Goal: Task Accomplishment & Management: Manage account settings

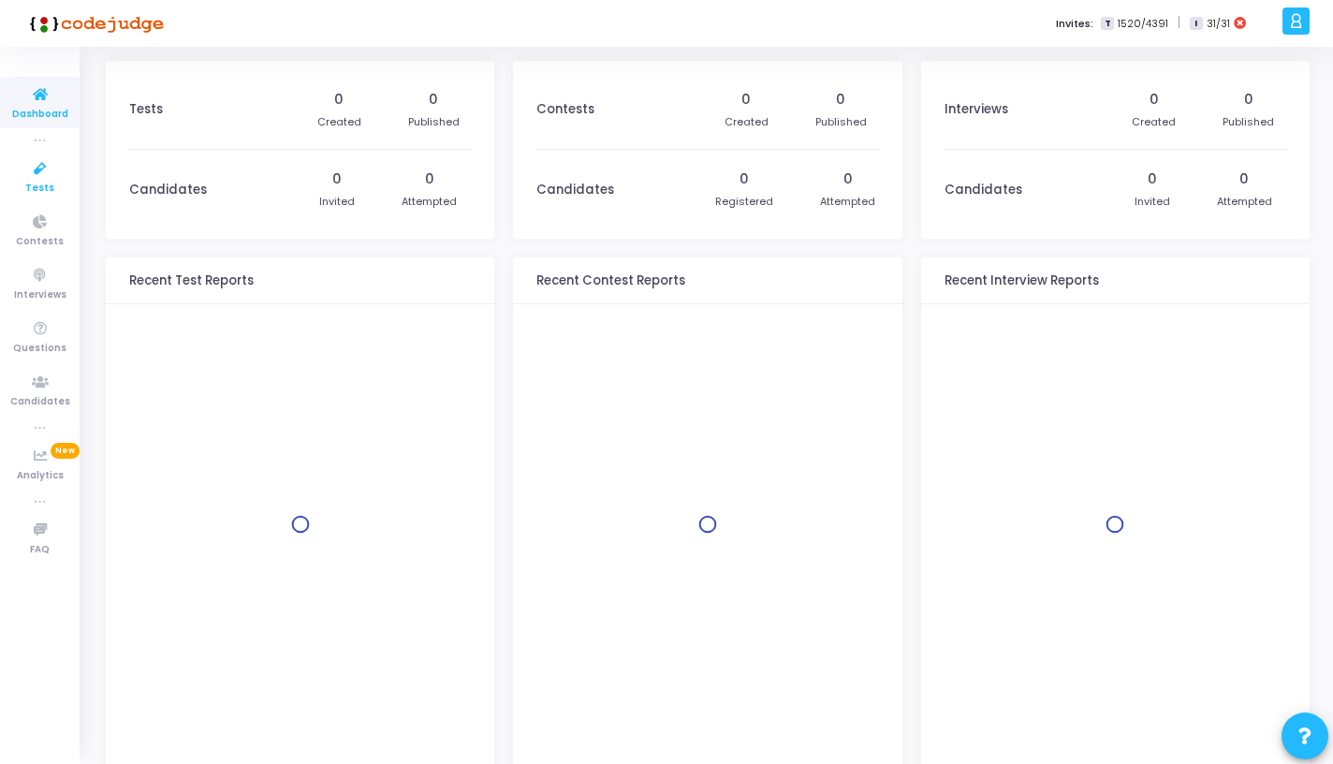
click at [51, 172] on icon at bounding box center [40, 168] width 39 height 23
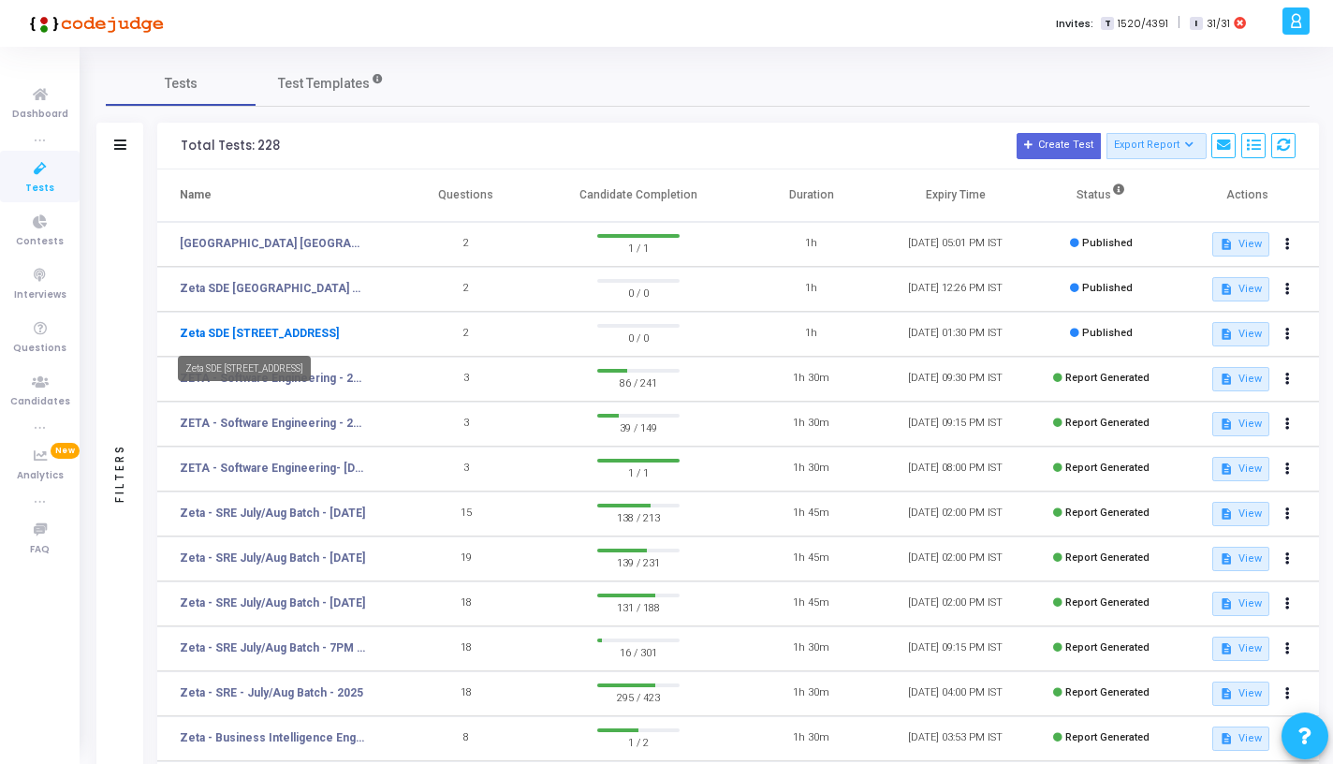
click at [301, 339] on link "Zeta SDE 2 Hiring Drive Hyderabad Batch 1" at bounding box center [259, 333] width 159 height 17
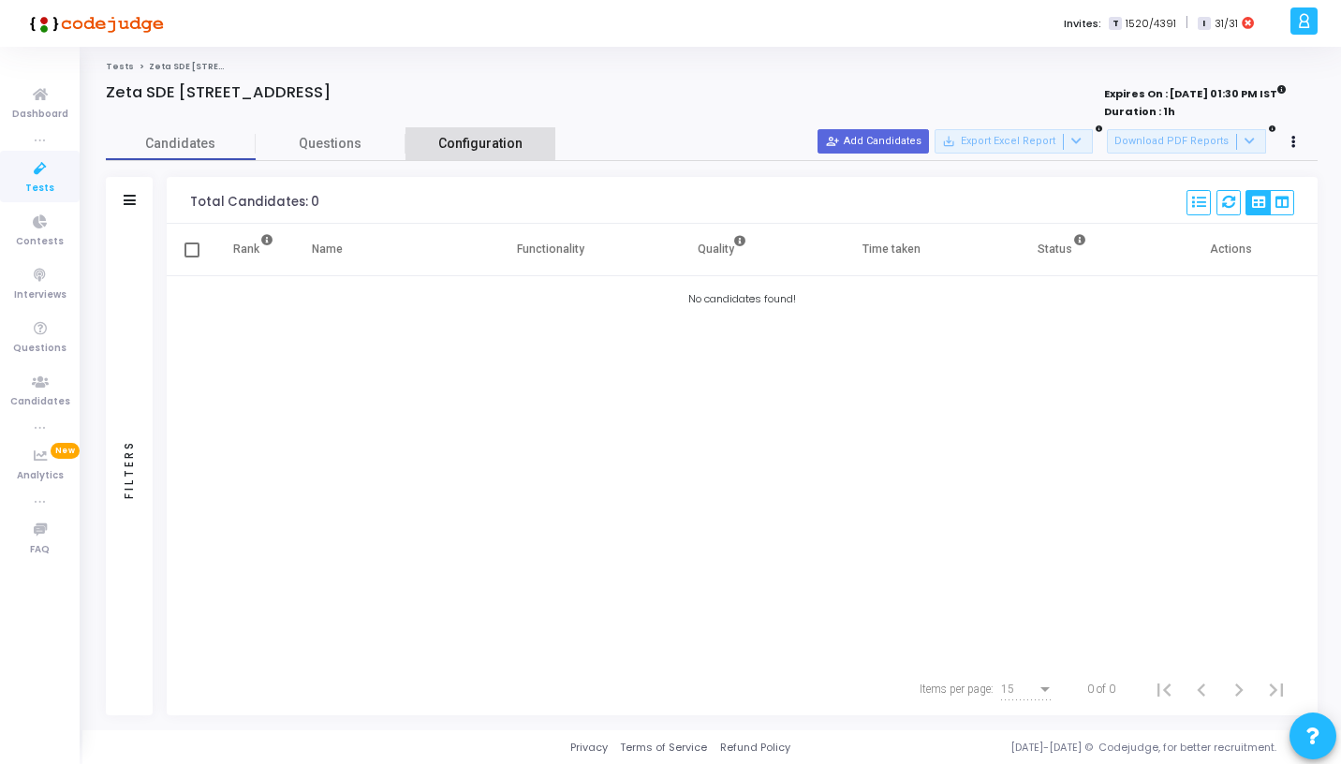
click at [448, 135] on span "Configuration" at bounding box center [480, 144] width 84 height 20
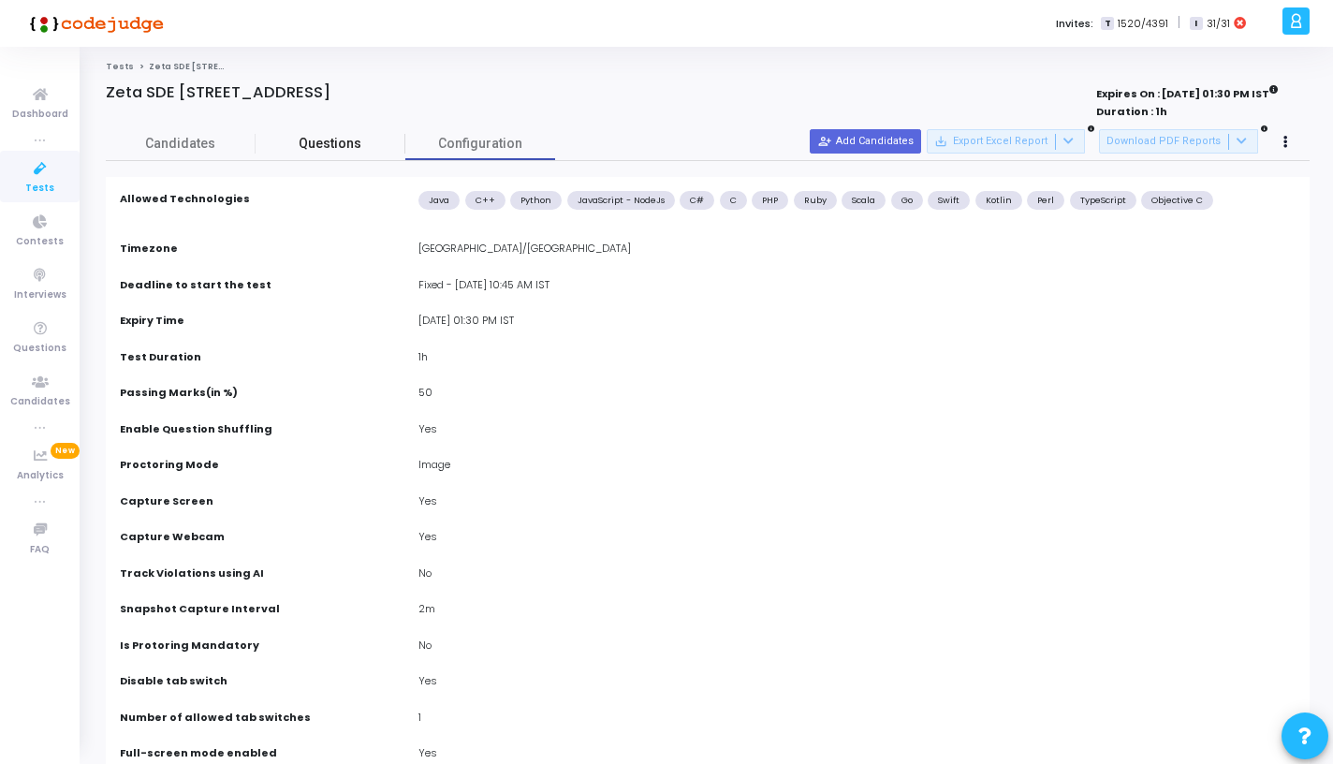
click at [335, 141] on span "Questions" at bounding box center [331, 144] width 150 height 20
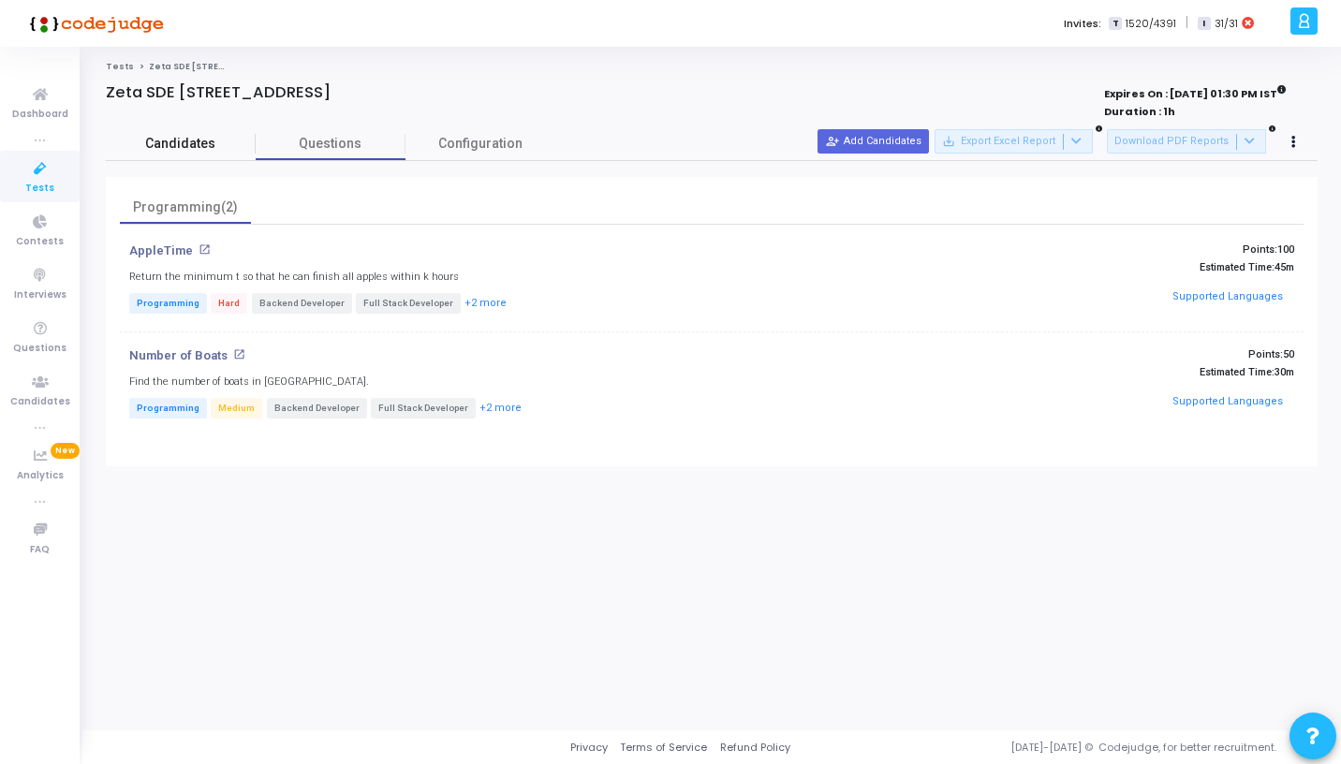
click at [184, 151] on span "Candidates" at bounding box center [181, 144] width 150 height 20
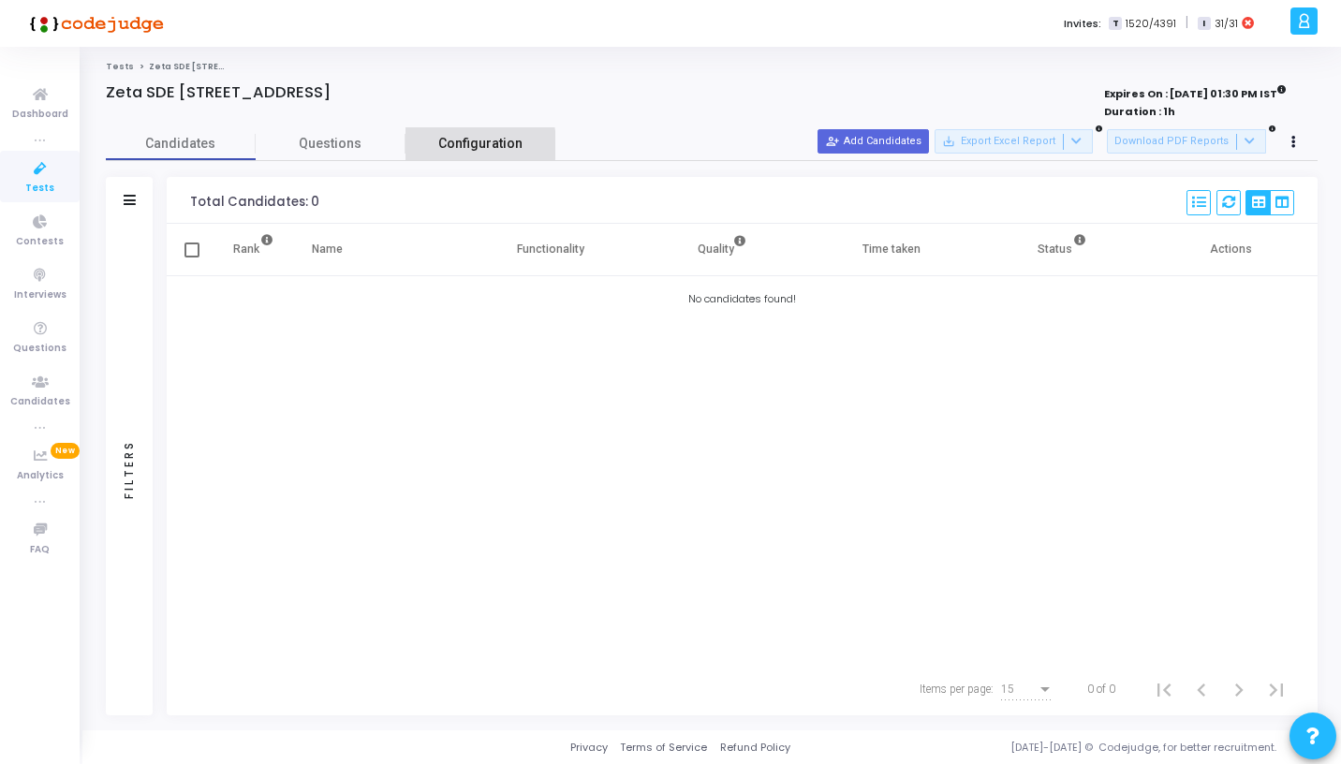
click at [437, 145] on link "Configuration" at bounding box center [480, 143] width 150 height 33
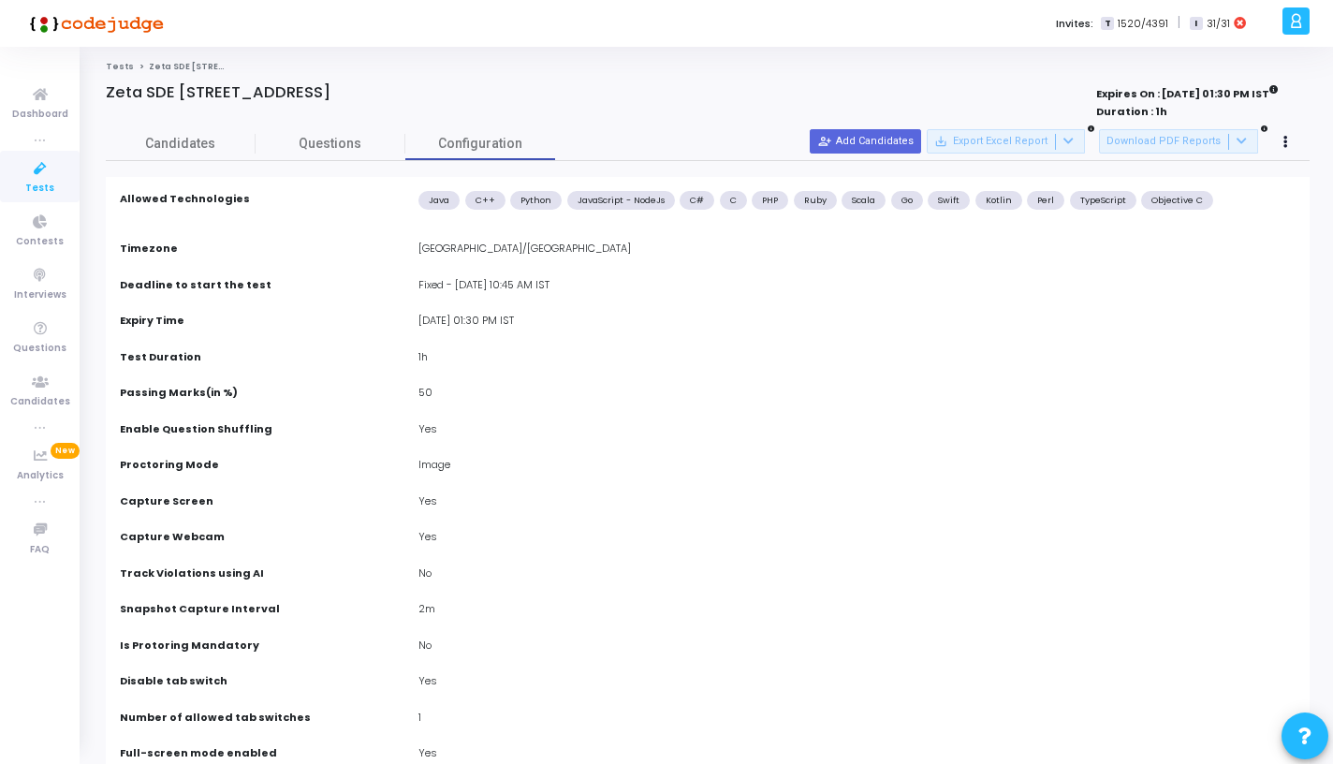
click at [48, 178] on icon at bounding box center [40, 168] width 39 height 23
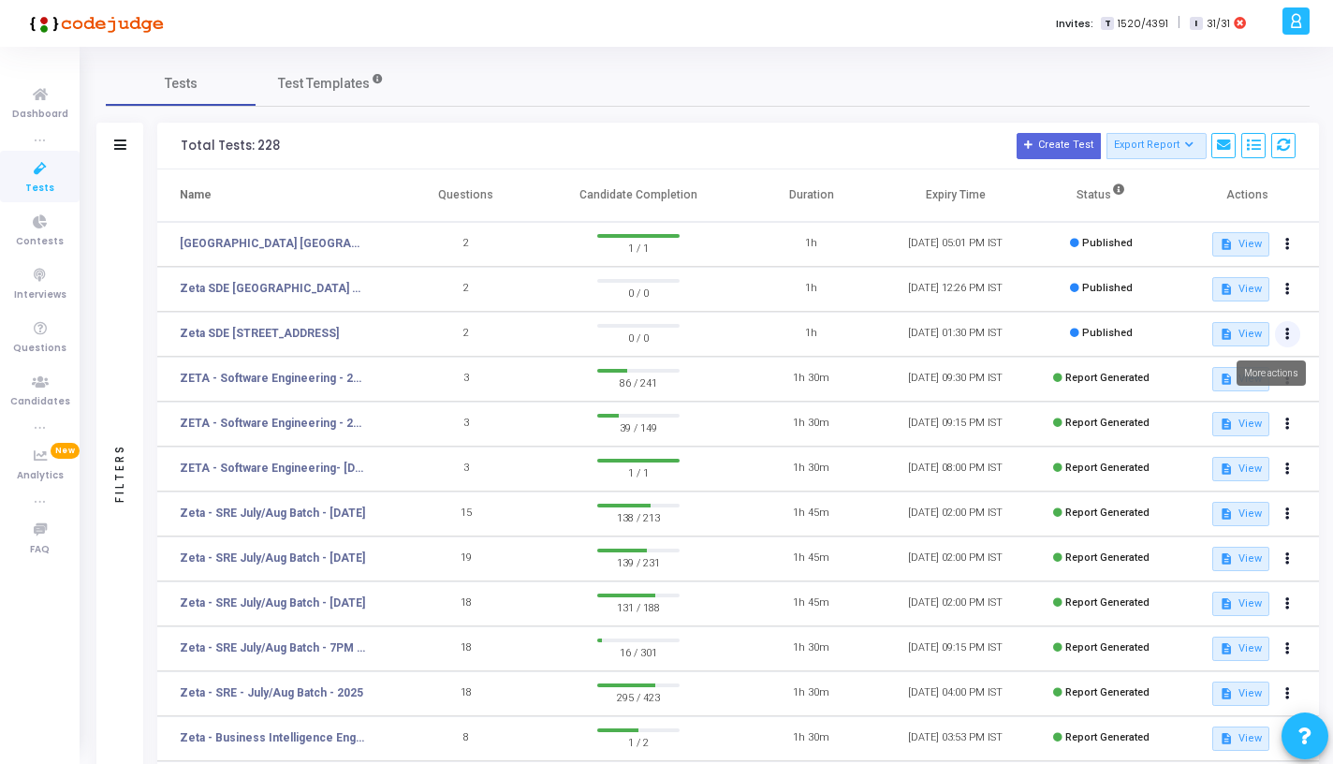
click at [1286, 340] on button at bounding box center [1288, 334] width 26 height 26
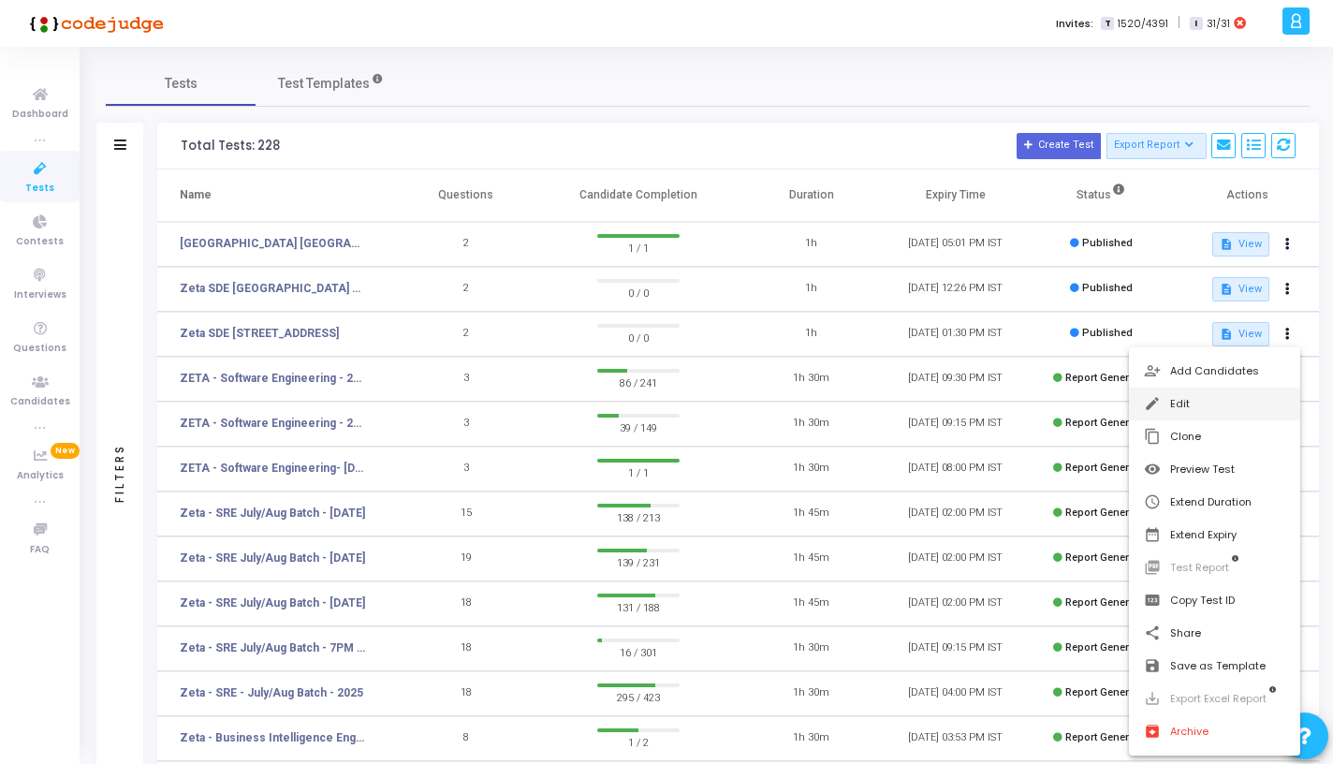
click at [1214, 400] on button "edit Edit" at bounding box center [1214, 404] width 171 height 33
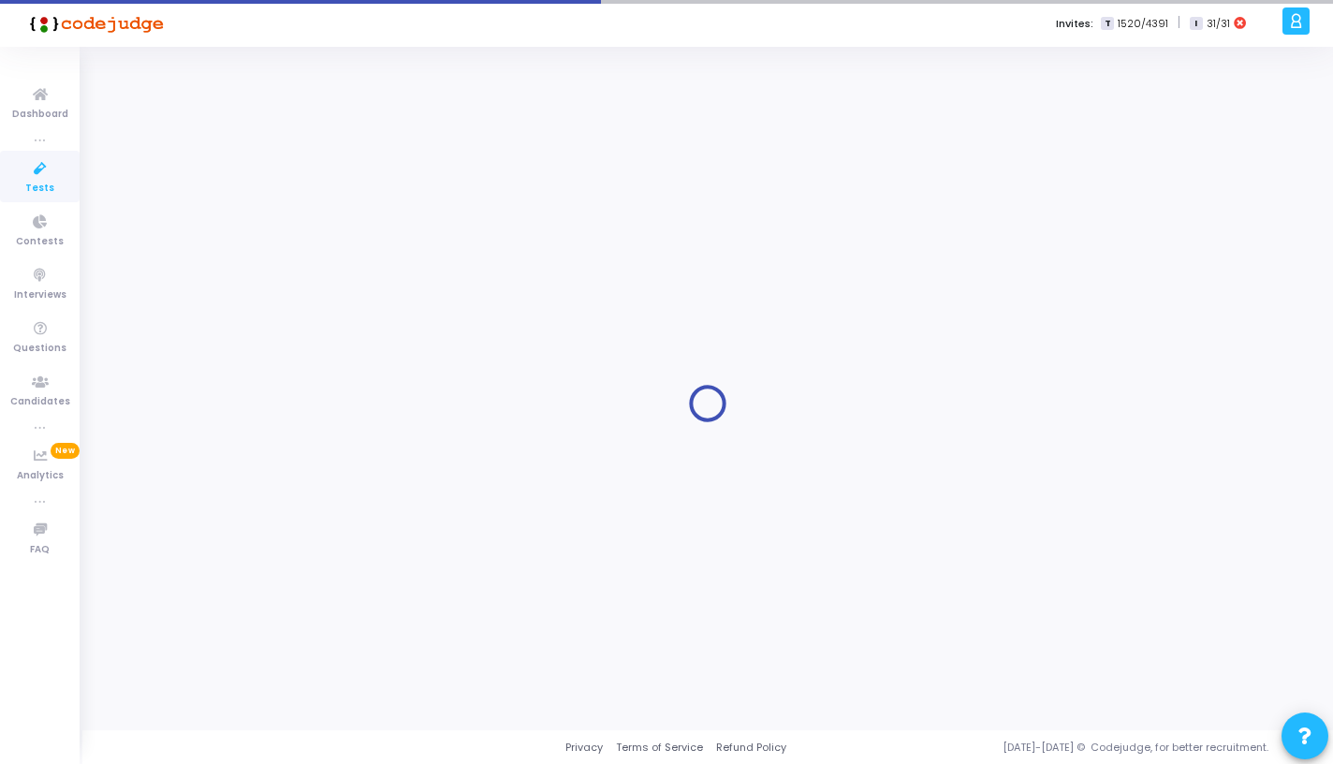
type input "Zeta SDE [STREET_ADDRESS]"
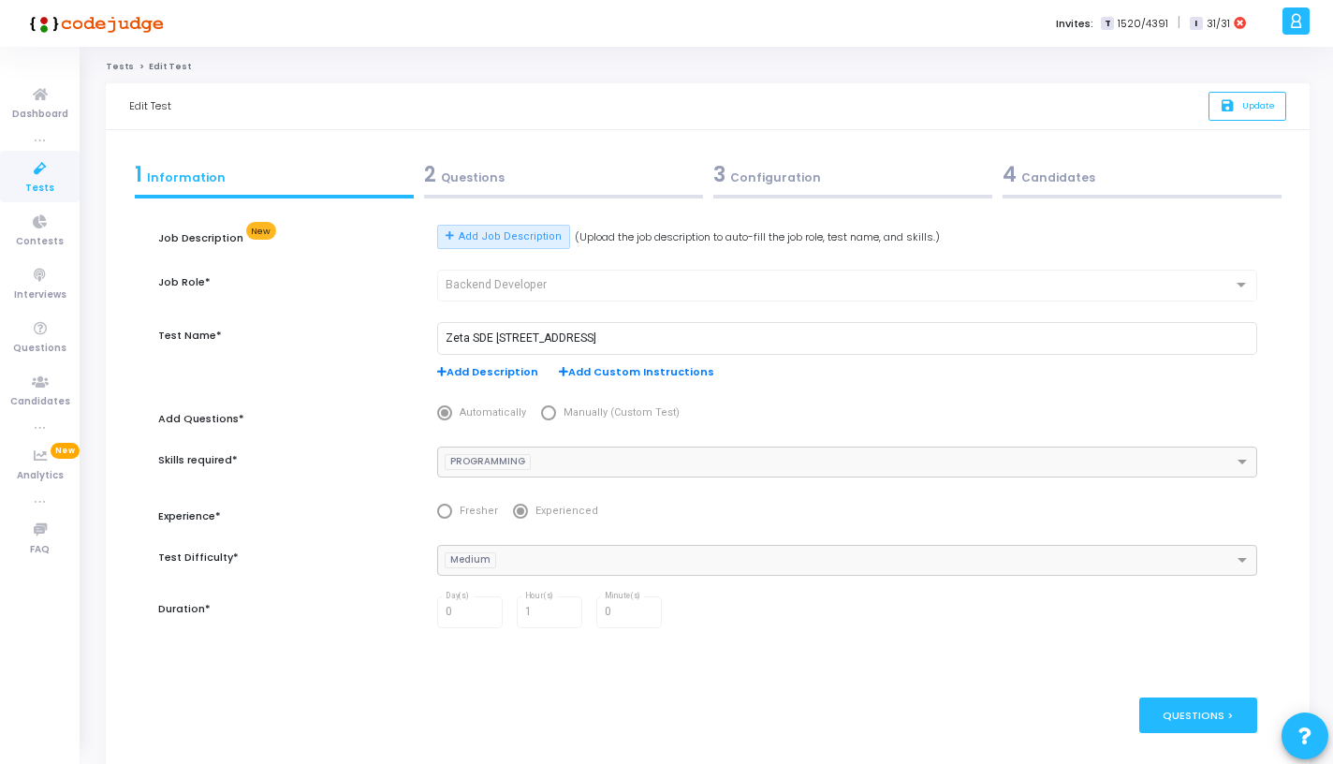
click at [488, 192] on div "2 Questions" at bounding box center [563, 179] width 289 height 51
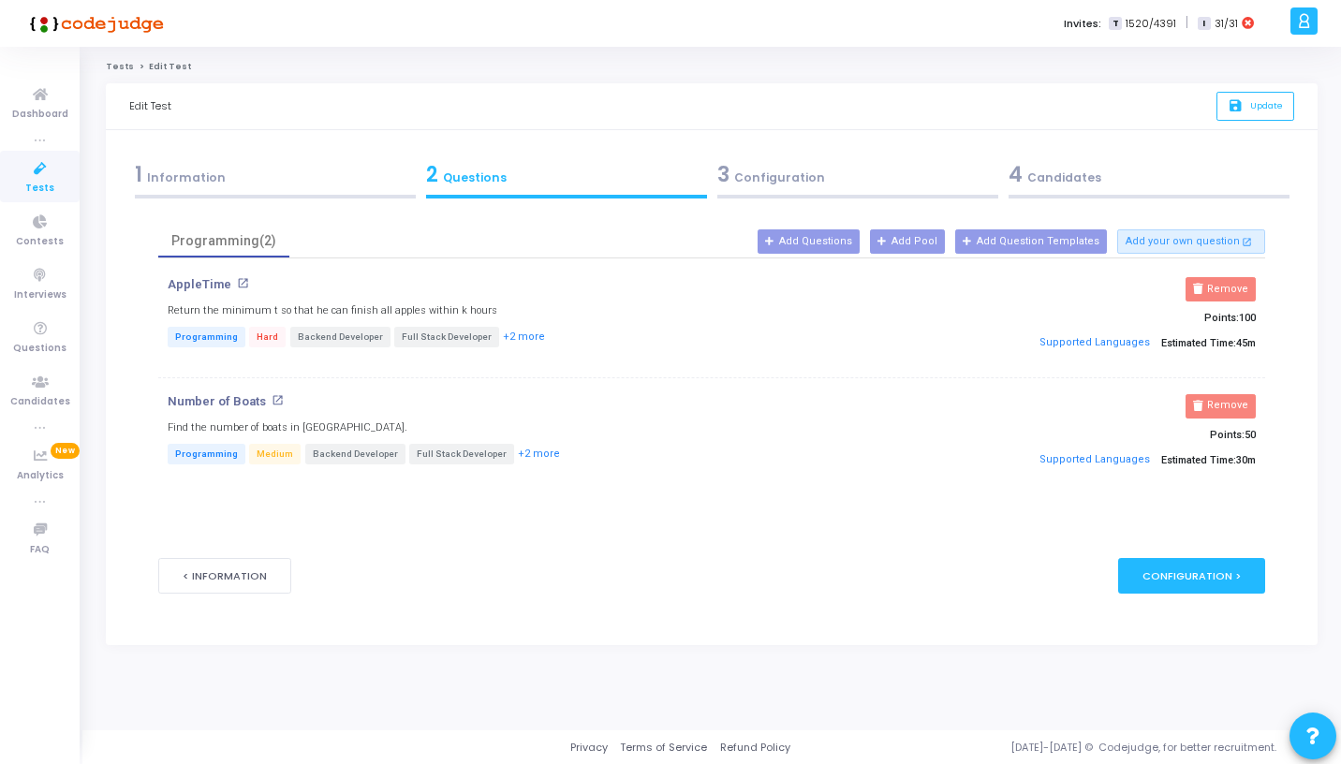
click at [779, 180] on div "3 Configuration" at bounding box center [857, 174] width 281 height 31
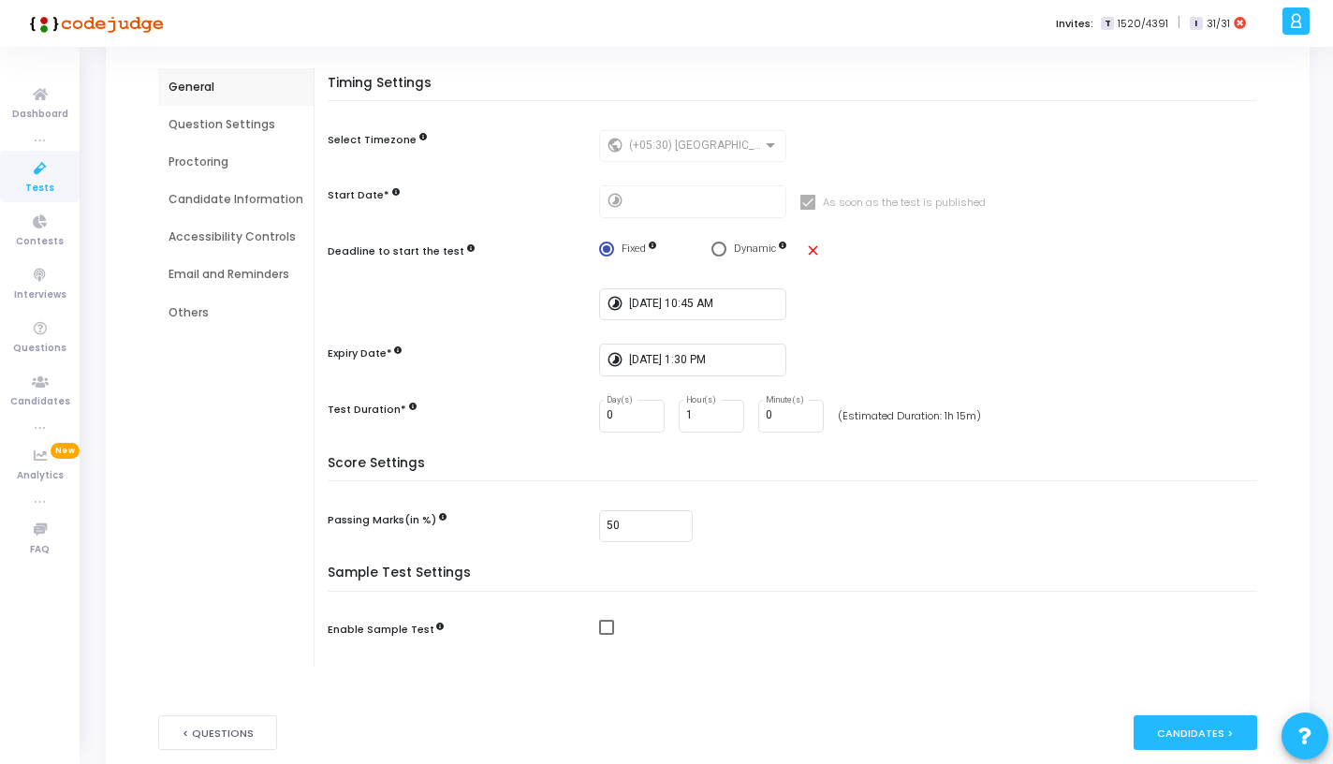
scroll to position [155, 0]
click at [214, 135] on div "Question Settings" at bounding box center [235, 125] width 155 height 37
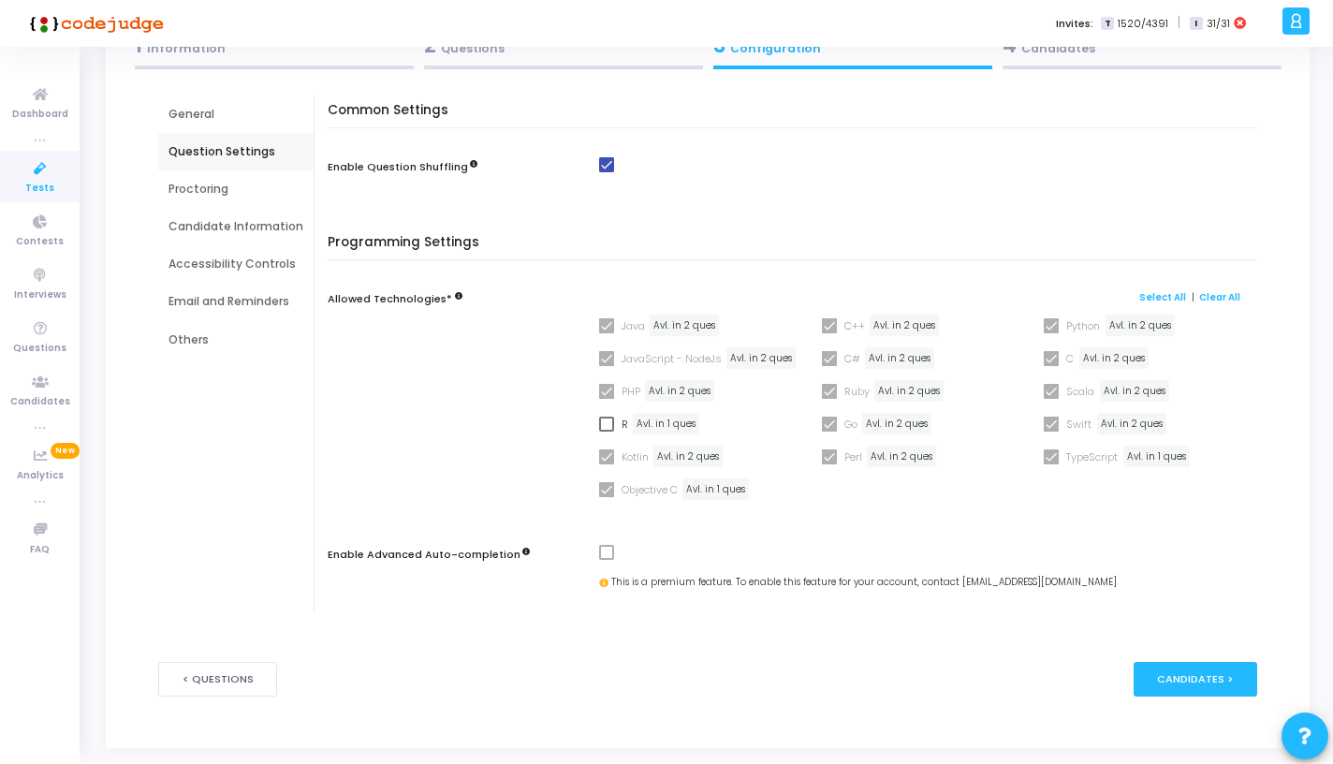
scroll to position [151, 0]
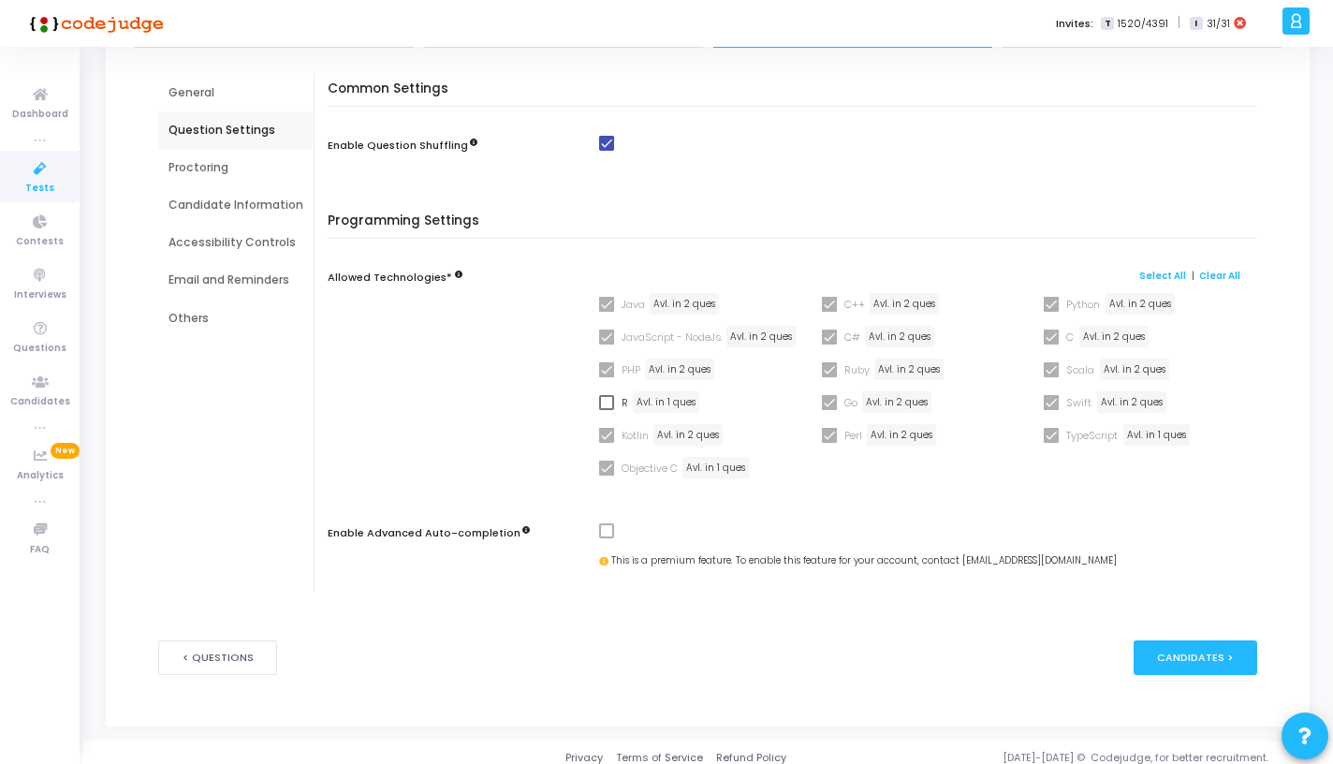
click at [241, 170] on div "Proctoring" at bounding box center [236, 167] width 135 height 17
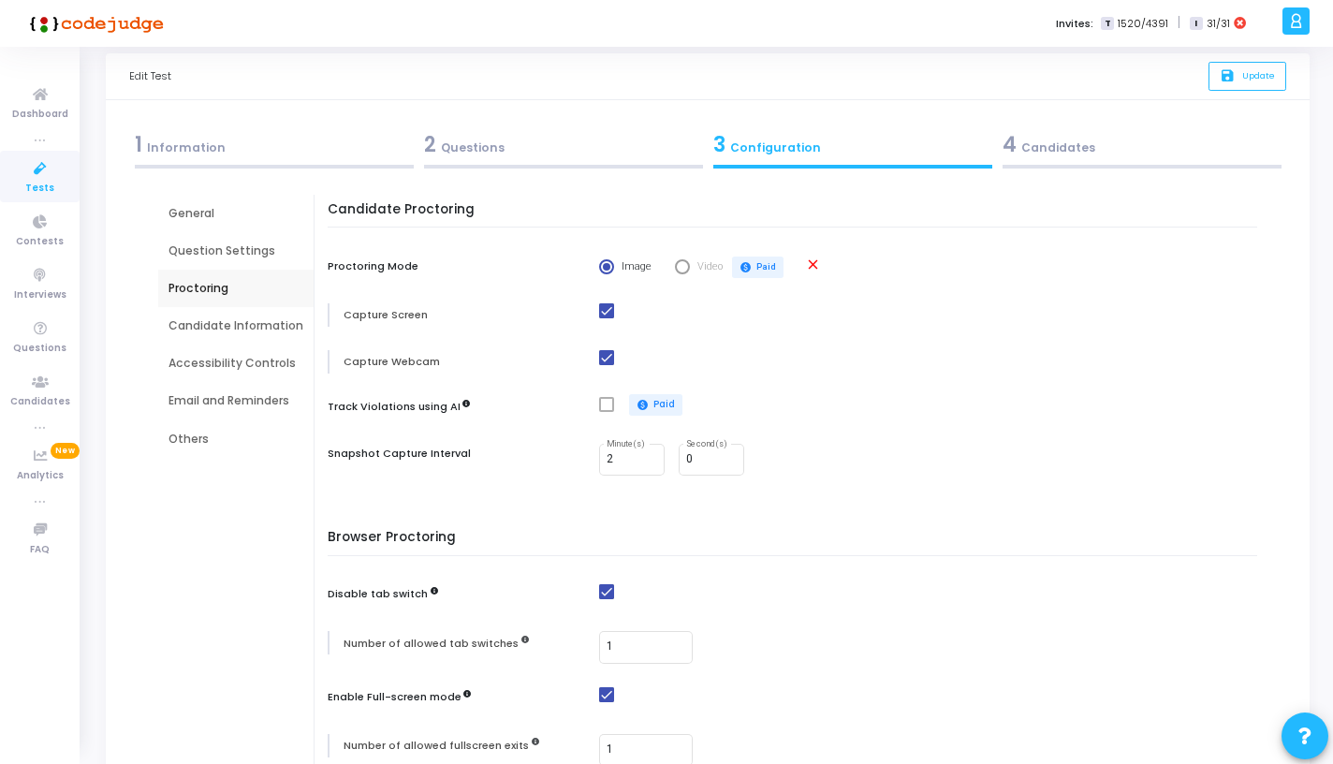
scroll to position [1, 0]
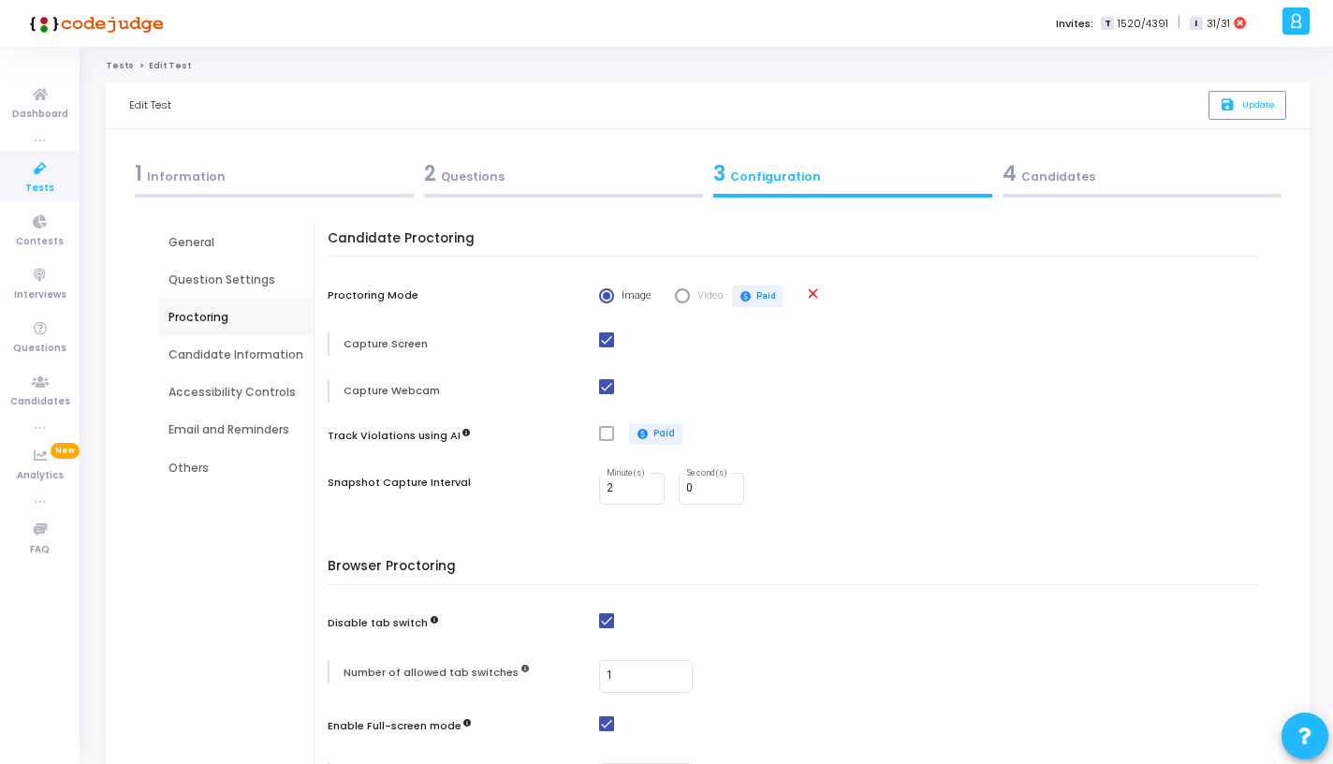
click at [259, 351] on div "Candidate Information" at bounding box center [236, 354] width 135 height 17
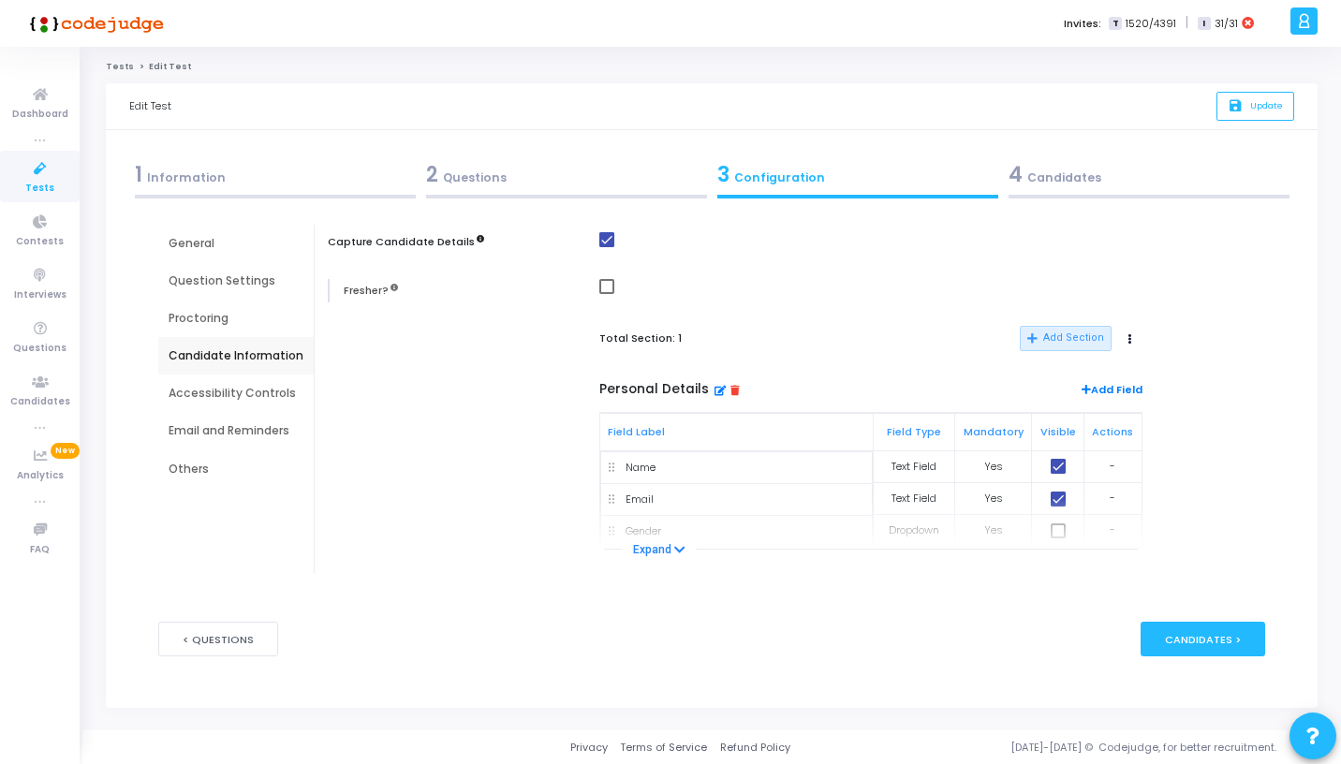
click at [258, 395] on div "Accessibility Controls" at bounding box center [236, 393] width 135 height 17
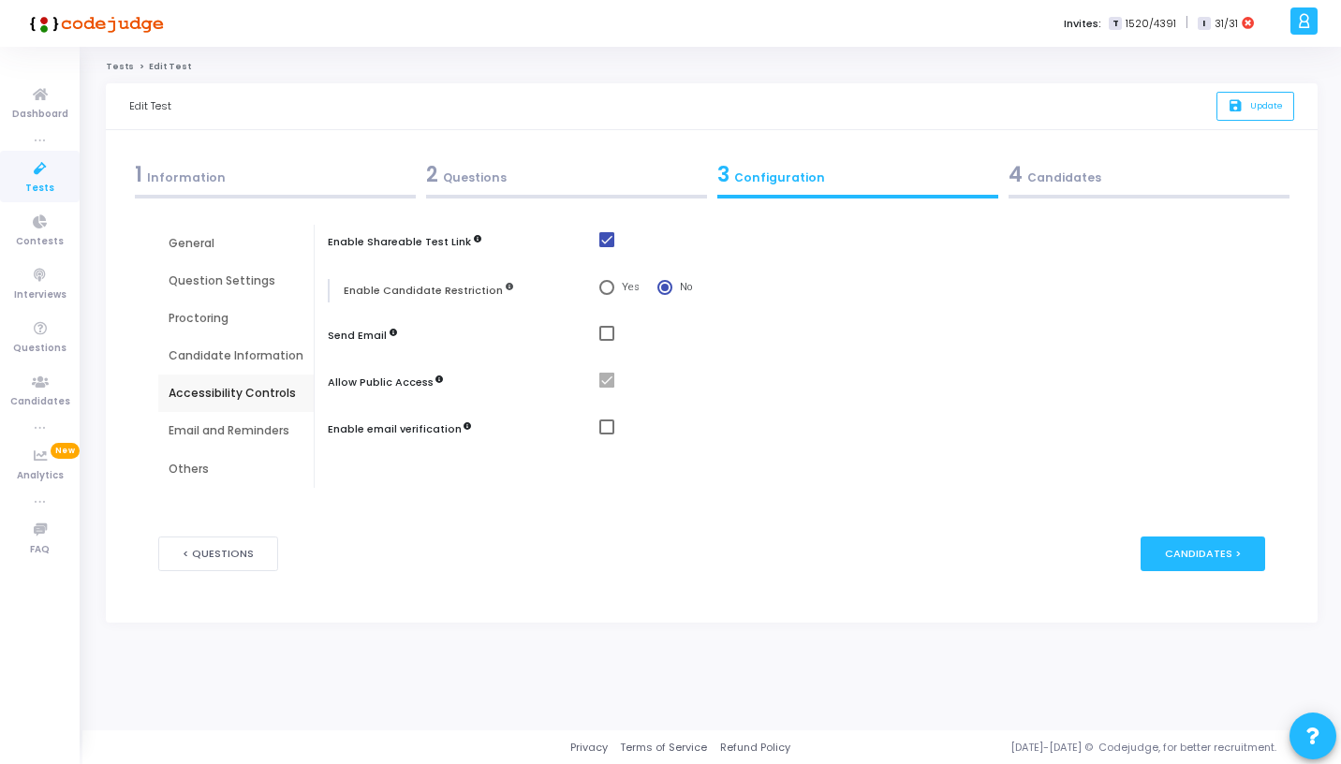
click at [252, 429] on div "Email and Reminders" at bounding box center [236, 430] width 135 height 17
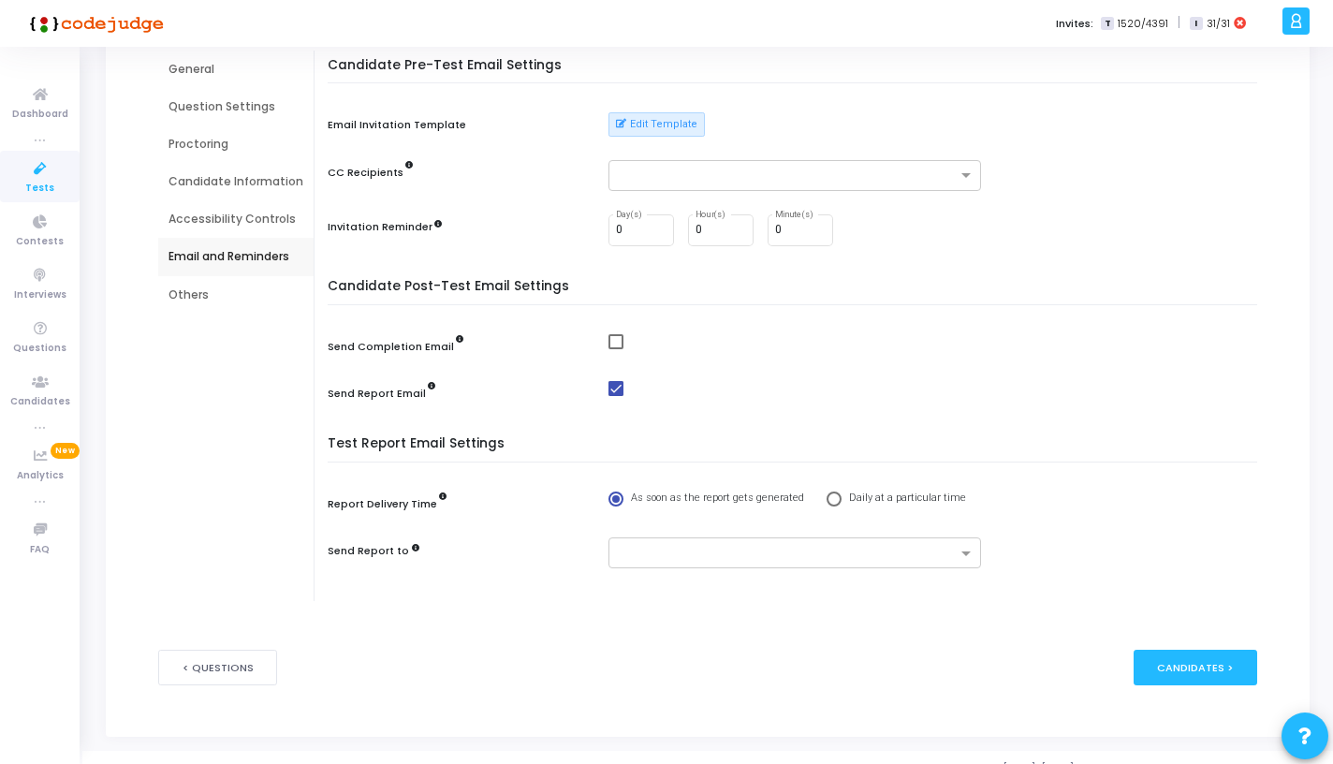
scroll to position [195, 0]
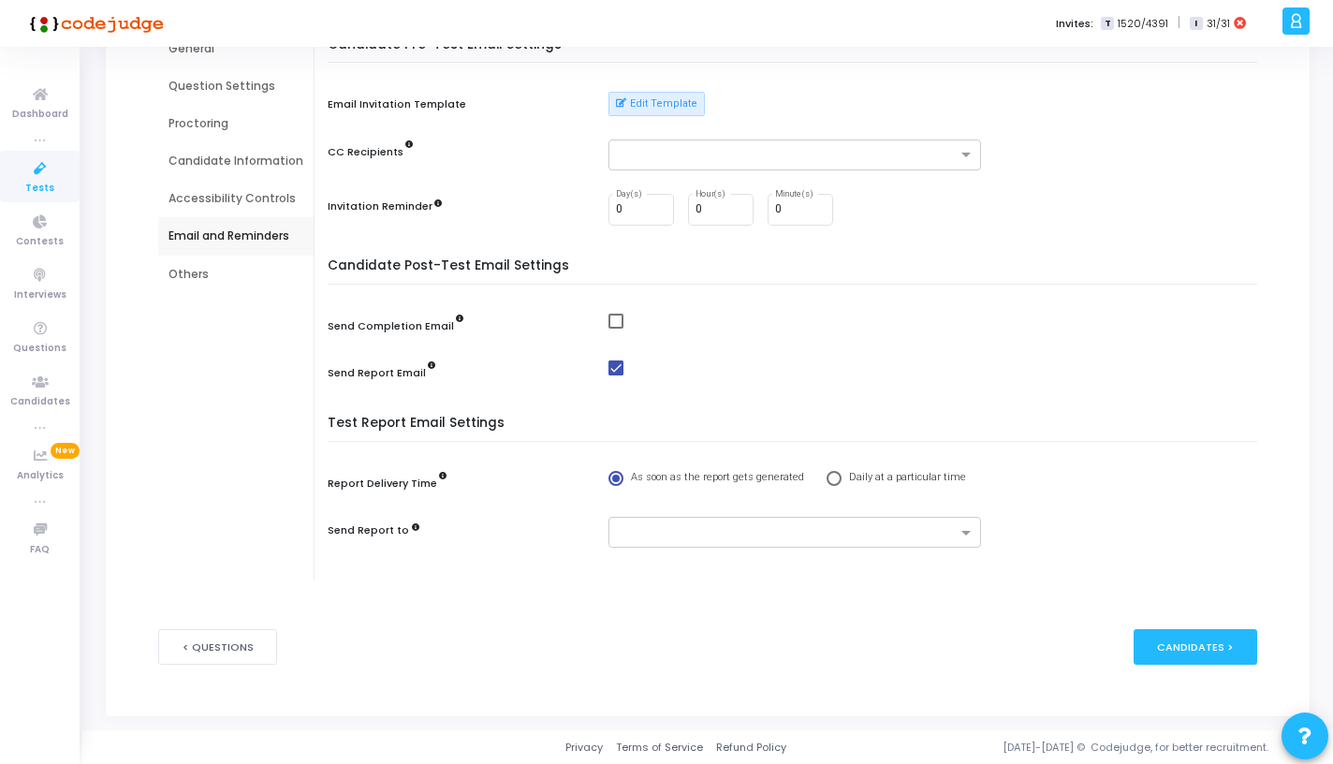
click at [193, 279] on div "Others" at bounding box center [236, 274] width 135 height 17
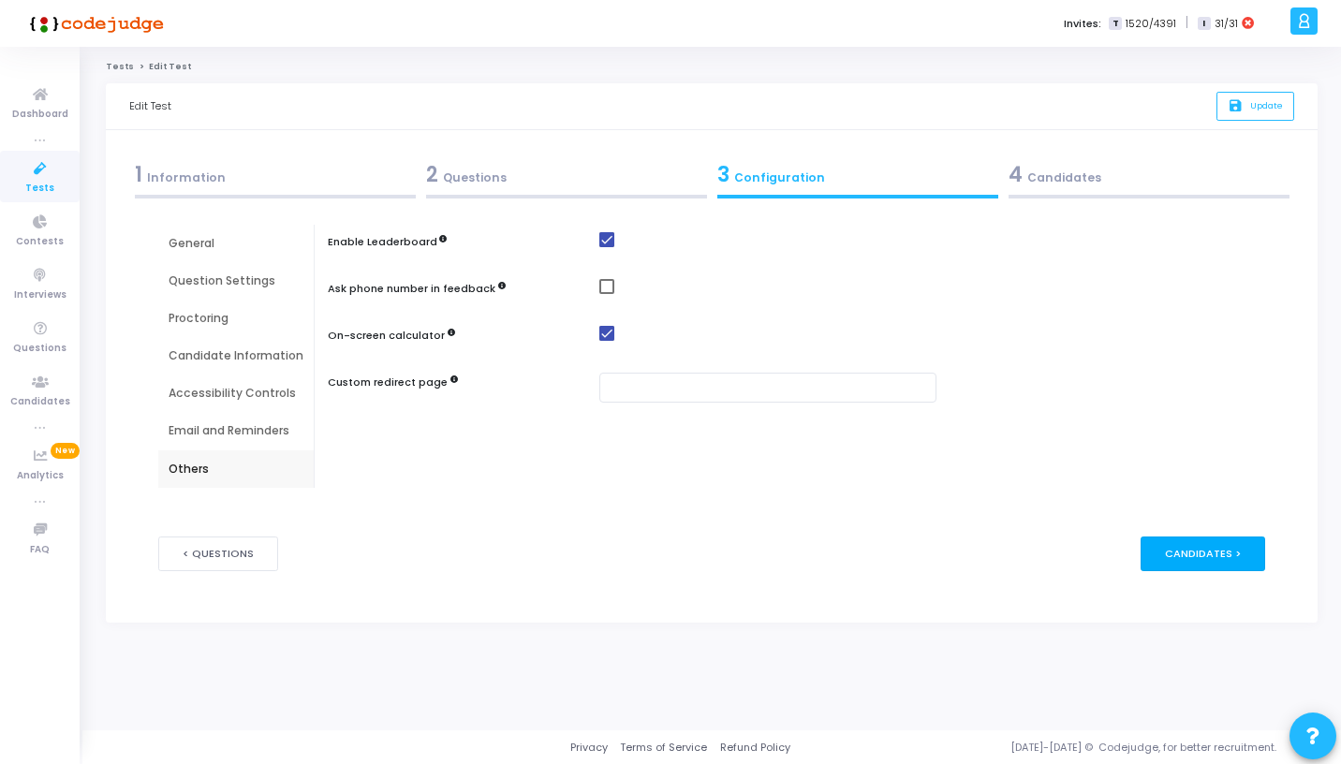
click at [1155, 552] on div "Candidates >" at bounding box center [1202, 554] width 125 height 35
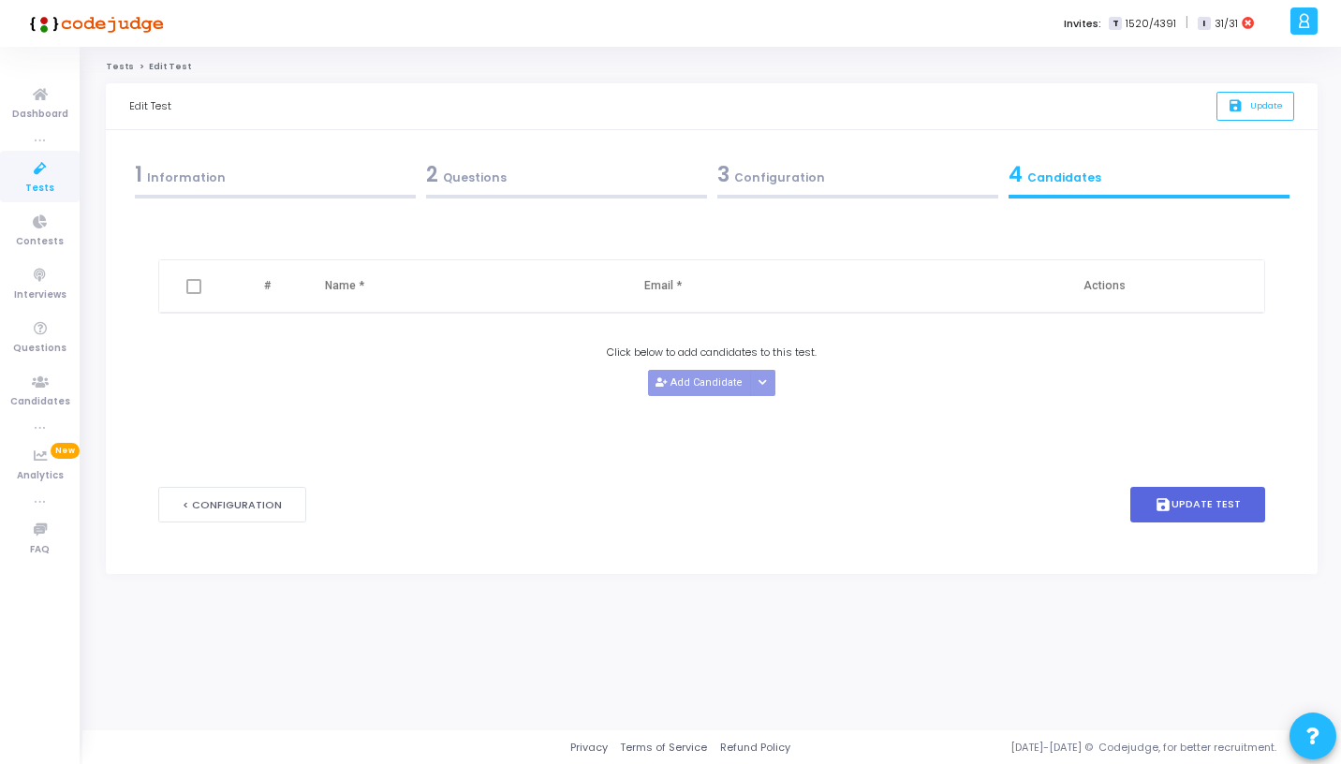
click at [266, 189] on div "1 Information" at bounding box center [275, 174] width 281 height 31
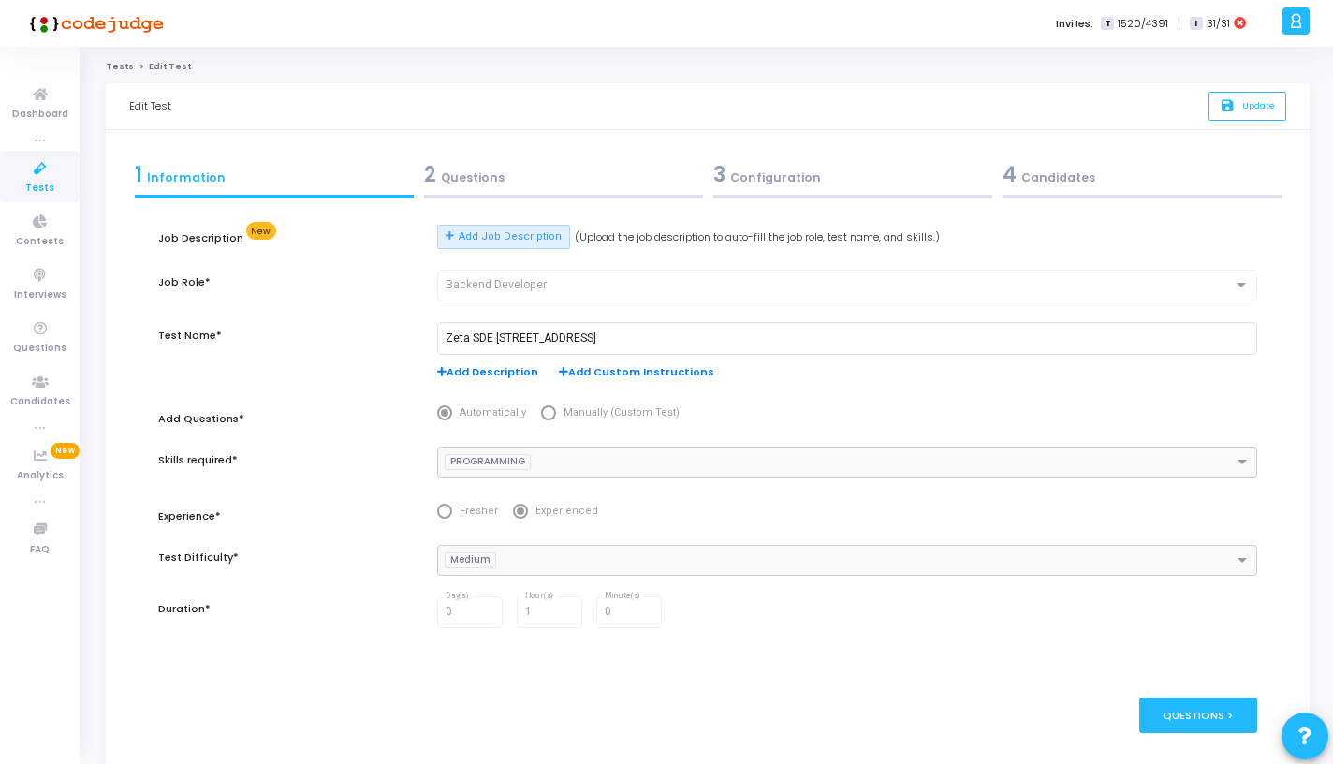
click at [46, 173] on icon at bounding box center [40, 168] width 39 height 23
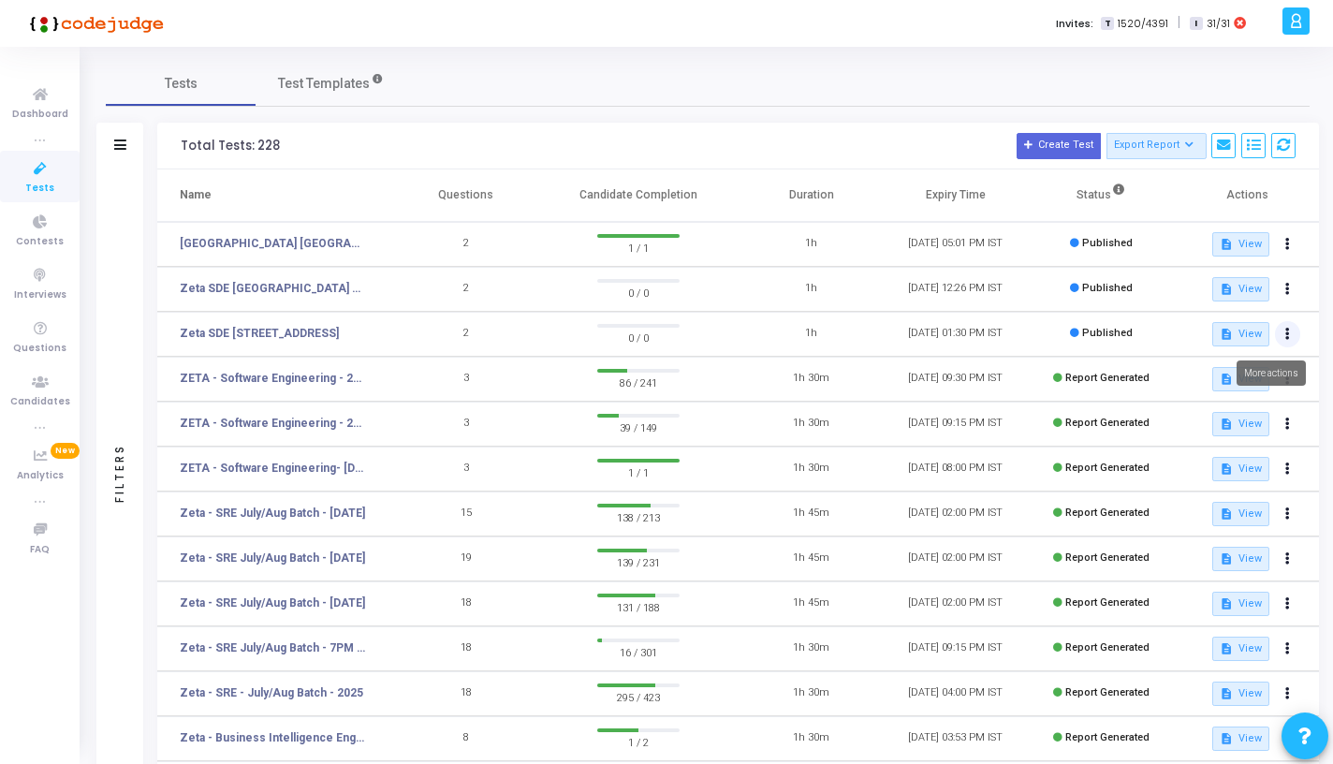
click at [1286, 338] on icon at bounding box center [1288, 334] width 5 height 9
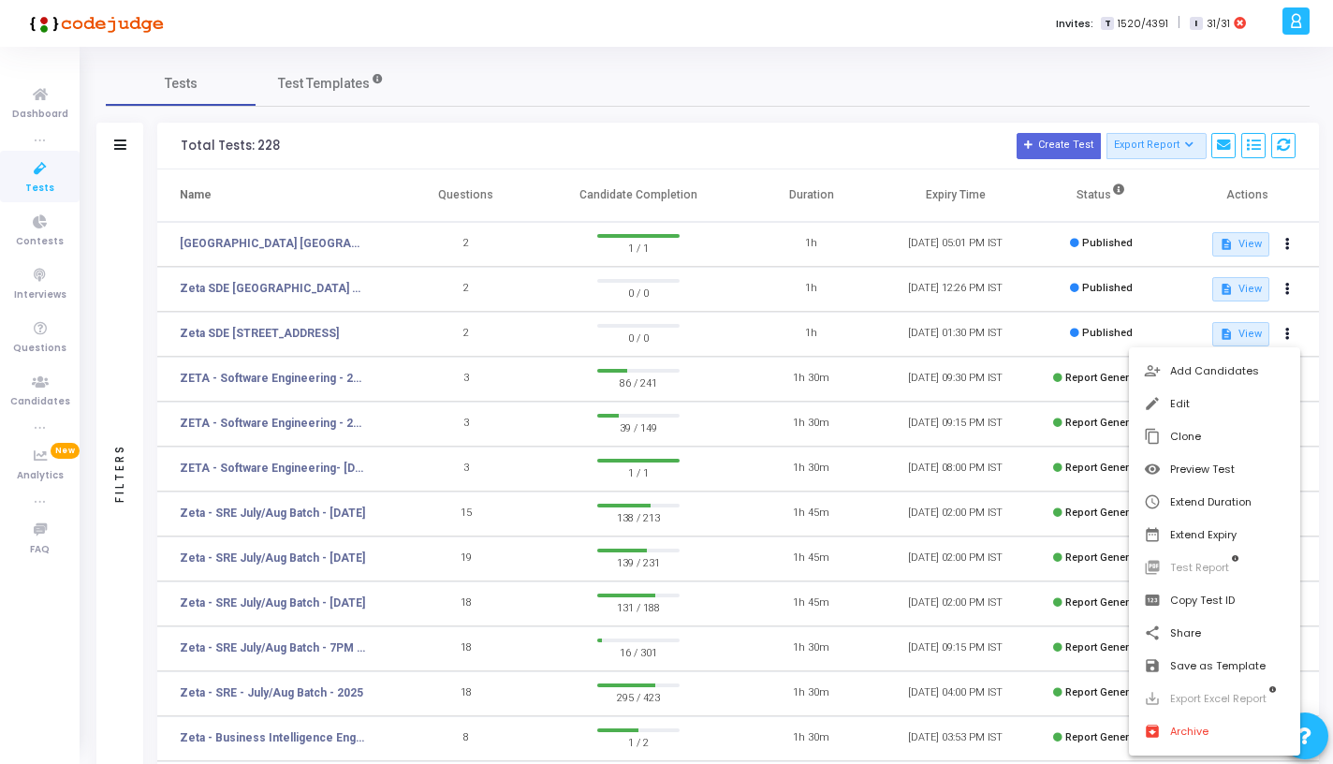
click at [346, 336] on div at bounding box center [666, 382] width 1333 height 764
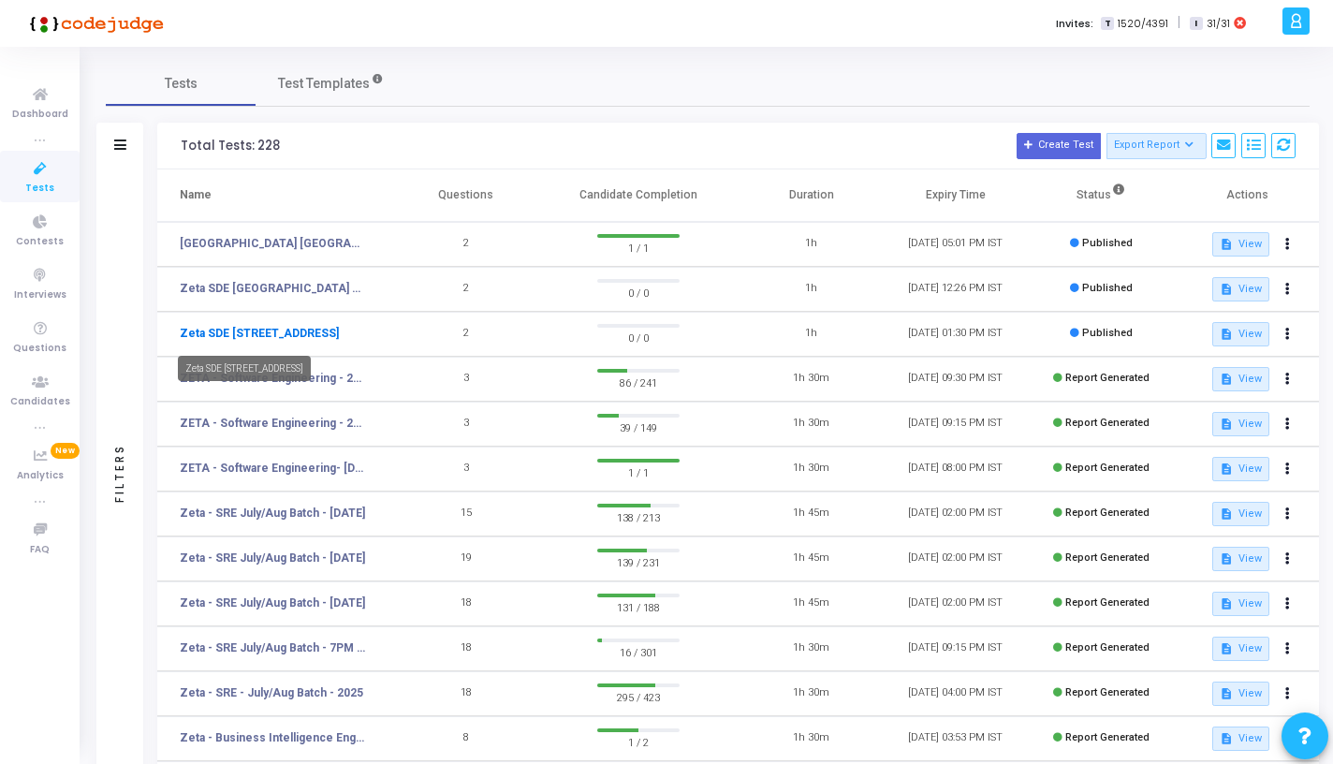
click at [325, 330] on link "Zeta SDE [STREET_ADDRESS]" at bounding box center [259, 333] width 159 height 17
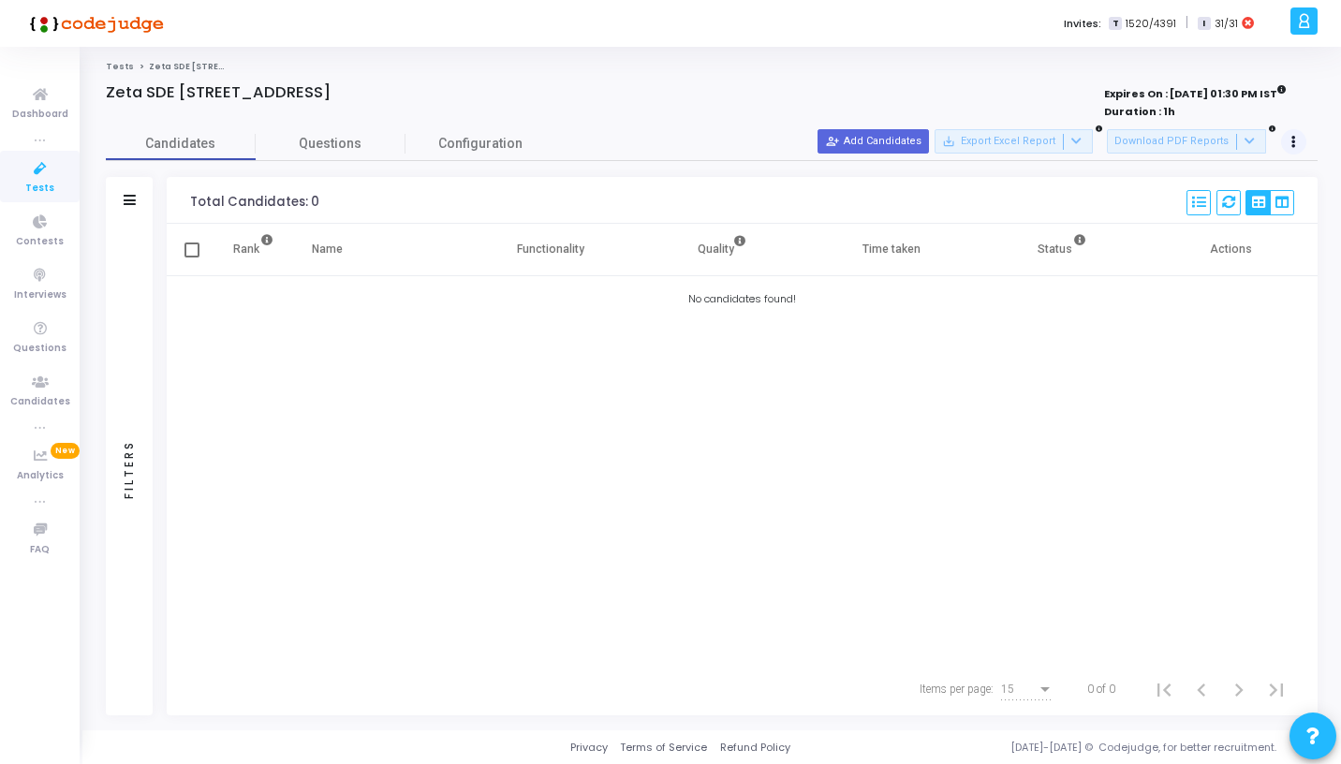
click at [1292, 135] on button at bounding box center [1294, 142] width 26 height 26
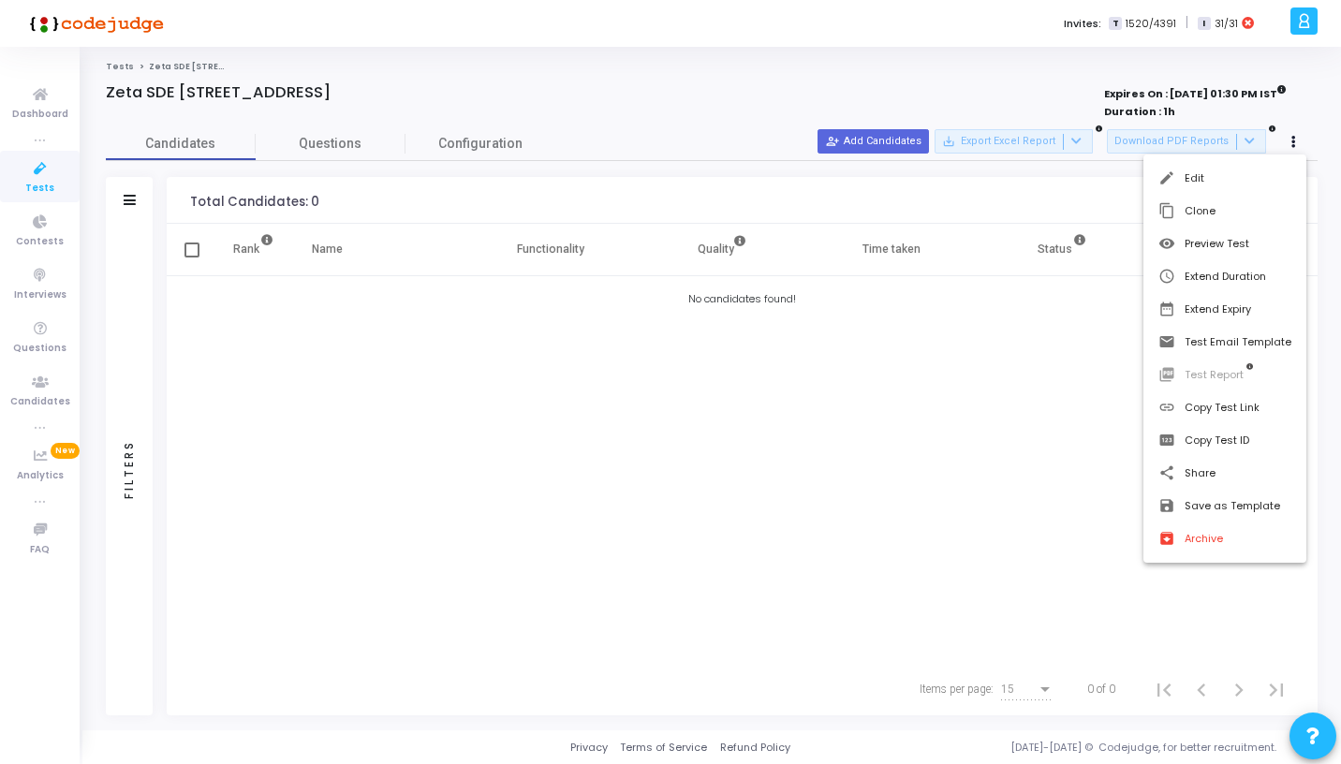
click at [1221, 405] on button "link Copy Test Link" at bounding box center [1224, 407] width 163 height 33
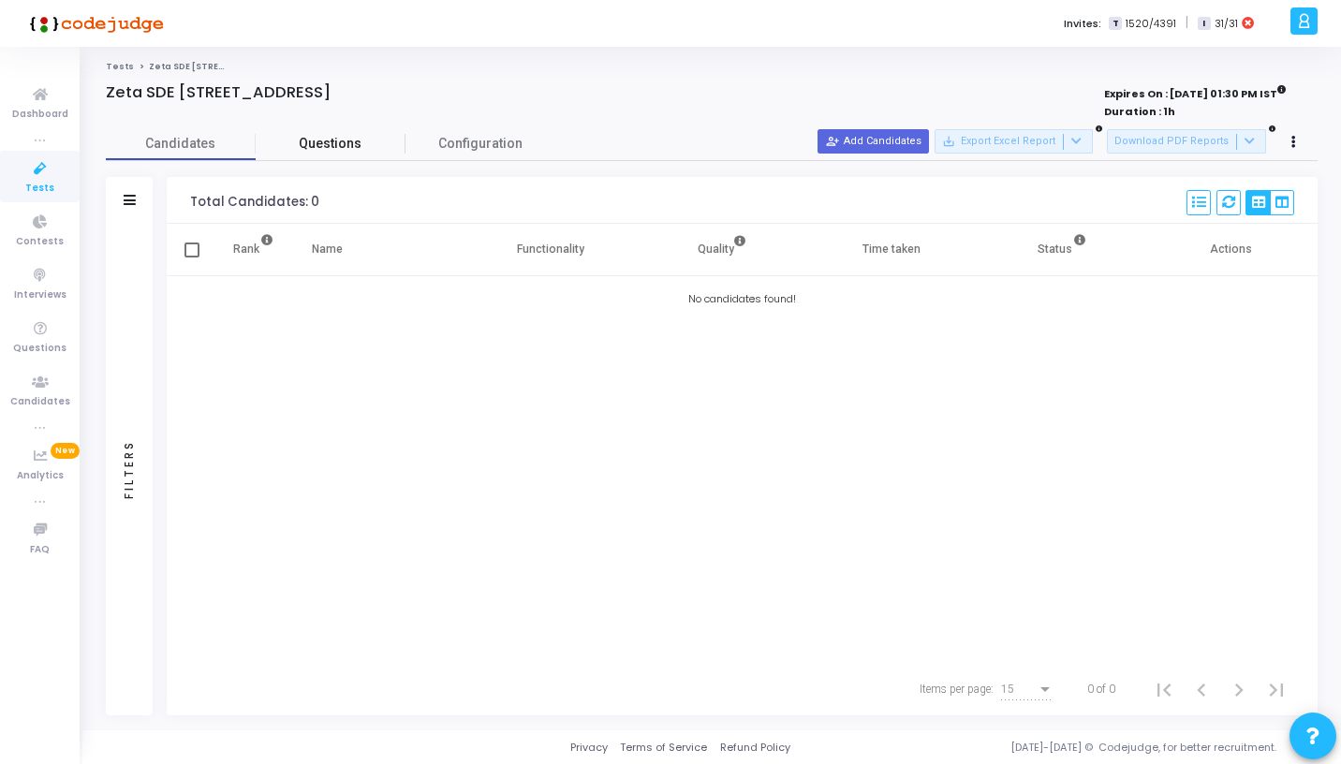
click at [335, 134] on span "Questions" at bounding box center [331, 144] width 150 height 20
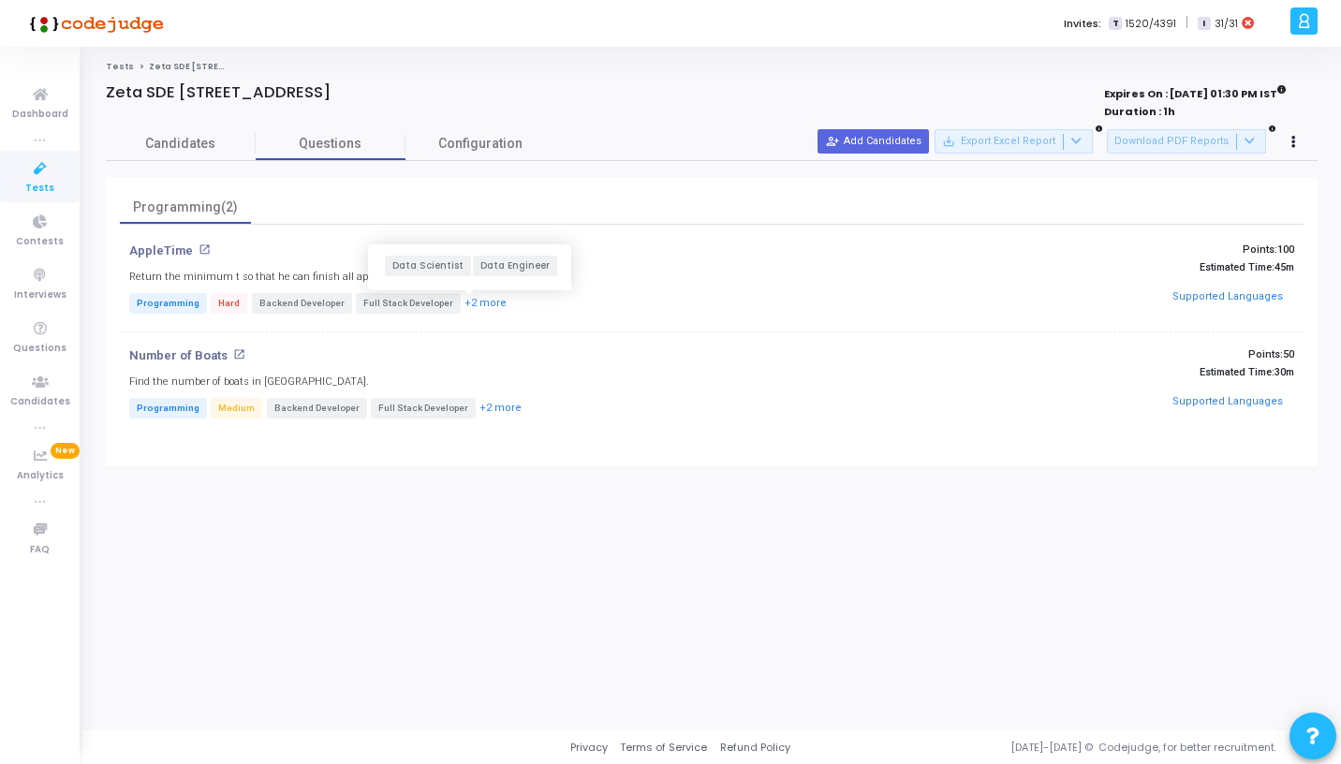
click at [474, 306] on button "+2 more" at bounding box center [485, 304] width 44 height 18
click at [1296, 133] on button at bounding box center [1294, 142] width 26 height 26
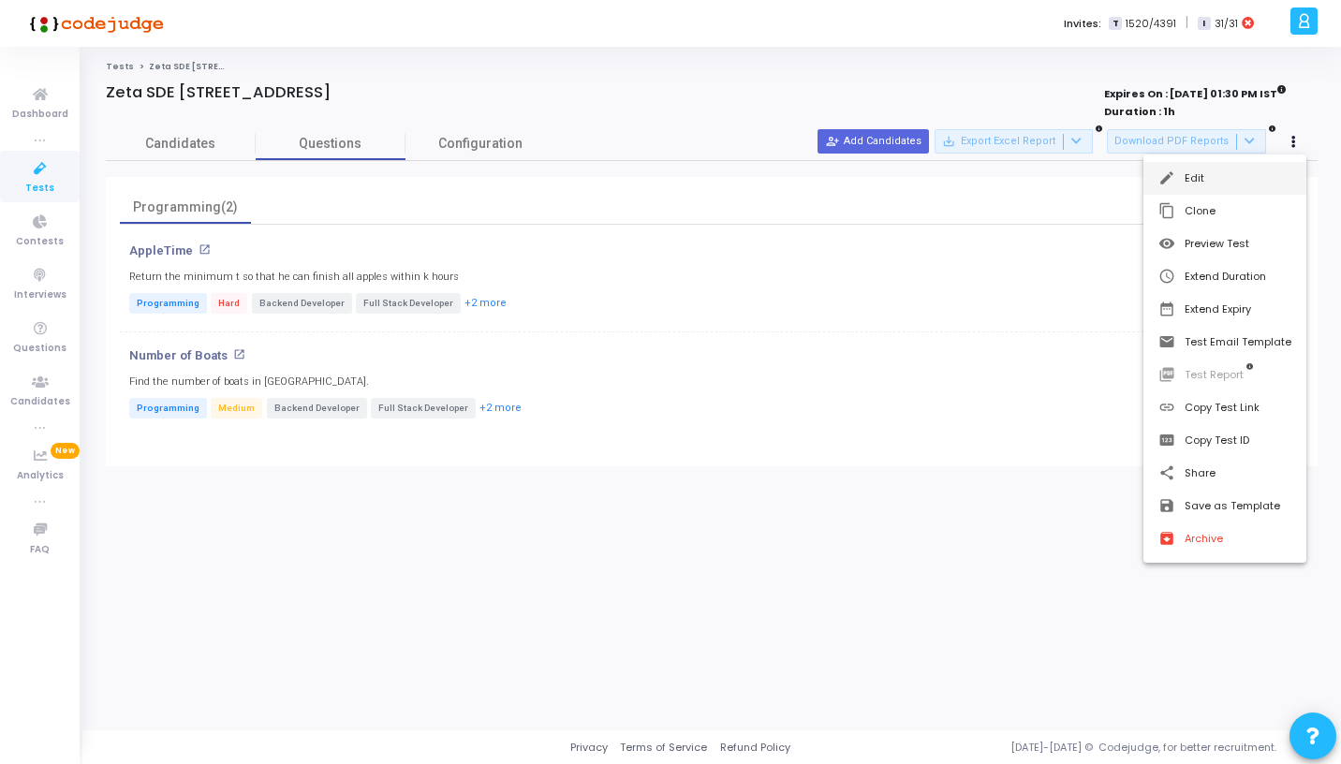
click at [1223, 172] on button "edit Edit" at bounding box center [1224, 178] width 163 height 33
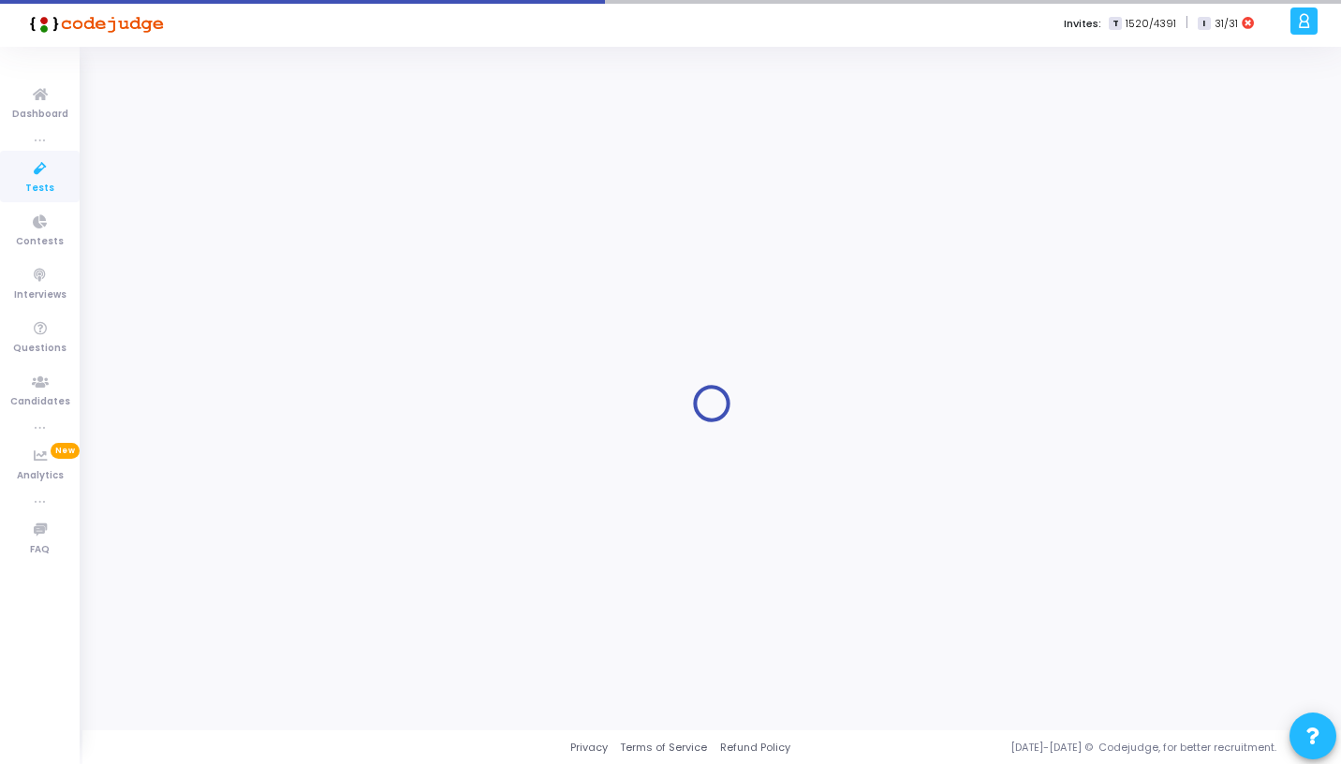
type input "Zeta SDE [STREET_ADDRESS]"
radio input "true"
type input "9/13/2025, 1:30 PM"
type input "1"
type input "50"
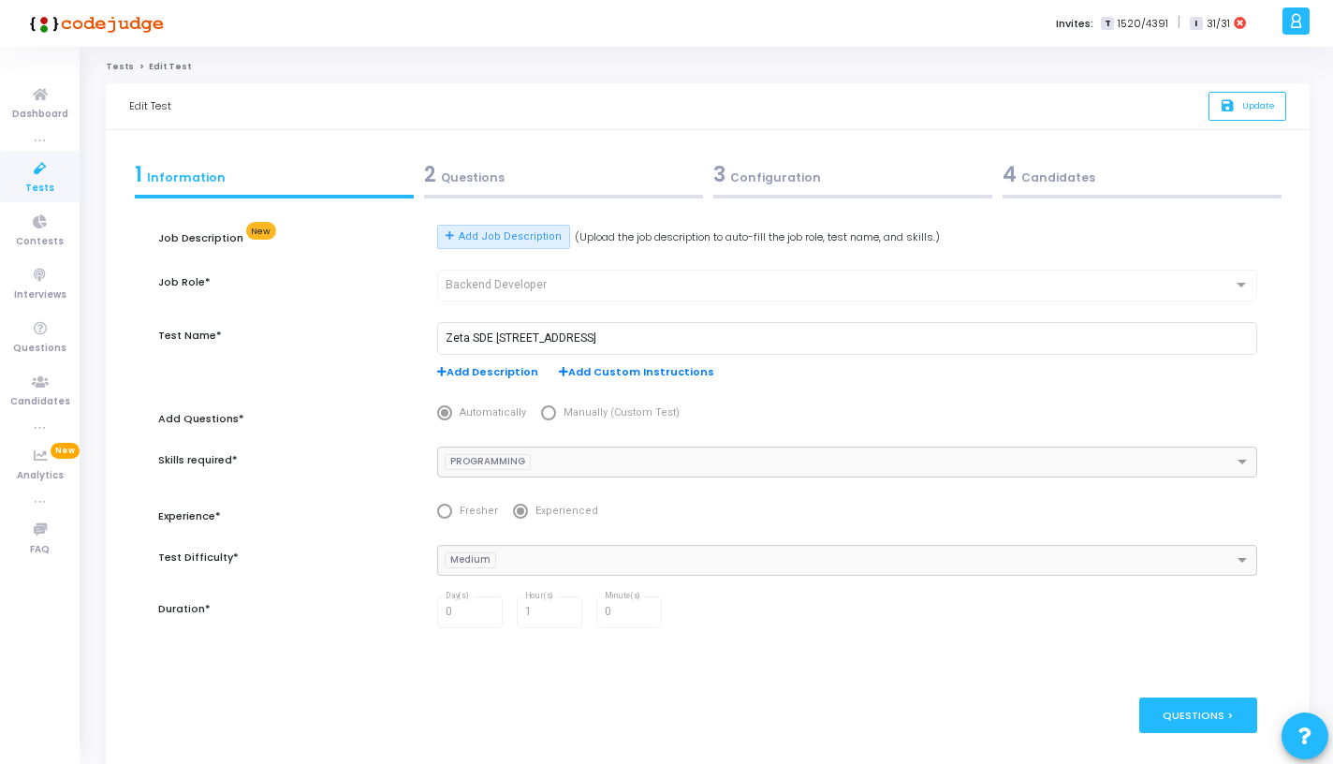
click at [784, 193] on div "3 Configuration" at bounding box center [852, 179] width 289 height 51
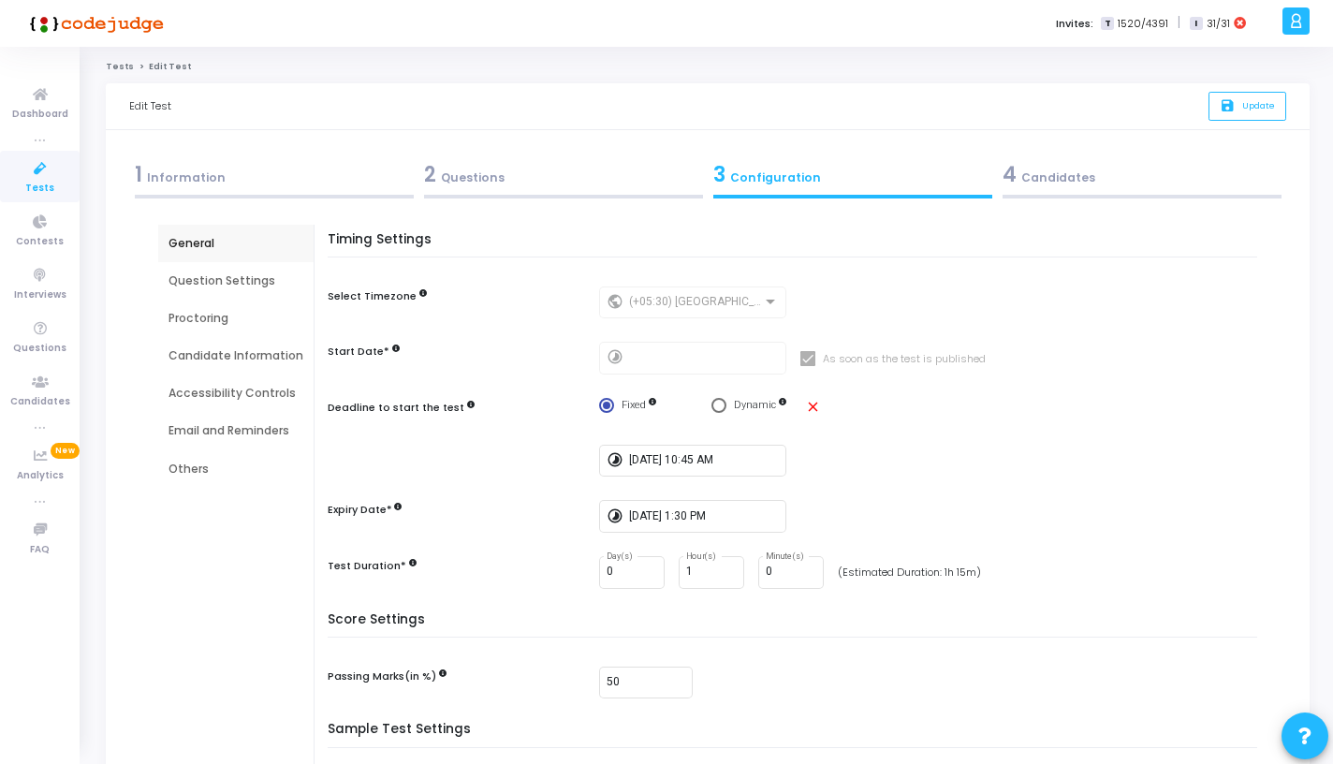
click at [257, 269] on div "Question Settings" at bounding box center [235, 280] width 155 height 37
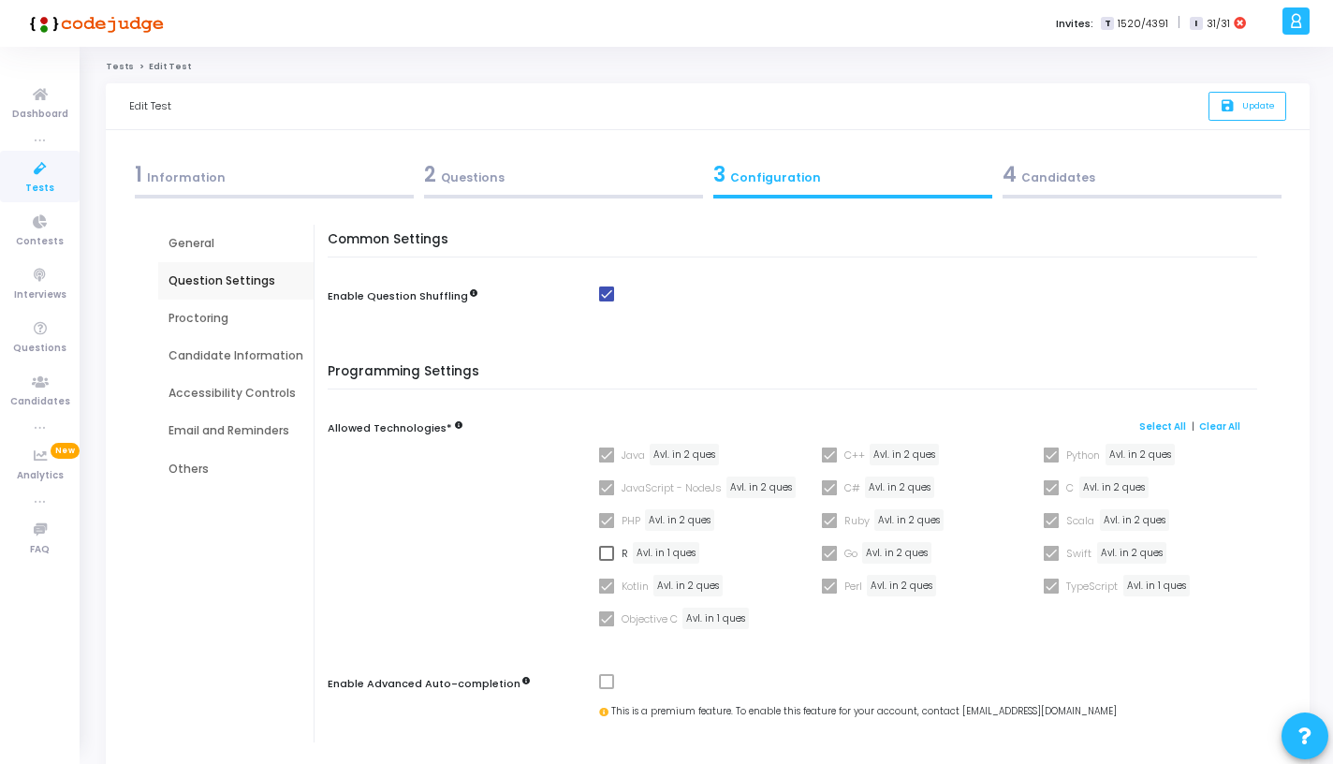
click at [244, 327] on div "Proctoring" at bounding box center [235, 318] width 155 height 37
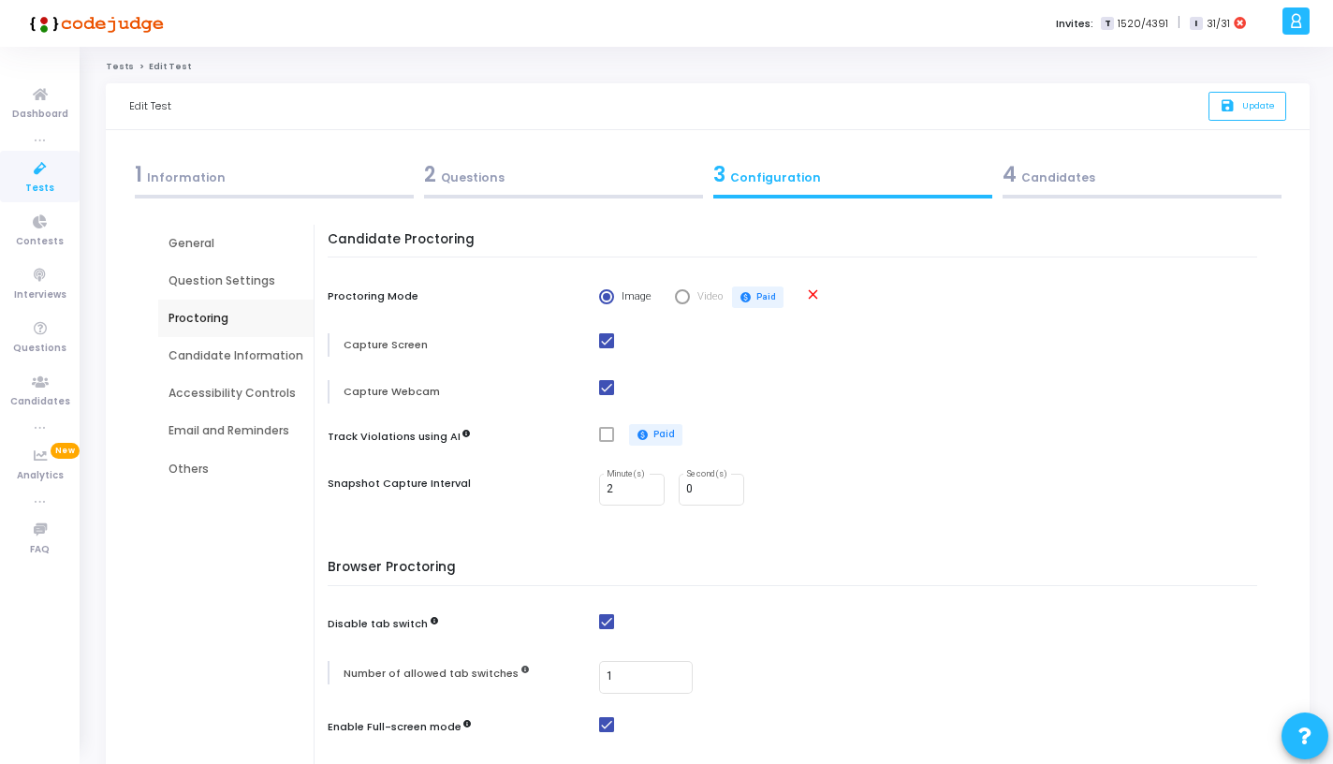
click at [266, 350] on div "Candidate Information" at bounding box center [236, 355] width 135 height 17
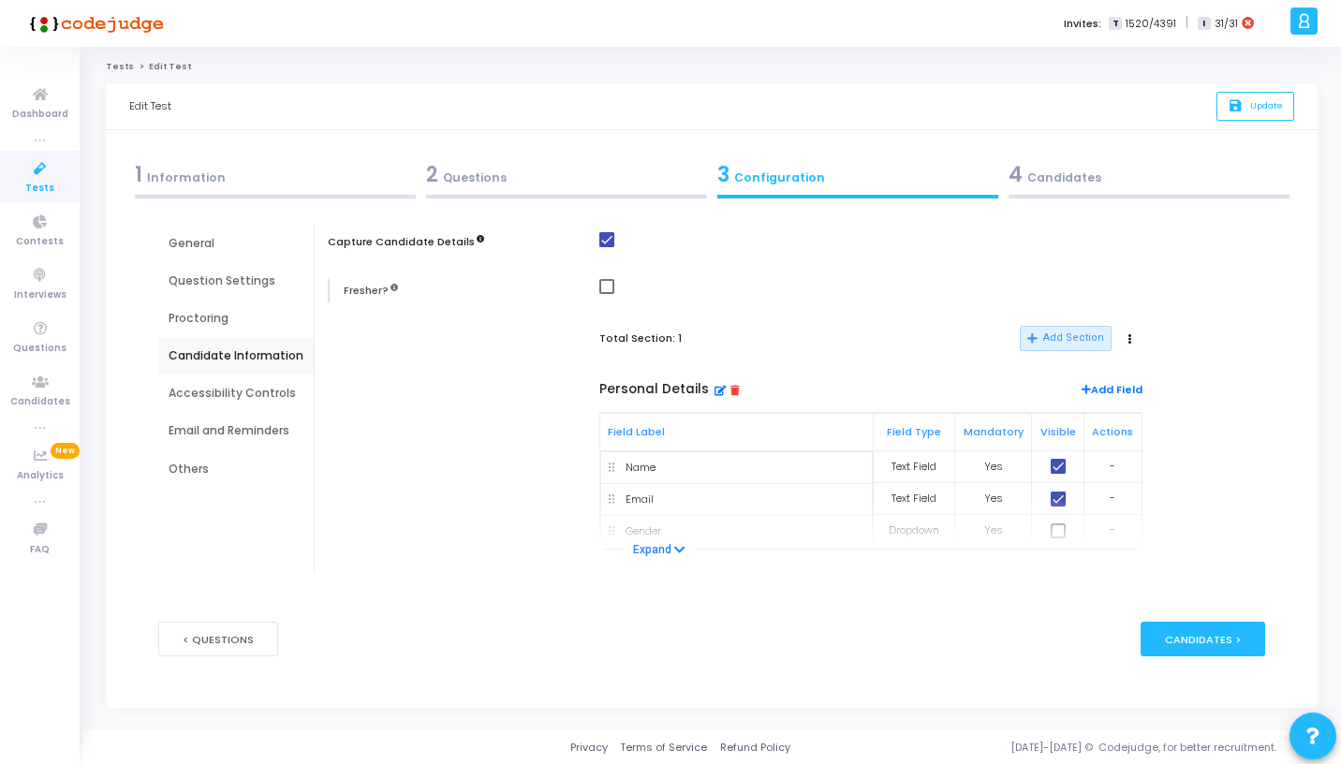
click at [250, 390] on div "Accessibility Controls" at bounding box center [236, 393] width 135 height 17
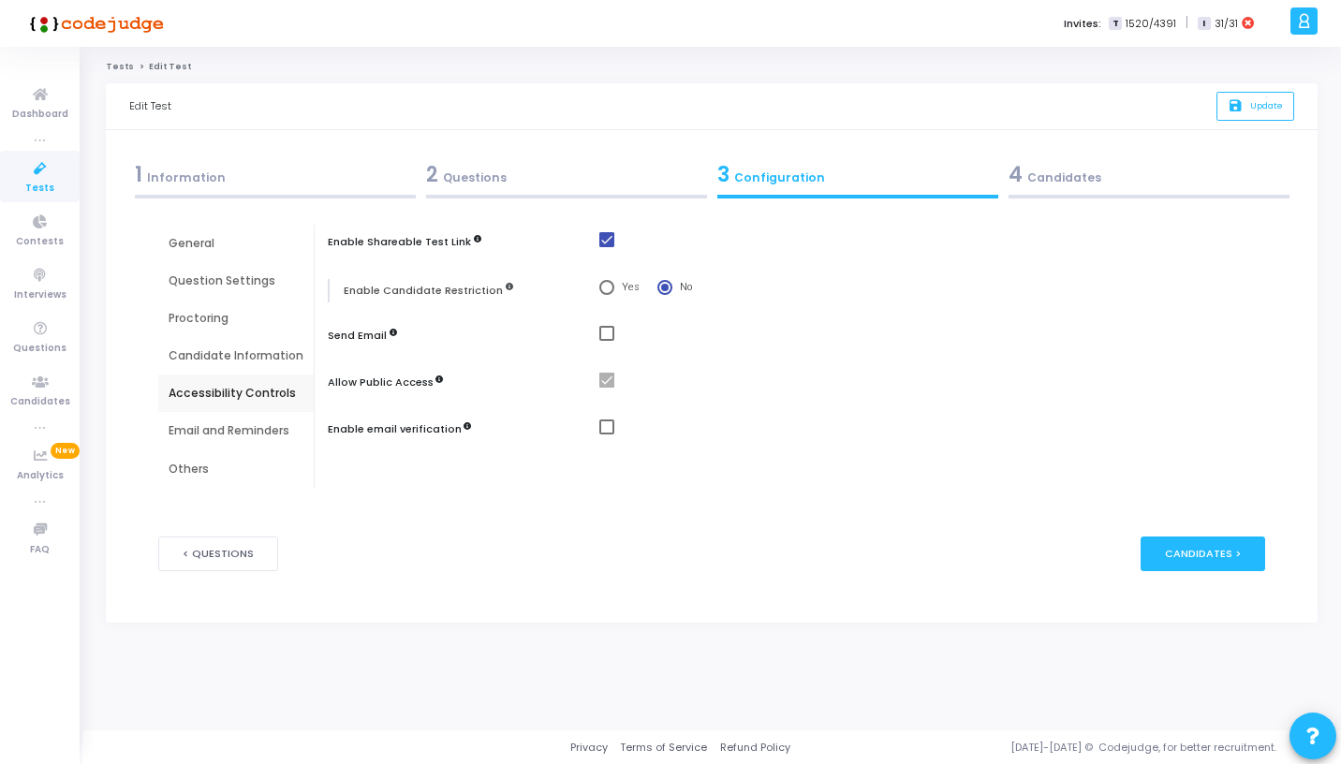
click at [477, 167] on div "2 Questions" at bounding box center [566, 174] width 281 height 31
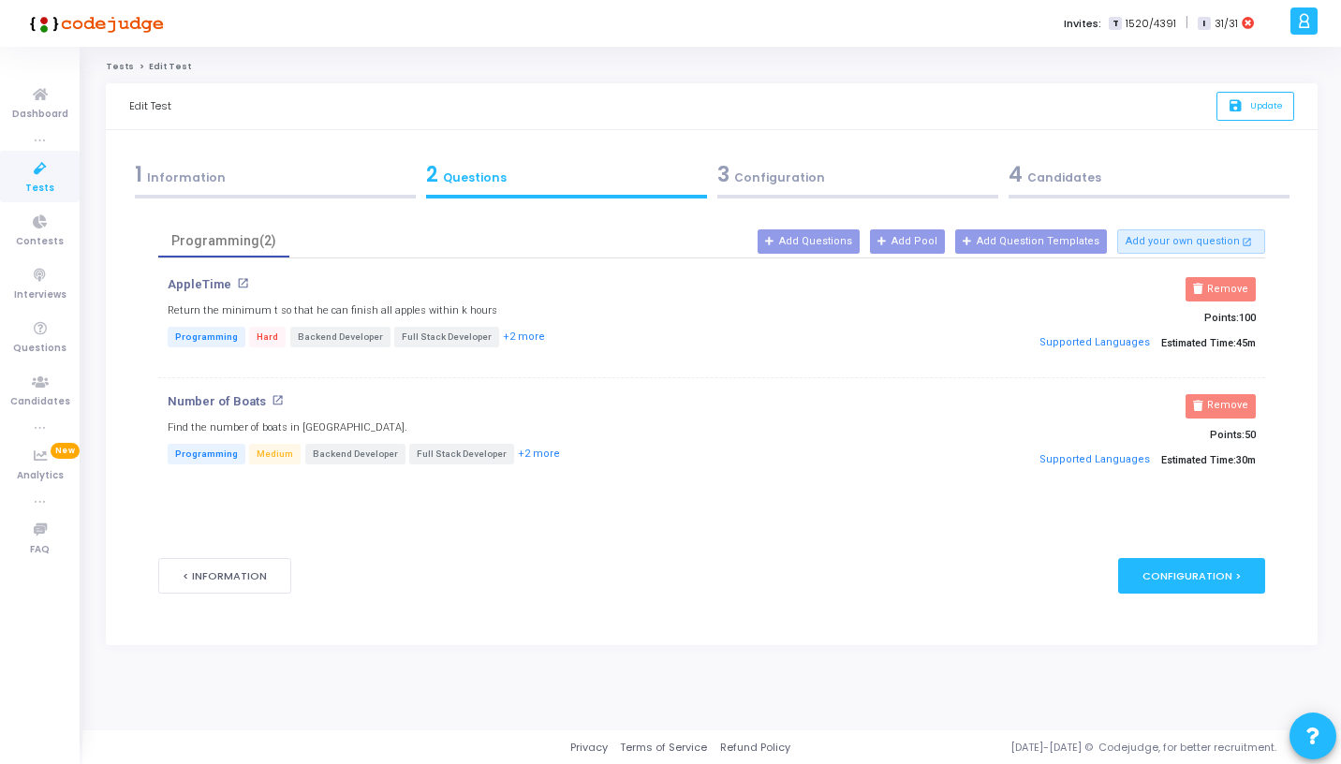
click at [1242, 333] on p "Supported Languages Estimated Time: 45m" at bounding box center [1080, 344] width 350 height 28
click at [37, 174] on icon at bounding box center [40, 168] width 39 height 23
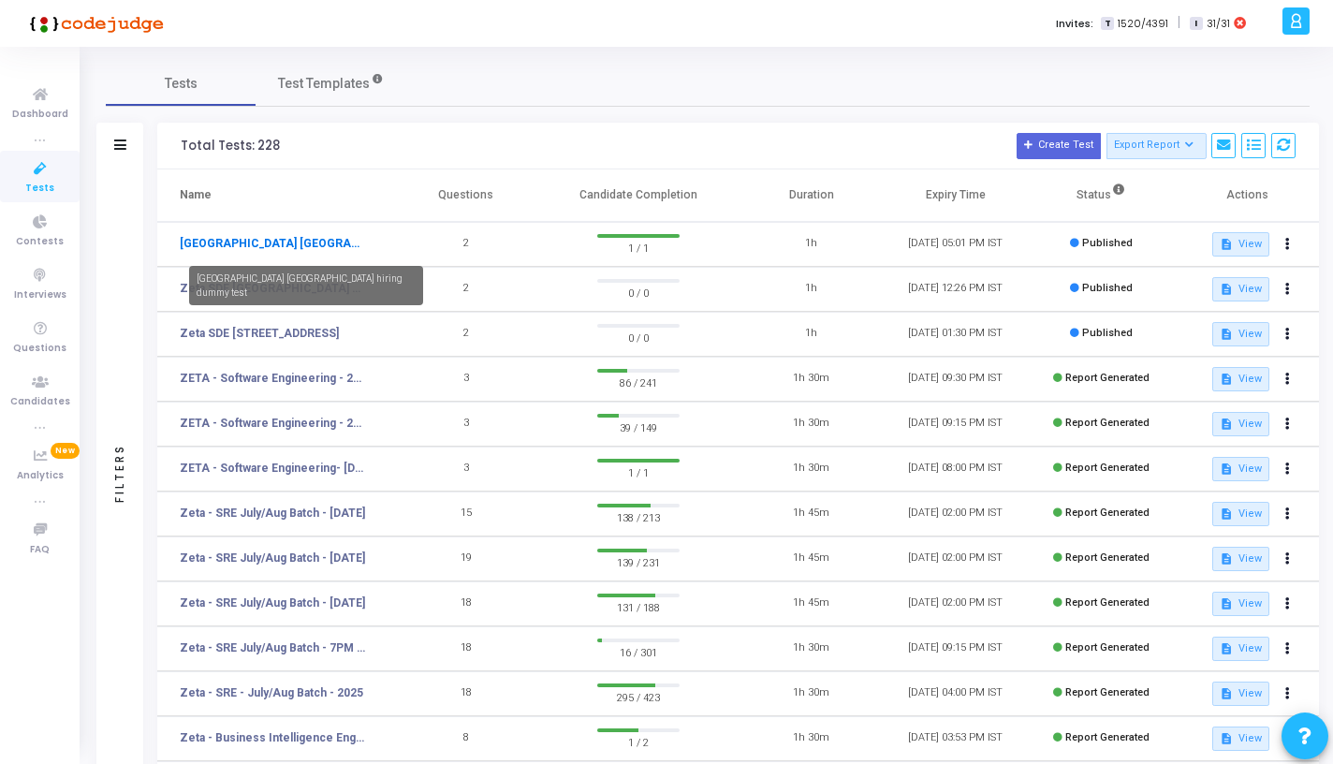
click at [346, 243] on link "Zeta Hyderabad hiring dummy test" at bounding box center [272, 243] width 185 height 17
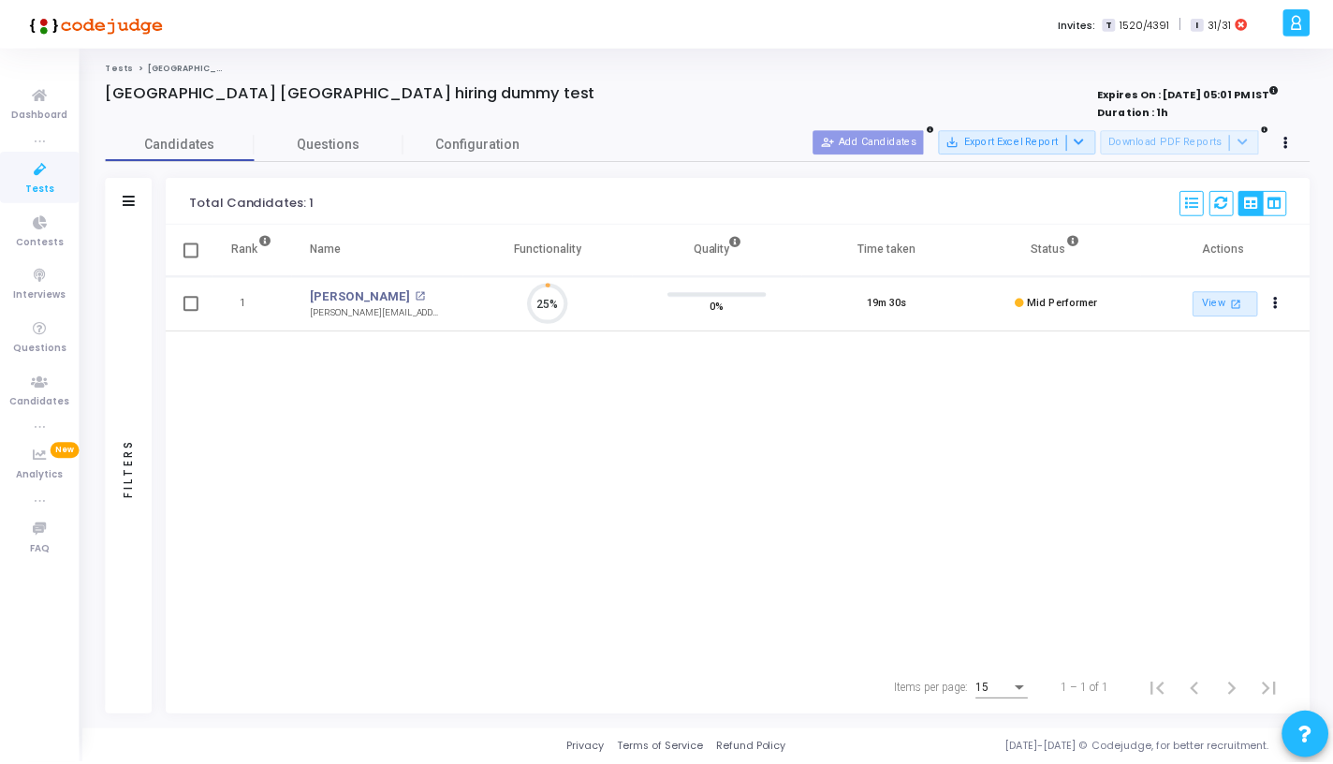
scroll to position [39, 48]
click at [506, 138] on span "Configuration" at bounding box center [480, 144] width 84 height 20
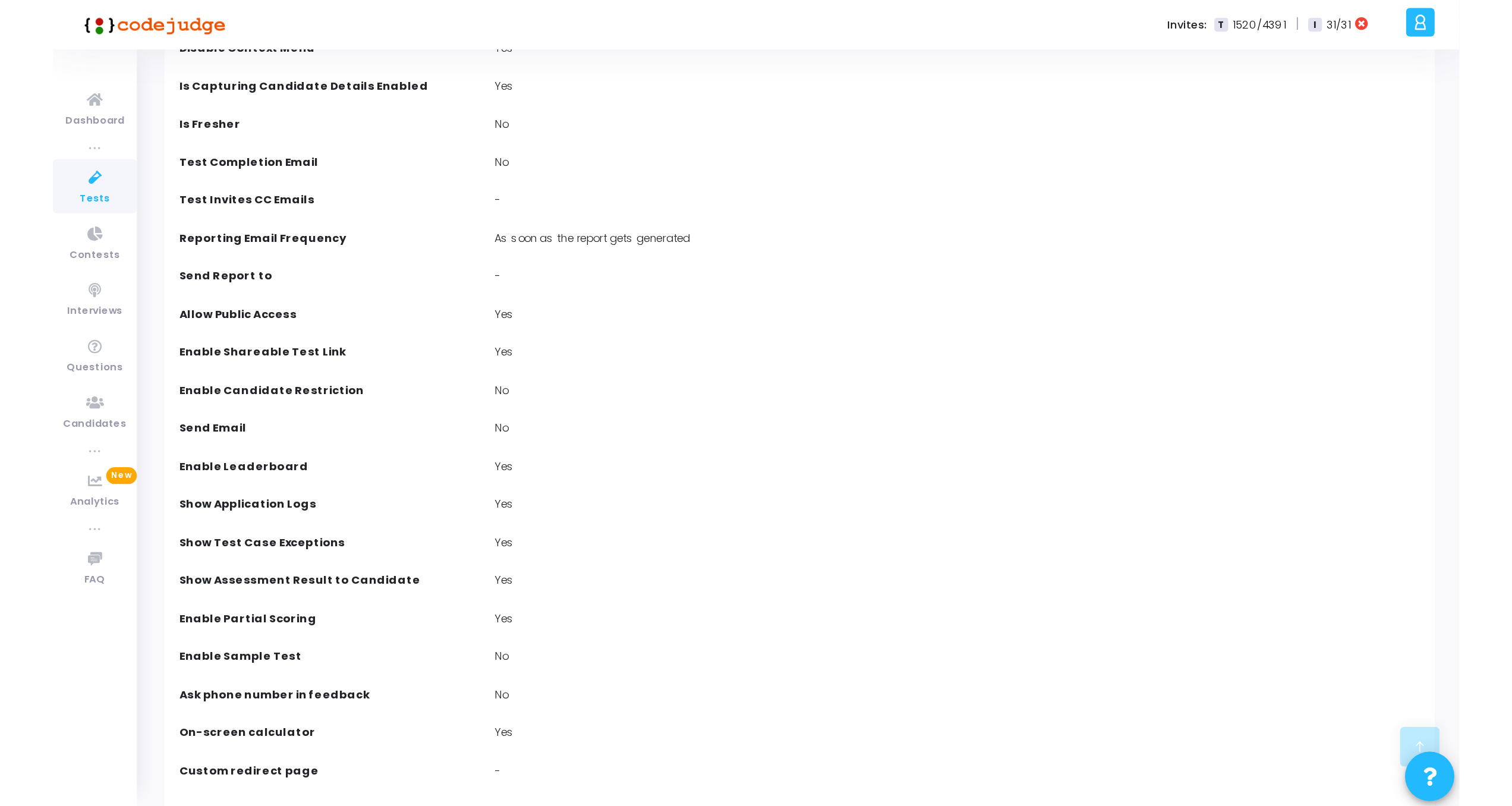
scroll to position [0, 0]
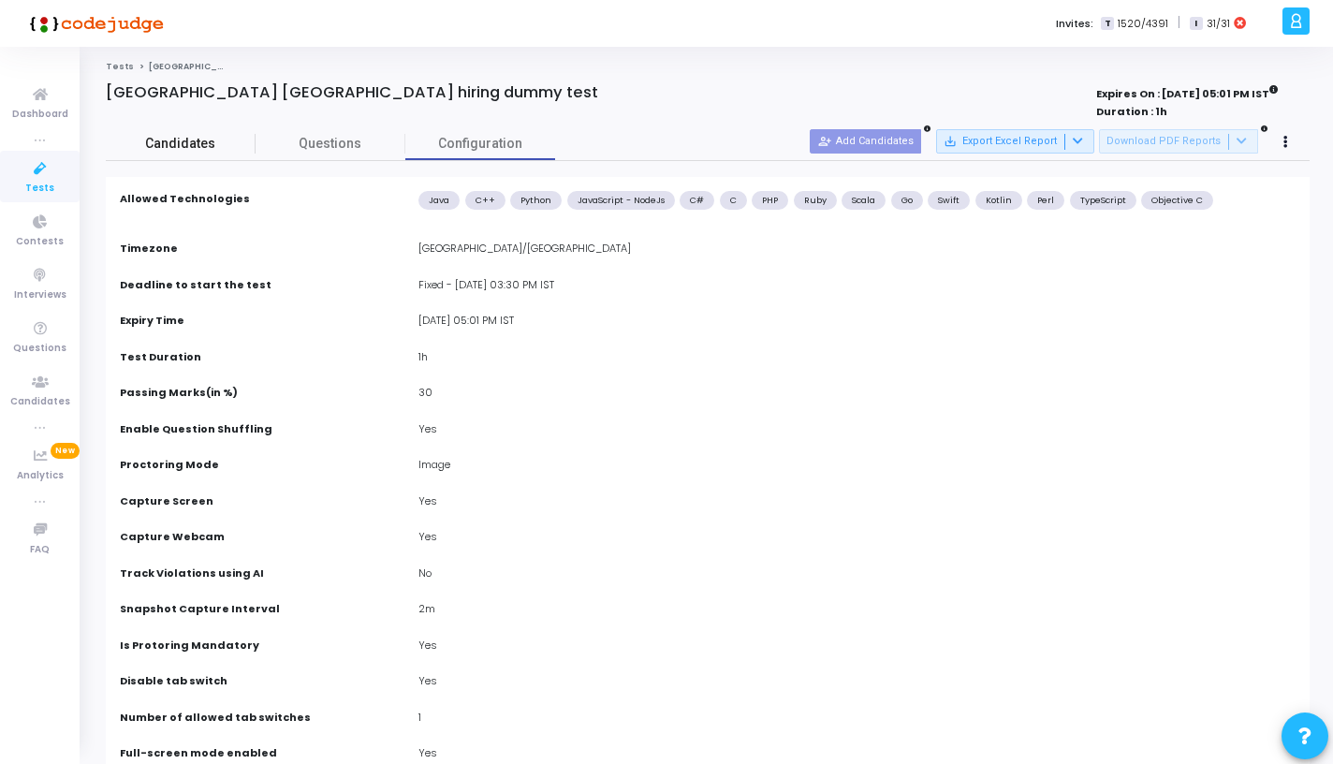
click at [175, 140] on span "Candidates" at bounding box center [181, 144] width 150 height 20
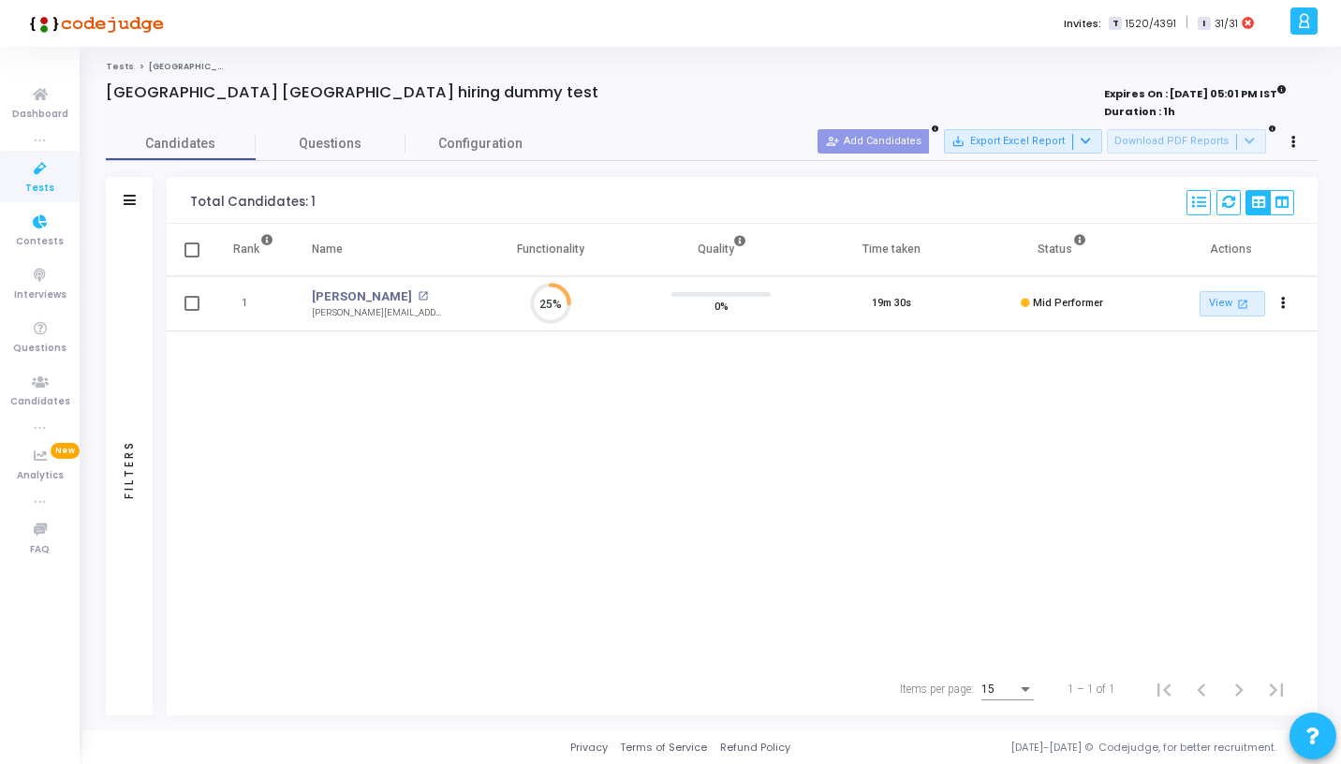
click at [57, 200] on link "Tests" at bounding box center [40, 176] width 80 height 51
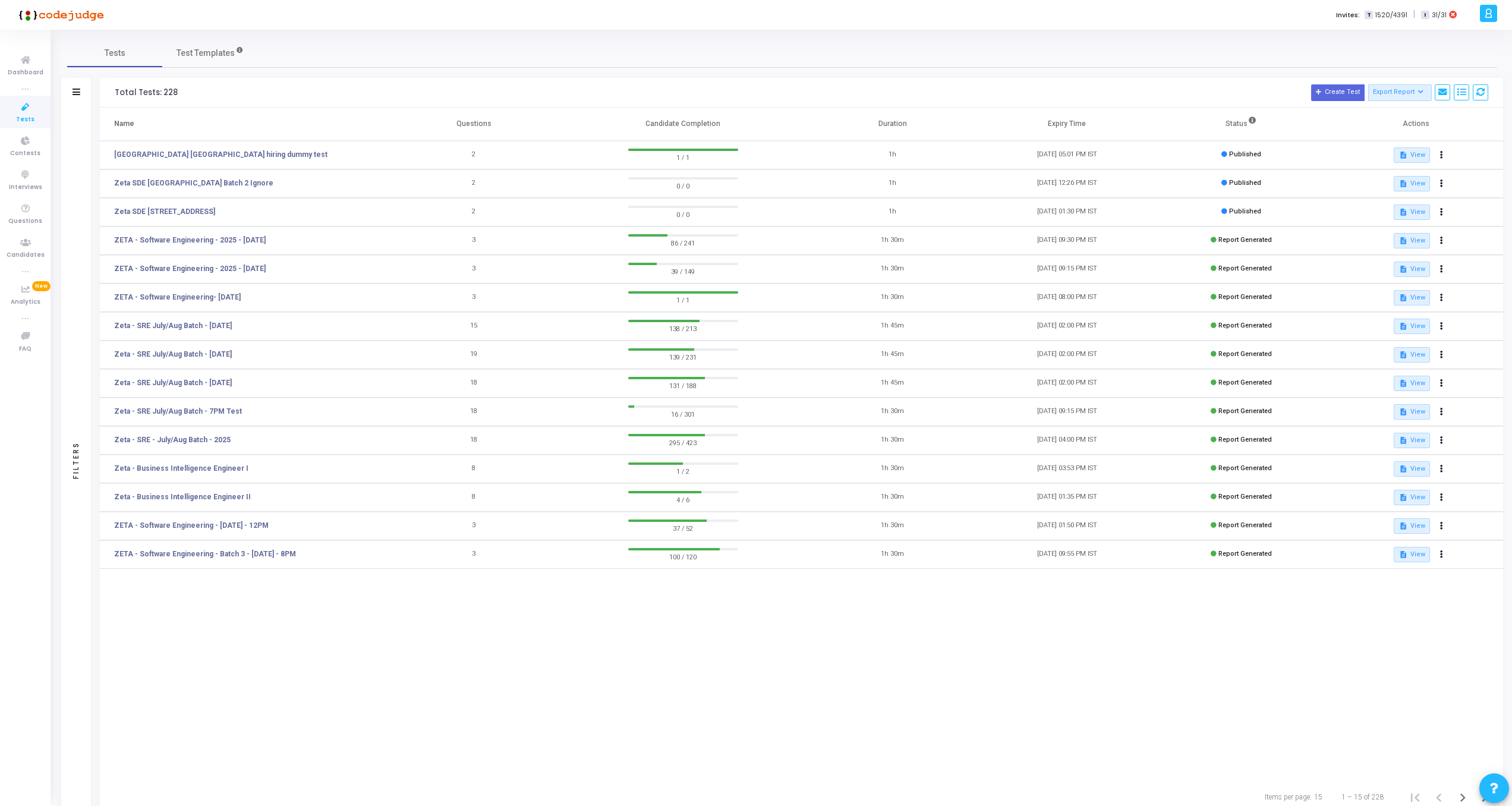
click at [846, 69] on div "Tests Test Templates Filters Filters Test Name: search Status Draft Published E…" at bounding box center [782, 426] width 1430 height 775
click at [189, 55] on span "Test Templates" at bounding box center [206, 53] width 58 height 13
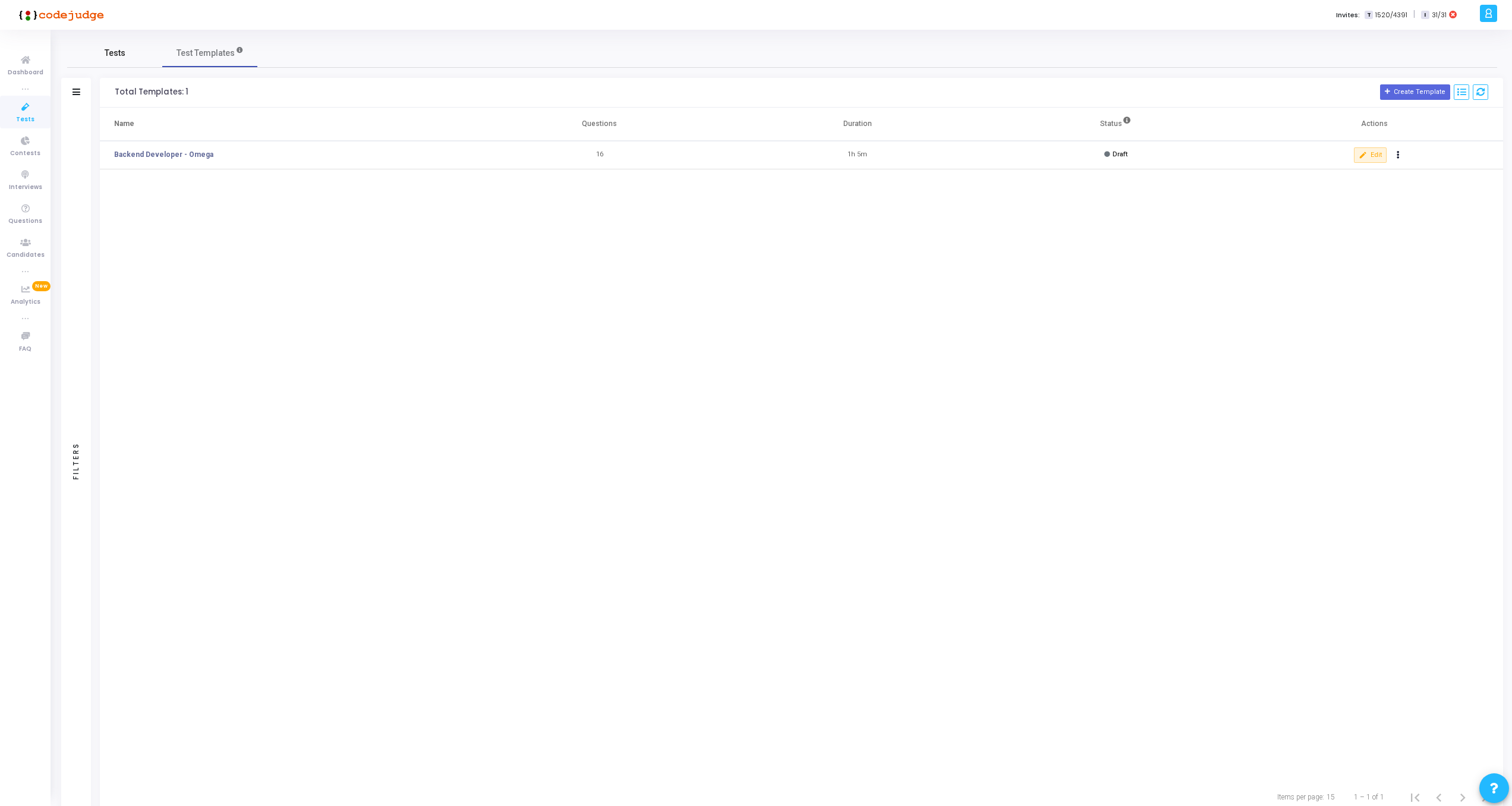
click at [120, 58] on span "Tests" at bounding box center [115, 53] width 21 height 13
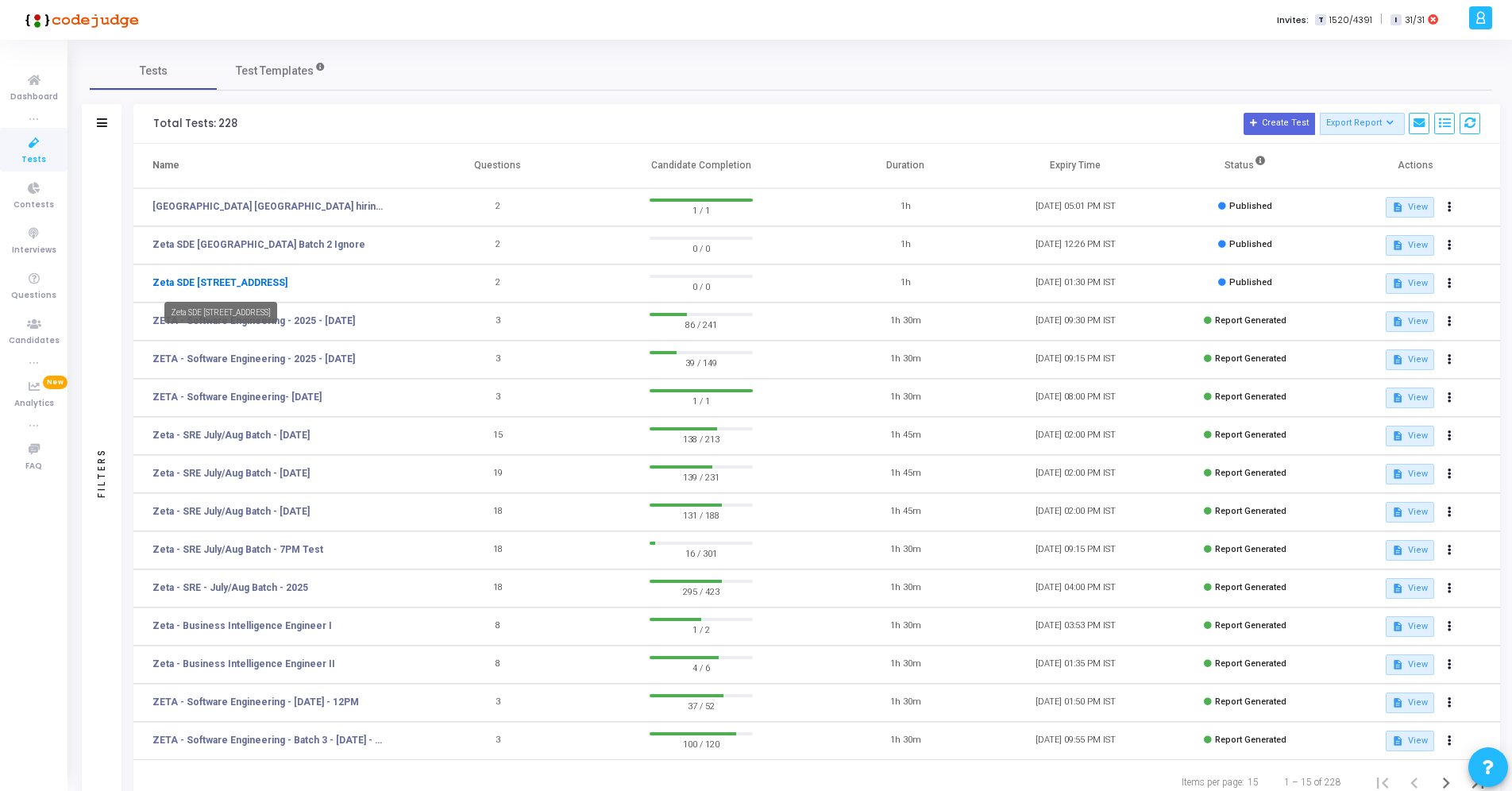
click at [287, 281] on link "Zeta SDE 2 Hiring Drive Hyderabad Batch 1" at bounding box center [220, 282] width 135 height 14
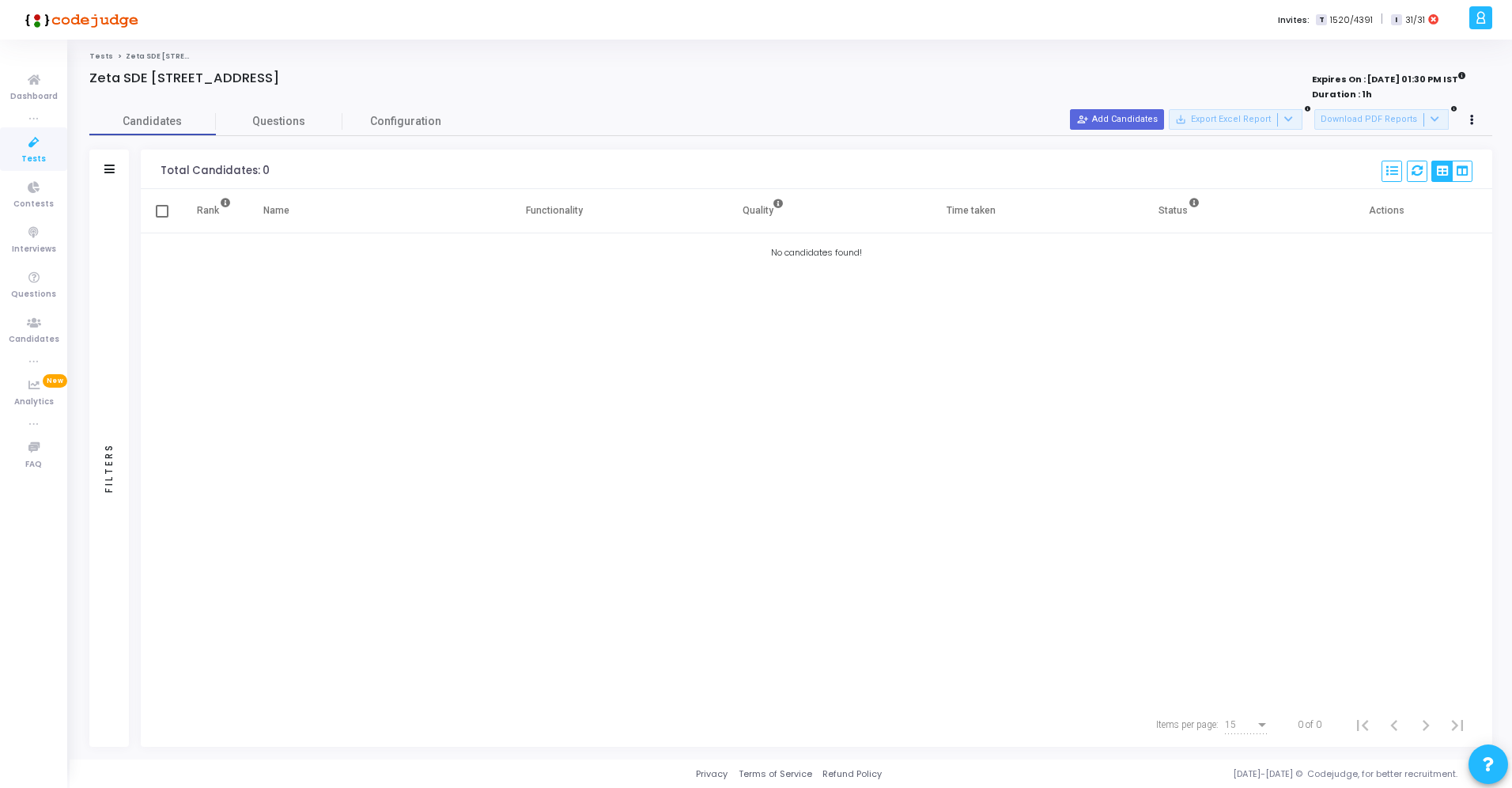
click at [261, 105] on cj-published-test "Zeta SDE 2 Hiring Drive Hyderabad Batch 1 Expires On : 13 Sep, 2025 01:30 PM IS…" at bounding box center [791, 408] width 1403 height 677
click at [266, 121] on span "Questions" at bounding box center [280, 122] width 127 height 17
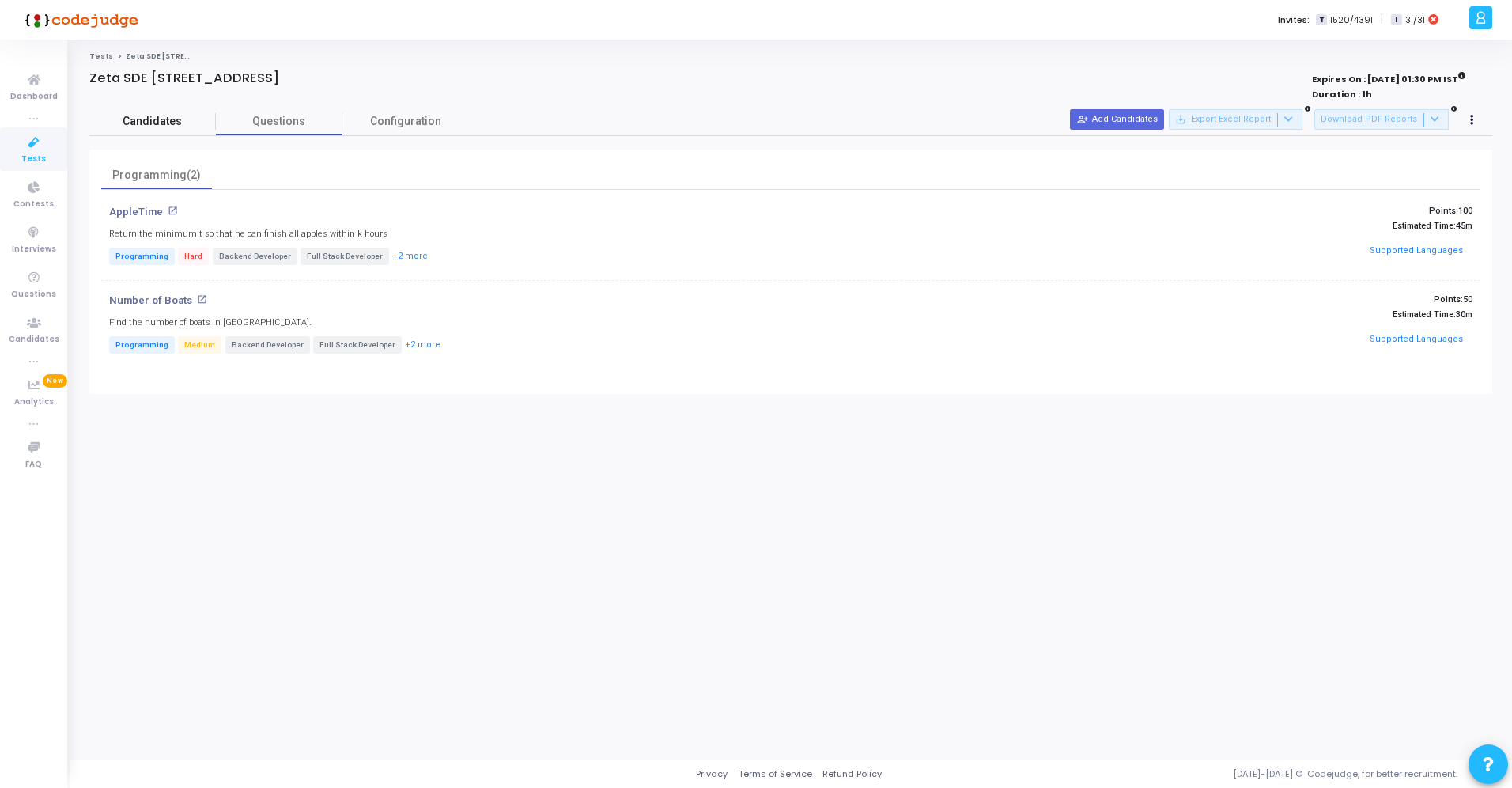
click at [173, 132] on link "Candidates" at bounding box center [153, 121] width 127 height 28
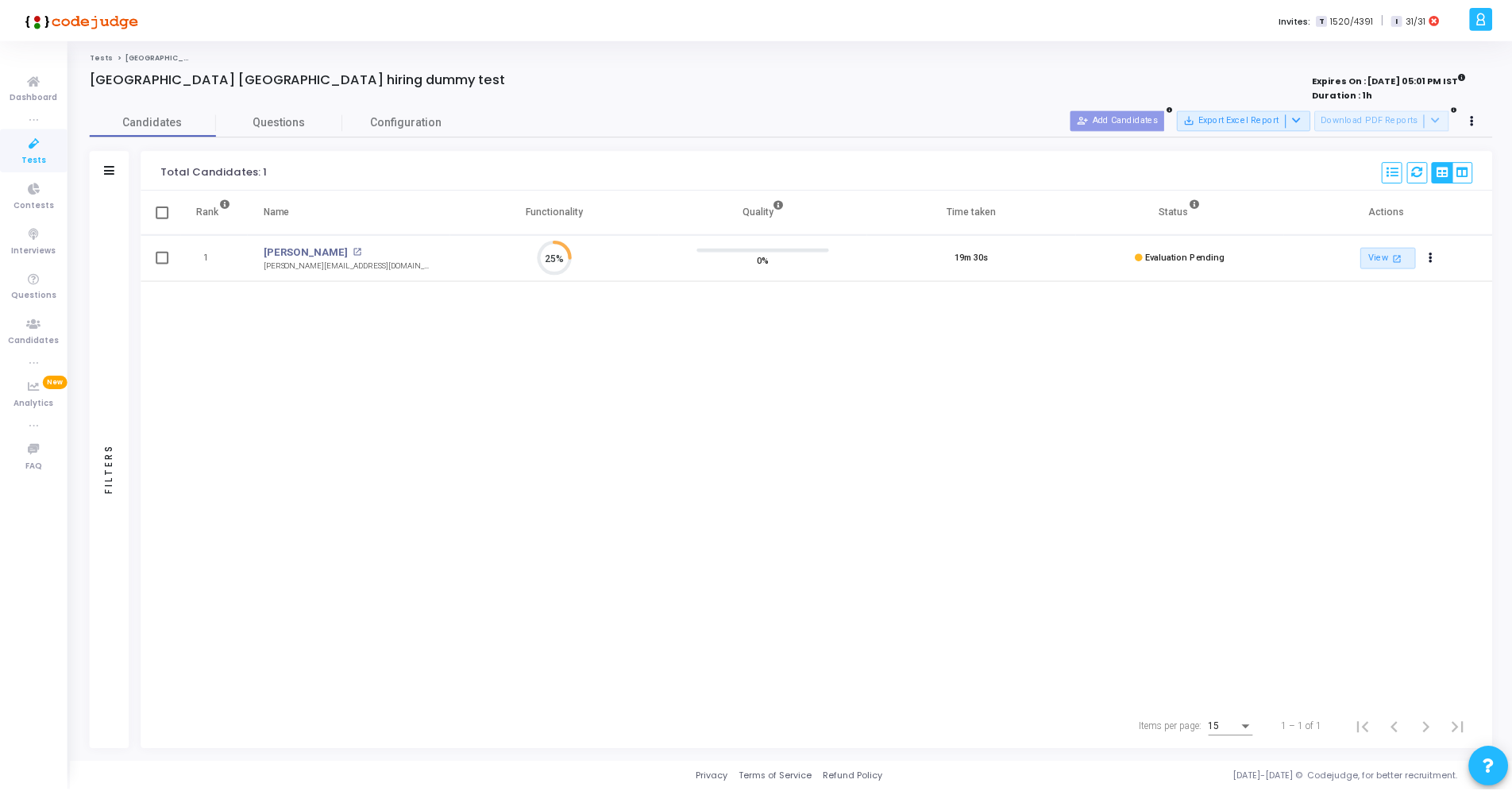
scroll to position [33, 41]
click at [40, 157] on span "Tests" at bounding box center [33, 160] width 25 height 14
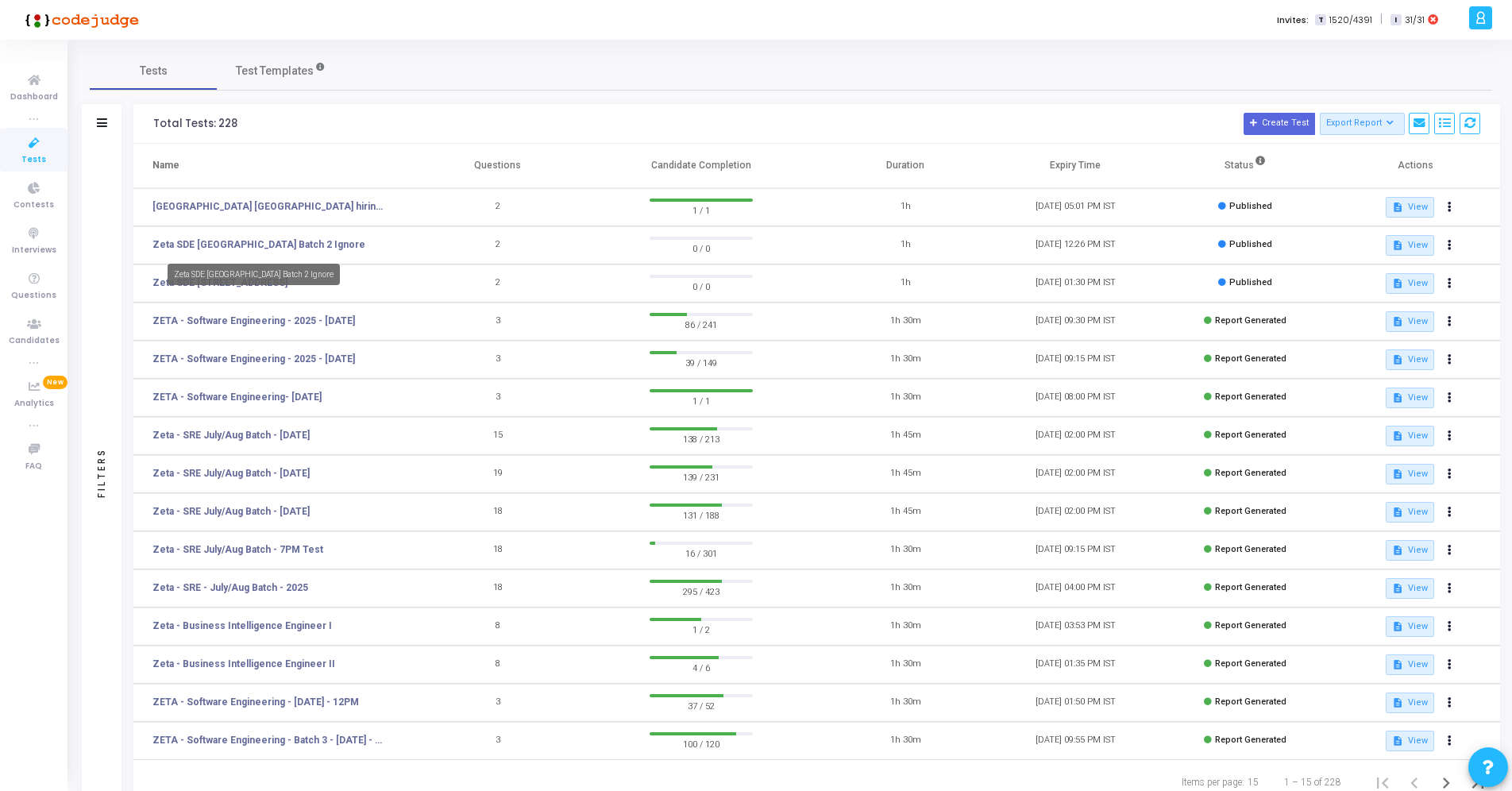
click at [265, 286] on mat-tooltip-component "Zeta SDE 2 Hiring Drive Hyderabad Batch 2 Ignore" at bounding box center [253, 274] width 194 height 43
click at [287, 284] on link "Zeta SDE [STREET_ADDRESS]" at bounding box center [220, 282] width 135 height 14
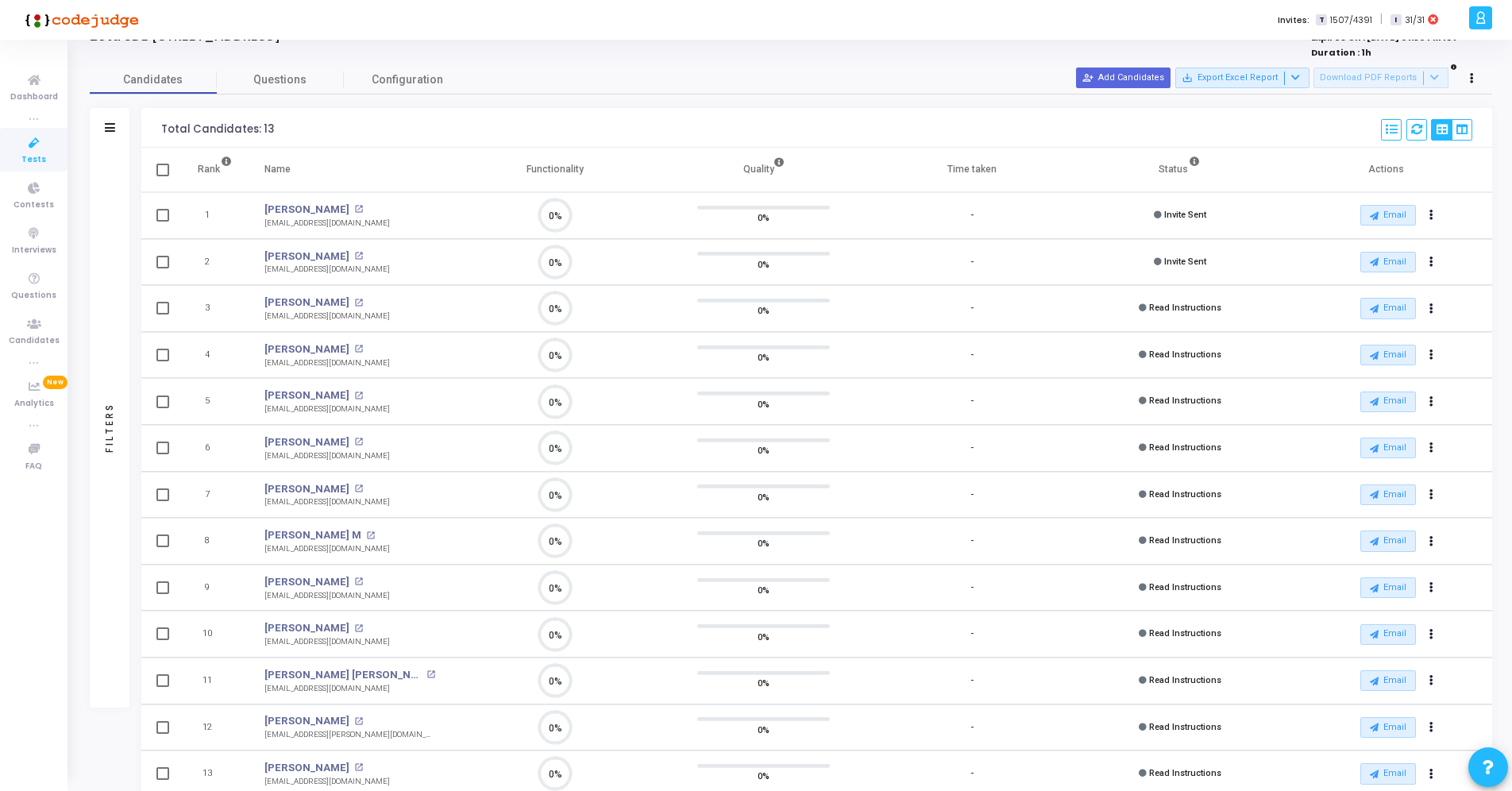
scroll to position [133, 0]
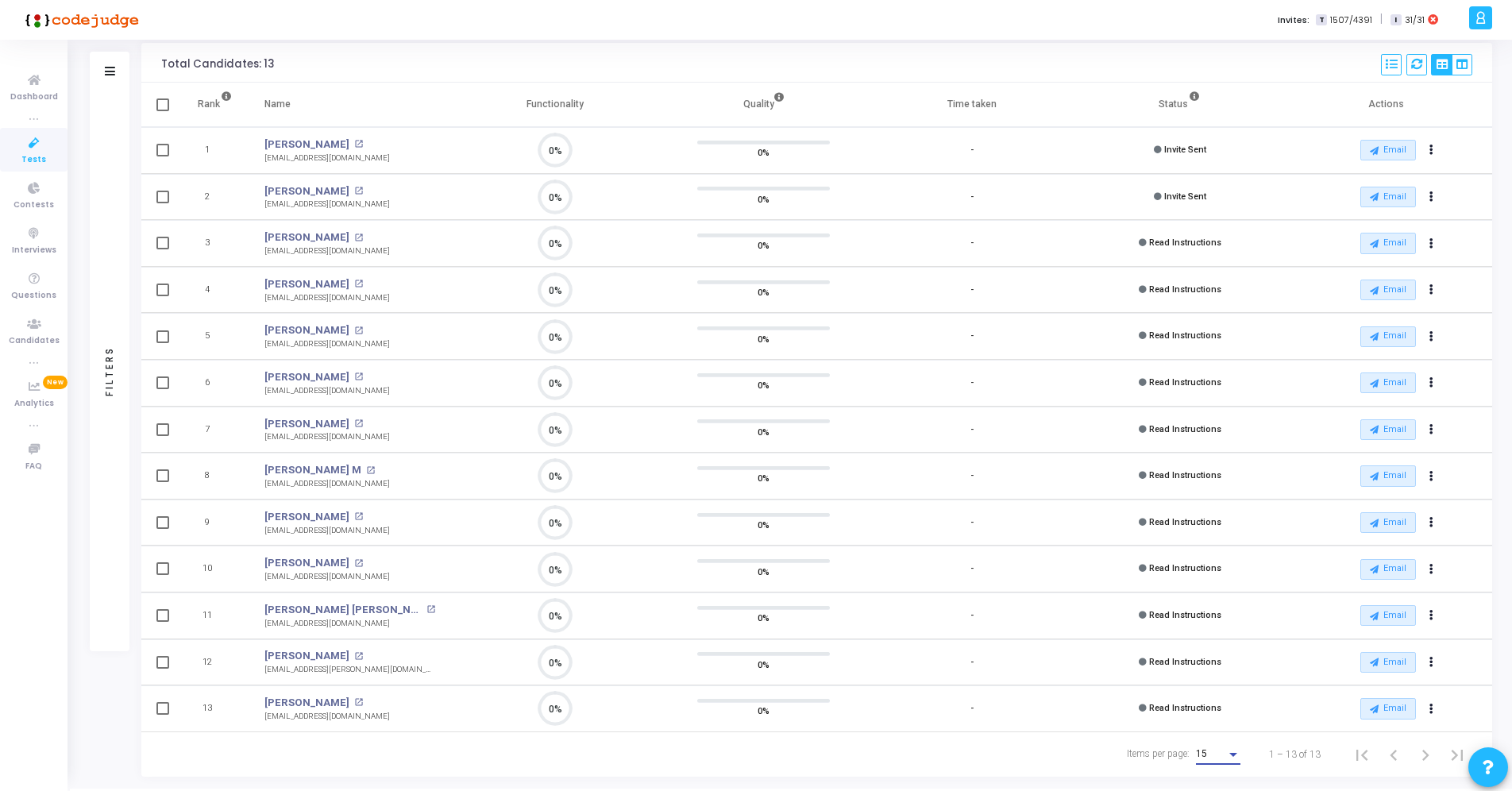
click at [1225, 755] on div "15" at bounding box center [1211, 754] width 31 height 11
click at [1092, 756] on div at bounding box center [756, 395] width 1512 height 791
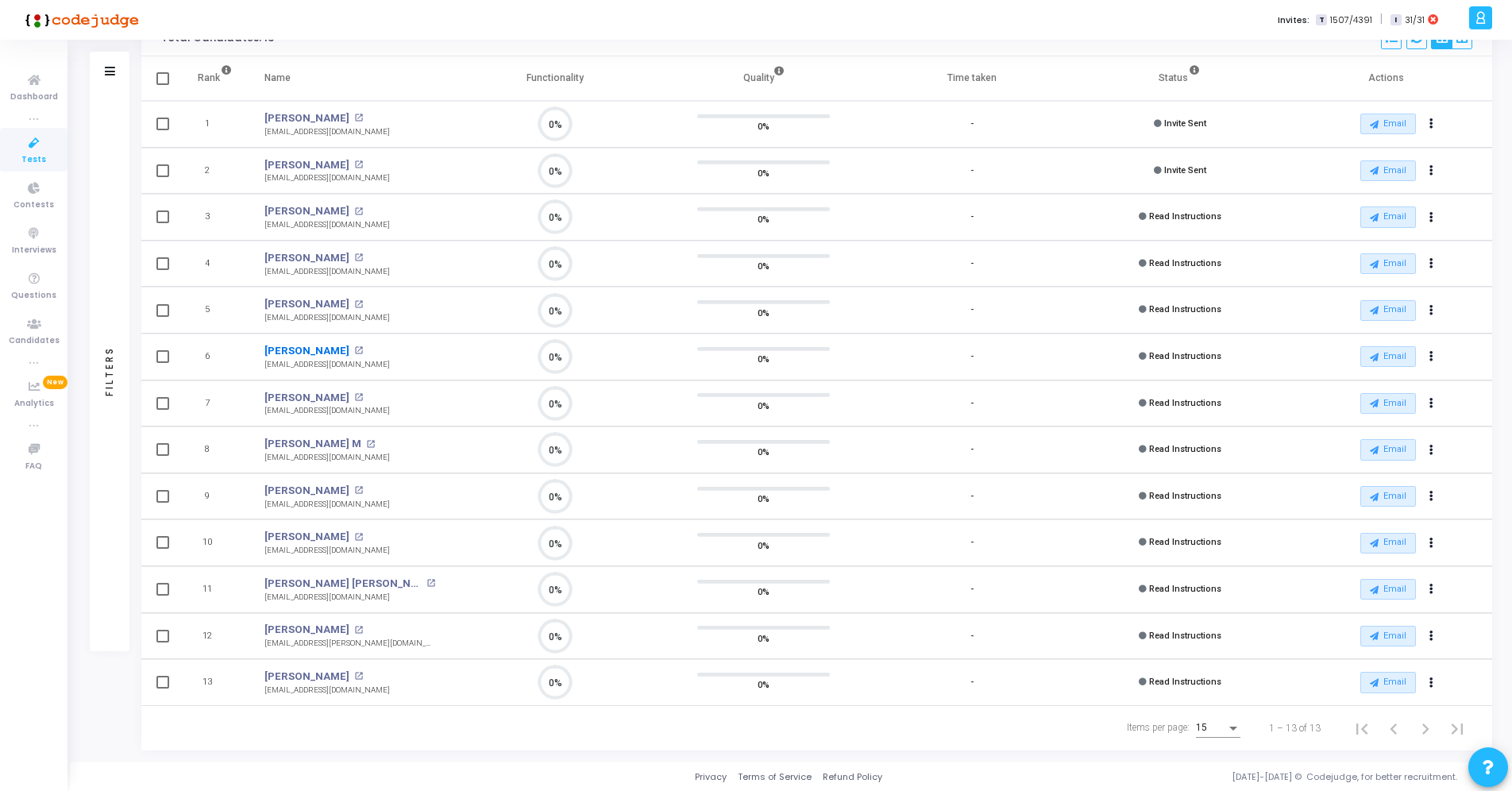
click at [319, 350] on link "[PERSON_NAME]" at bounding box center [307, 351] width 85 height 16
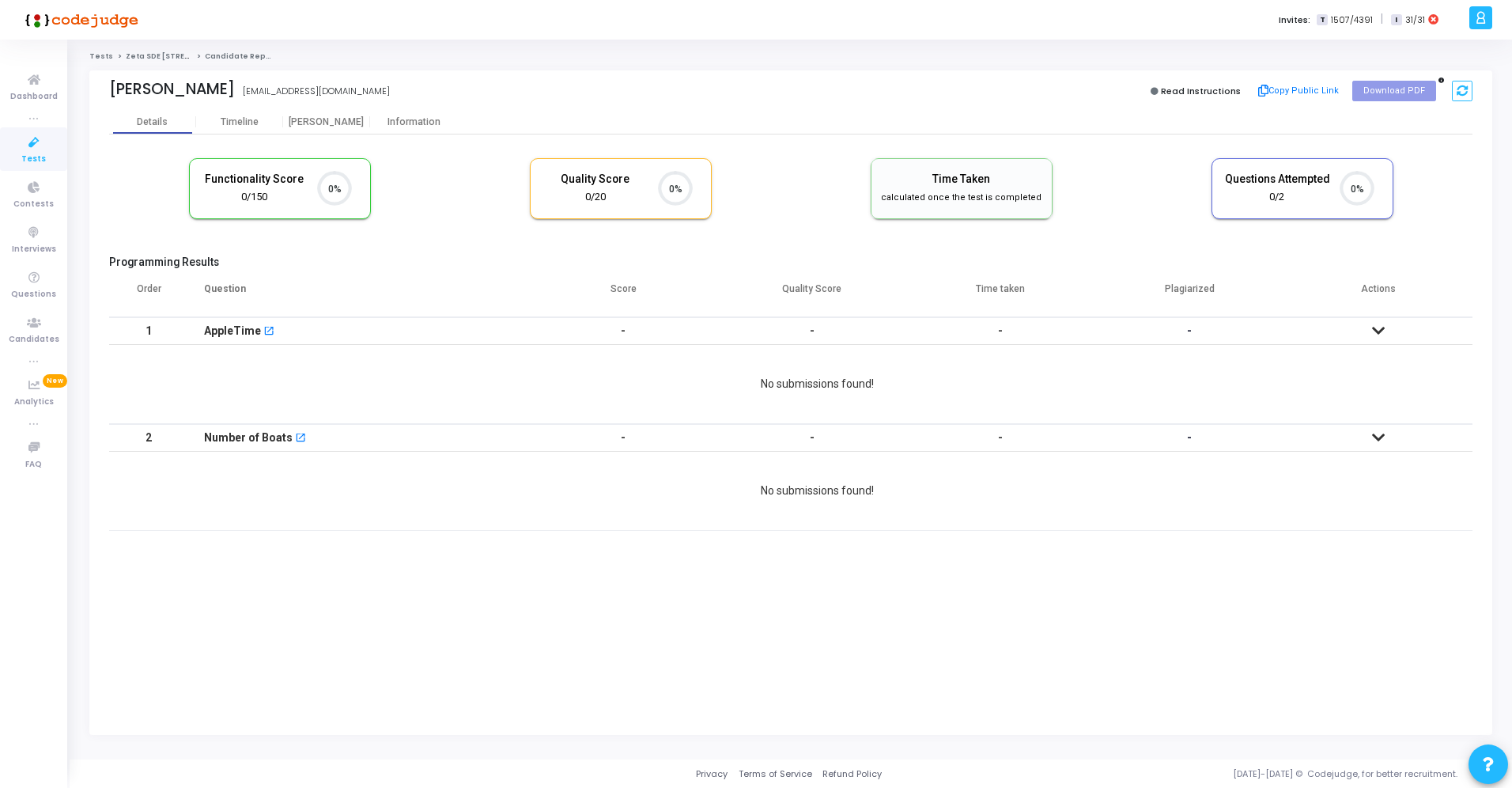
scroll to position [7, 7]
click at [220, 126] on div "Timeline" at bounding box center [239, 122] width 38 height 12
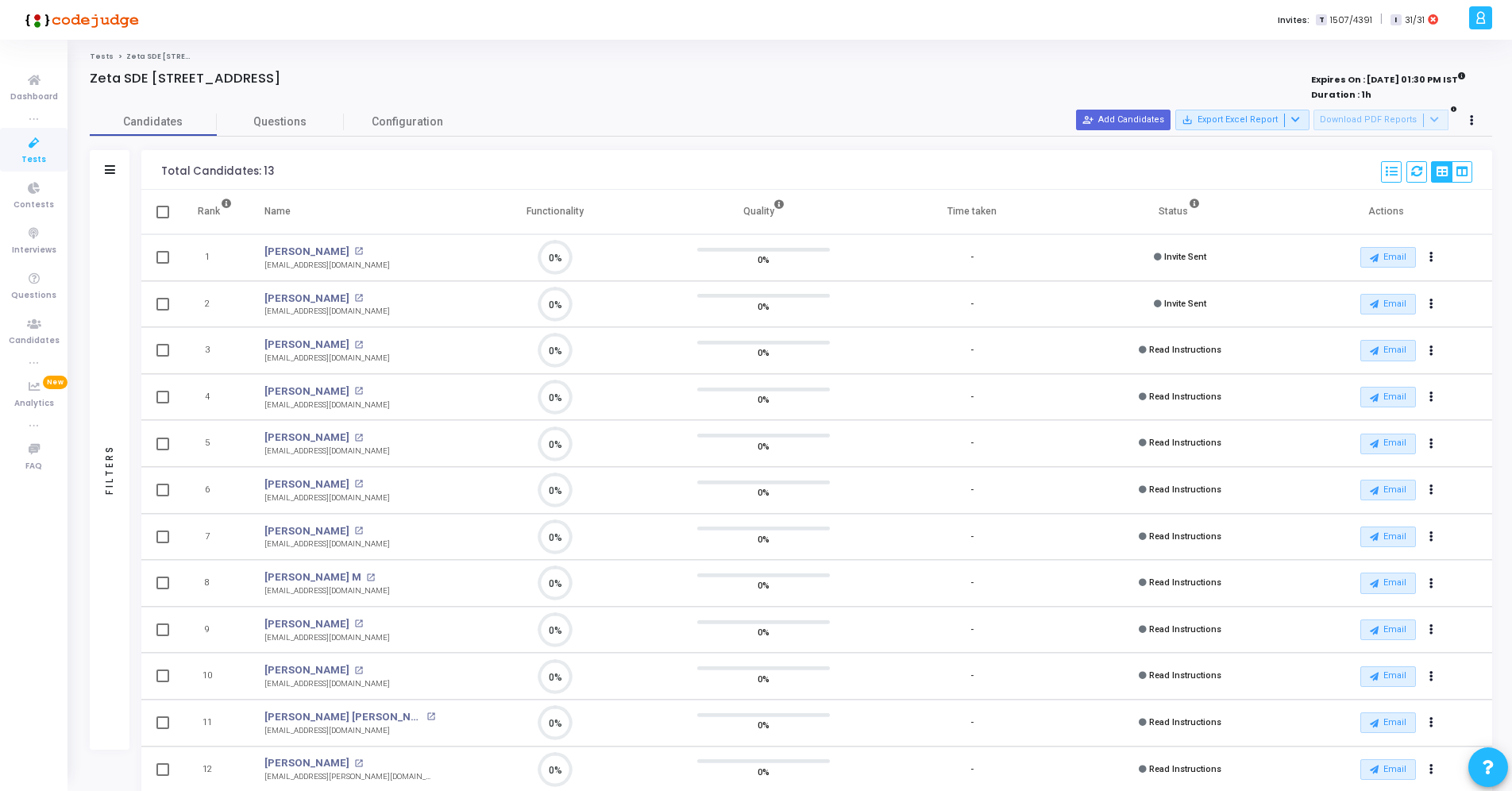
scroll to position [33, 41]
click at [632, 98] on div at bounding box center [503, 95] width 826 height 18
click at [320, 250] on link "[PERSON_NAME]" at bounding box center [307, 251] width 85 height 16
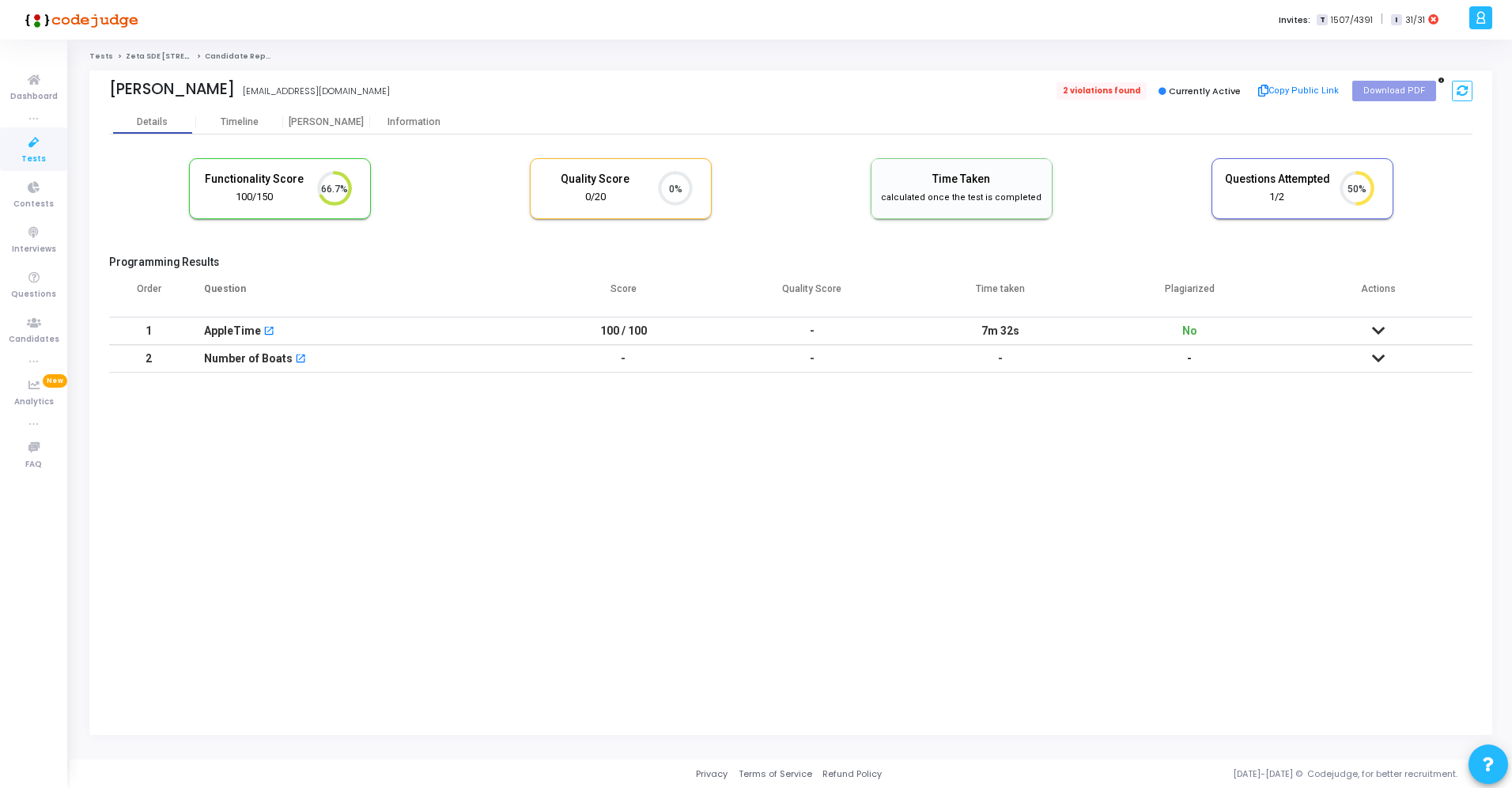
click at [1104, 86] on span "2 violations found" at bounding box center [1101, 90] width 90 height 18
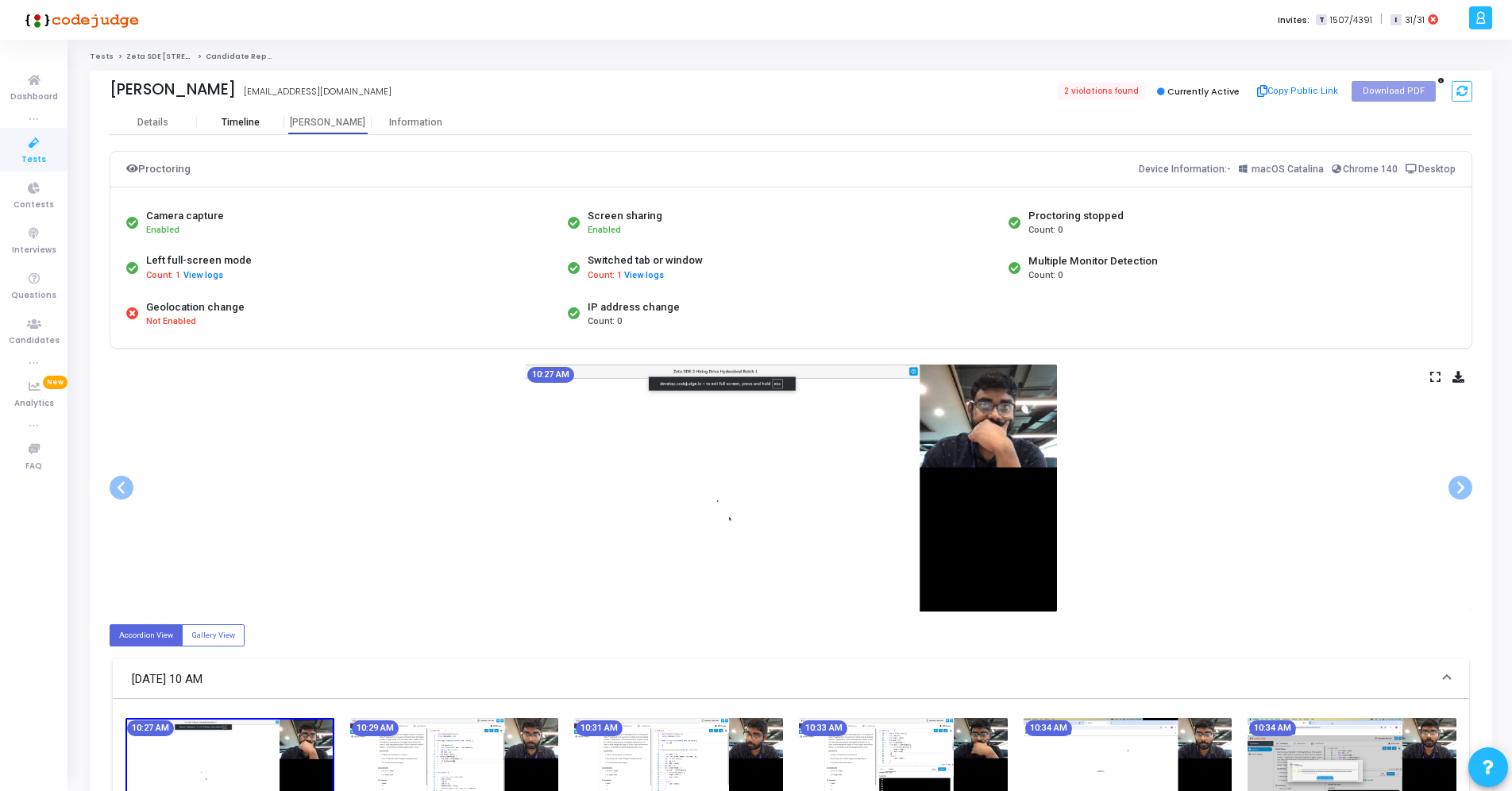
click at [242, 119] on div "Timeline" at bounding box center [240, 123] width 38 height 12
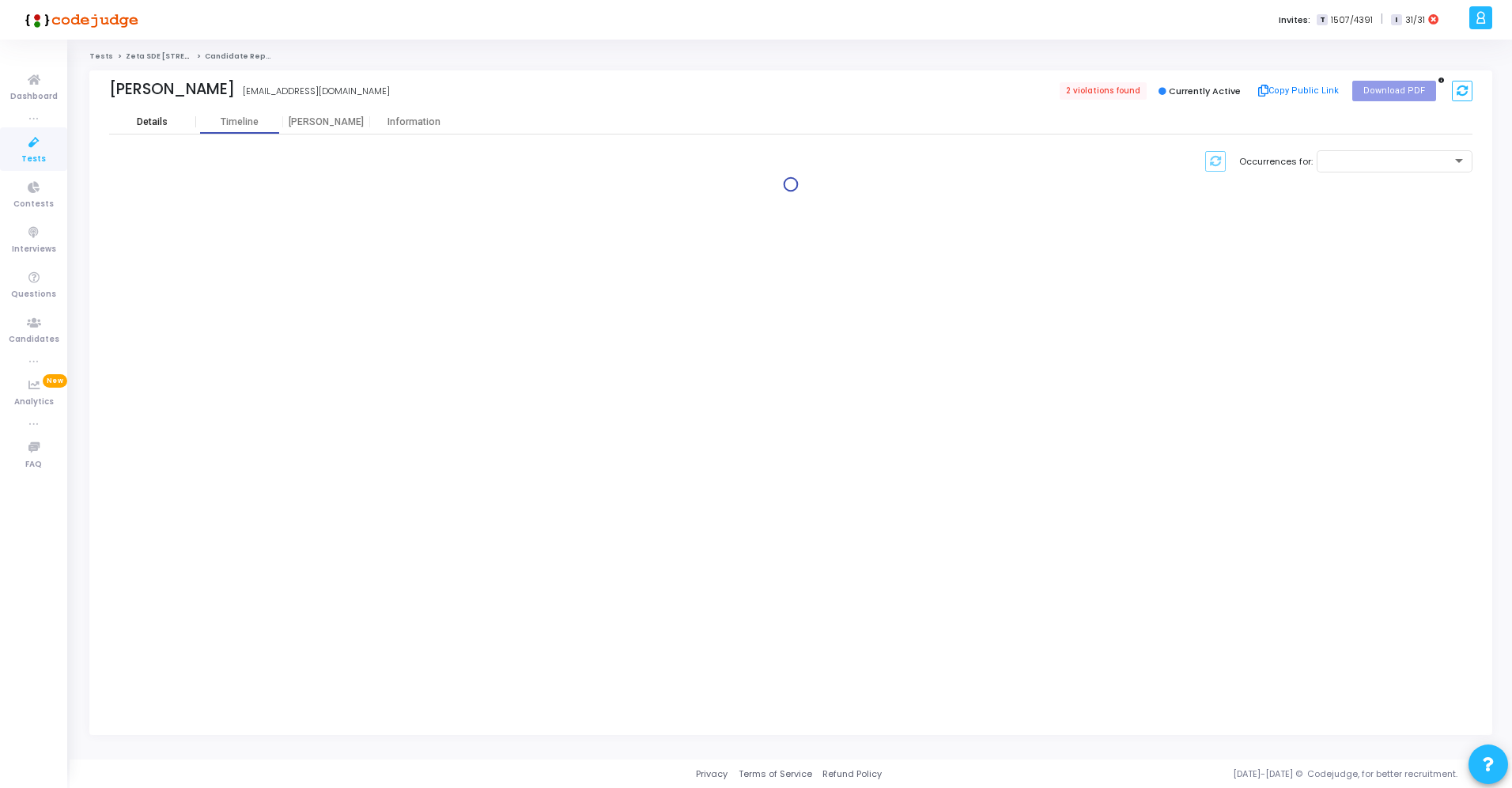
click at [148, 117] on div "Details" at bounding box center [152, 122] width 31 height 12
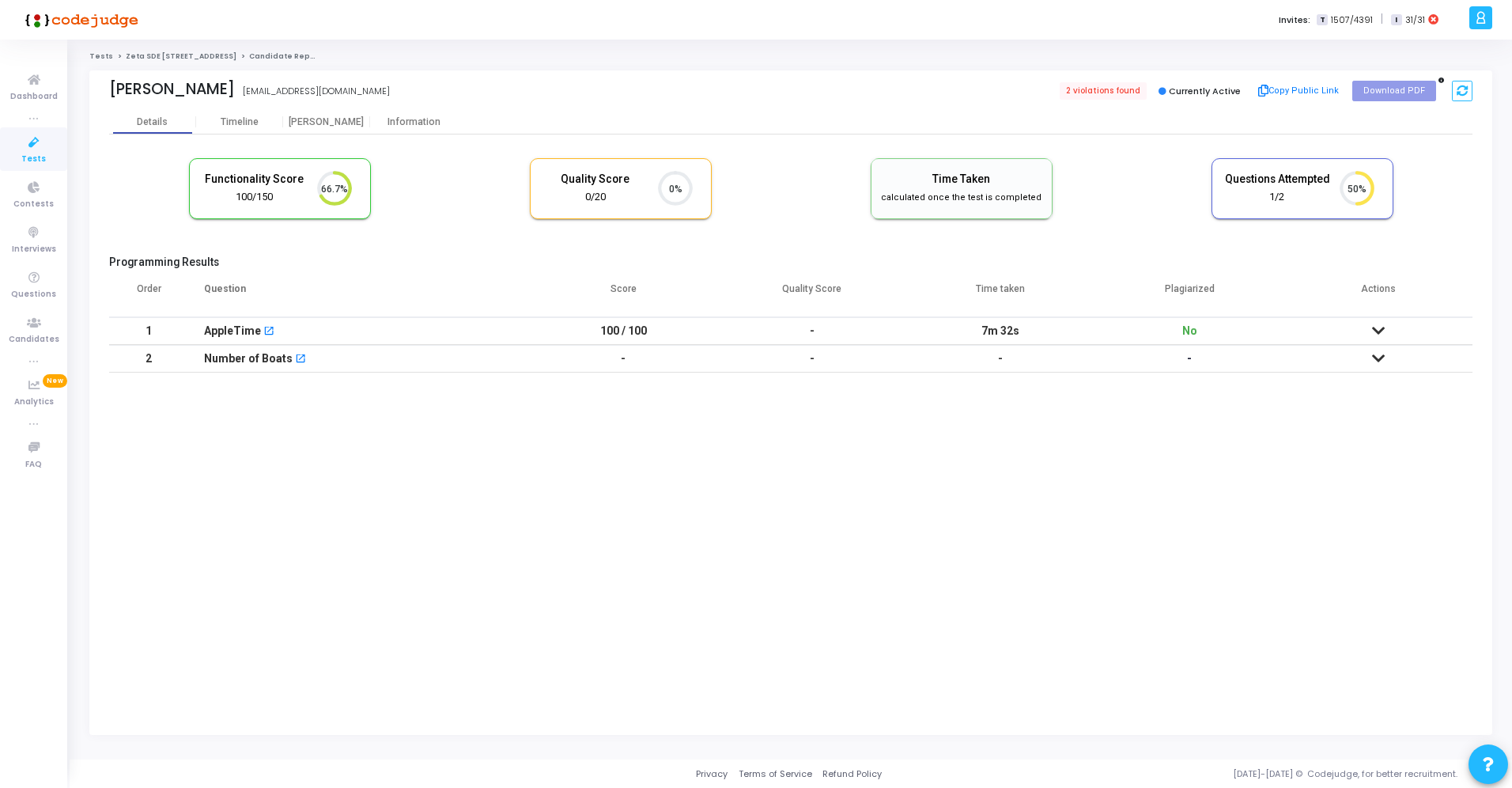
click at [168, 52] on link "Zeta SDE [STREET_ADDRESS]" at bounding box center [181, 56] width 111 height 9
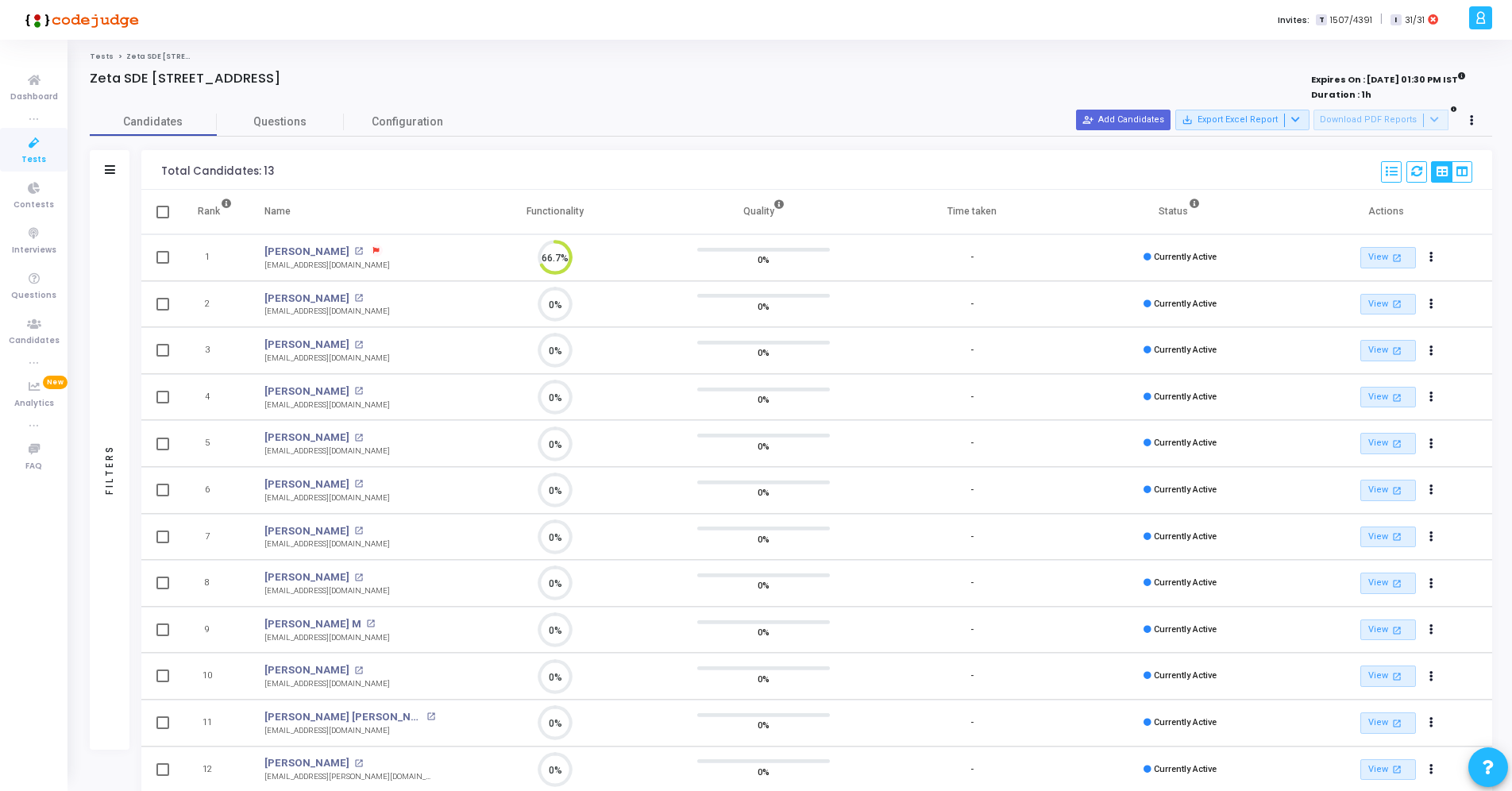
click at [687, 94] on div at bounding box center [503, 95] width 826 height 18
click at [955, 54] on ol "Tests Zeta SDE 2 Hiring Drive Hyderabad Batch 1" at bounding box center [791, 57] width 1403 height 10
click at [770, 93] on div at bounding box center [503, 95] width 826 height 18
click at [37, 144] on icon at bounding box center [34, 142] width 33 height 19
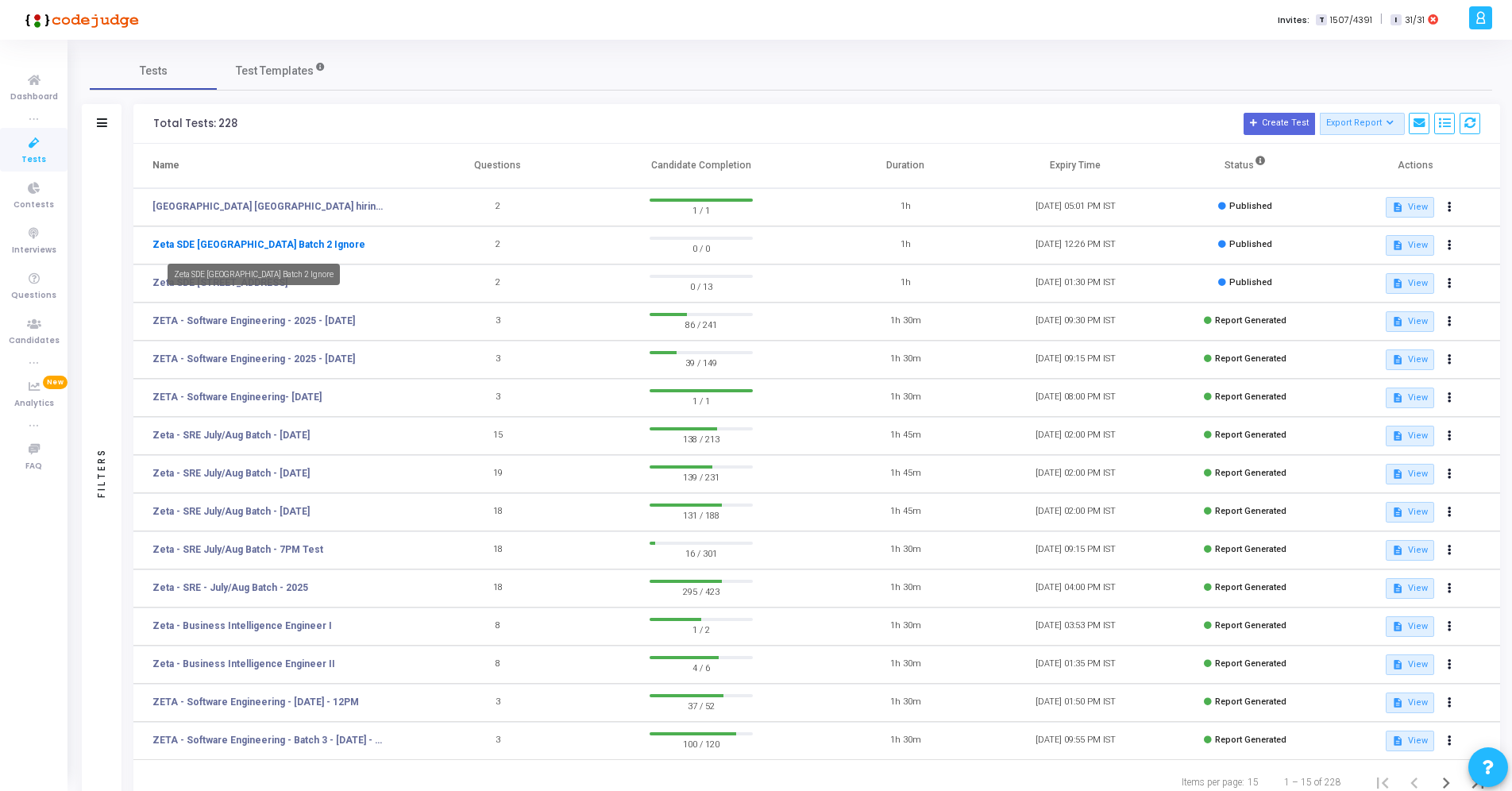
click at [324, 248] on link "Zeta SDE 2 Hiring Drive Hyderabad Batch 2 Ignore" at bounding box center [259, 244] width 213 height 14
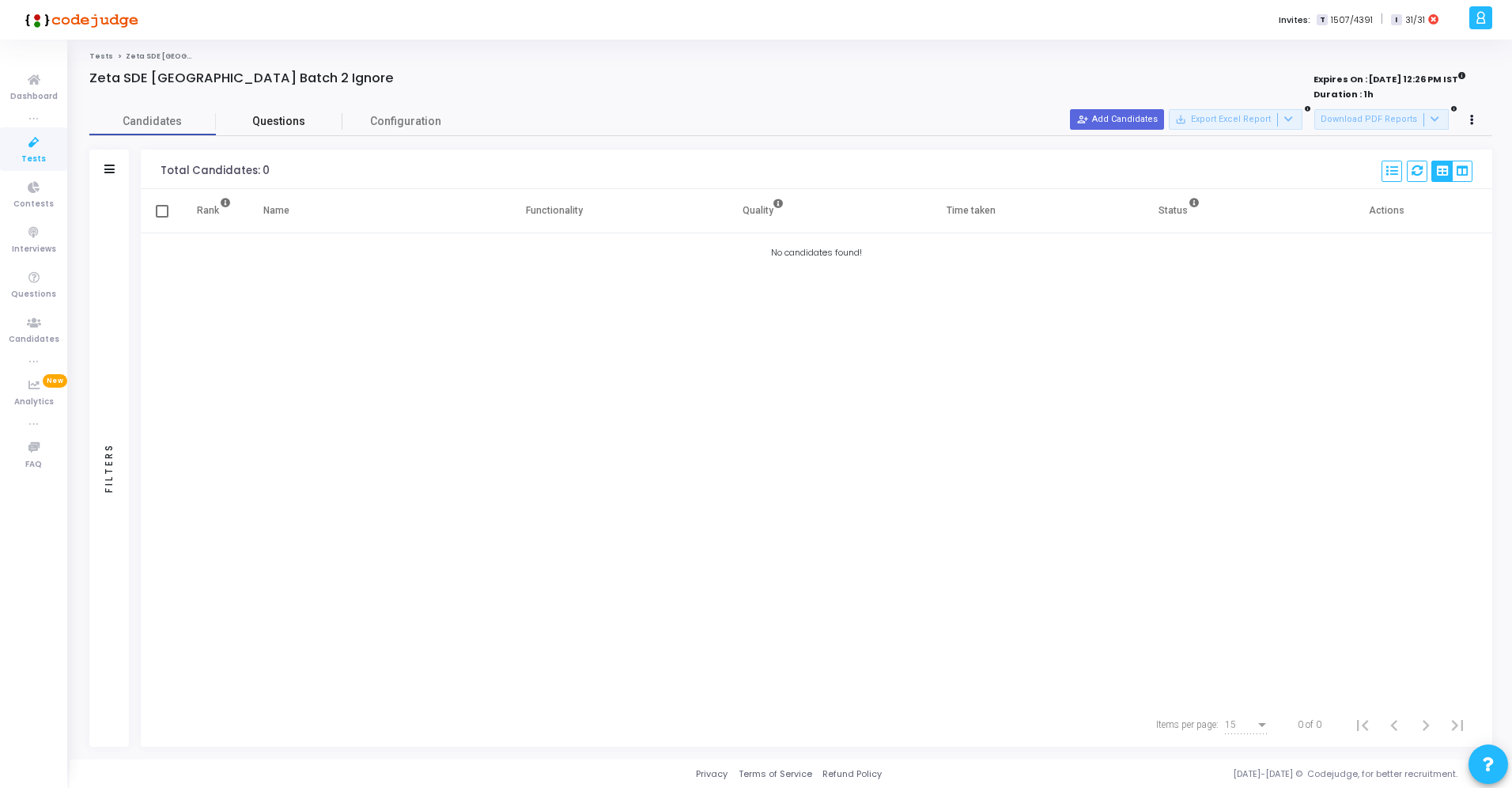
click at [317, 122] on span "Questions" at bounding box center [280, 122] width 127 height 17
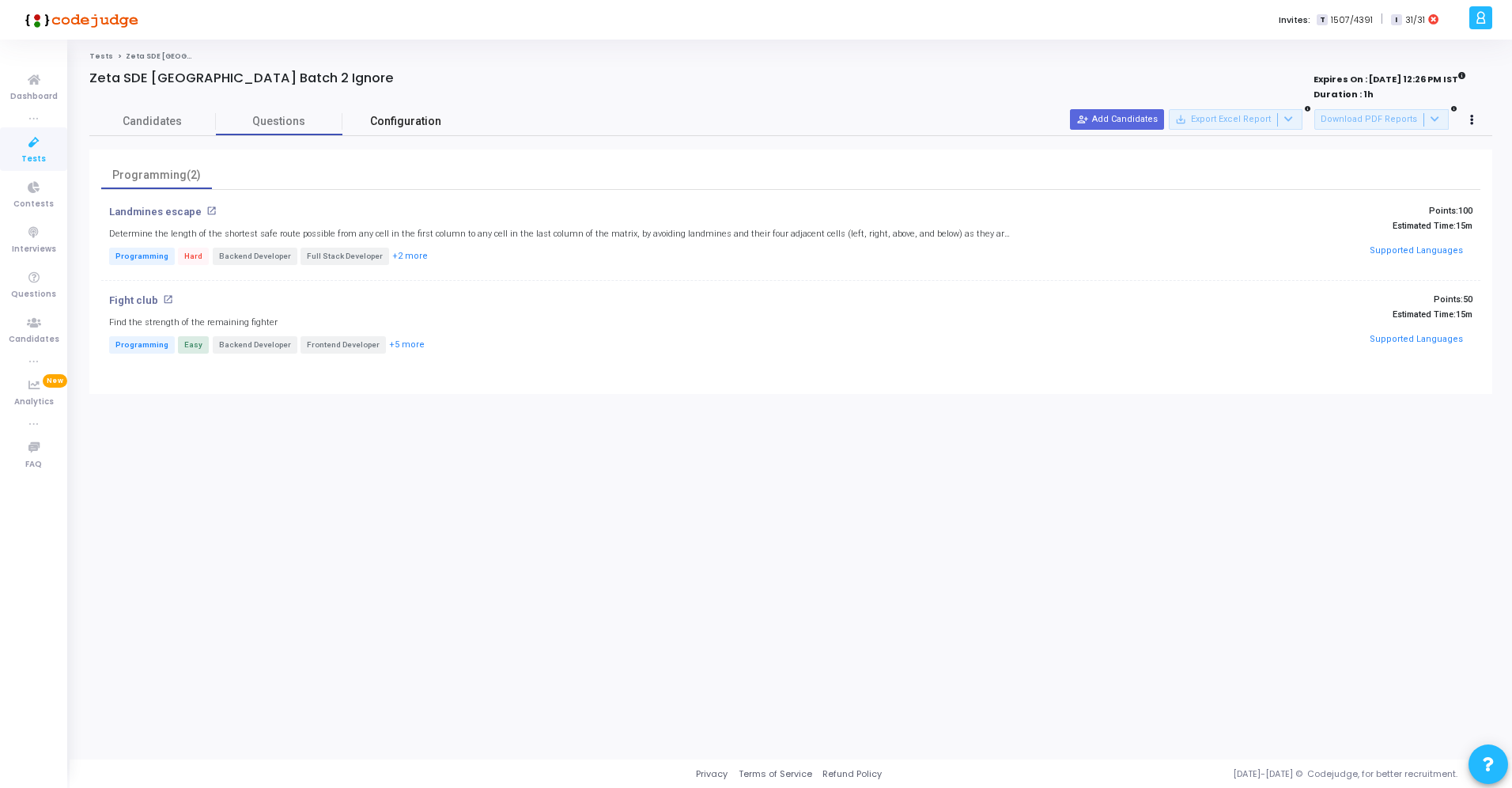
click at [416, 123] on span "Configuration" at bounding box center [405, 122] width 71 height 17
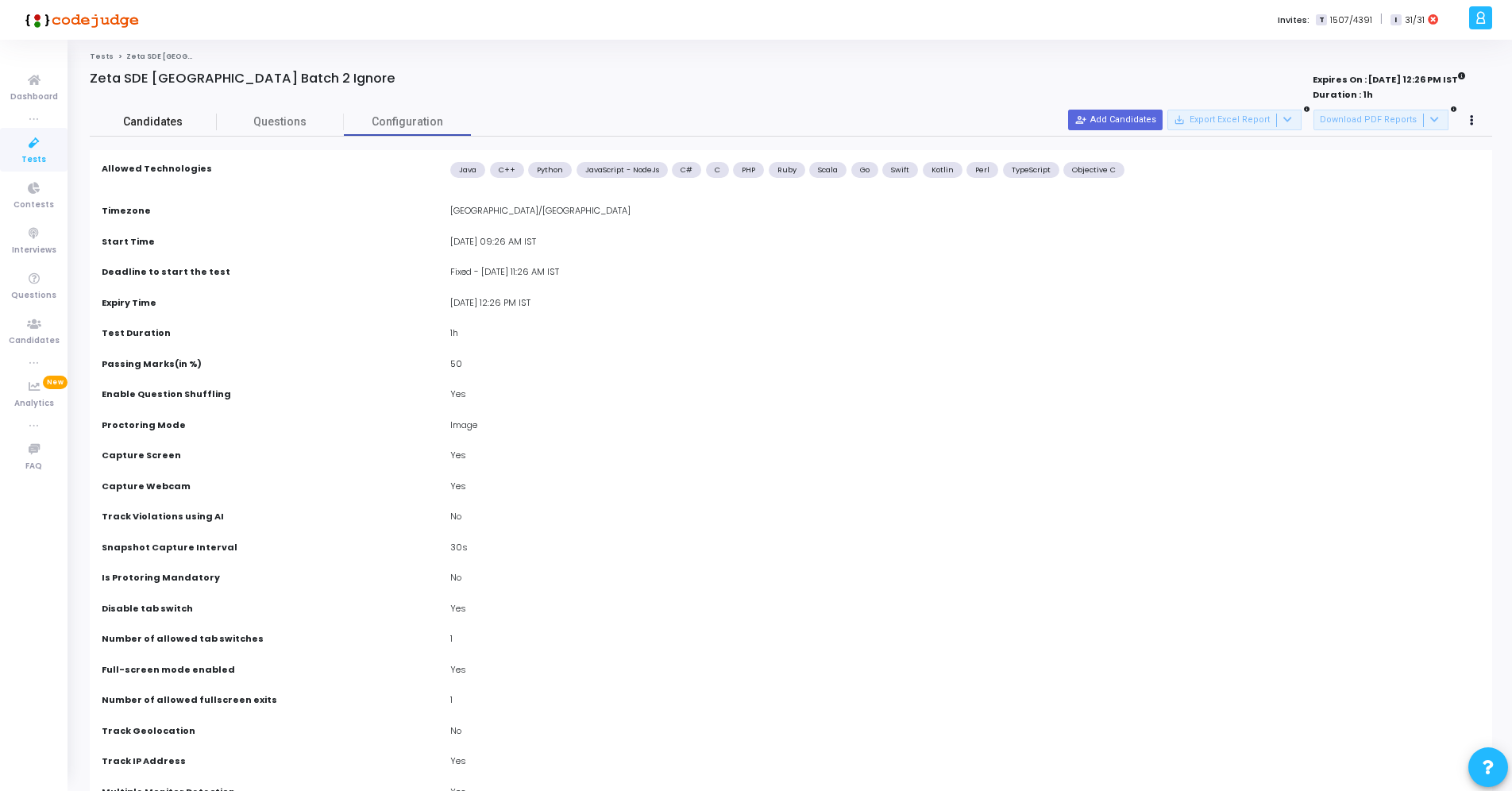
click at [152, 120] on span "Candidates" at bounding box center [153, 122] width 127 height 17
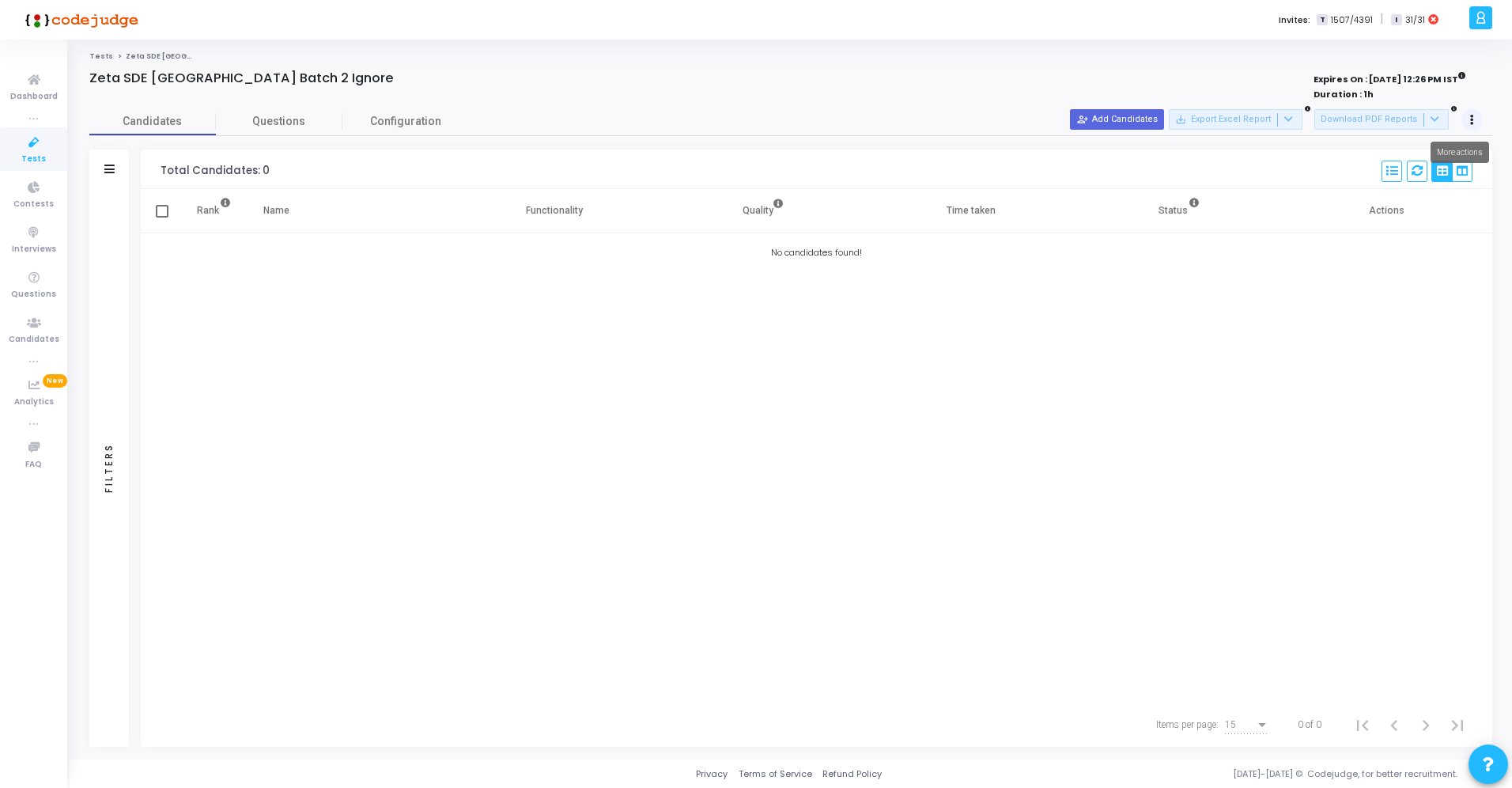
click at [1478, 118] on button at bounding box center [1472, 120] width 22 height 22
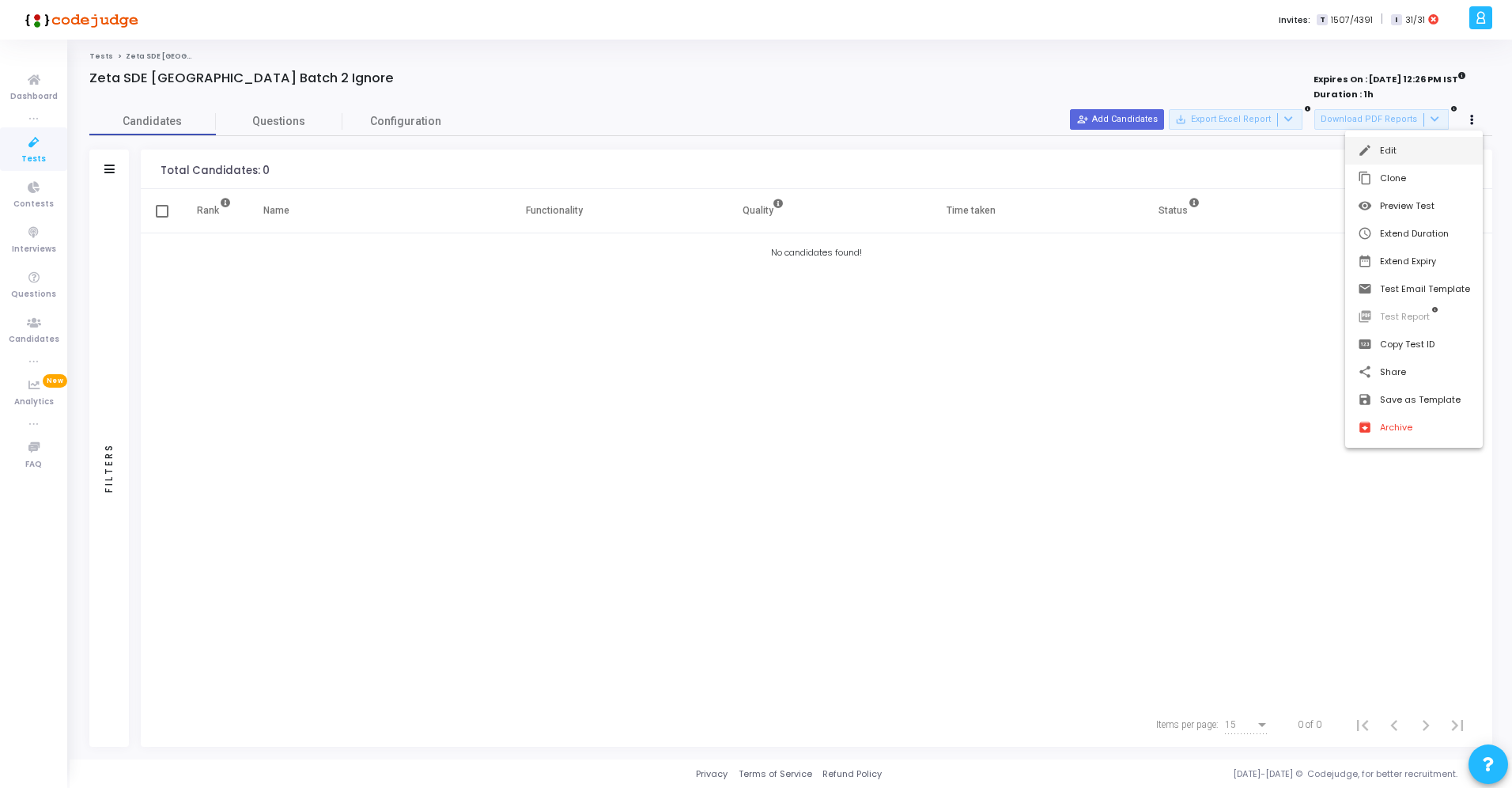
click at [1411, 143] on button "edit Edit" at bounding box center [1414, 150] width 138 height 28
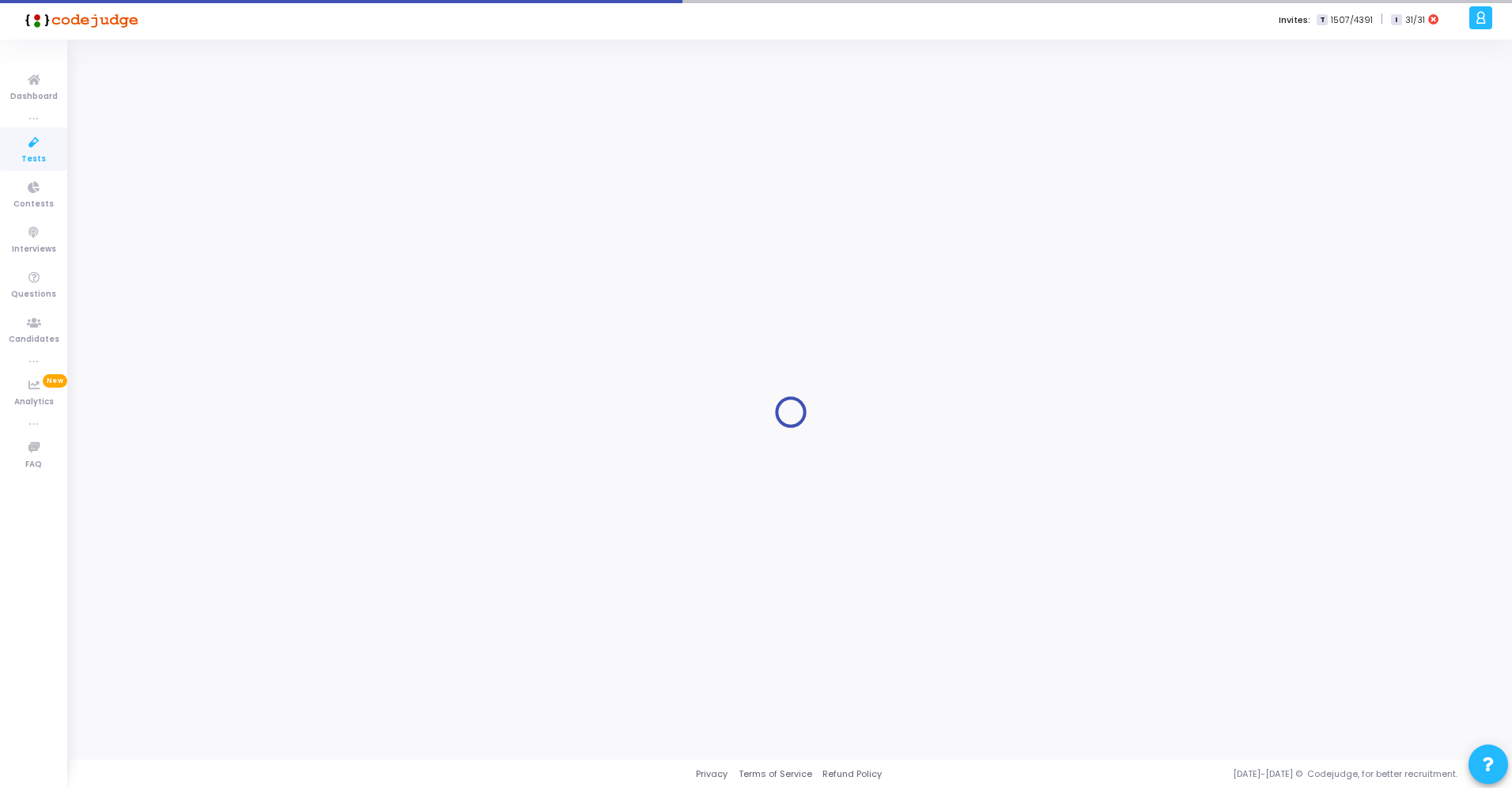
type input "Zeta SDE 2 Hiring Drive Hyderabad Batch 2 Ignore"
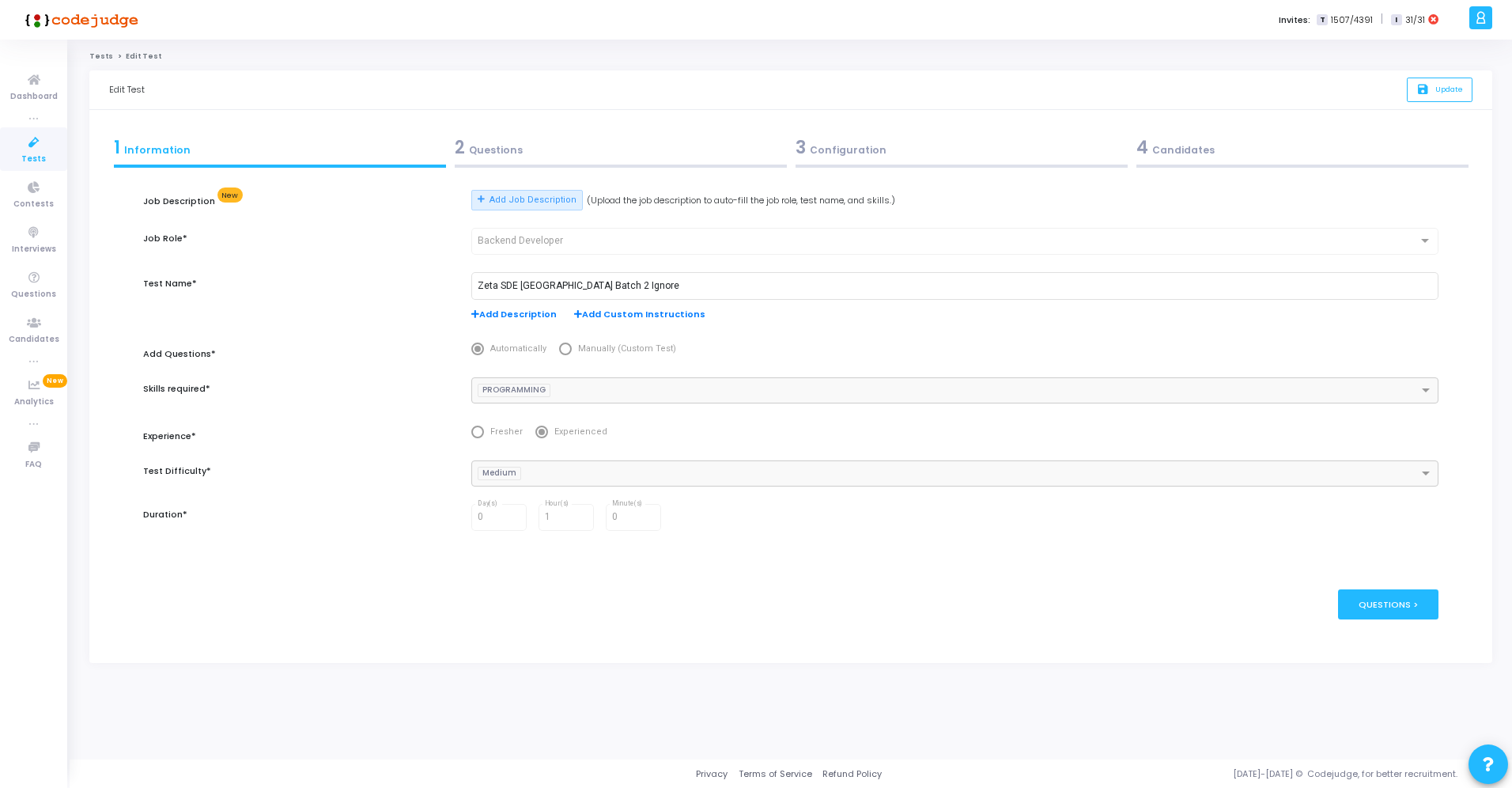
click at [573, 143] on div "2 Questions" at bounding box center [620, 147] width 332 height 26
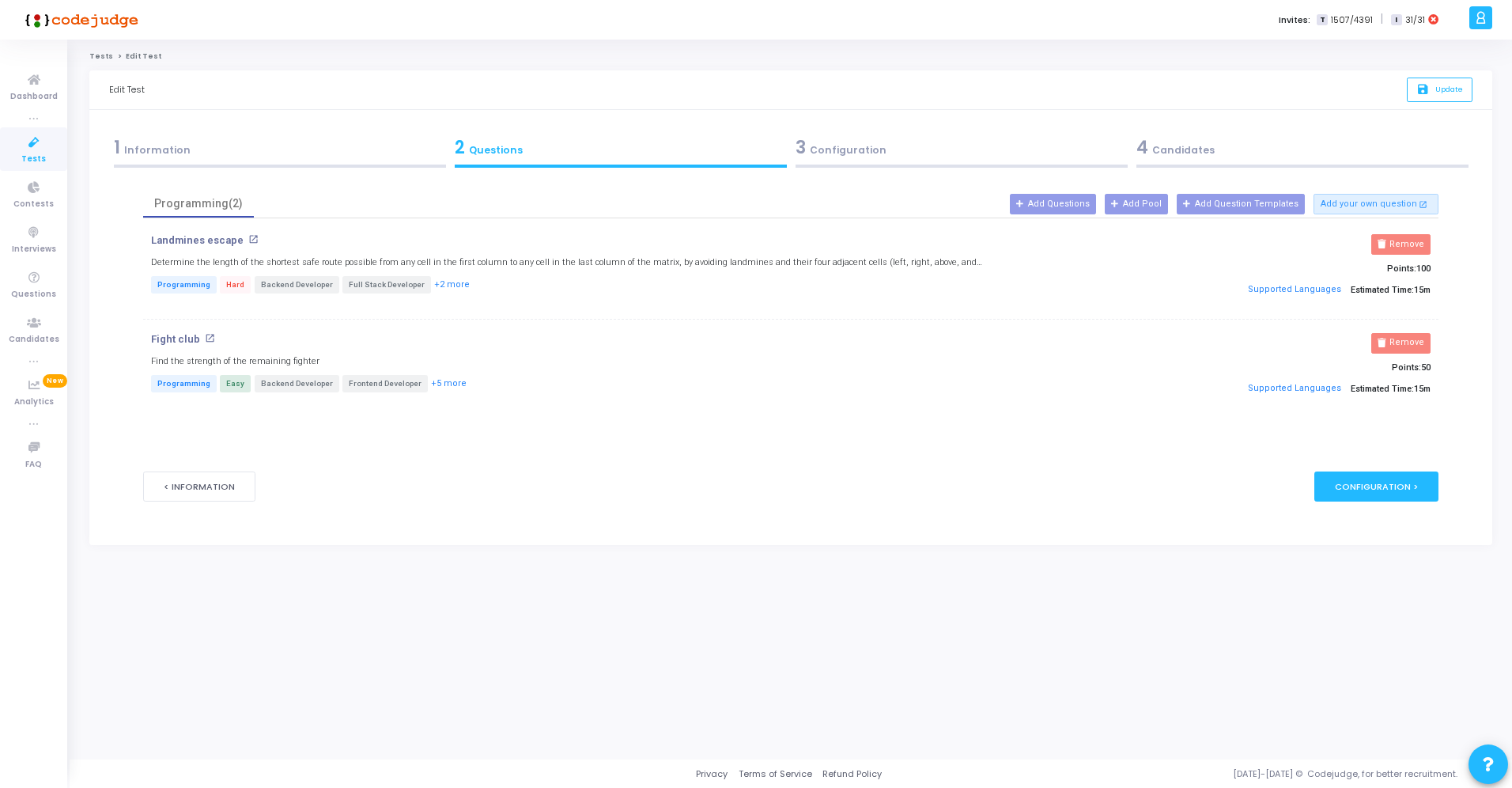
click at [914, 148] on div "3 Configuration" at bounding box center [961, 147] width 332 height 26
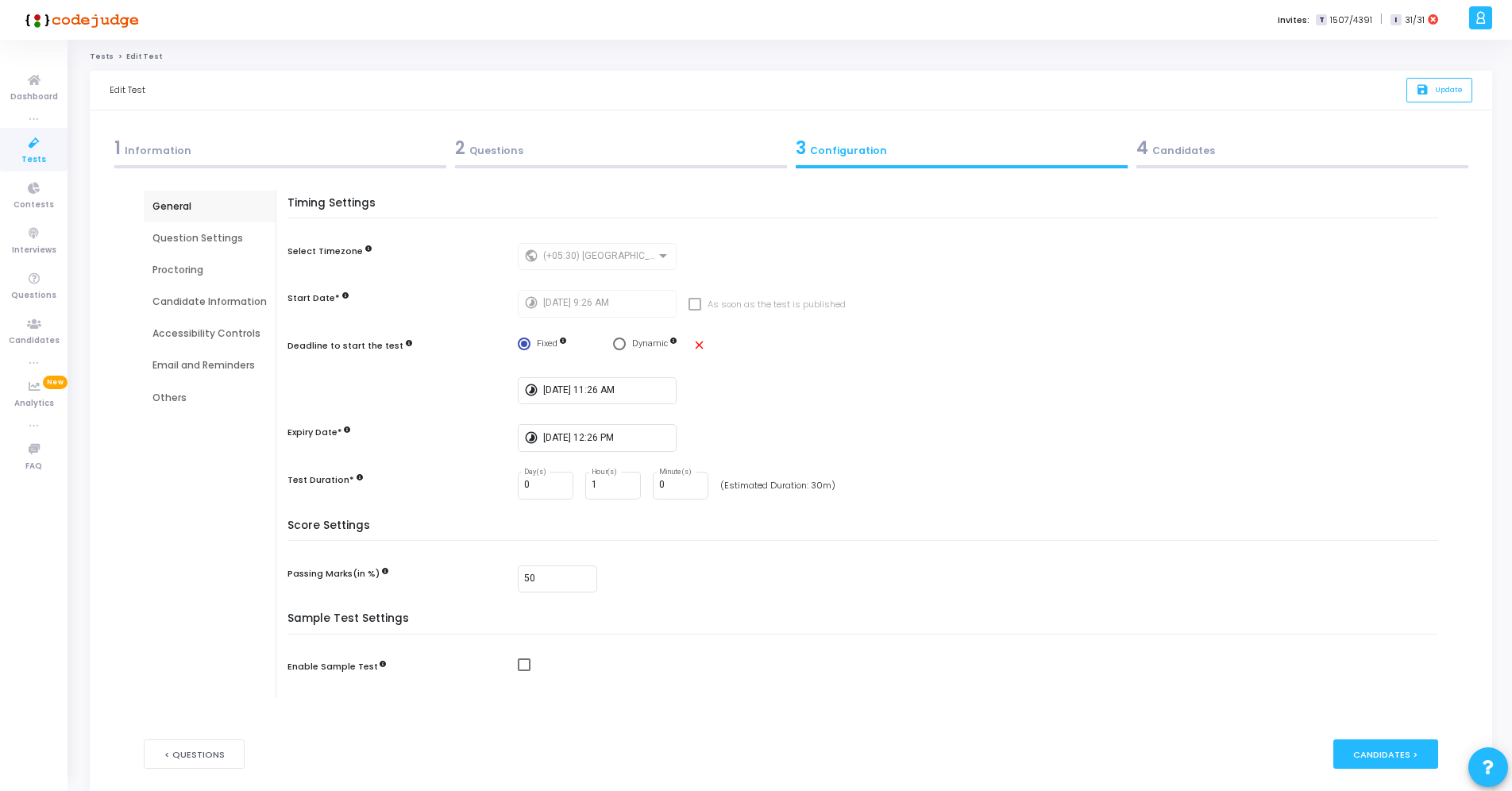
click at [720, 153] on div "2 Questions" at bounding box center [621, 148] width 332 height 26
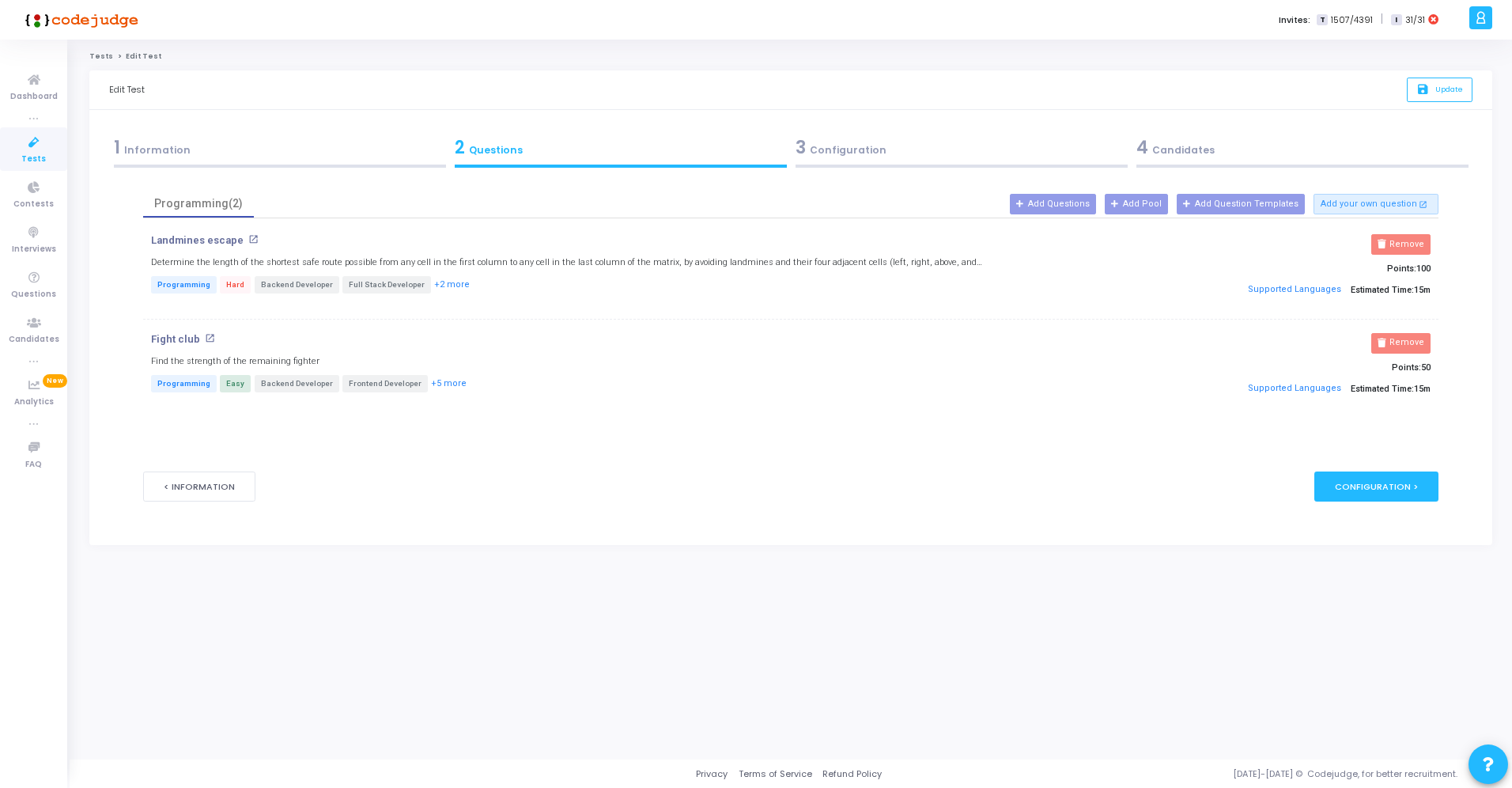
click at [907, 149] on div "3 Configuration" at bounding box center [961, 147] width 332 height 26
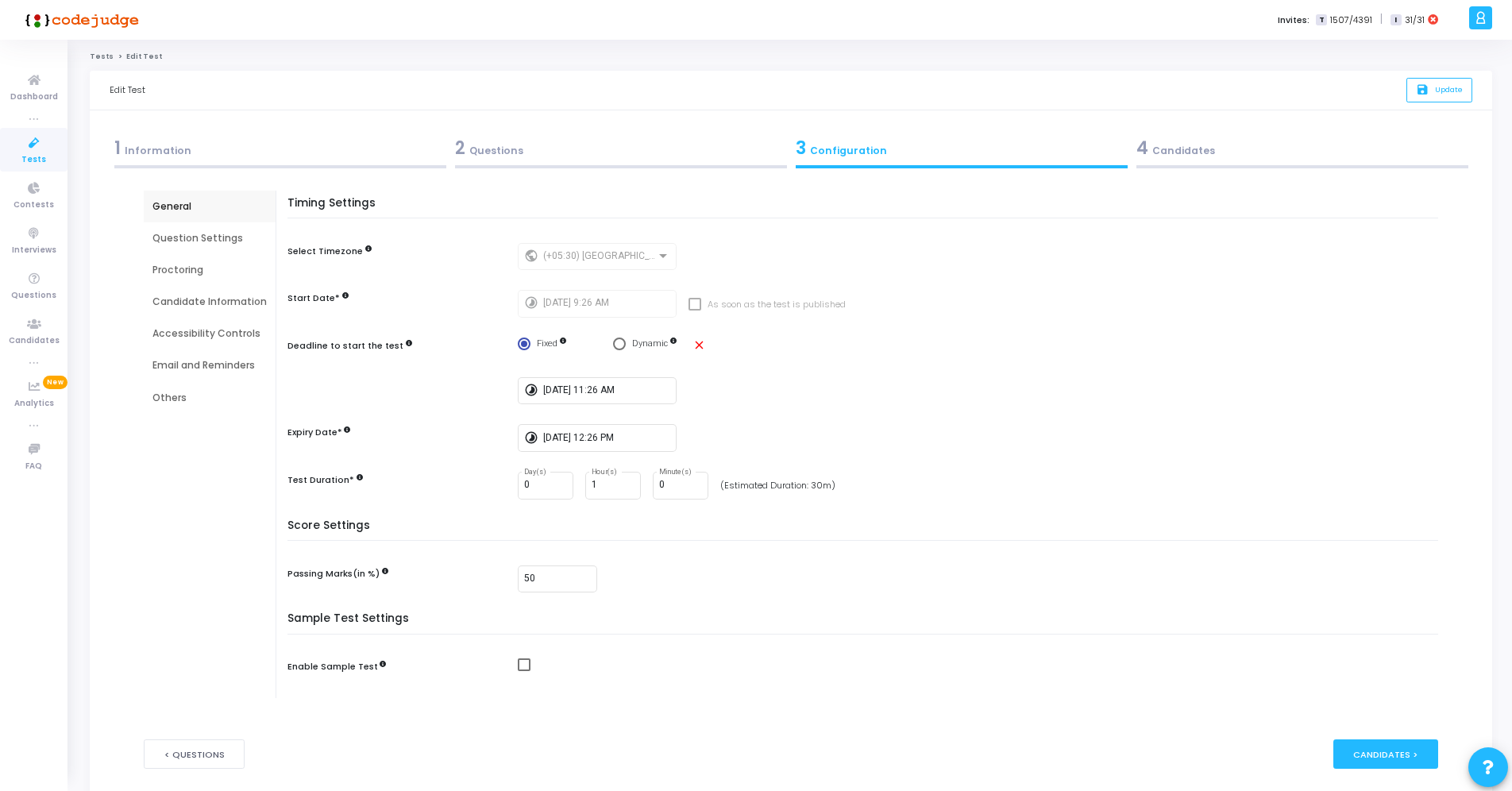
click at [188, 231] on div "Question Settings" at bounding box center [209, 237] width 114 height 14
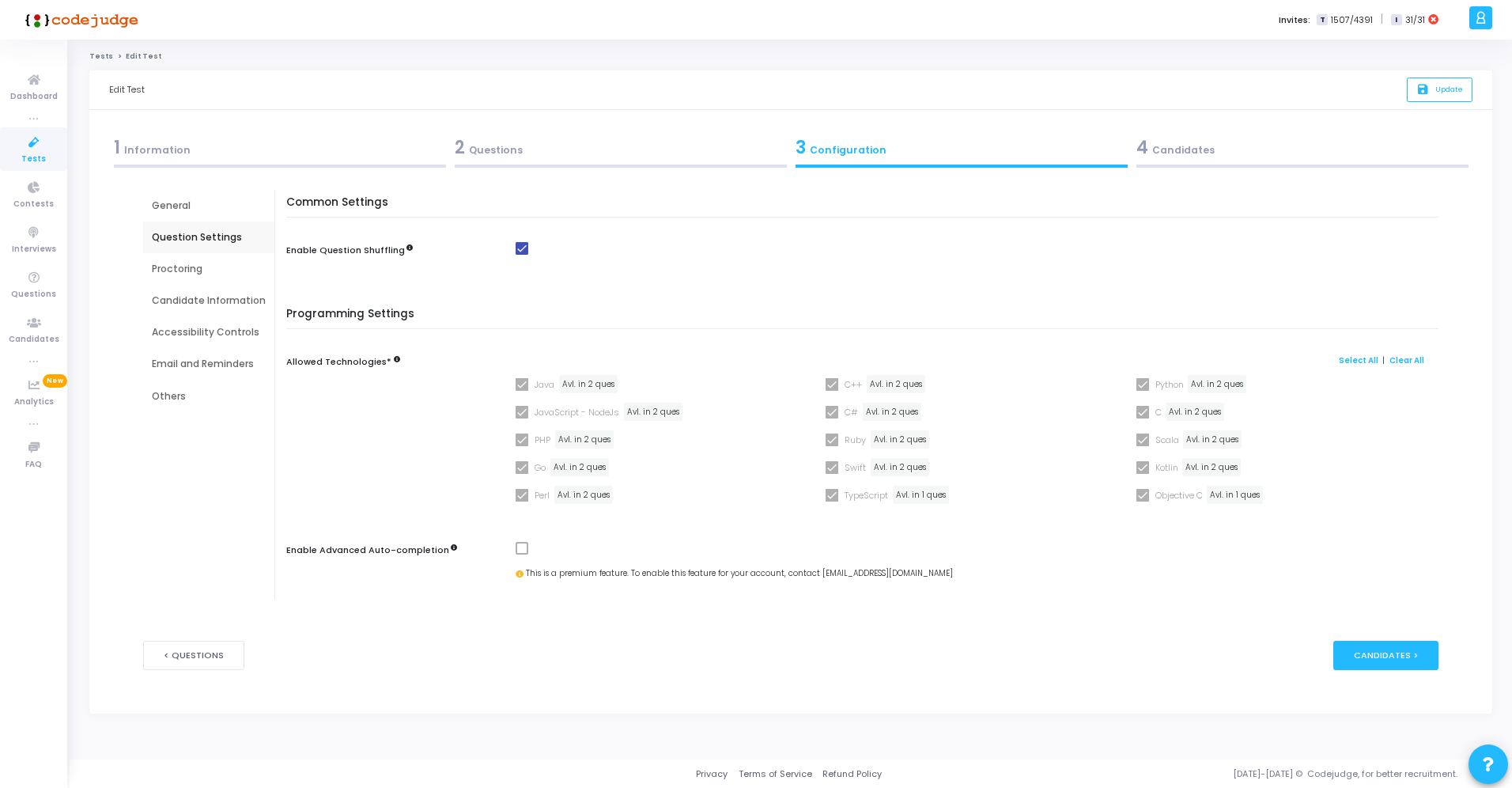
click at [192, 296] on div "Candidate Information" at bounding box center [209, 300] width 114 height 14
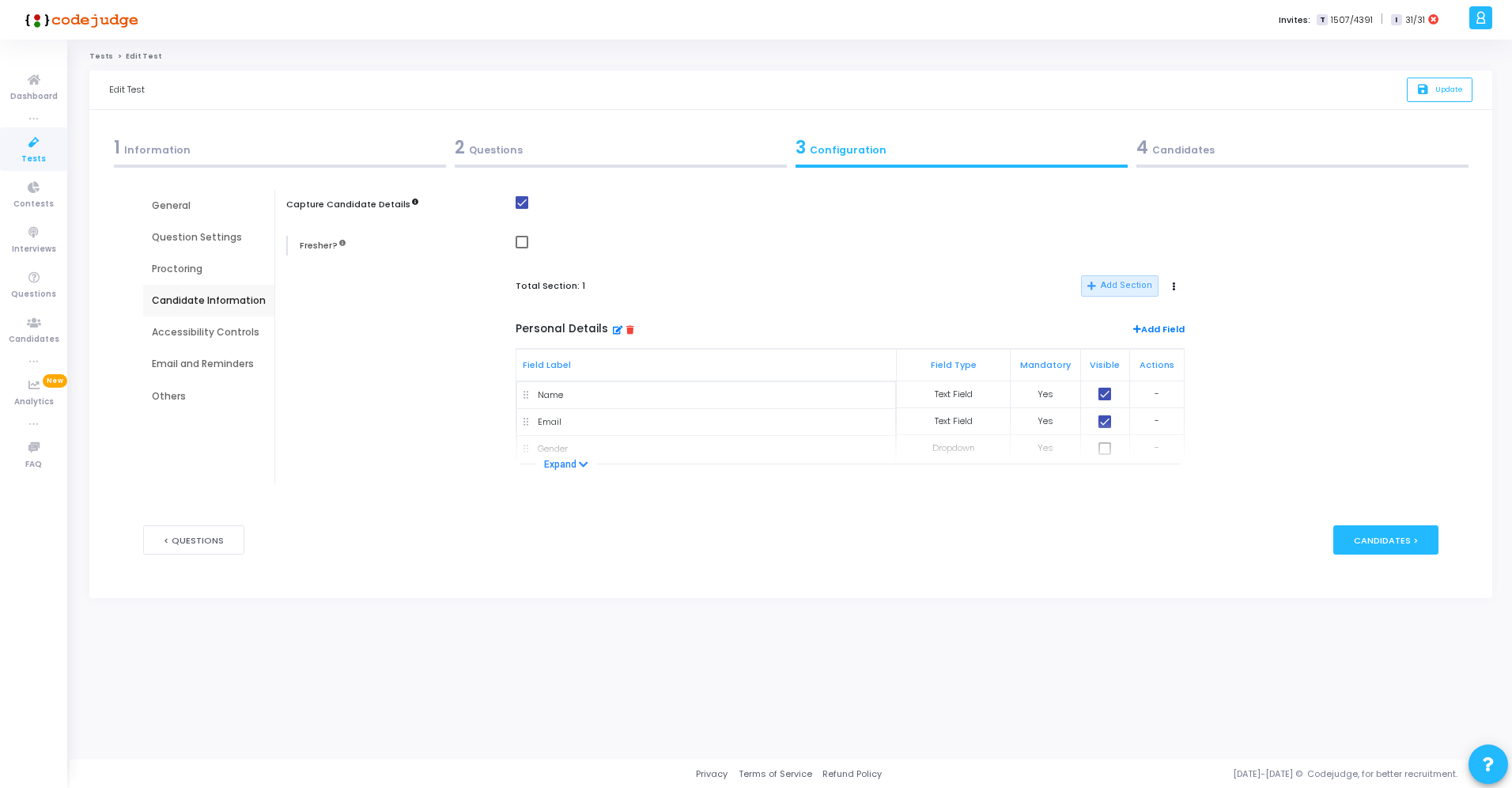
click at [193, 271] on div "Proctoring" at bounding box center [209, 269] width 114 height 14
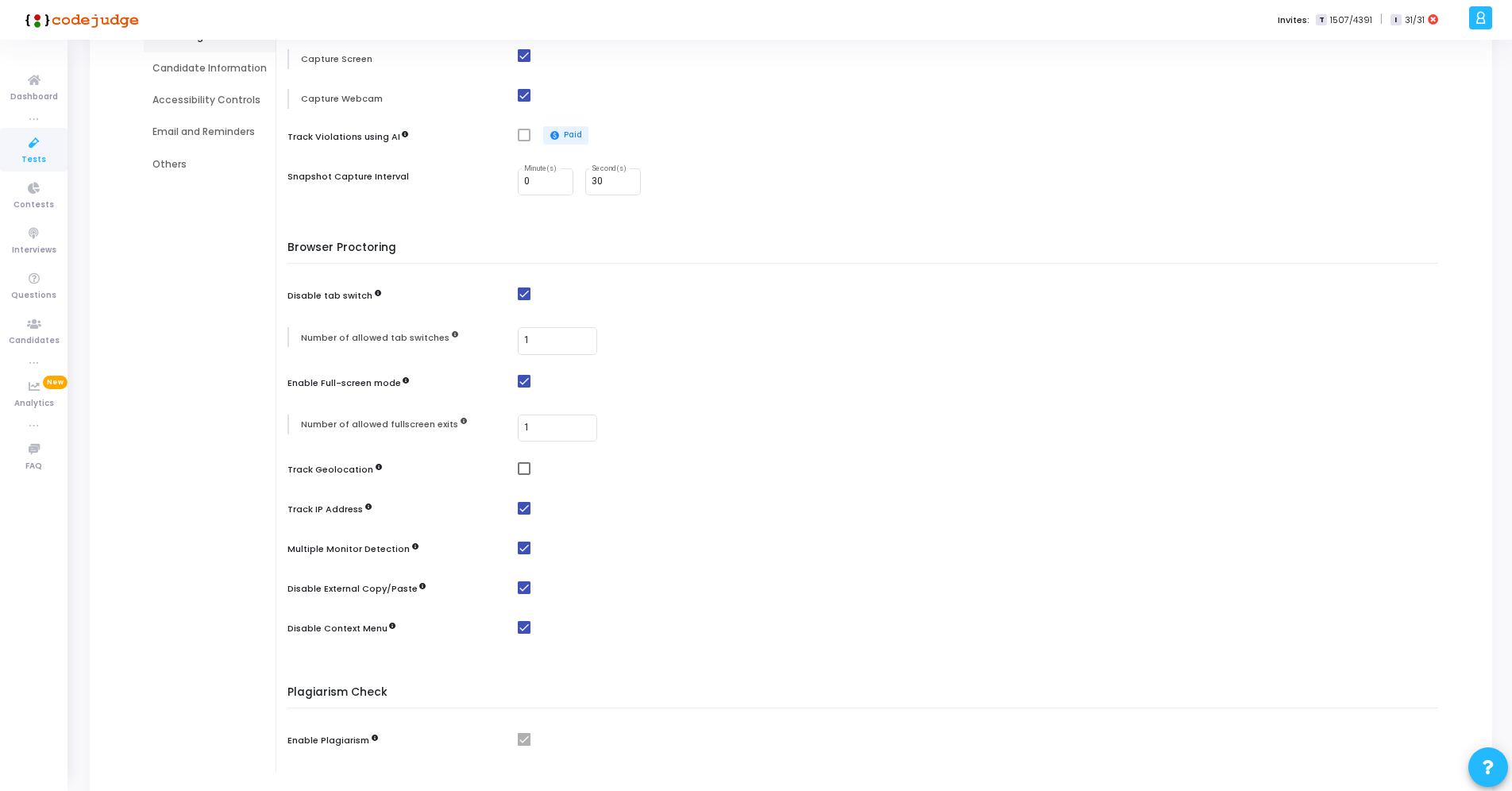
scroll to position [285, 0]
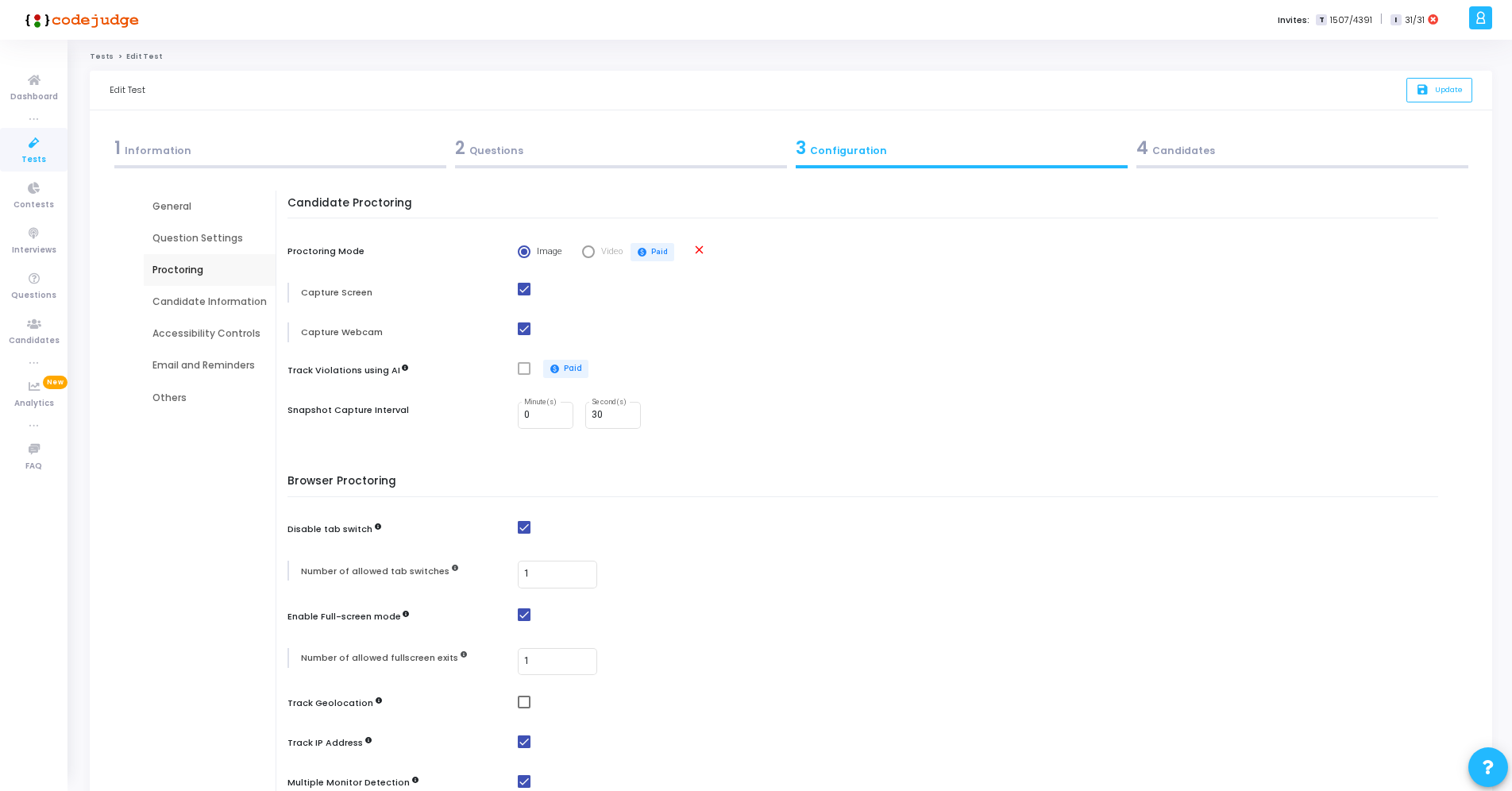
click at [181, 288] on div "Candidate Information" at bounding box center [209, 301] width 131 height 31
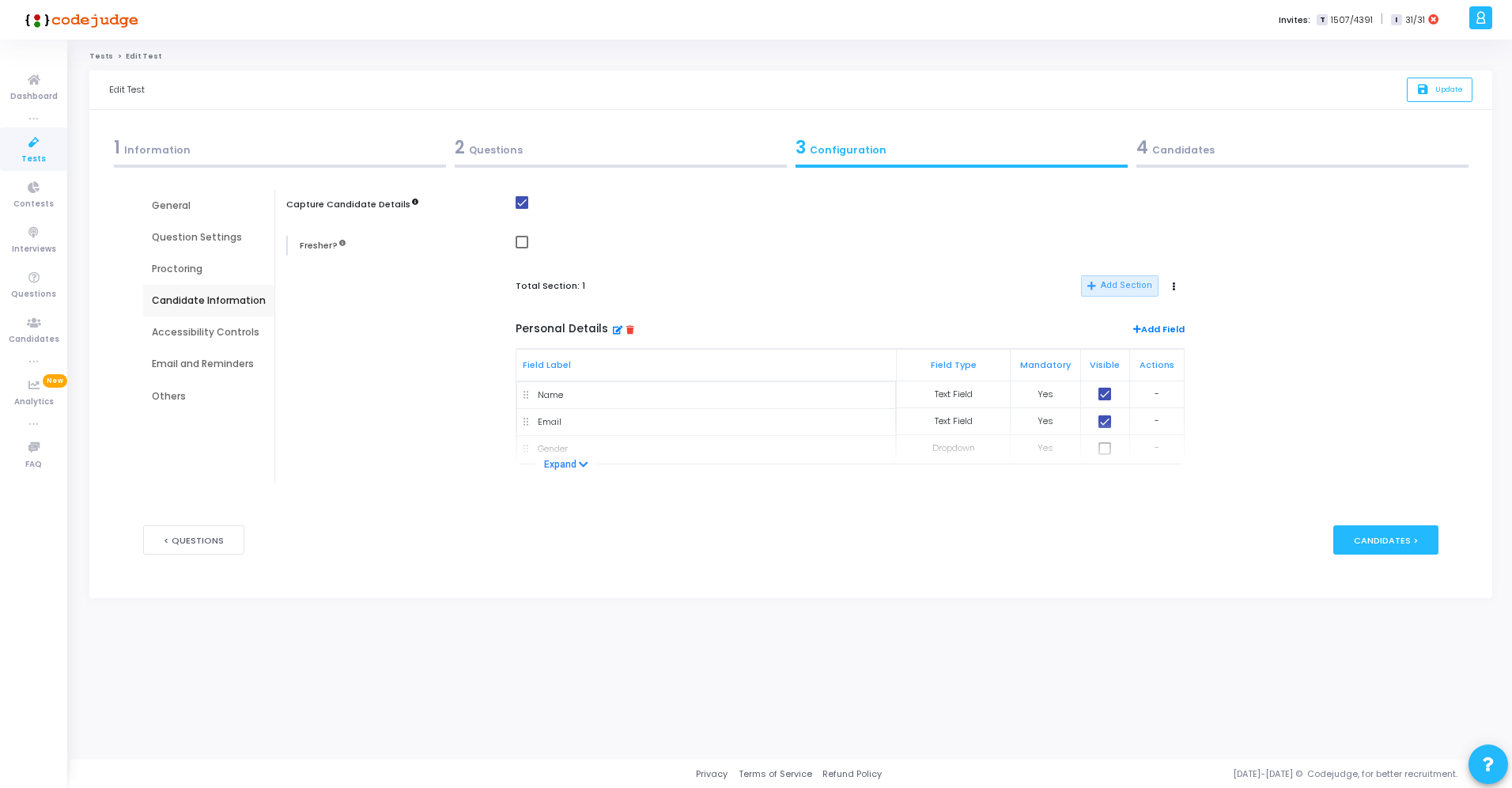
click at [185, 318] on div "Accessibility Controls" at bounding box center [208, 332] width 131 height 31
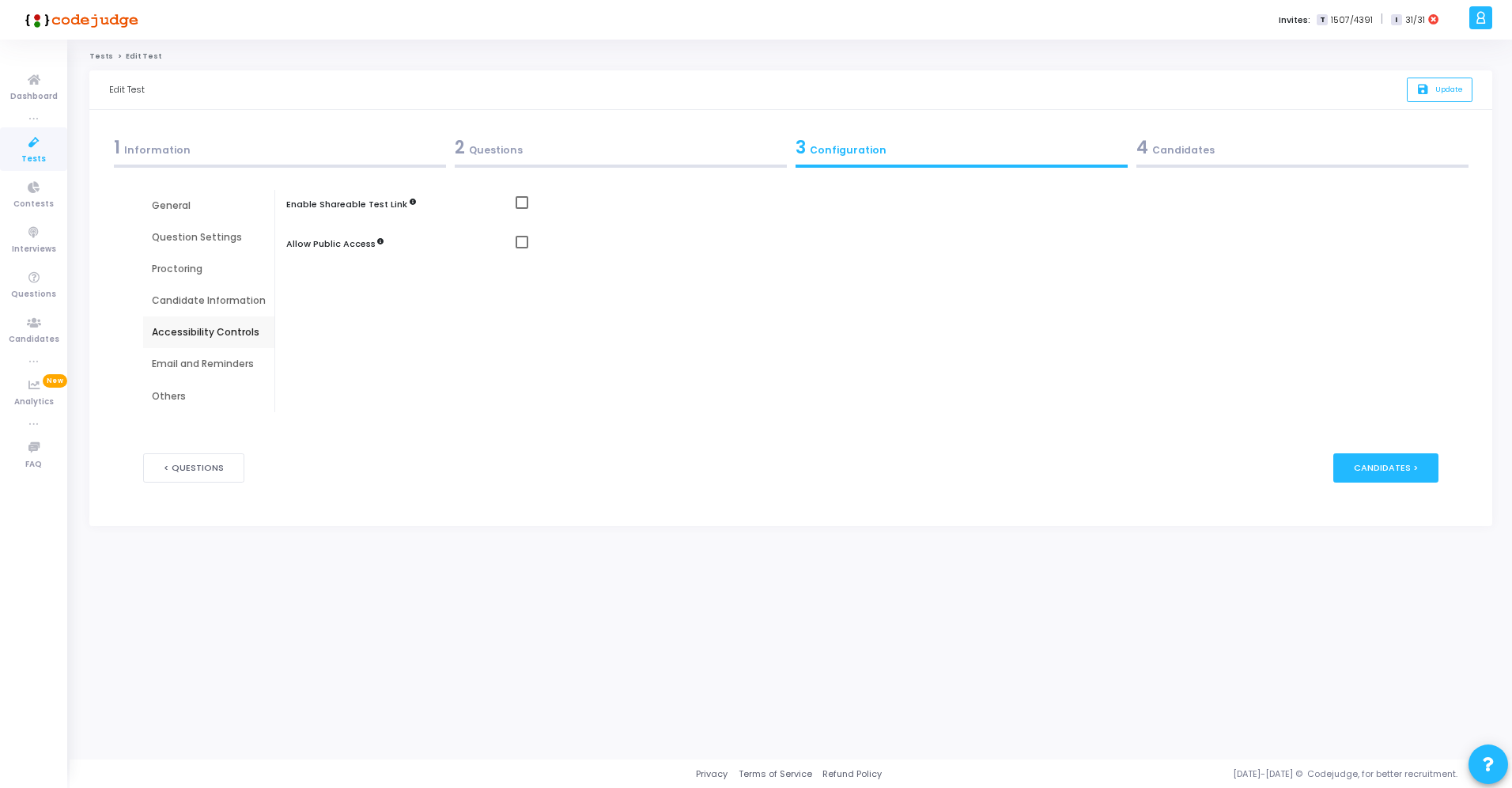
click at [186, 359] on div "Email and Reminders" at bounding box center [209, 363] width 114 height 14
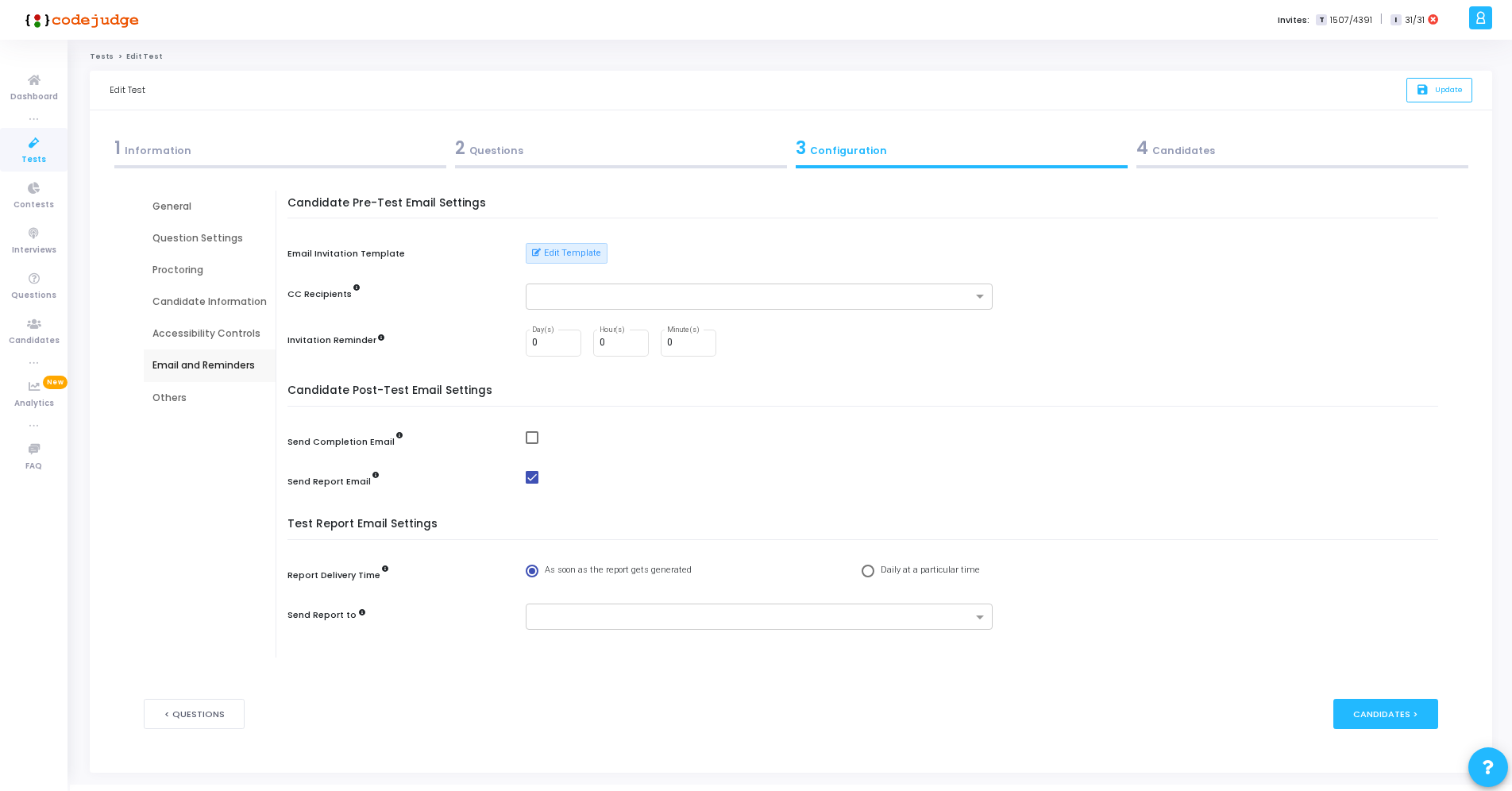
click at [194, 392] on div "Others" at bounding box center [209, 398] width 114 height 14
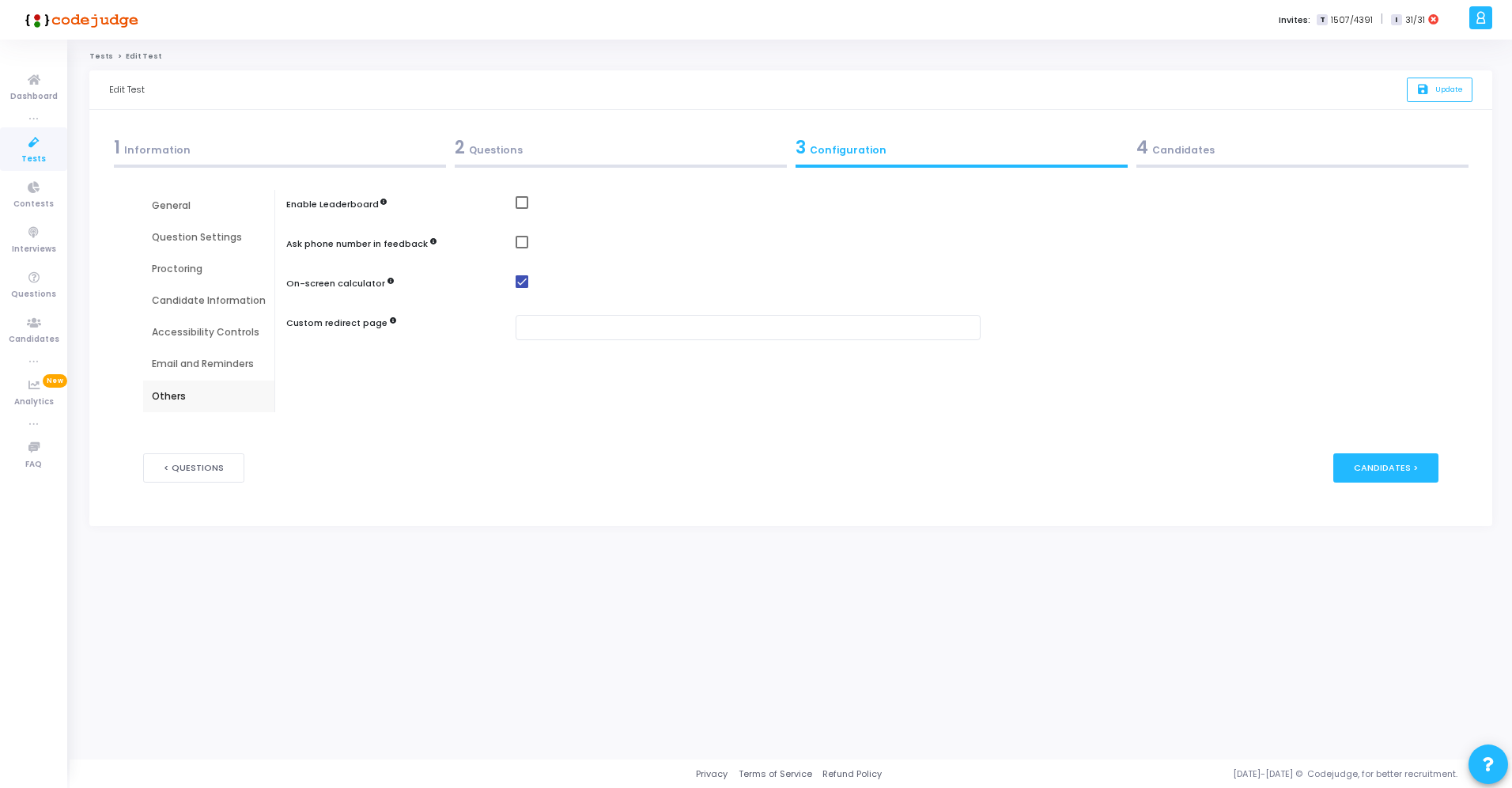
click at [510, 196] on div "Enable Leaderboard" at bounding box center [867, 205] width 1161 height 19
click at [524, 193] on div "Enable Leaderboard Ask phone number in feedback On-screen calculator Custom red…" at bounding box center [866, 301] width 1145 height 222
click at [522, 202] on span at bounding box center [522, 202] width 13 height 13
click at [522, 209] on input "checkbox" at bounding box center [521, 209] width 1 height 1
checkbox input "true"
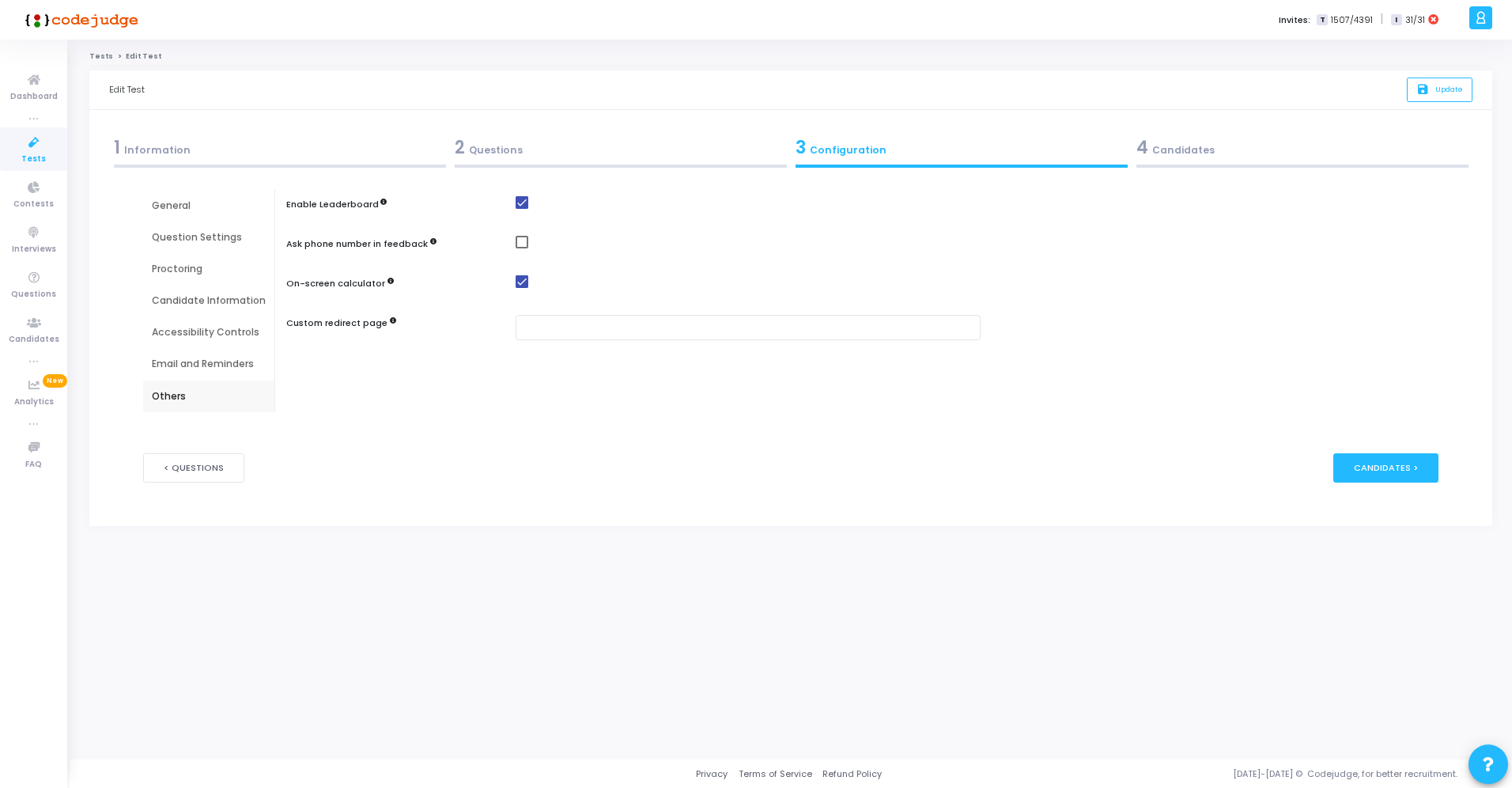
click at [176, 372] on div "Email and Reminders" at bounding box center [208, 363] width 131 height 31
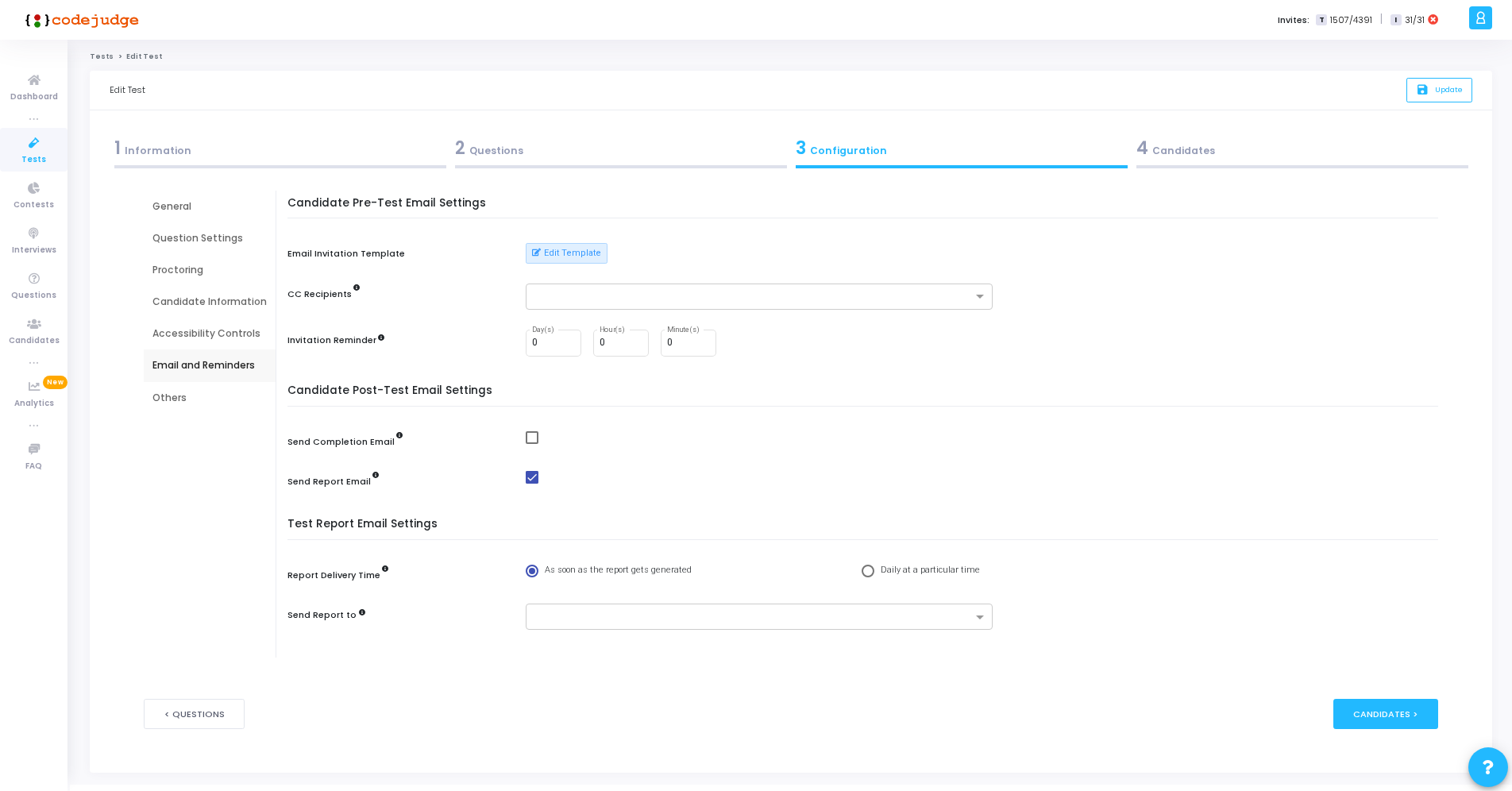
click at [187, 345] on div "Accessibility Controls" at bounding box center [209, 333] width 131 height 31
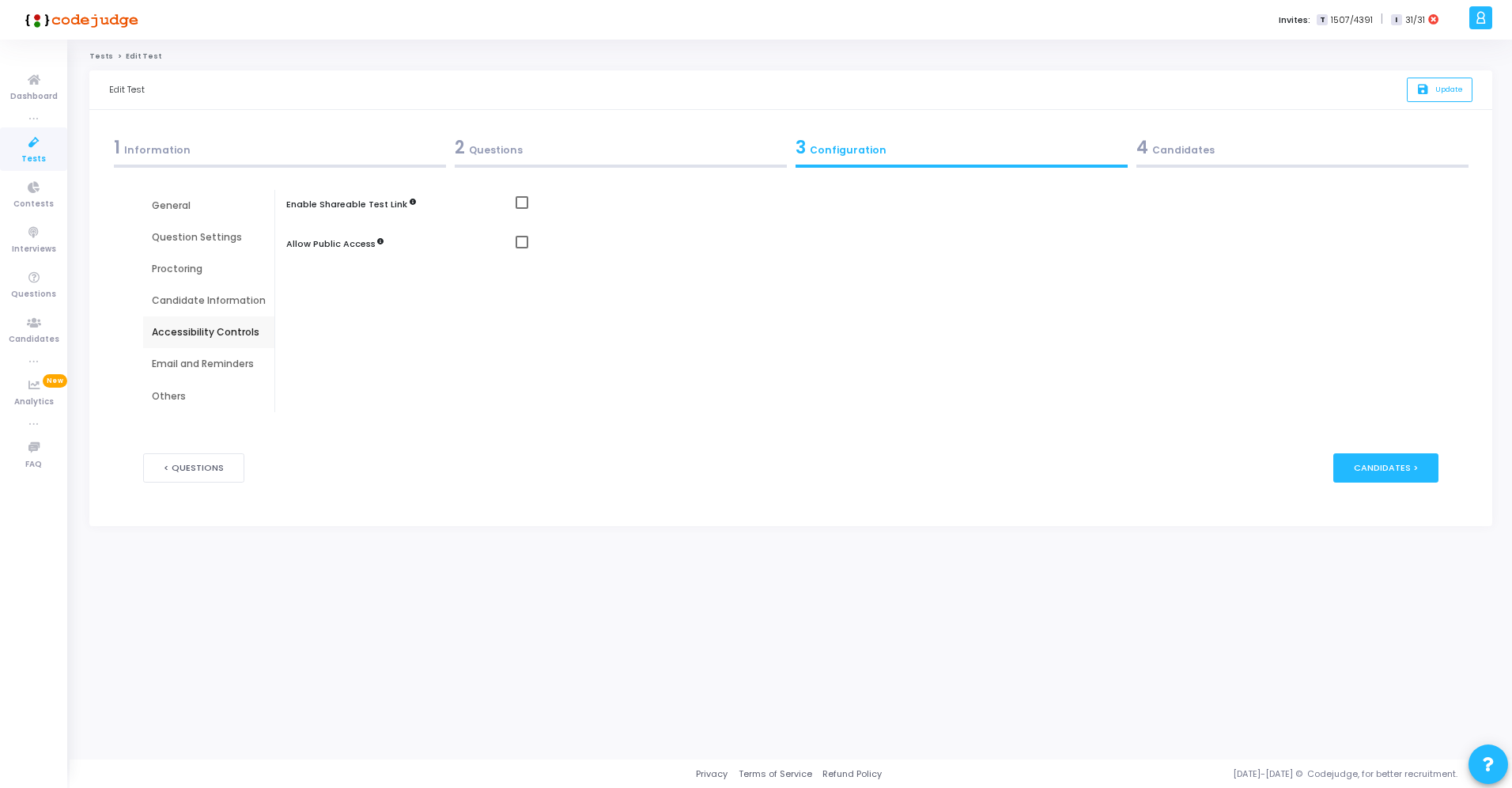
click at [194, 304] on div "Candidate Information" at bounding box center [209, 300] width 114 height 14
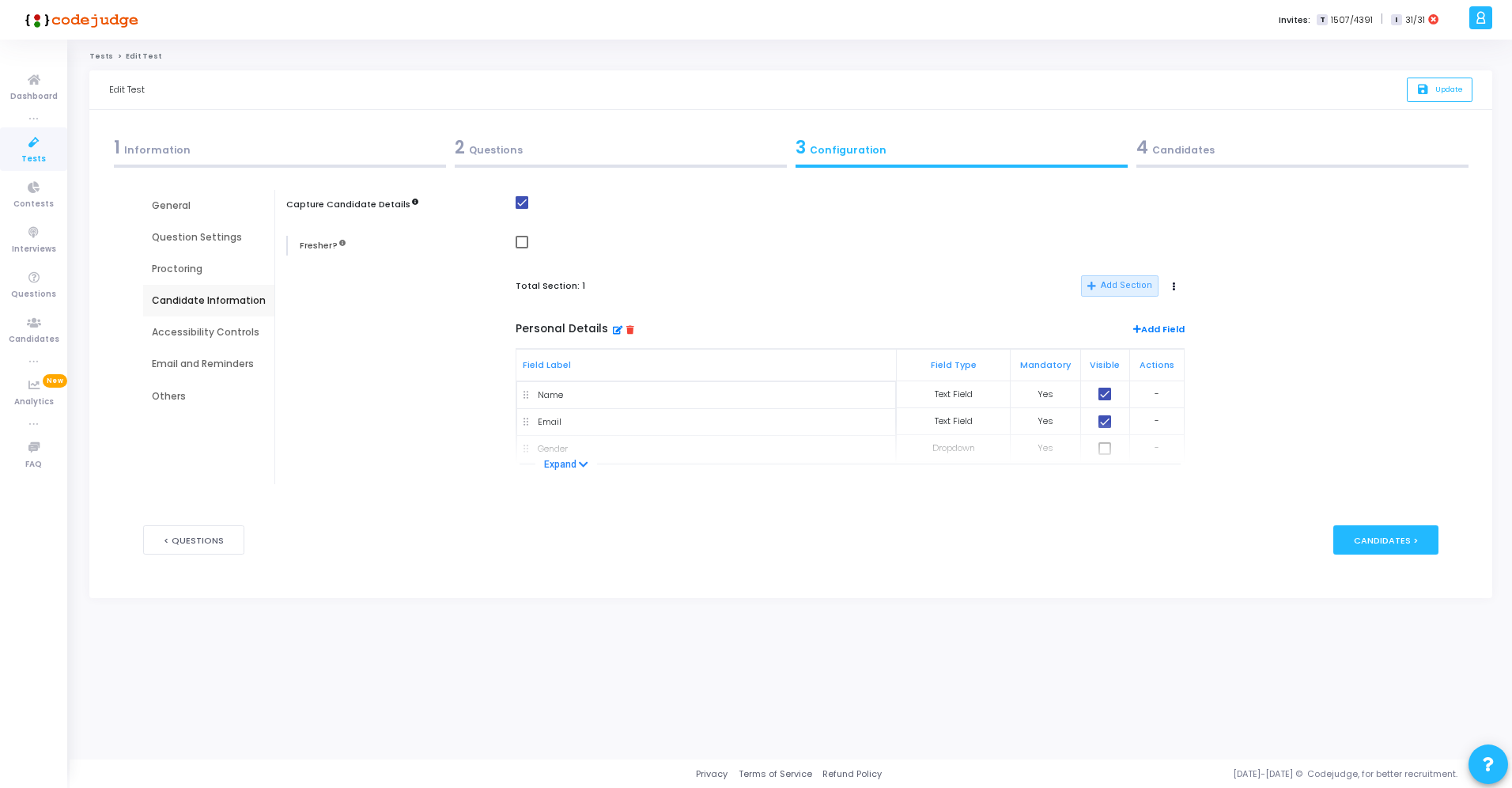
click at [195, 269] on div "Proctoring" at bounding box center [209, 269] width 114 height 14
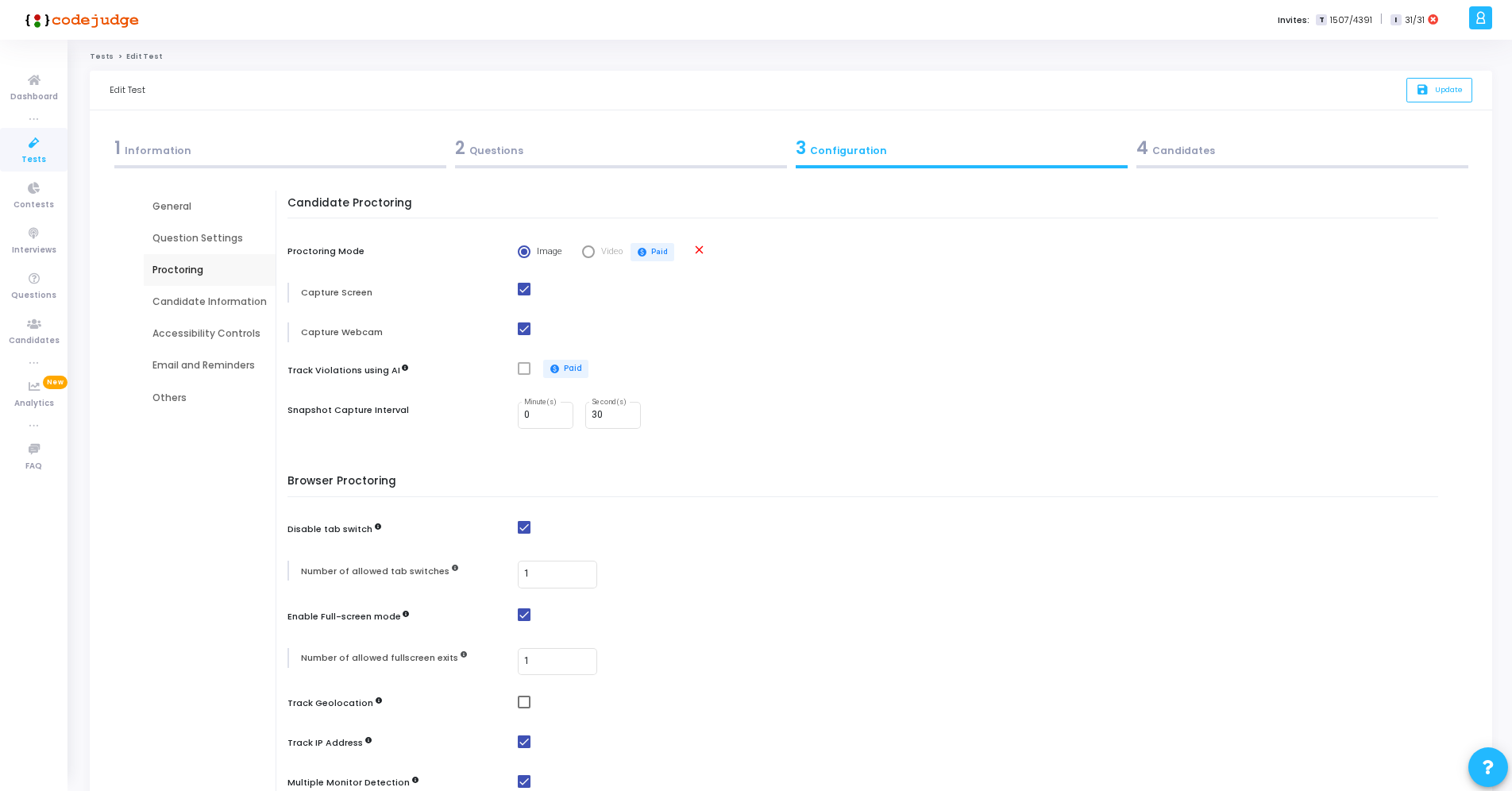
click at [193, 234] on div "Question Settings" at bounding box center [209, 237] width 114 height 14
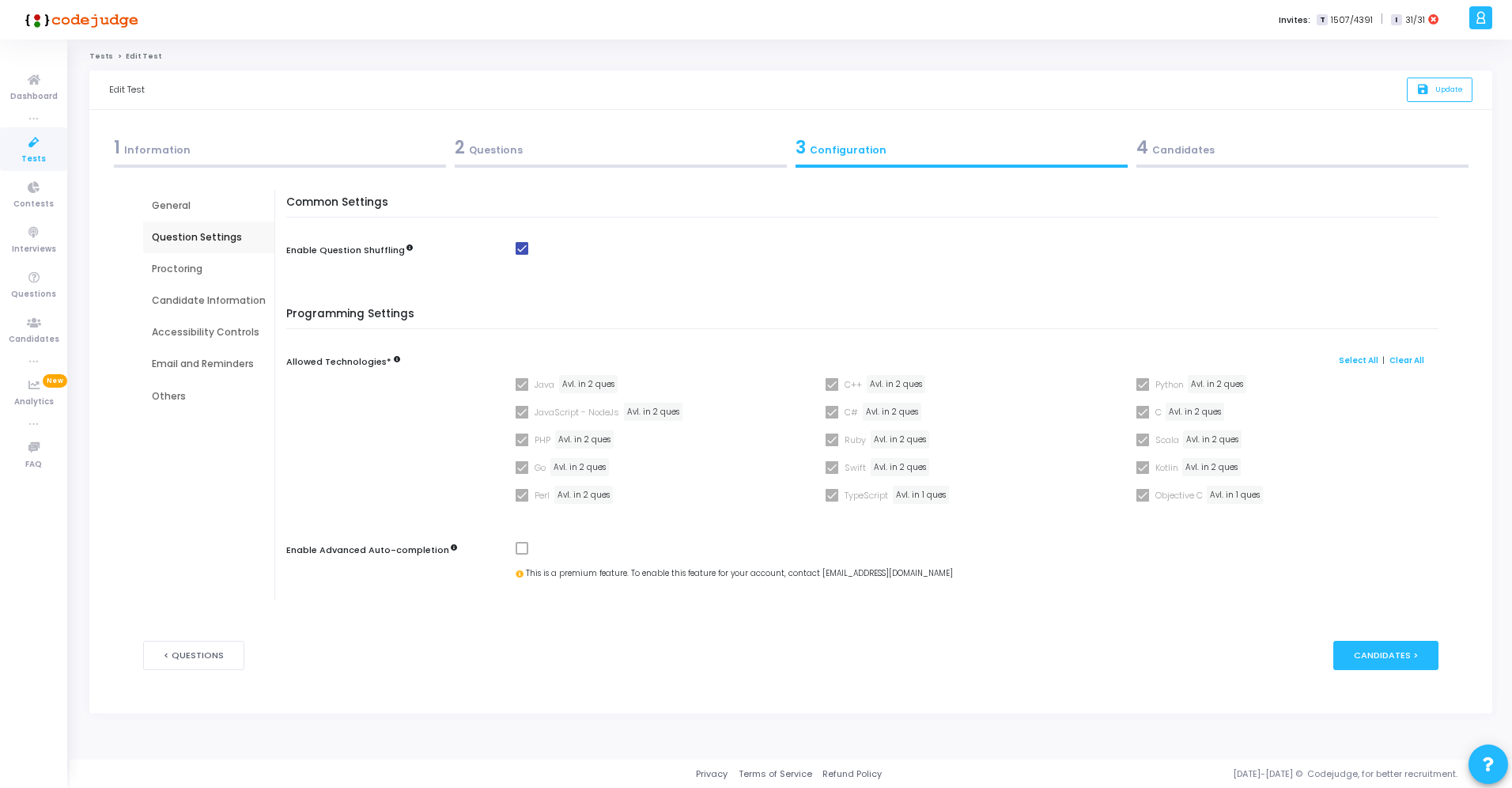
click at [194, 209] on div "General" at bounding box center [209, 205] width 114 height 14
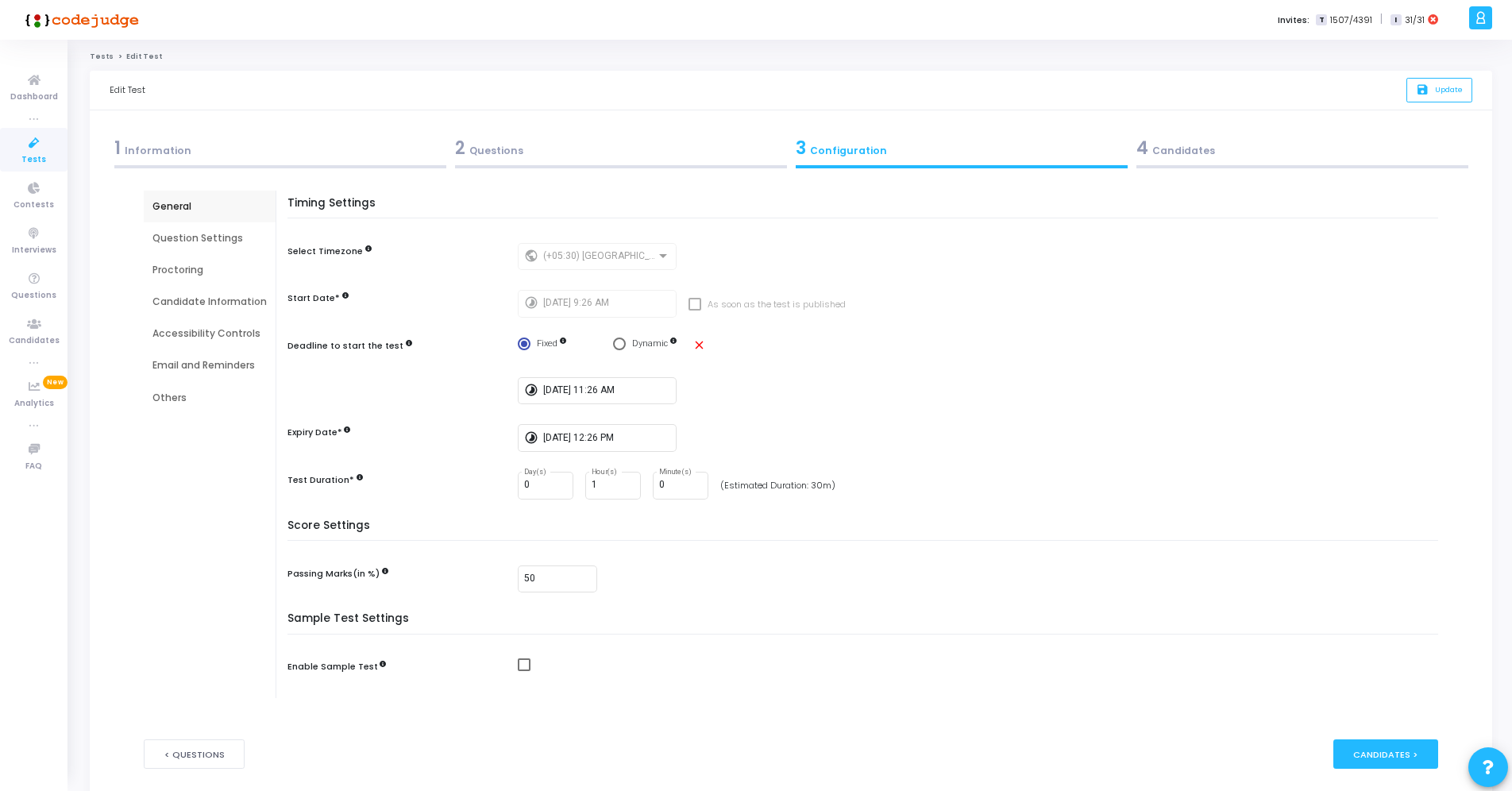
click at [195, 238] on div "Question Settings" at bounding box center [209, 237] width 114 height 14
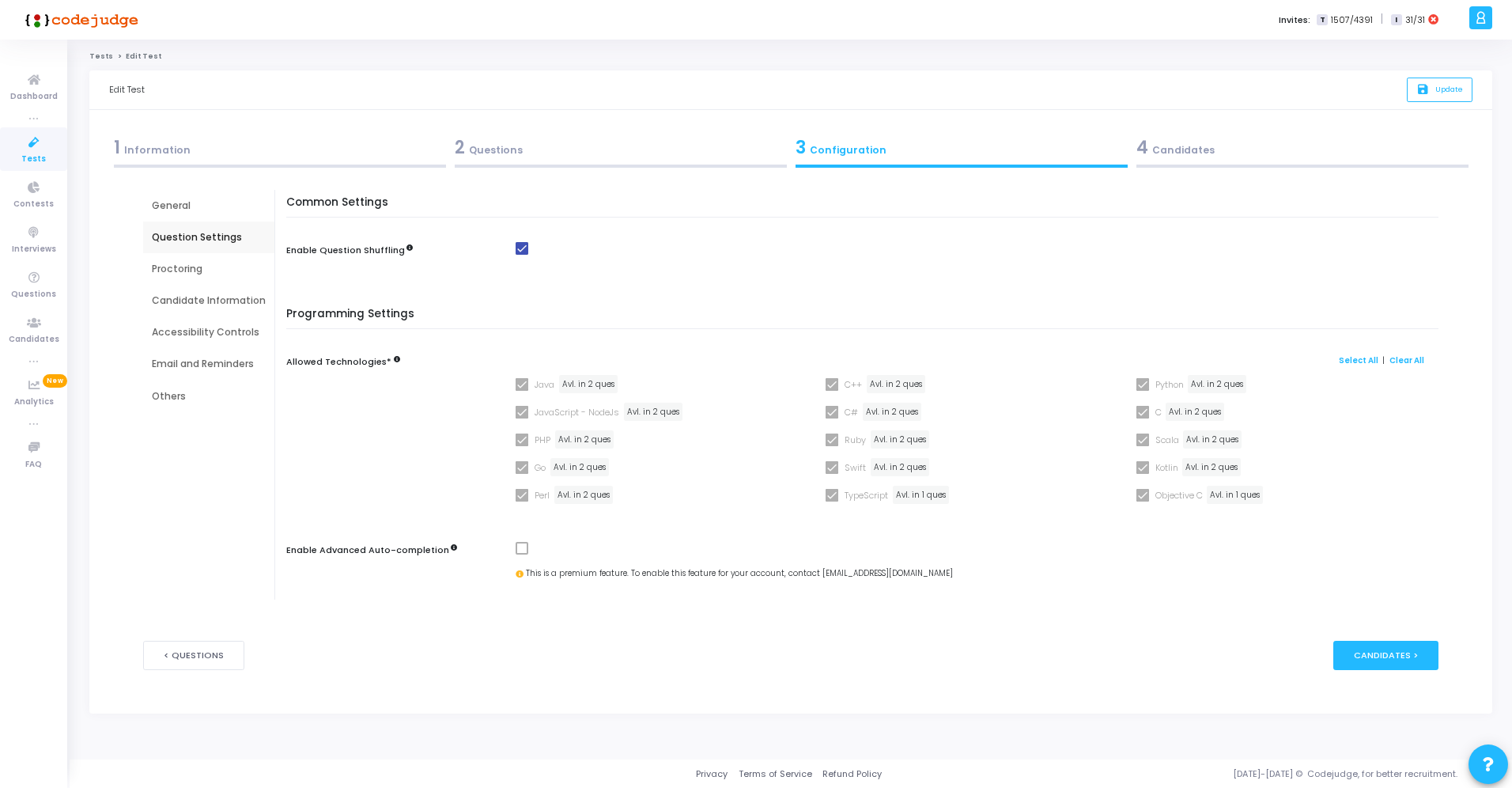
click at [193, 285] on div "Candidate Information" at bounding box center [208, 300] width 131 height 31
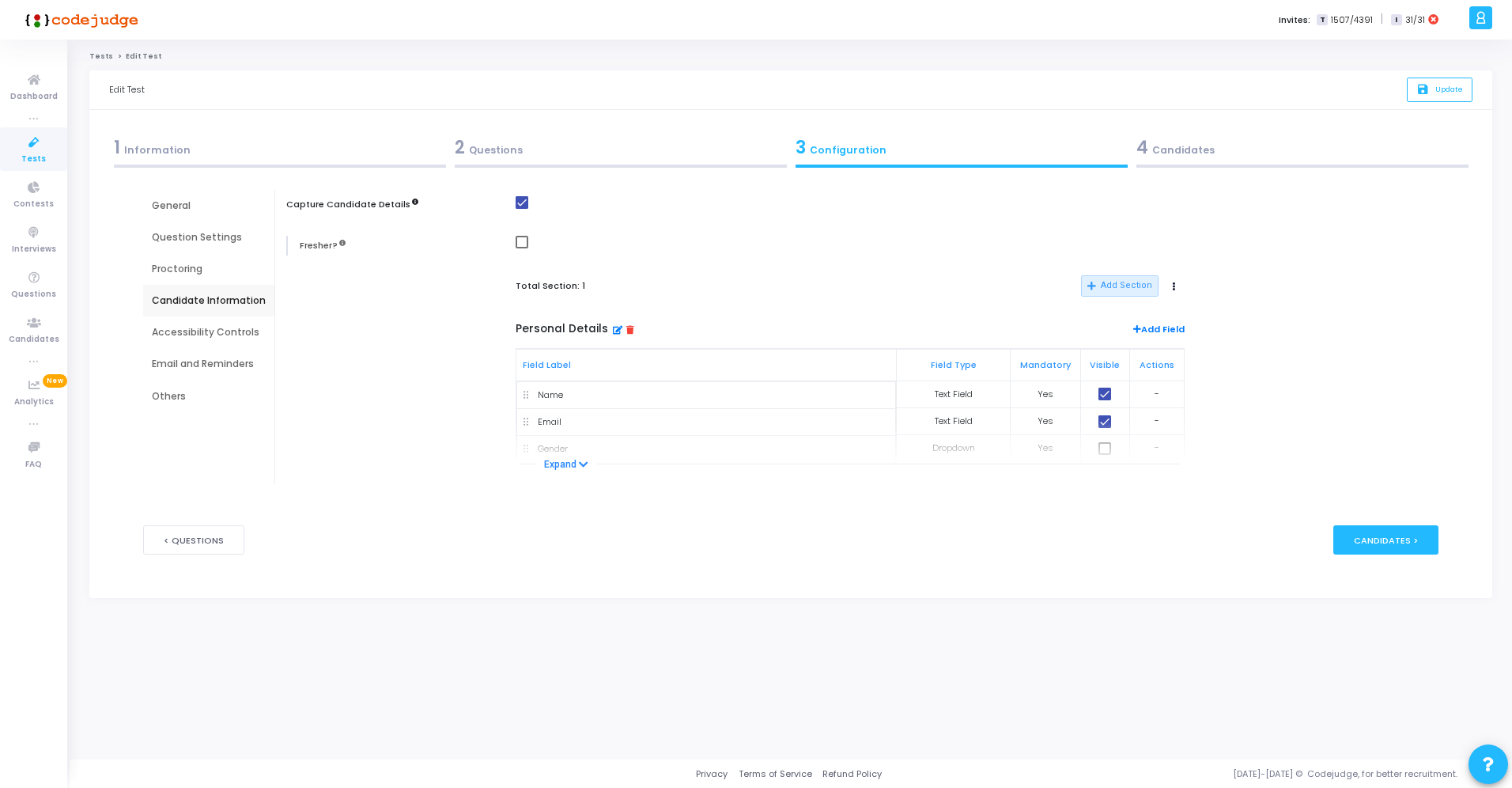
click at [191, 321] on div "Accessibility Controls" at bounding box center [208, 332] width 131 height 31
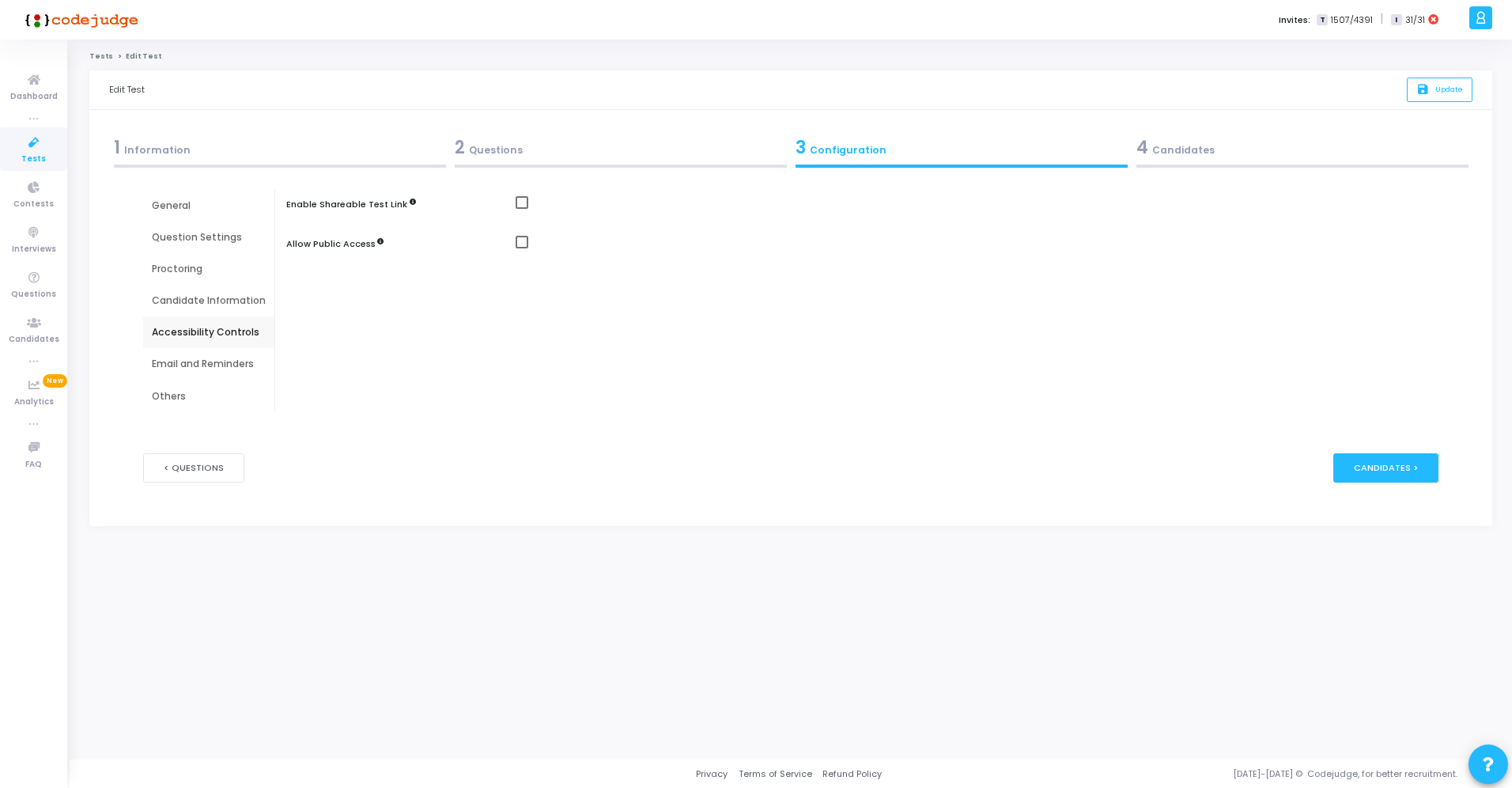
click at [516, 203] on span at bounding box center [522, 202] width 13 height 13
click at [521, 209] on input "checkbox" at bounding box center [521, 209] width 1 height 1
checkbox input "true"
click at [520, 246] on span "Select confirmation" at bounding box center [522, 242] width 13 height 13
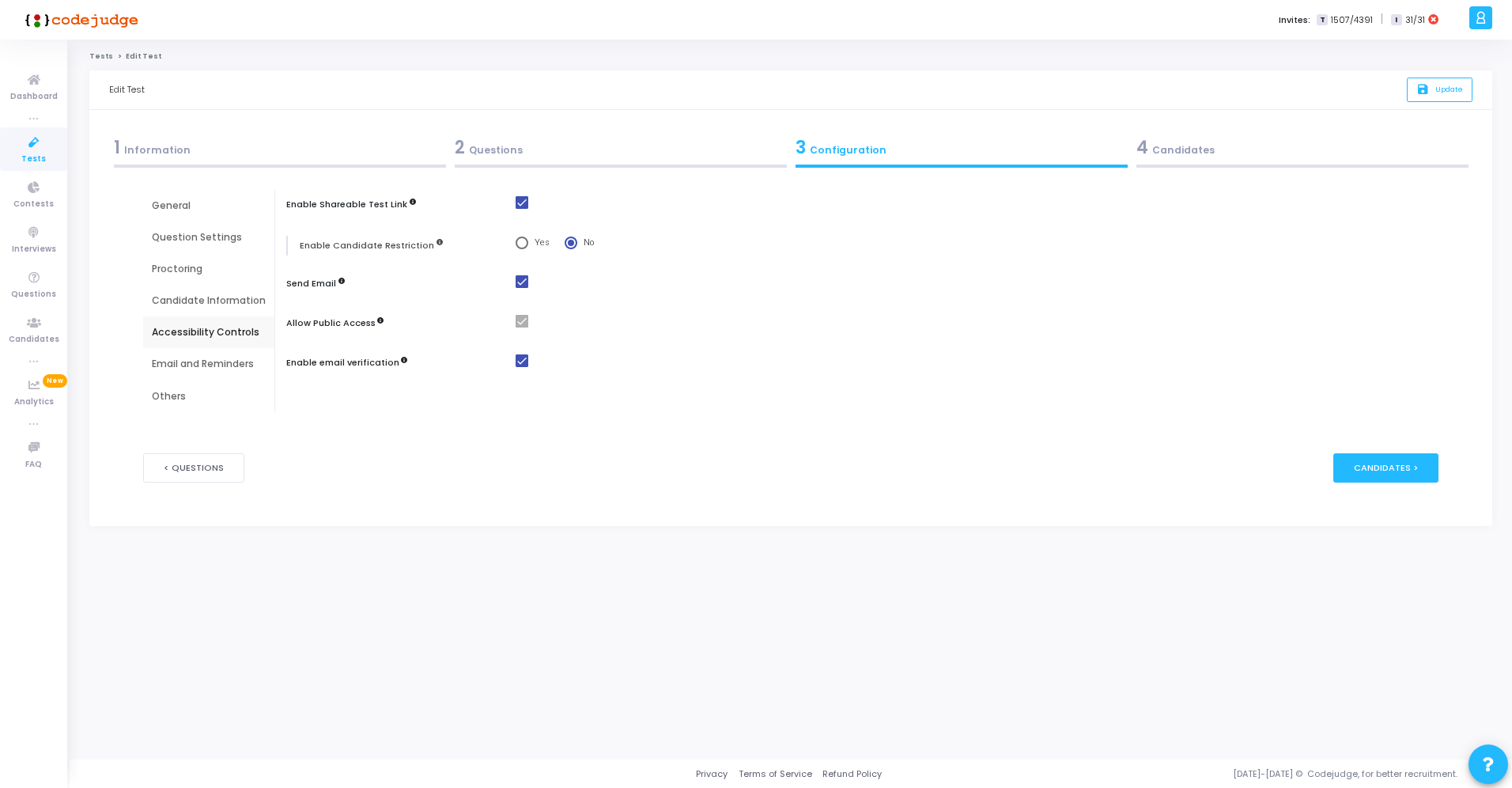
click at [520, 246] on input "Yes" at bounding box center [522, 242] width 13 height 13
radio input "true"
click at [1444, 81] on button "save Update" at bounding box center [1440, 90] width 66 height 24
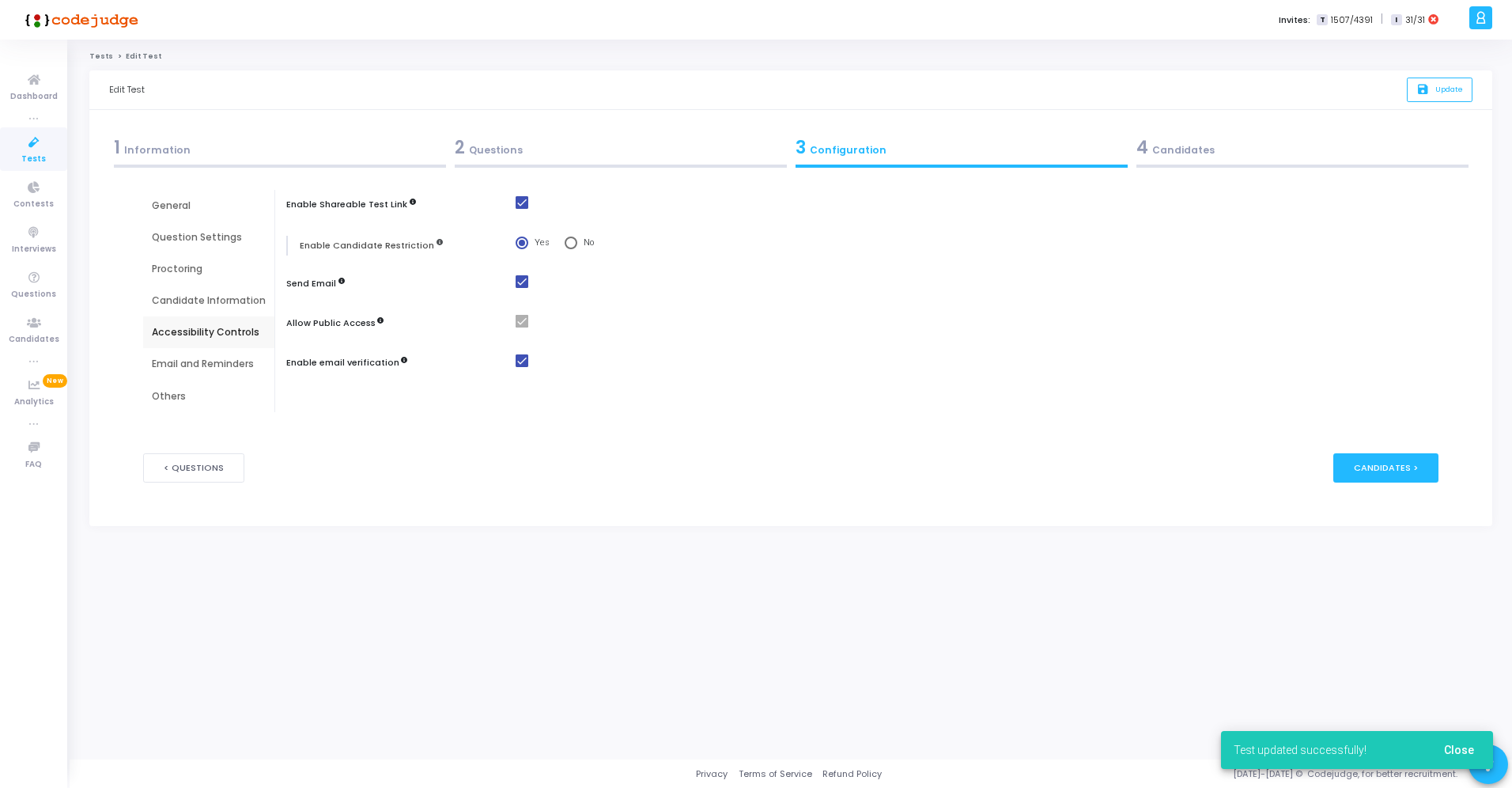
click at [175, 143] on div "1 Information" at bounding box center [280, 147] width 332 height 26
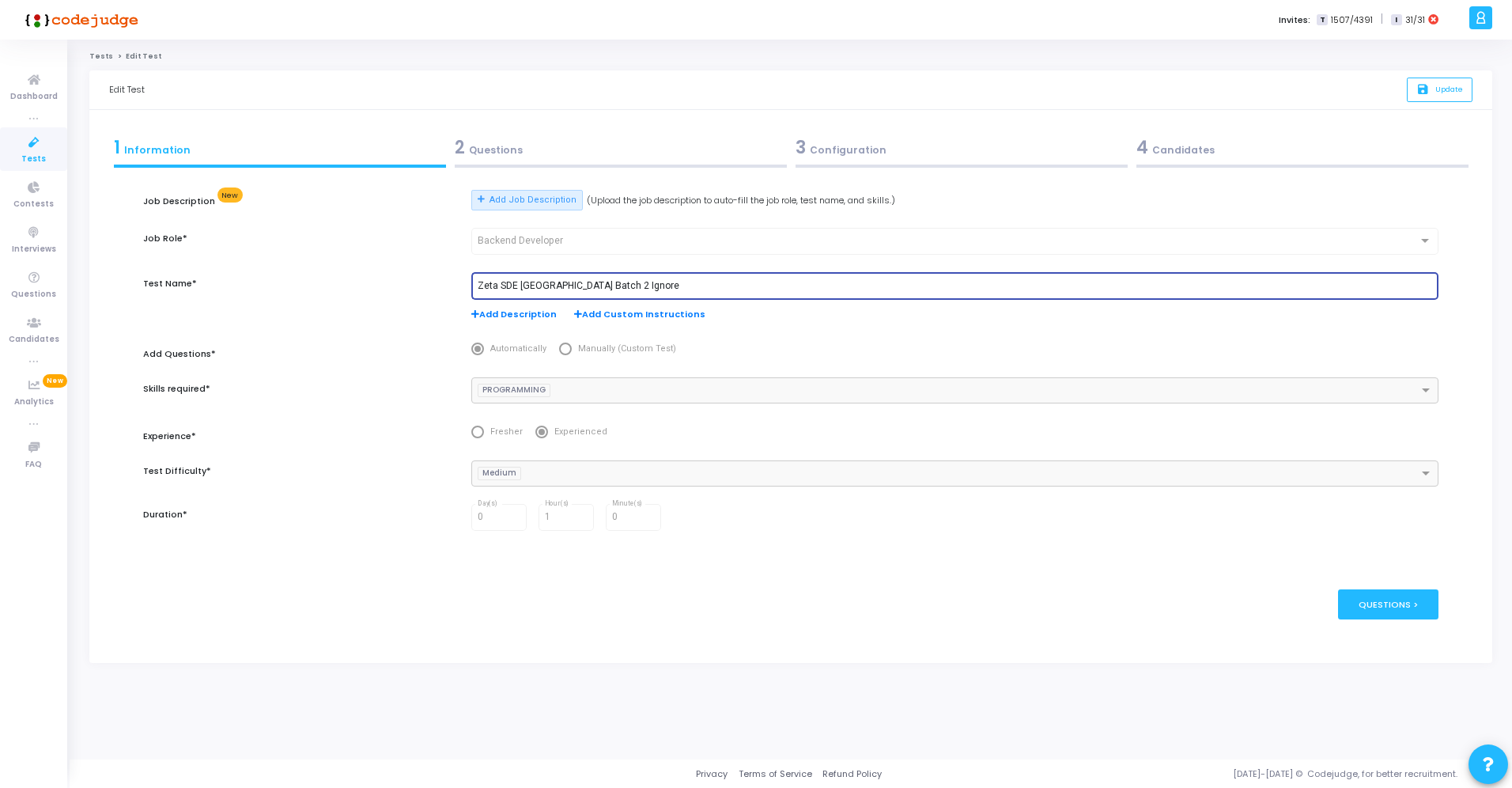
click at [927, 283] on input "Zeta SDE 2 Hiring Drive Hyderabad Batch 2 Ignore" at bounding box center [955, 285] width 955 height 11
type input "Zeta SDE 2 Hiring Drive Hyderabad Batch 2"
click at [1449, 90] on span "Update" at bounding box center [1449, 89] width 28 height 10
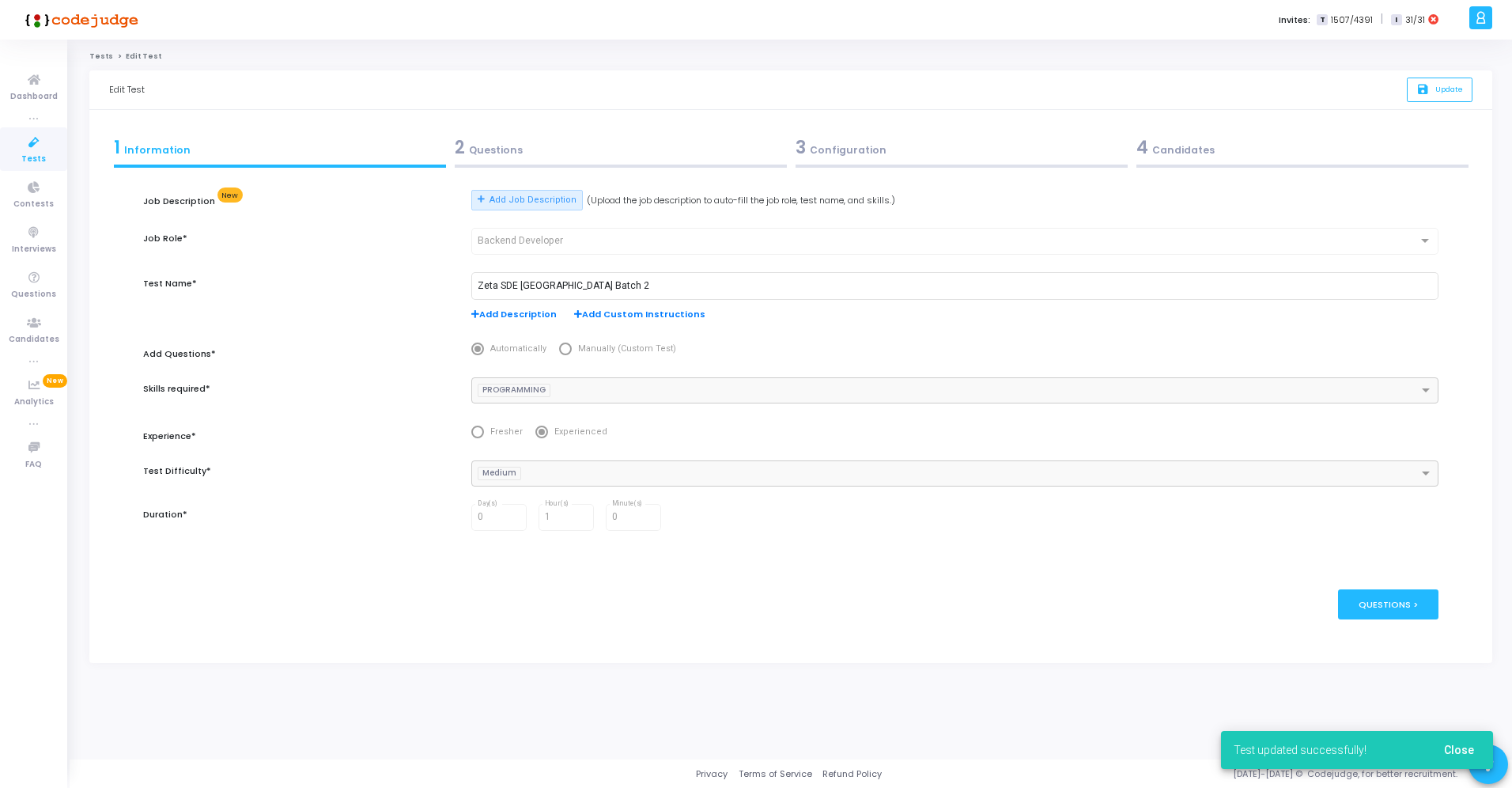
click at [31, 153] on span "Tests" at bounding box center [33, 160] width 24 height 14
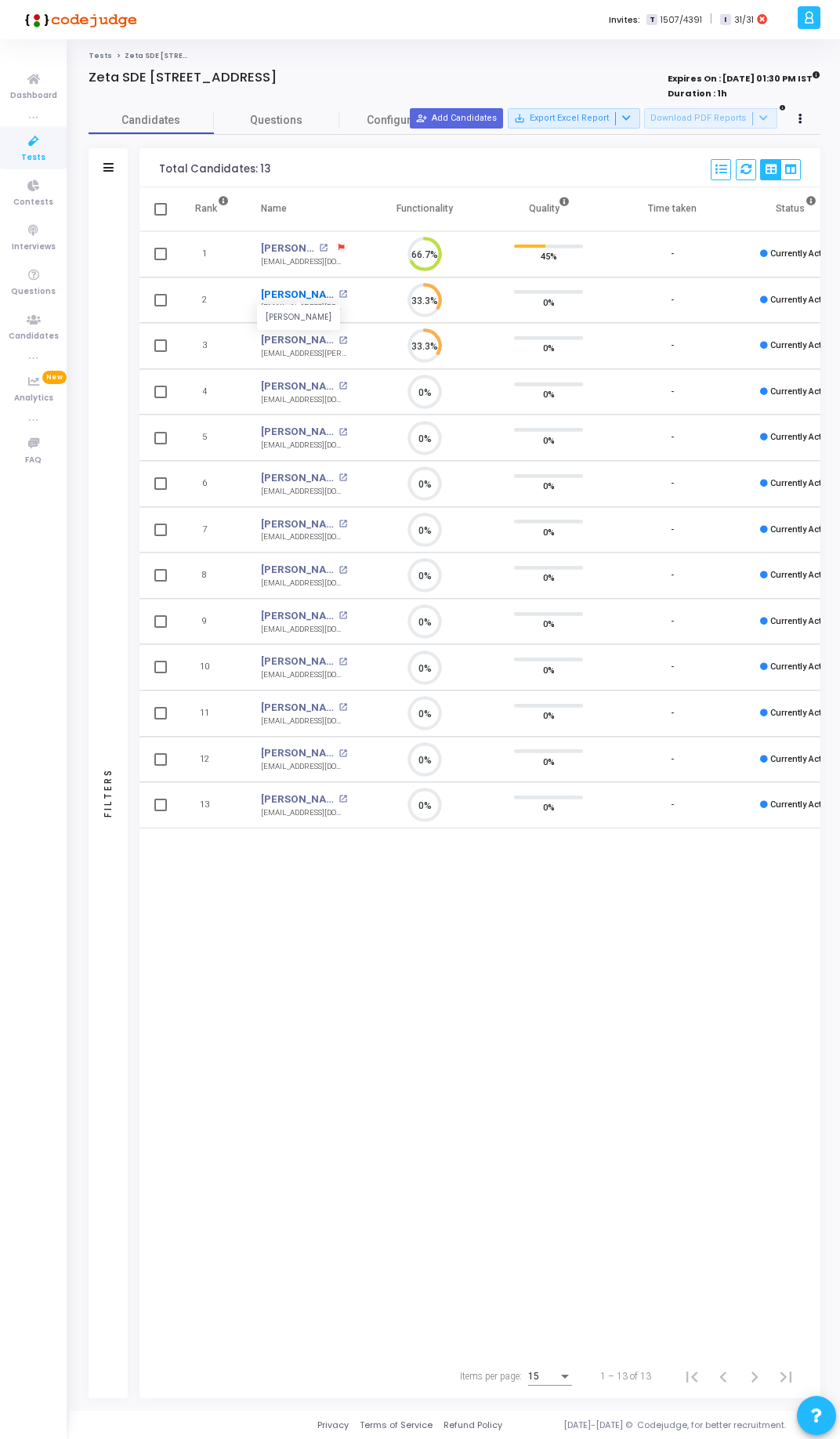
click at [289, 294] on link "[PERSON_NAME]" at bounding box center [298, 295] width 74 height 16
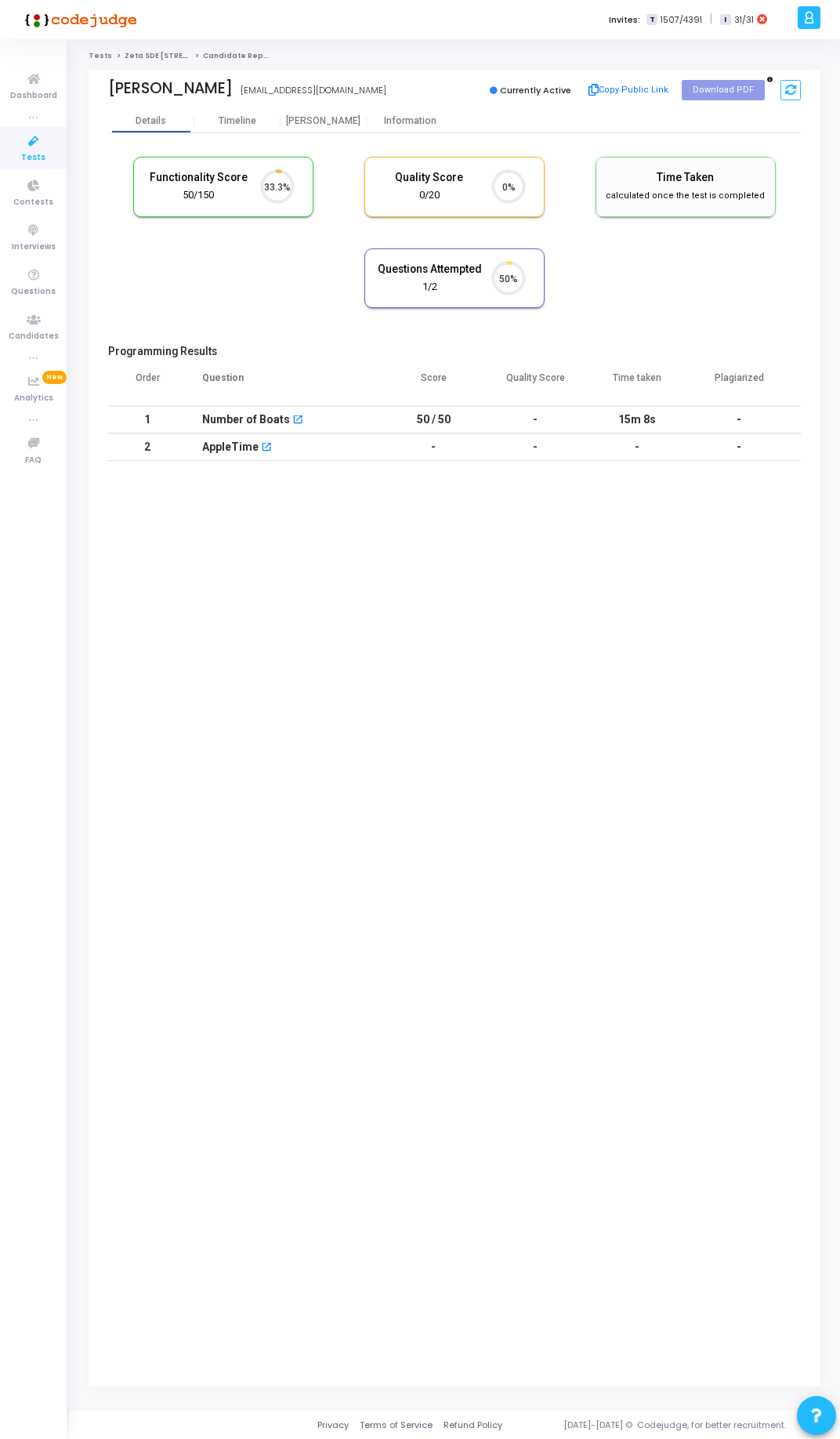
scroll to position [7, 7]
click at [296, 416] on mat-icon "open_in_new" at bounding box center [297, 420] width 11 height 11
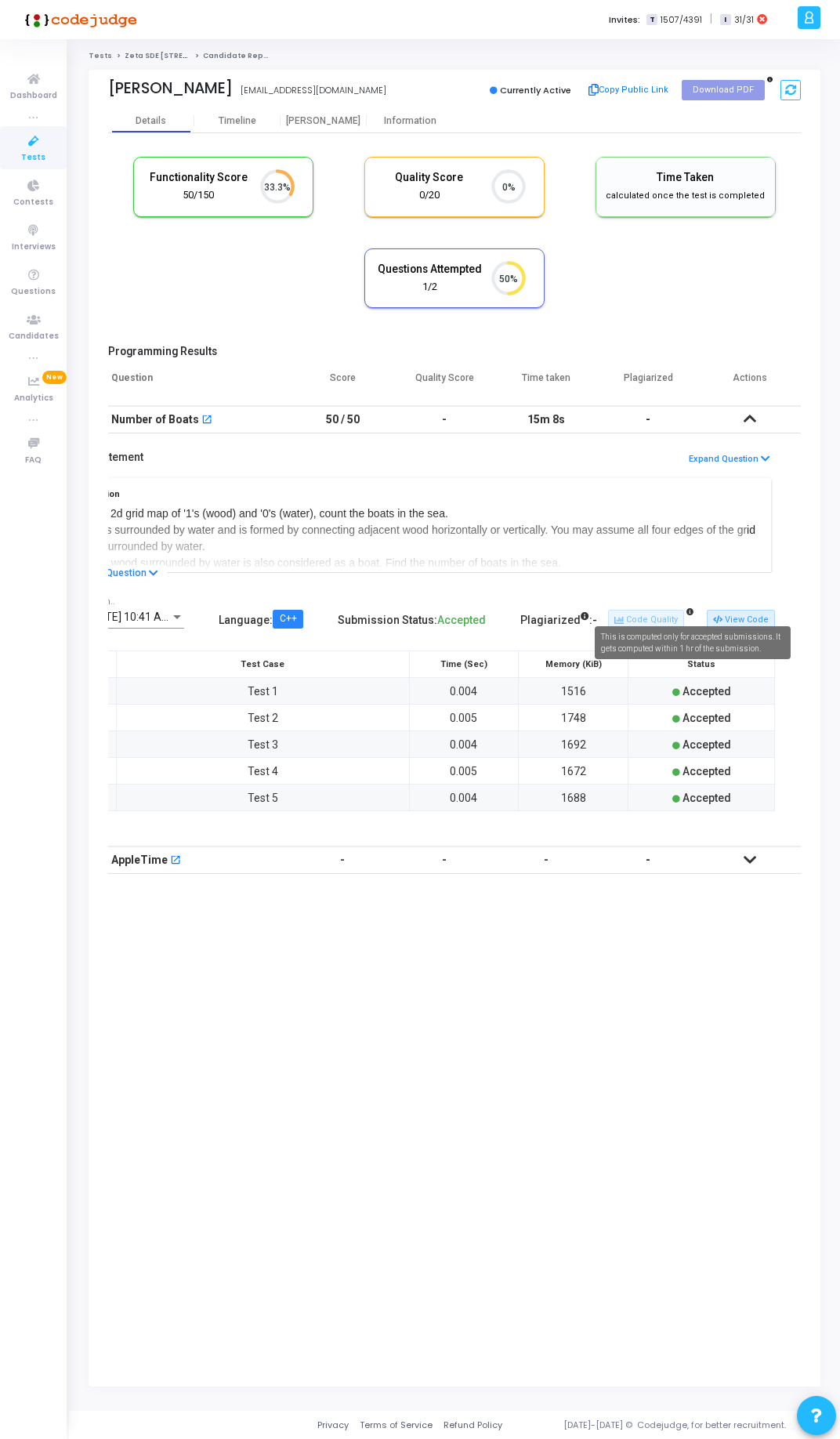
click at [735, 619] on mat-tooltip-component "This is computed only for accepted submissions. It gets computed within 1 hr of…" at bounding box center [693, 643] width 218 height 55
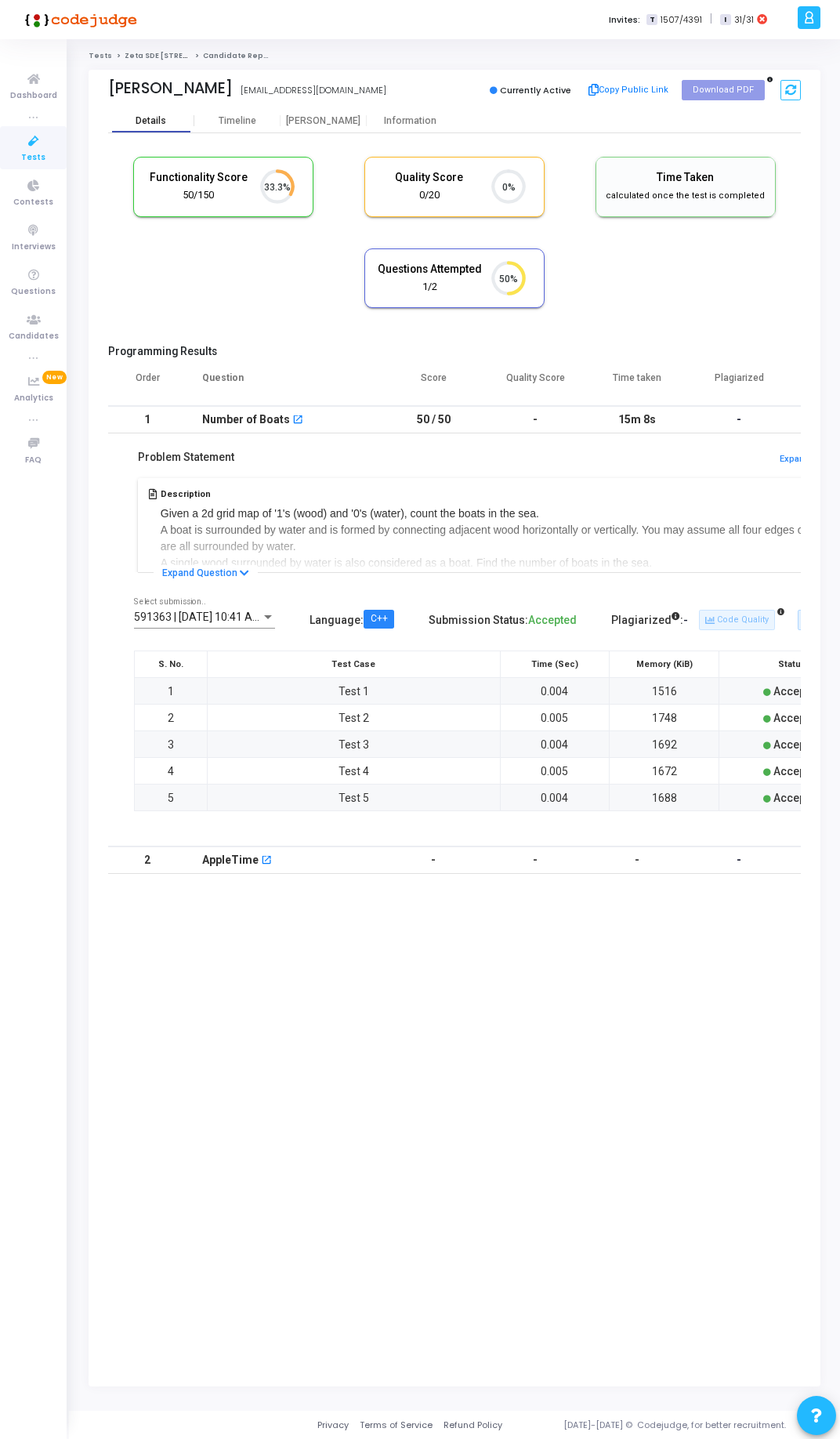
click at [166, 123] on div "Details" at bounding box center [151, 121] width 86 height 12
click at [166, 58] on link "Zeta SDE [STREET_ADDRESS]" at bounding box center [179, 55] width 110 height 9
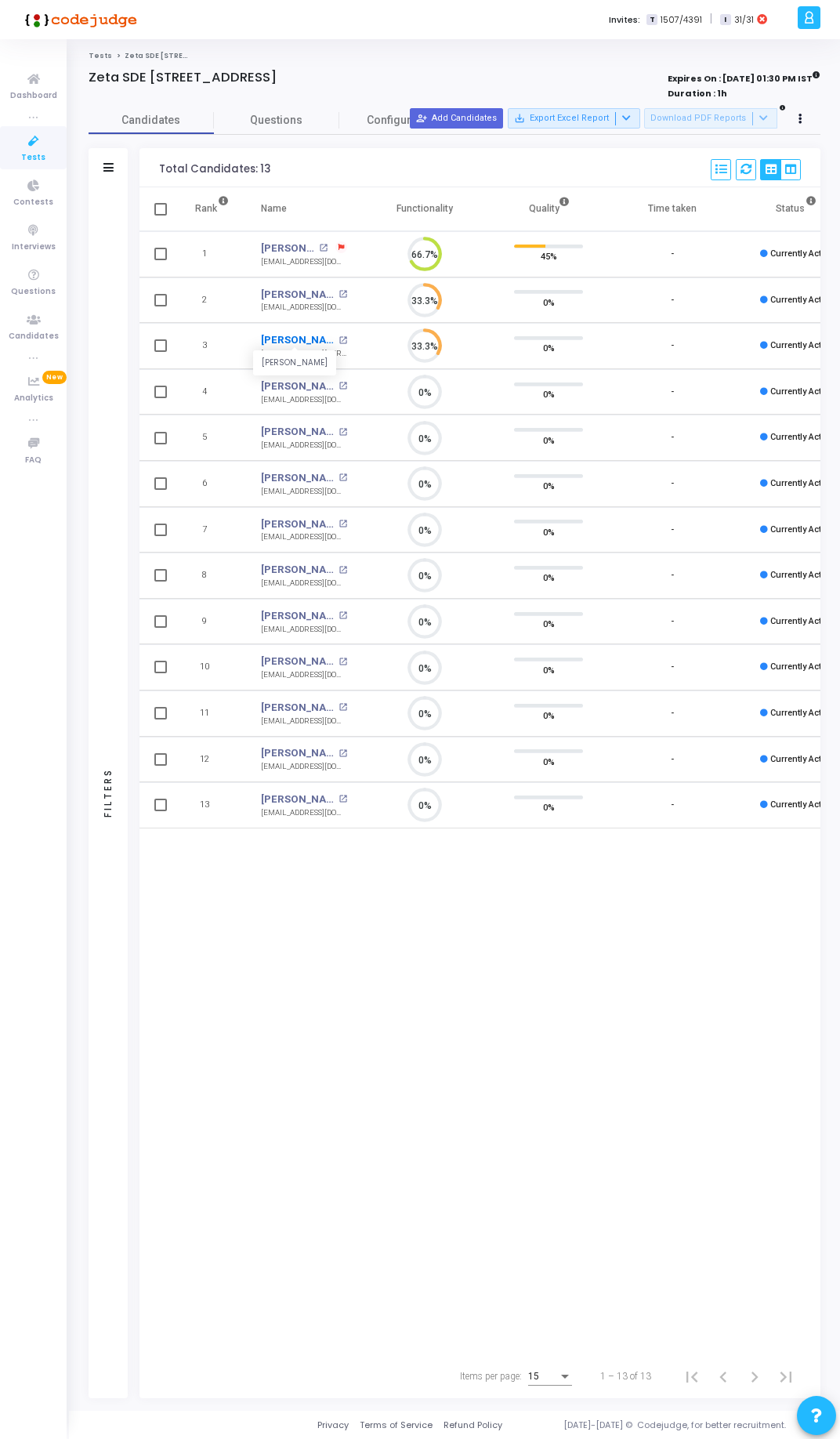
click at [305, 339] on link "Chaynesh Rathour" at bounding box center [298, 340] width 74 height 16
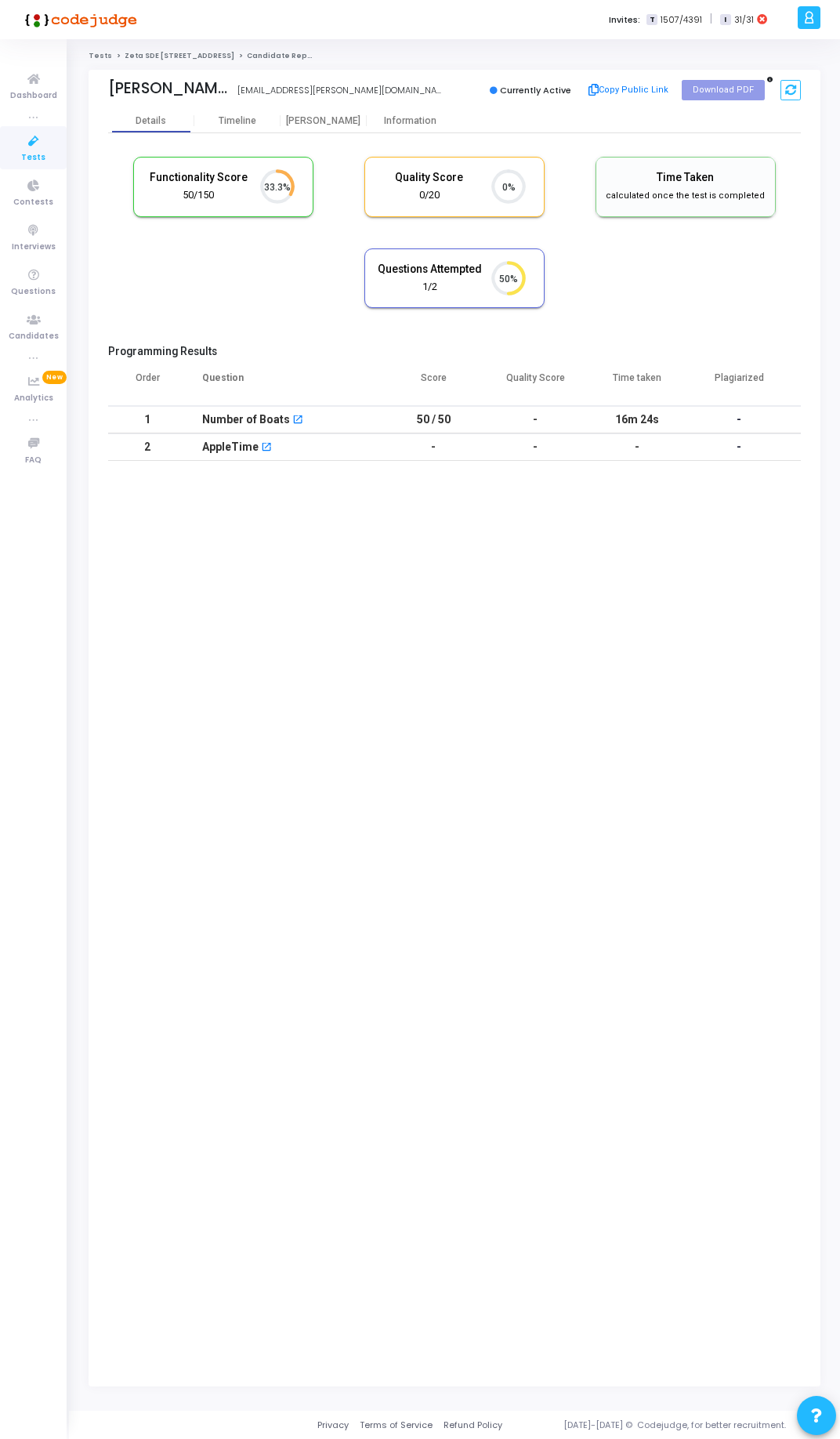
click at [179, 55] on link "Zeta SDE [STREET_ADDRESS]" at bounding box center [179, 55] width 110 height 9
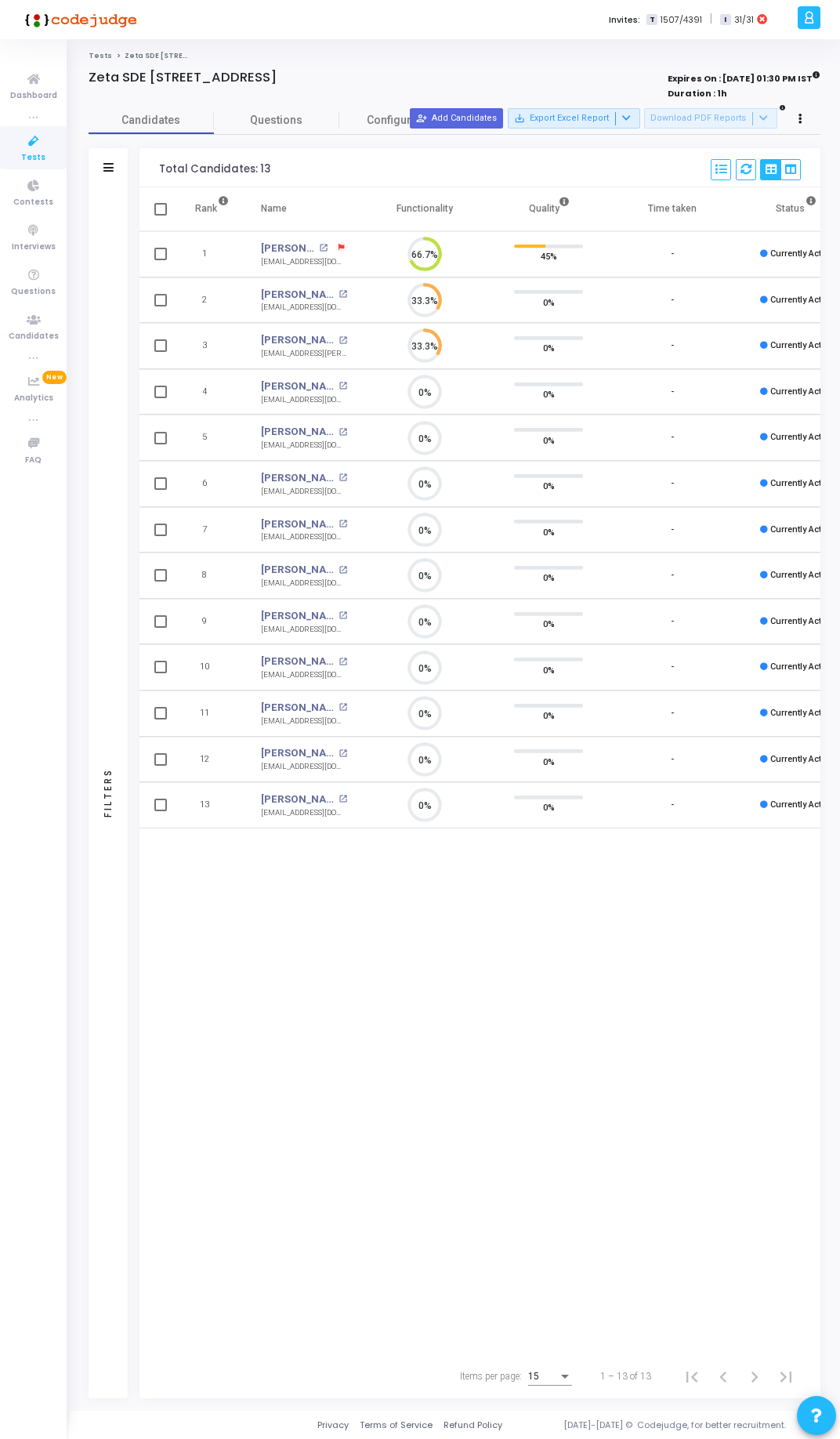
click at [392, 46] on div "Tests Zeta SDE 2 Hiring Drive [GEOGRAPHIC_DATA] Batch 1 Zeta SDE [GEOGRAPHIC_DA…" at bounding box center [453, 725] width 771 height 1372
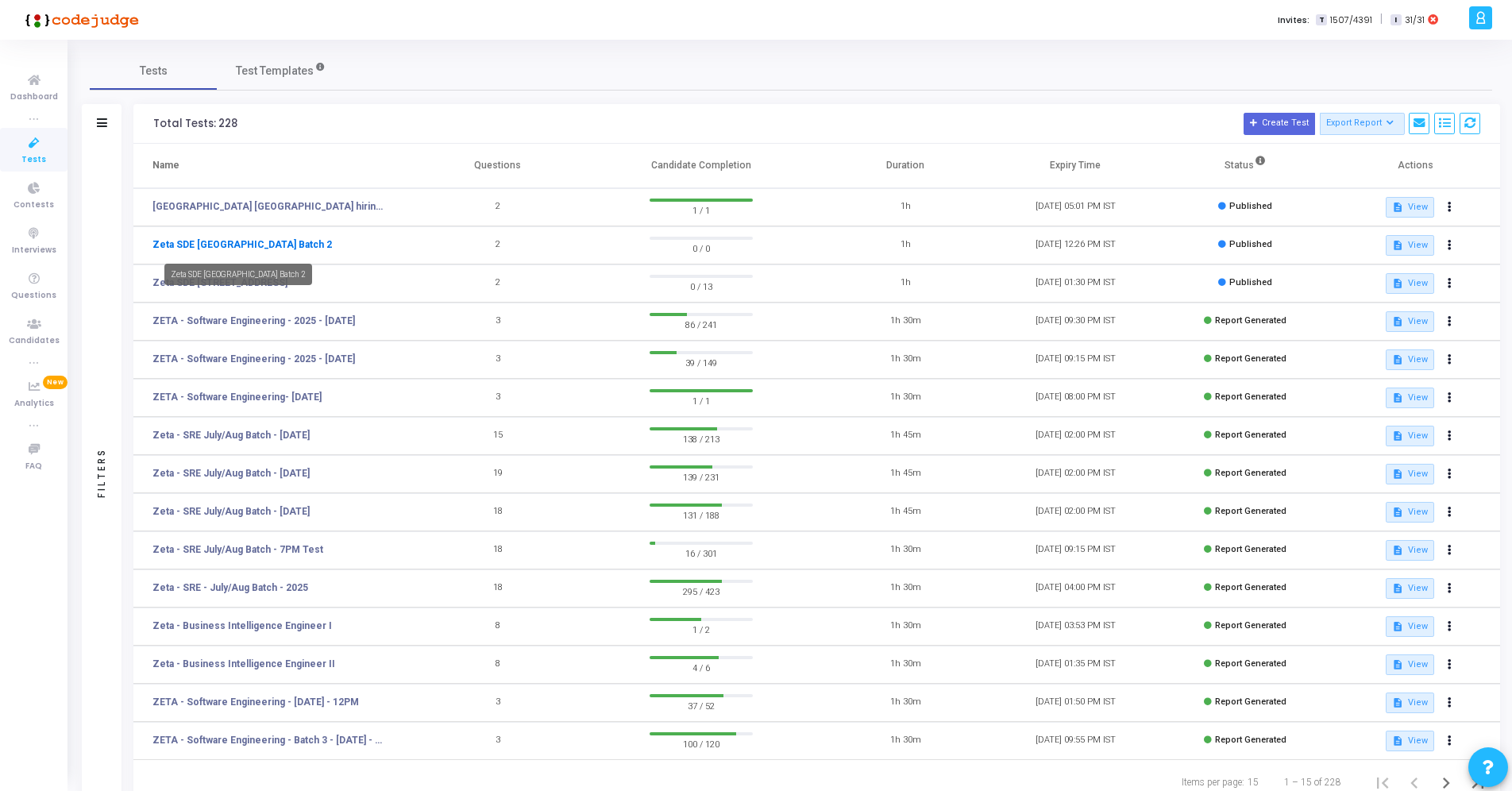
click at [256, 247] on link "Zeta SDE [GEOGRAPHIC_DATA] Batch 2" at bounding box center [243, 244] width 180 height 14
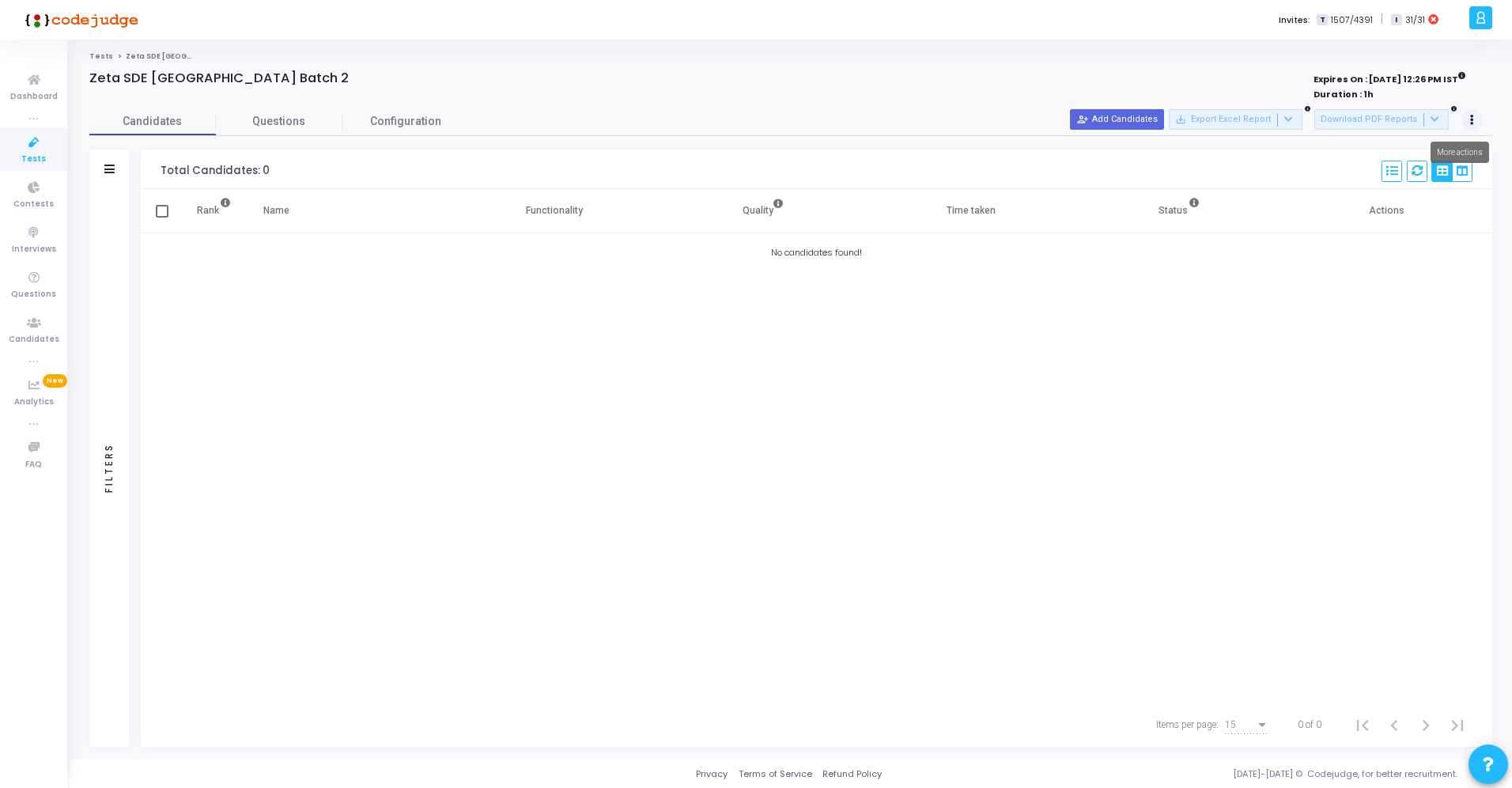
click at [1471, 120] on icon at bounding box center [1472, 120] width 4 height 8
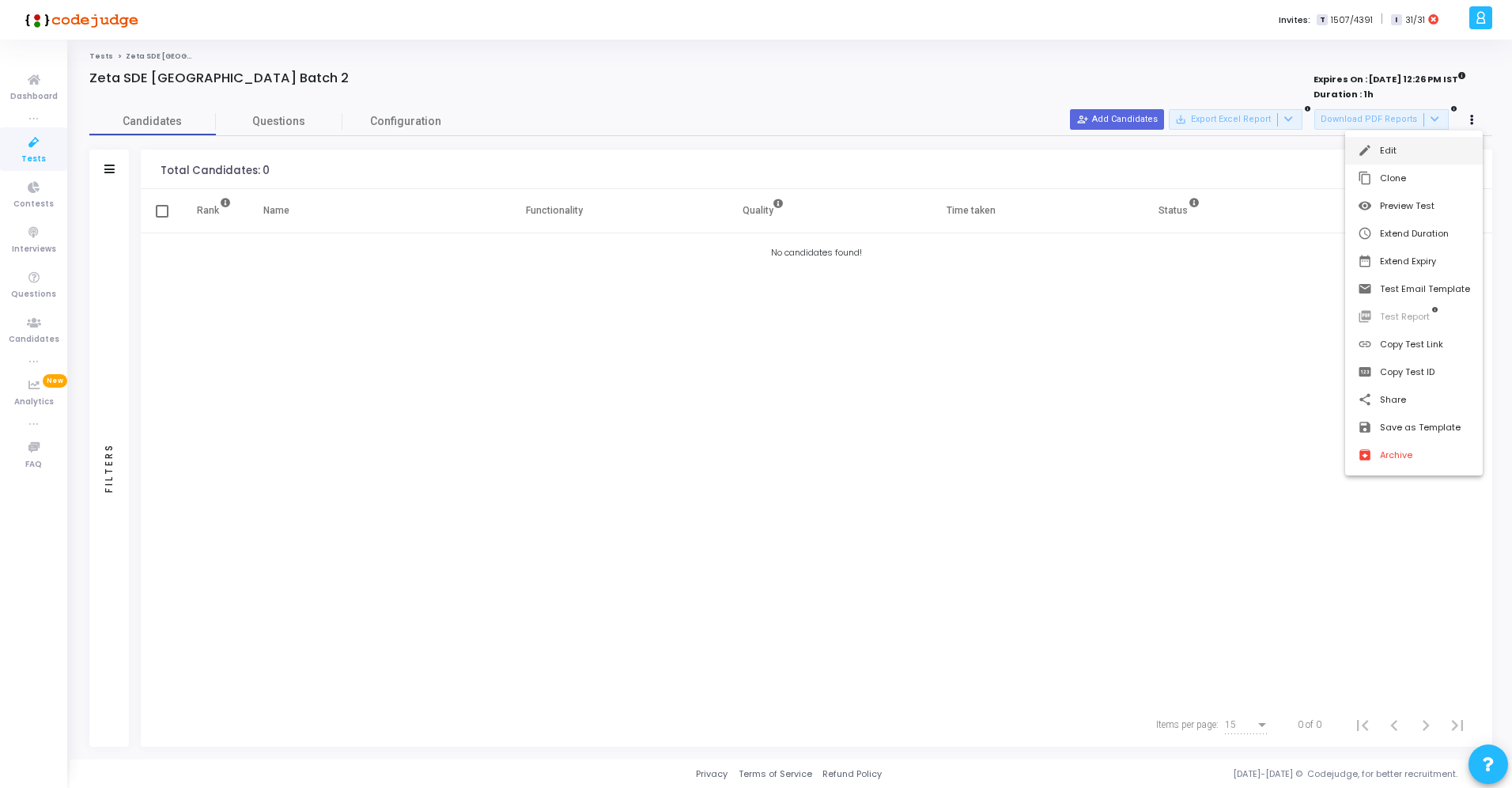
click at [1401, 152] on button "edit Edit" at bounding box center [1414, 150] width 138 height 28
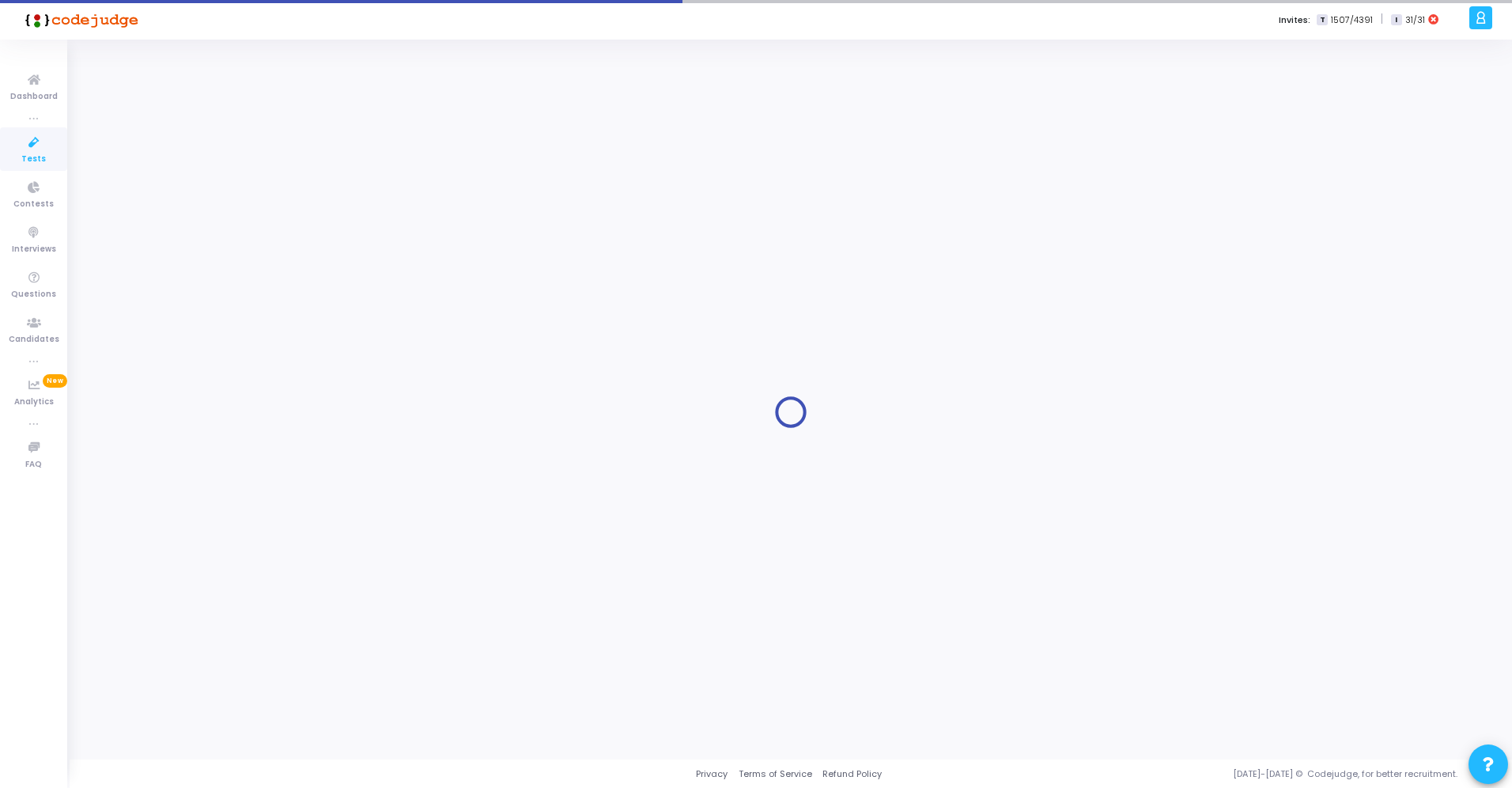
type input "Zeta SDE [GEOGRAPHIC_DATA] Batch 2"
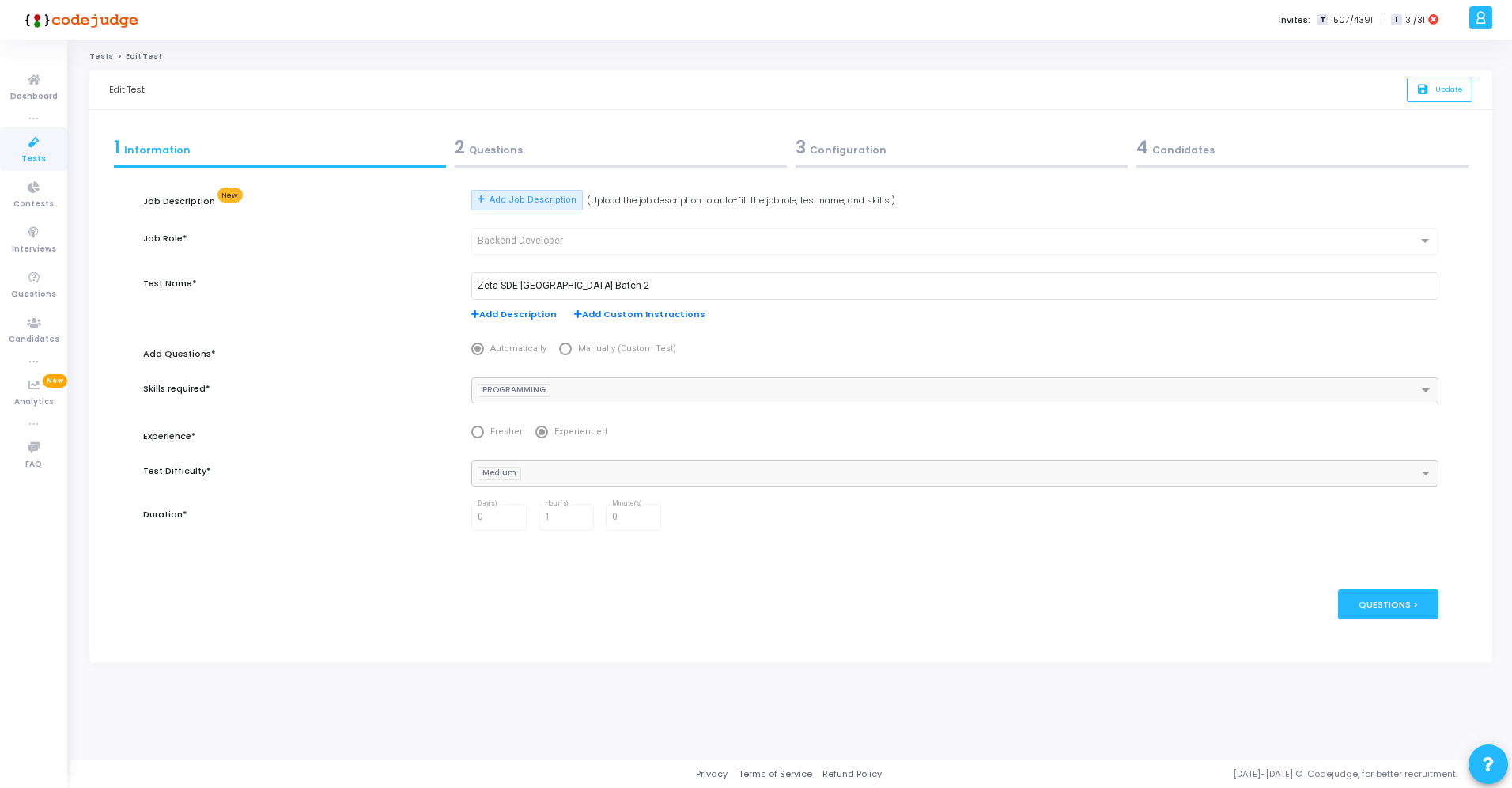
click at [908, 163] on div "3 Configuration" at bounding box center [961, 151] width 341 height 43
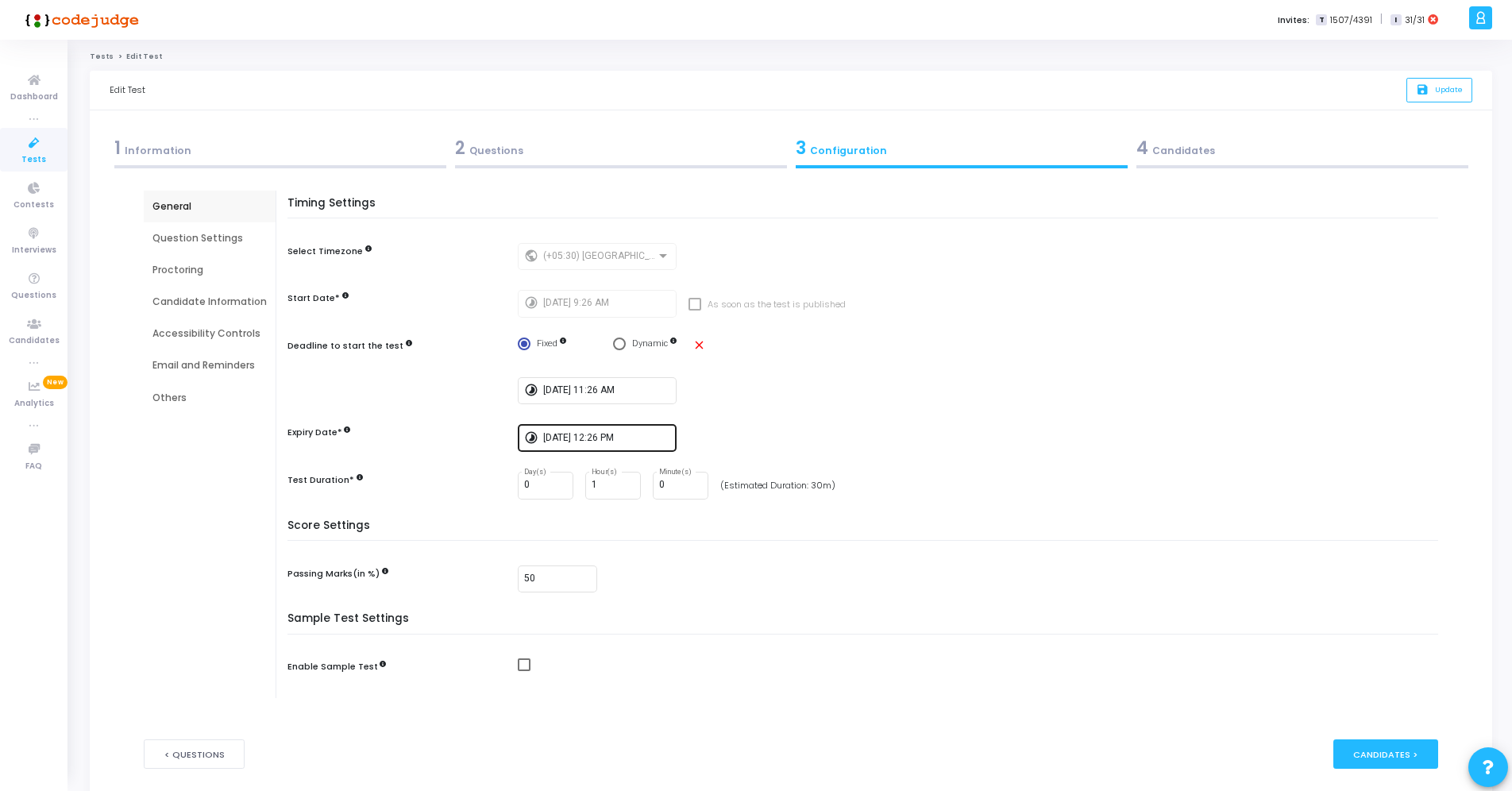
click at [601, 435] on input "[DATE] 12:26 PM" at bounding box center [606, 437] width 127 height 11
click at [609, 388] on div at bounding box center [756, 395] width 1512 height 791
click at [600, 389] on input "9/13/2025, 11:26 AM" at bounding box center [606, 390] width 127 height 11
click at [606, 581] on span "Add a hour" at bounding box center [601, 584] width 14 height 14
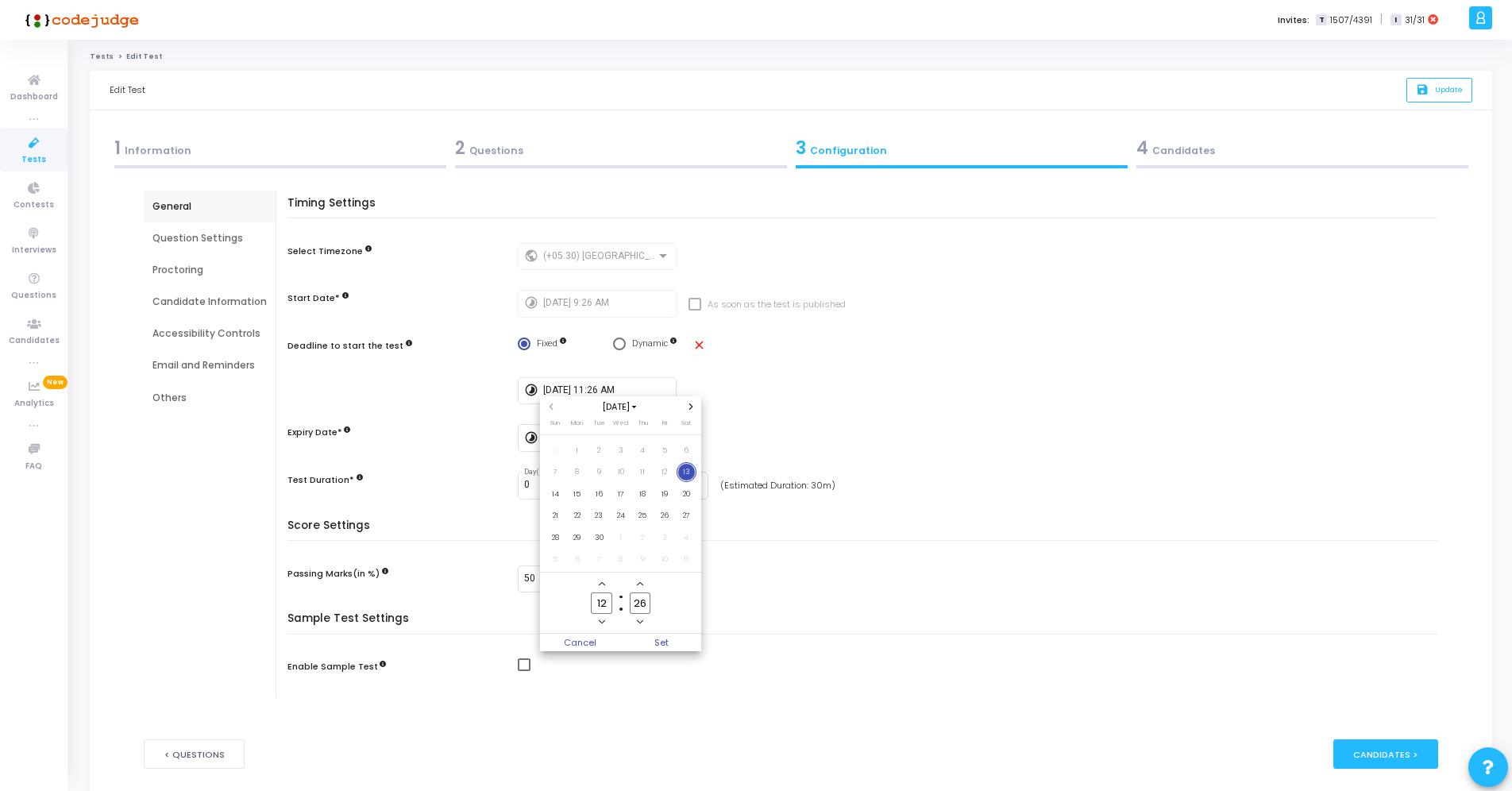
type input "13"
click at [780, 588] on div at bounding box center [756, 395] width 1512 height 791
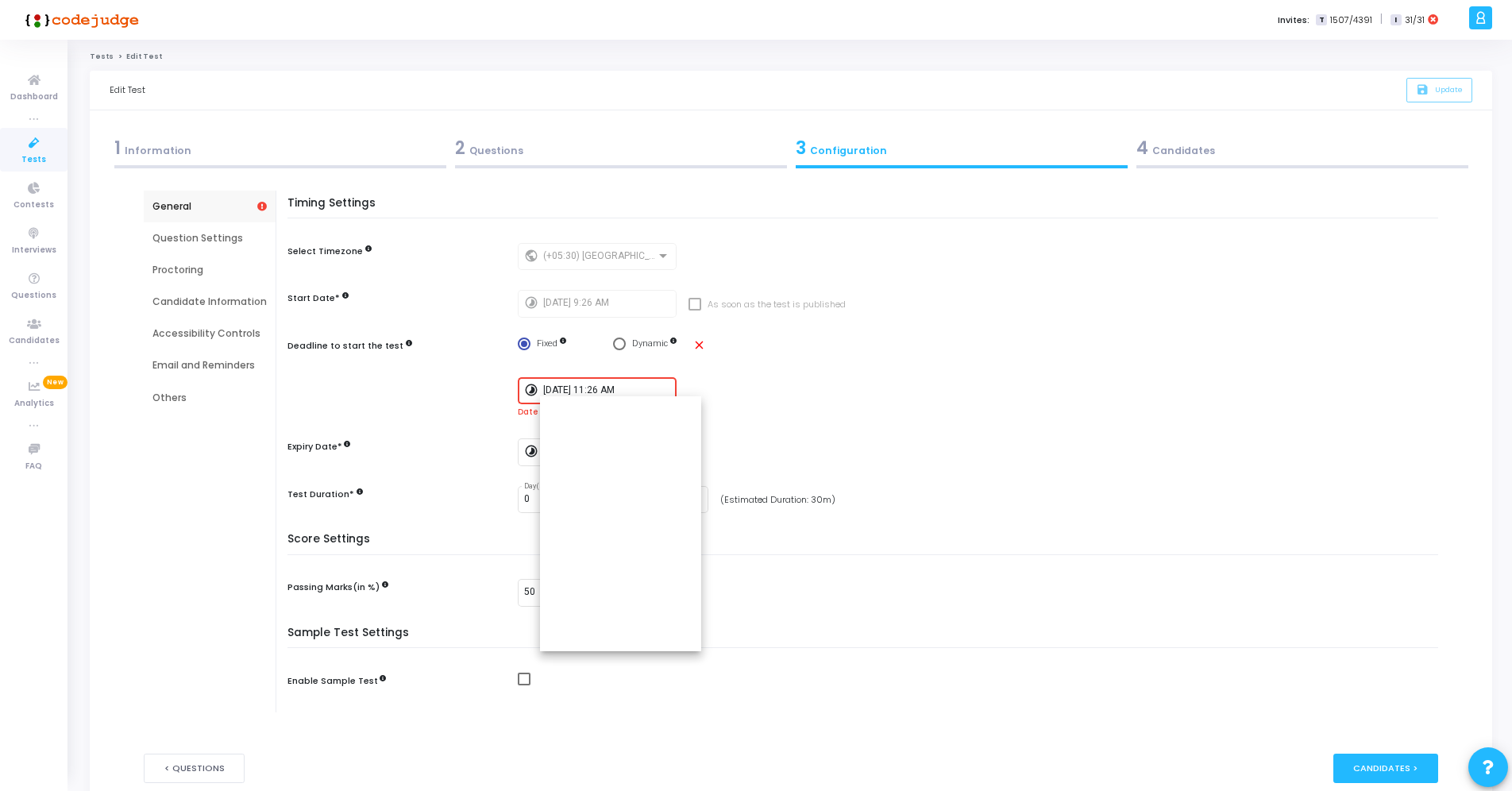
type input "9/13/2025, 1:26 PM"
click at [600, 446] on input "9/13/2025, 12:26 PM" at bounding box center [606, 451] width 127 height 11
click at [605, 645] on span "Add a hour" at bounding box center [601, 645] width 14 height 14
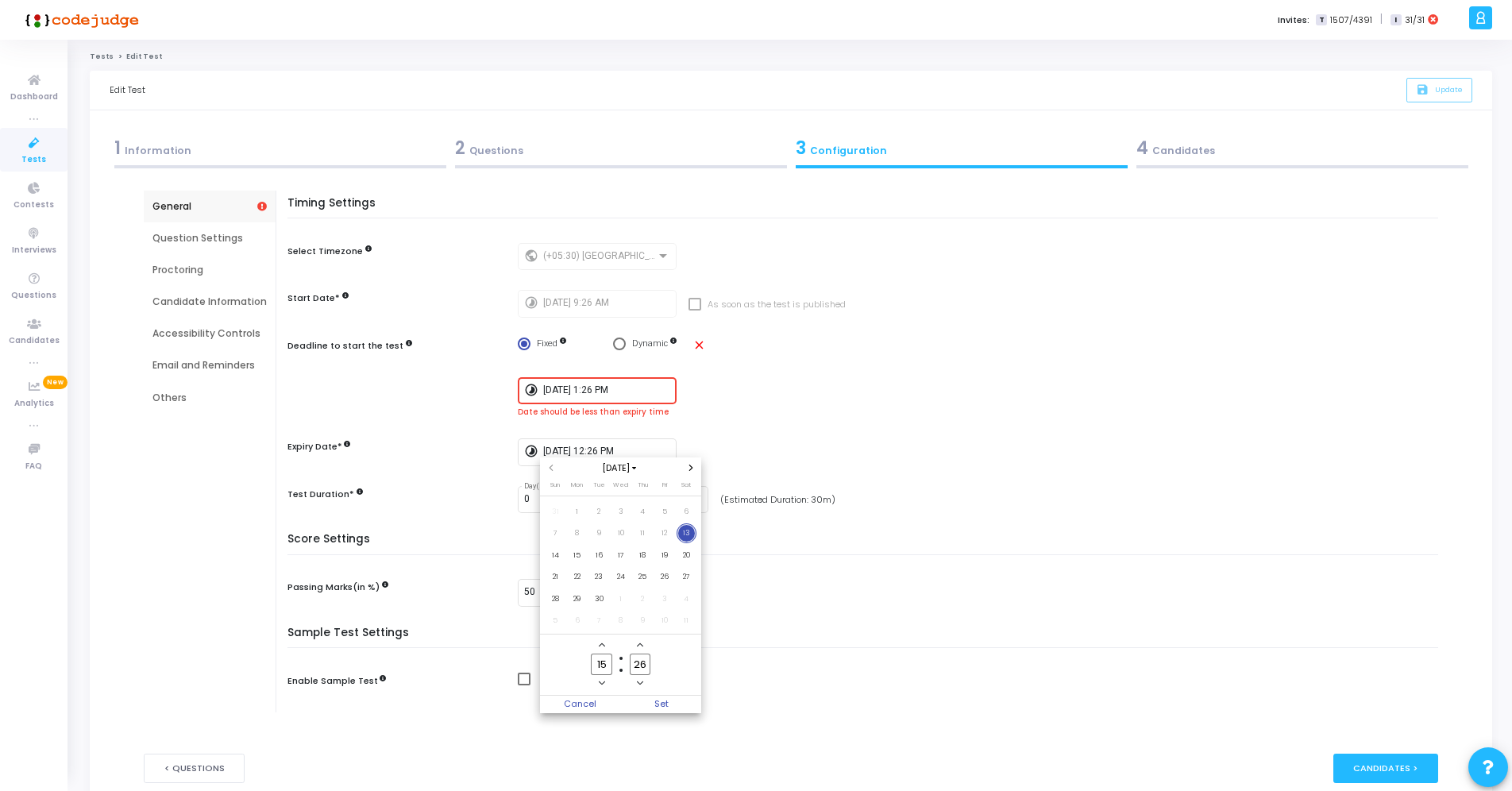
click at [605, 645] on span "Add a hour" at bounding box center [601, 645] width 14 height 14
type input "16"
click at [667, 704] on span "Set" at bounding box center [661, 704] width 81 height 18
type input "9/13/2025, 4:26 PM"
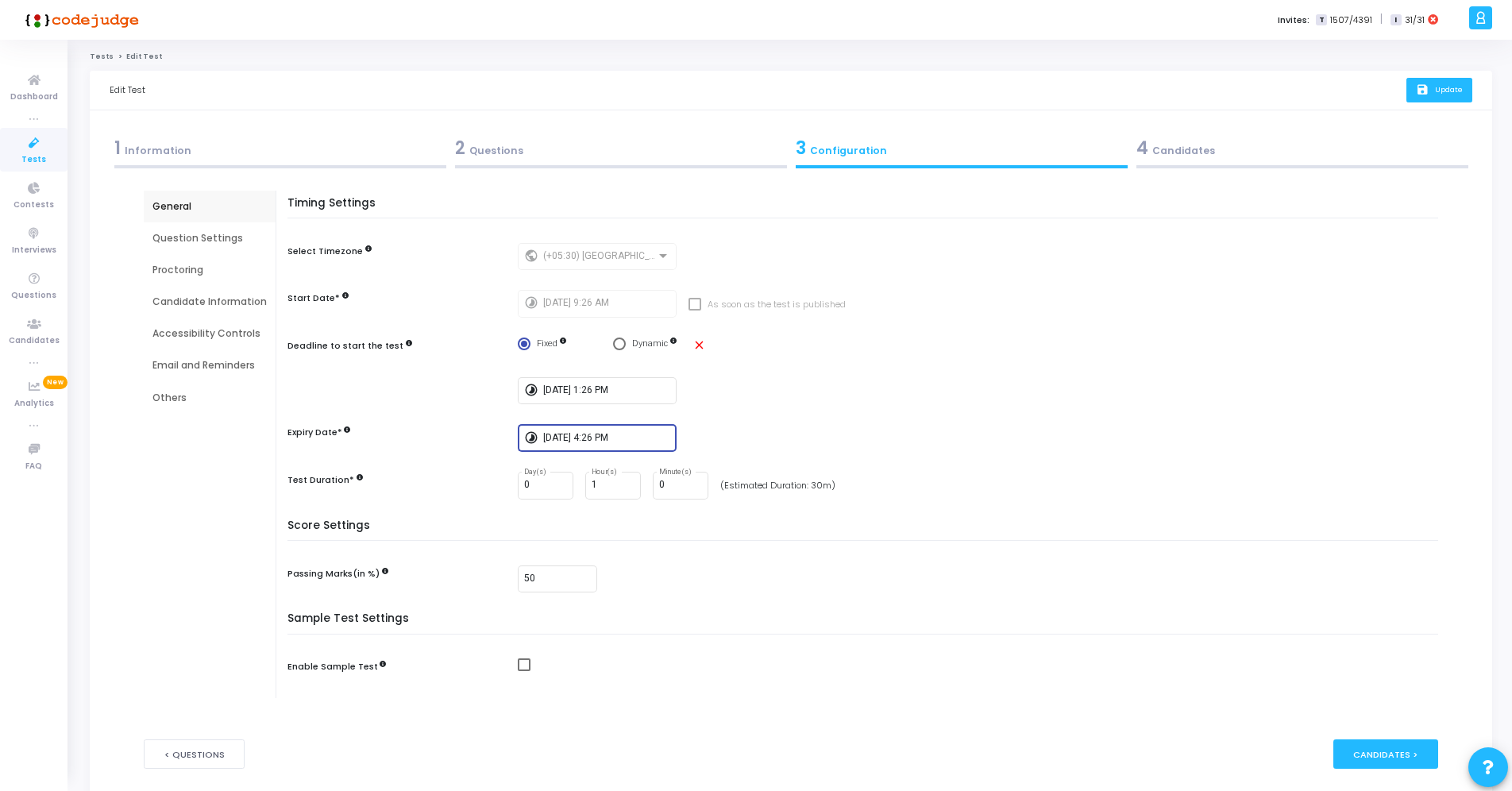
click at [1438, 85] on span "Update" at bounding box center [1448, 89] width 28 height 10
click at [20, 156] on link "Tests" at bounding box center [34, 149] width 68 height 43
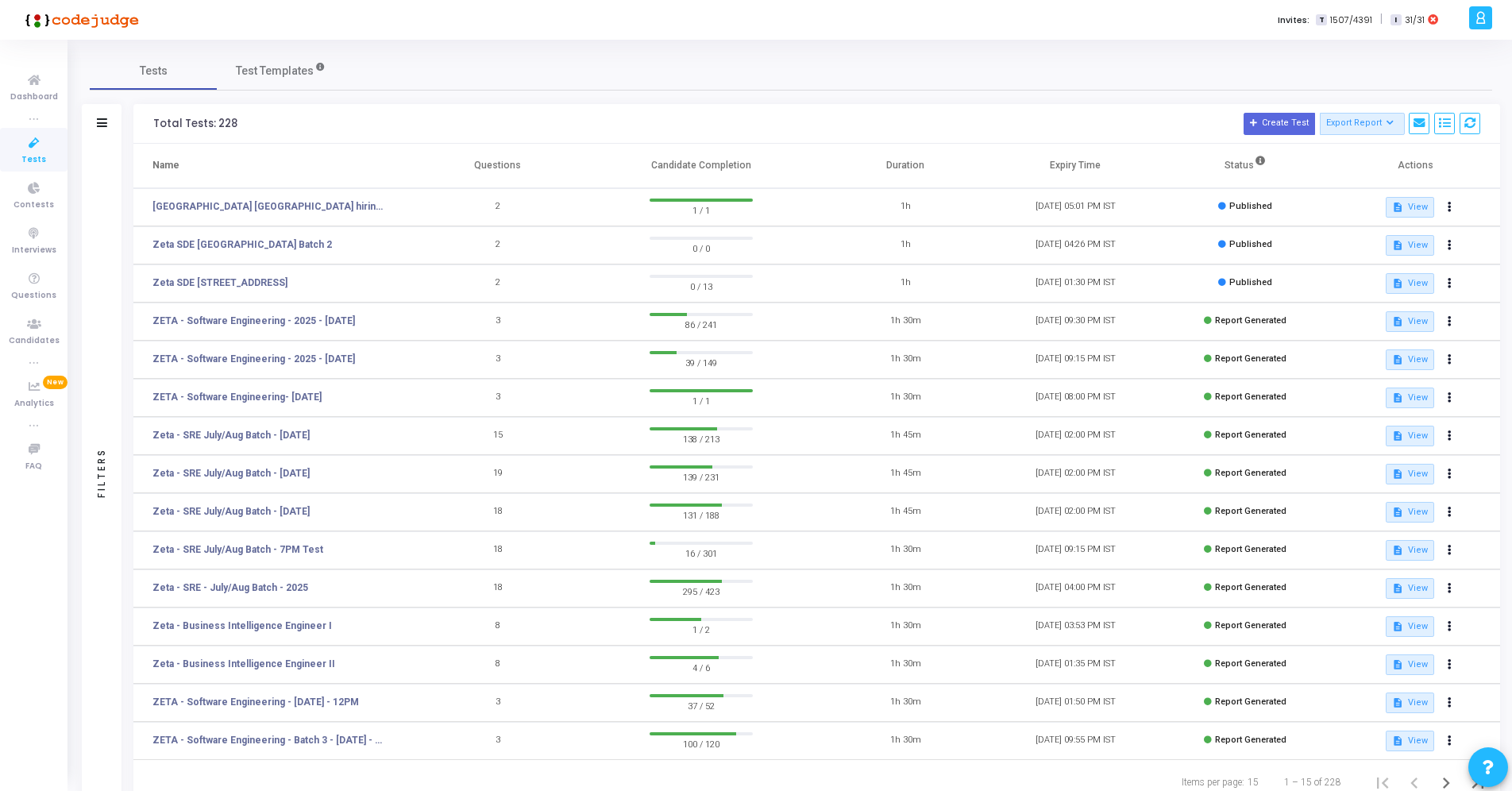
click at [921, 92] on div "Tests Test Templates Filters Filters Test Name: search Status Draft Published E…" at bounding box center [791, 428] width 1403 height 753
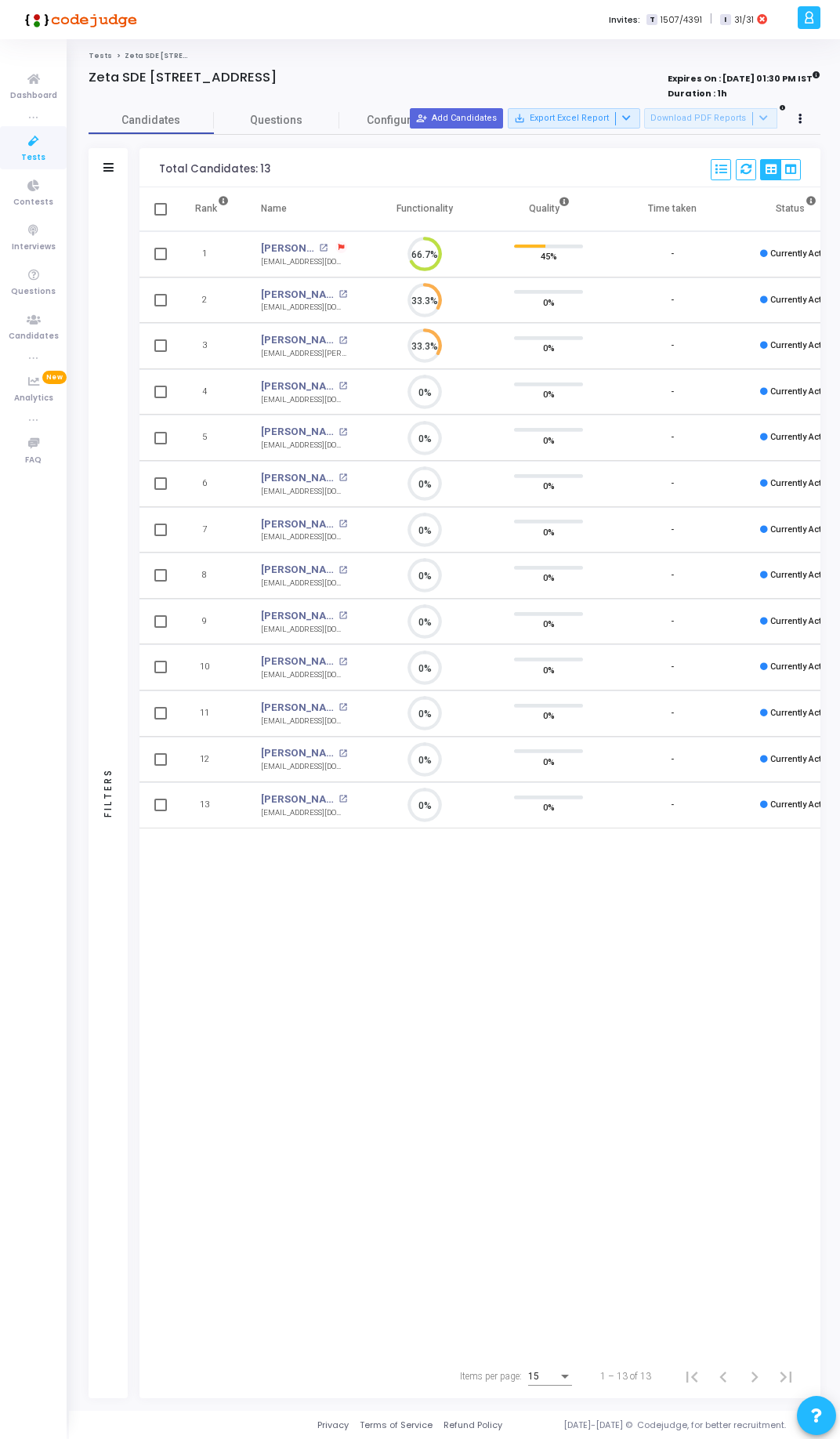
click at [384, 64] on div "Tests Zeta SDE 2 Hiring Drive Hyderabad Batch 1 Zeta SDE 2 Hiring Drive Hyderab…" at bounding box center [454, 725] width 732 height 1349
click at [434, 79] on div "Zeta SDE [STREET_ADDRESS]" at bounding box center [308, 77] width 438 height 16
click at [250, 932] on div "Rank Name Functionality Quality Time taken Status Actions 1 [PERSON_NAME] open_…" at bounding box center [480, 771] width 681 height 1167
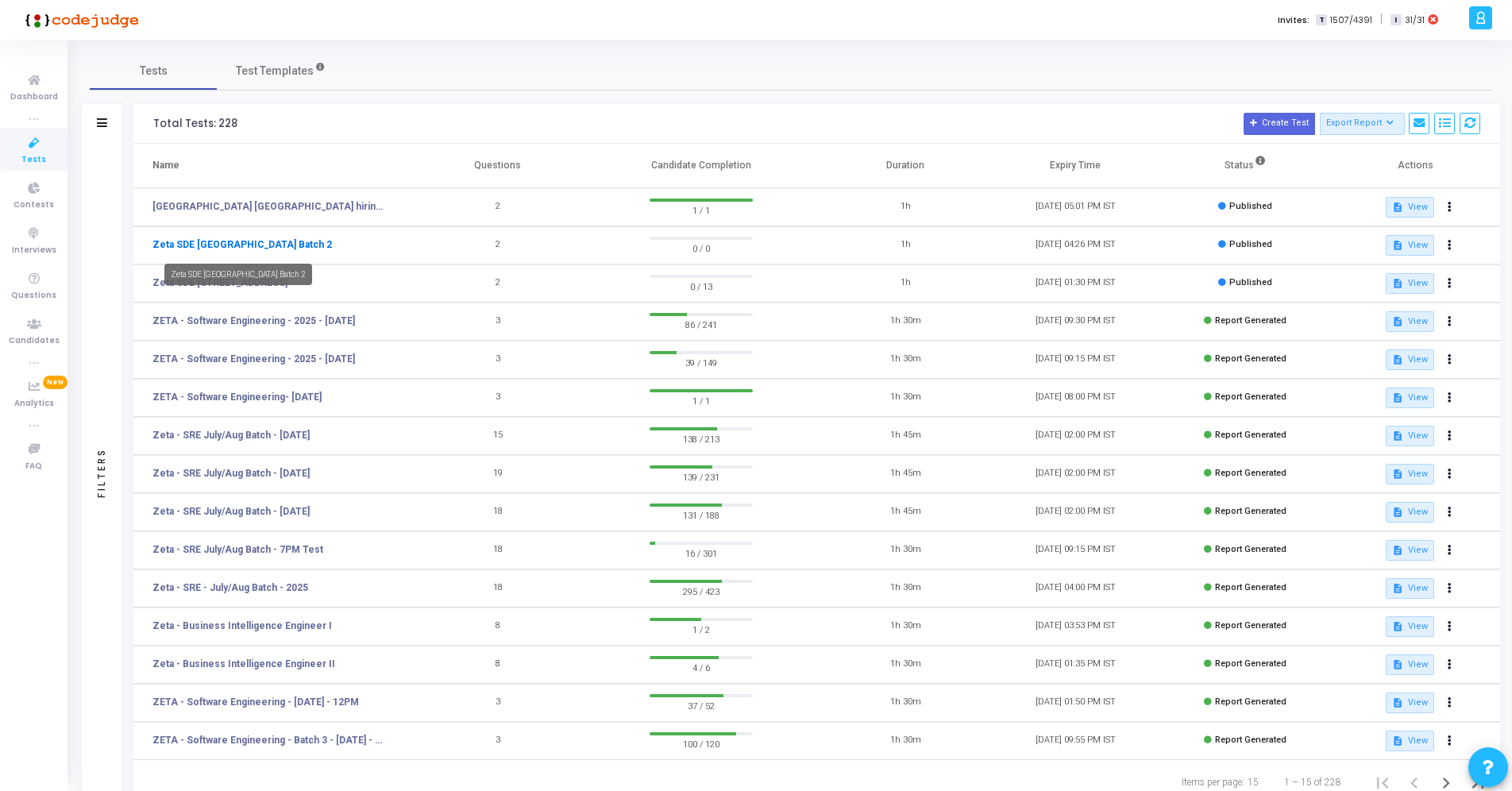
click at [316, 242] on link "Zeta SDE [GEOGRAPHIC_DATA] Batch 2" at bounding box center [243, 244] width 180 height 14
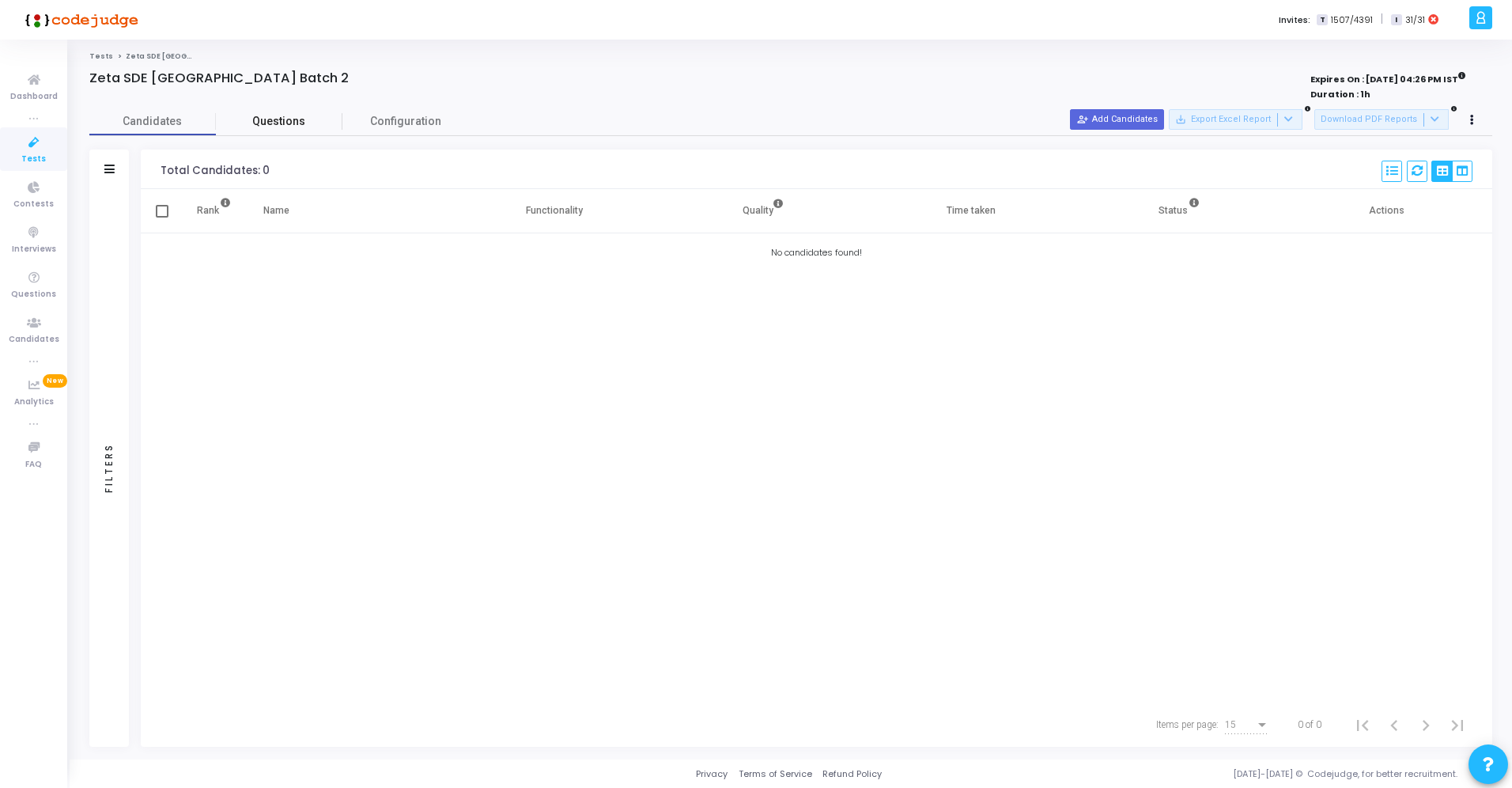
click at [329, 122] on span "Questions" at bounding box center [280, 122] width 127 height 17
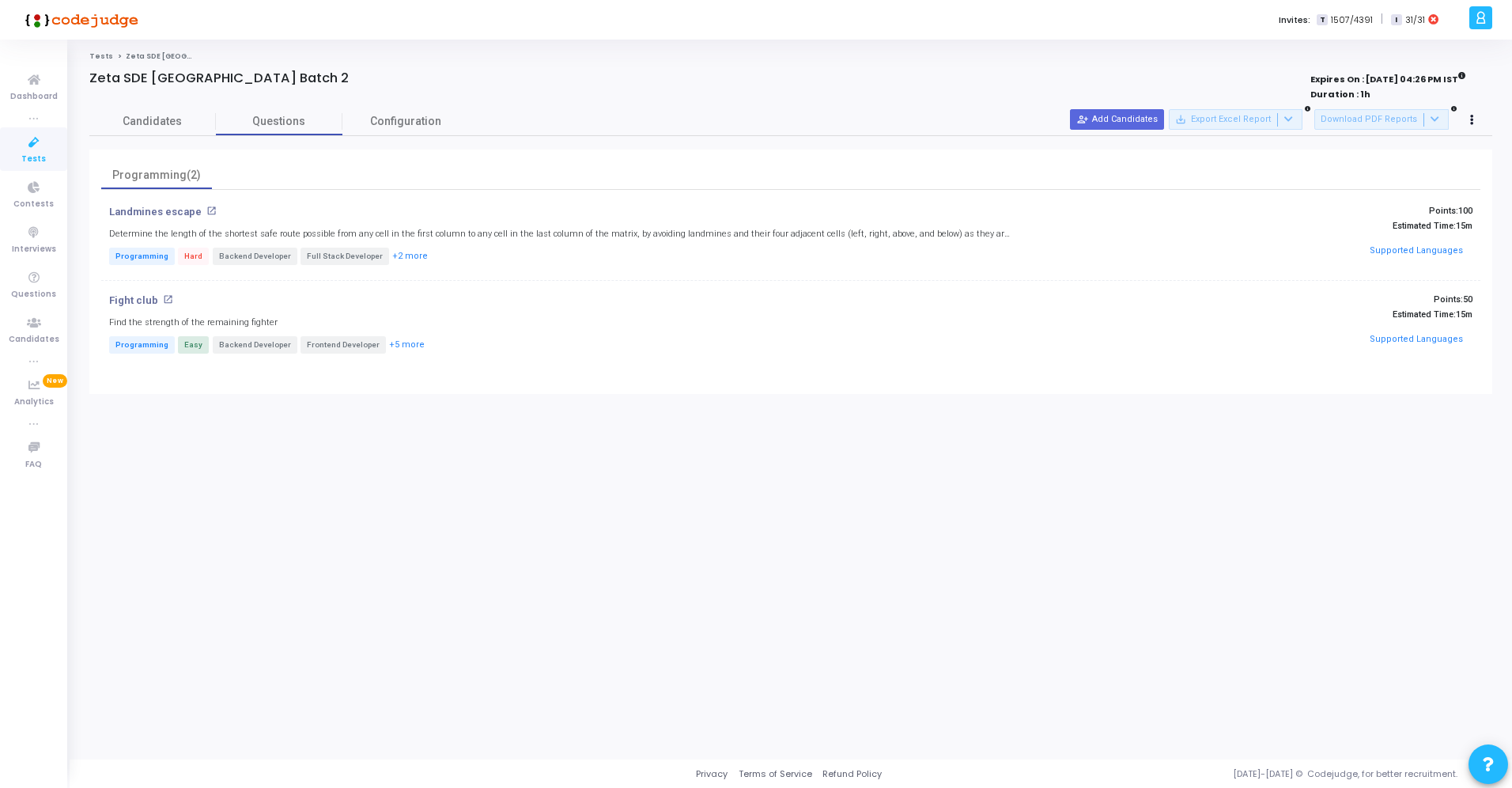
click at [158, 101] on div at bounding box center [503, 95] width 826 height 18
click at [157, 114] on span "Candidates" at bounding box center [153, 122] width 127 height 17
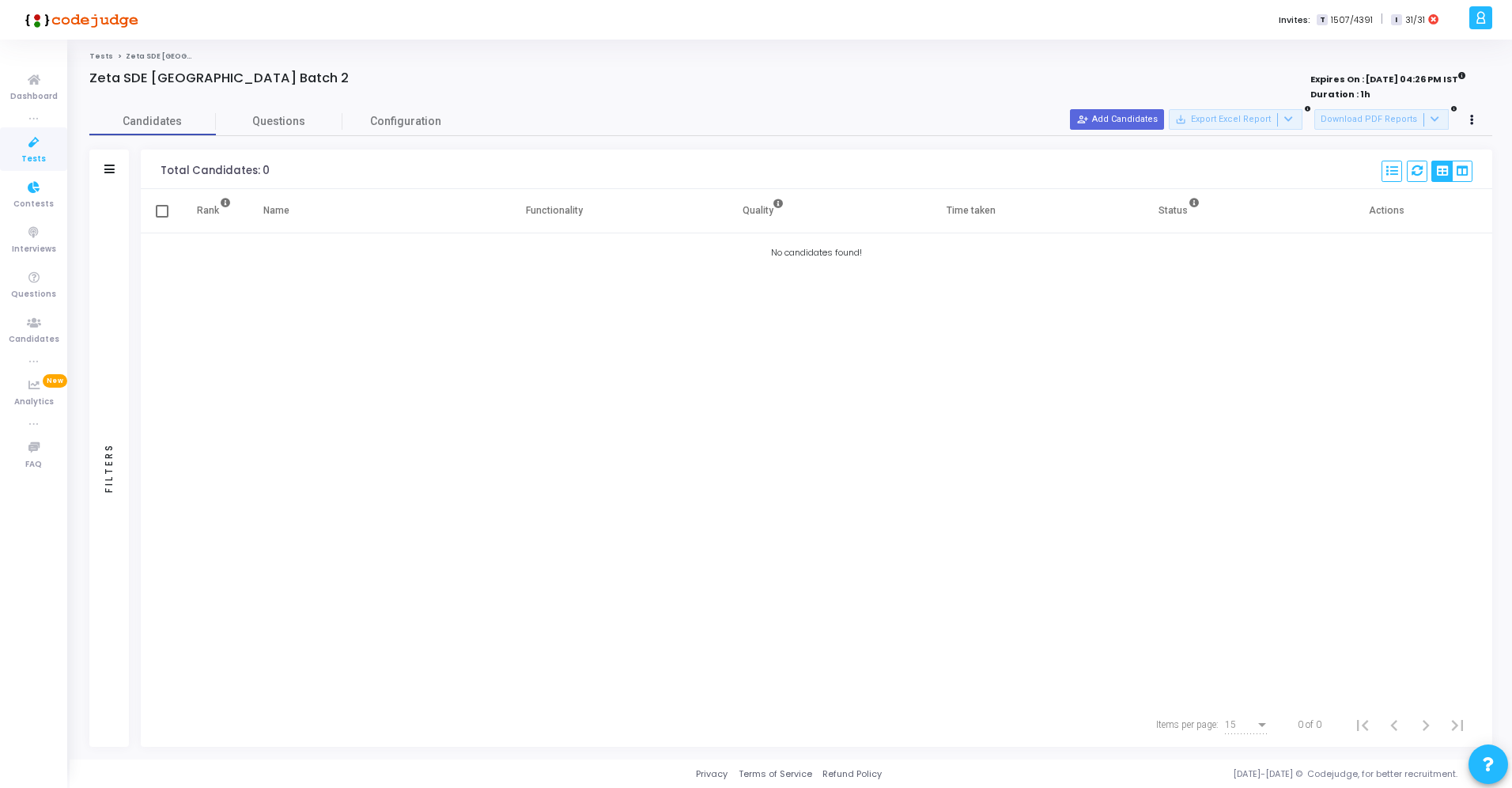
click at [25, 153] on span "Tests" at bounding box center [33, 160] width 24 height 14
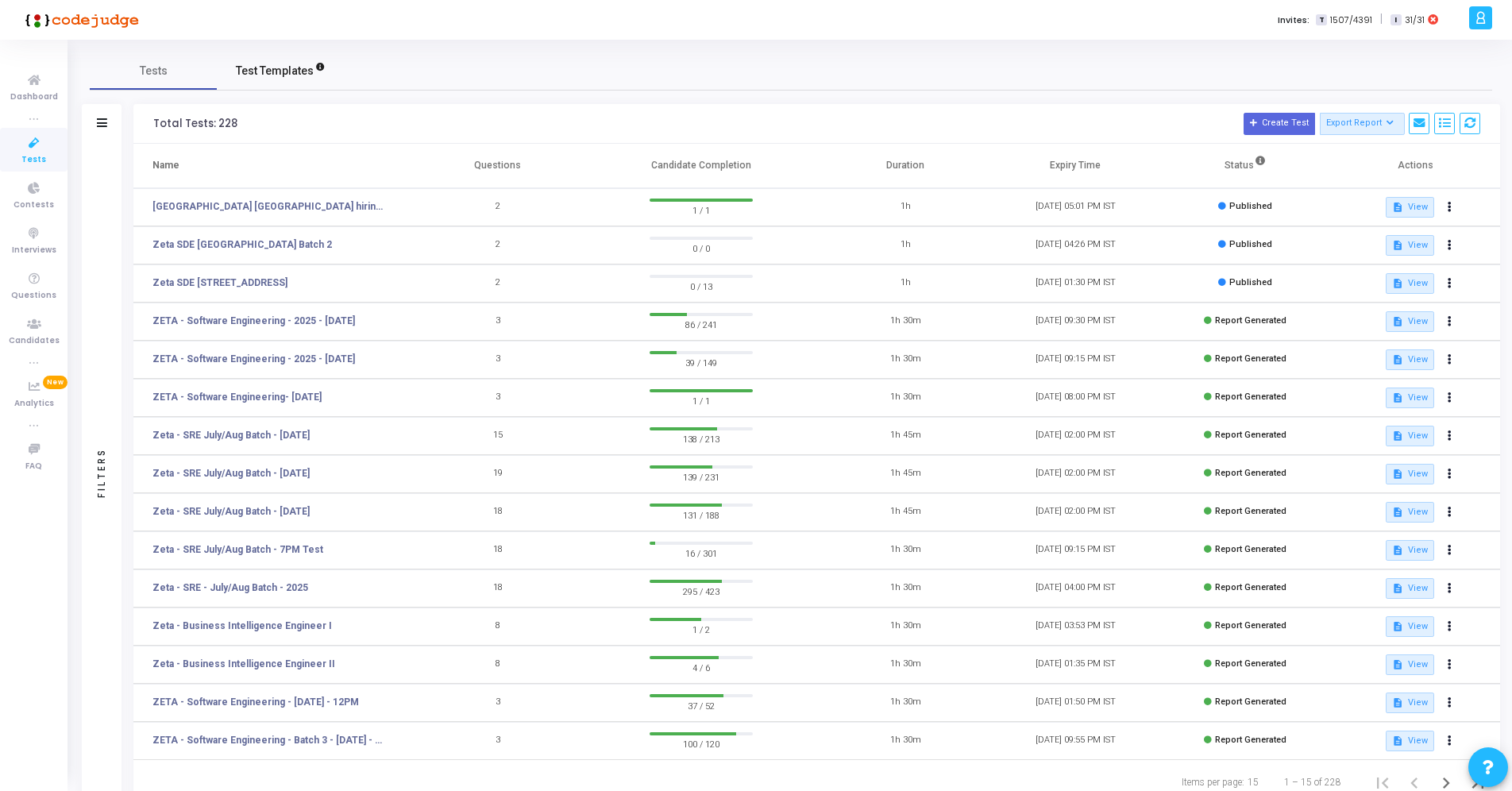
click at [259, 79] on link "Test Templates" at bounding box center [281, 70] width 127 height 38
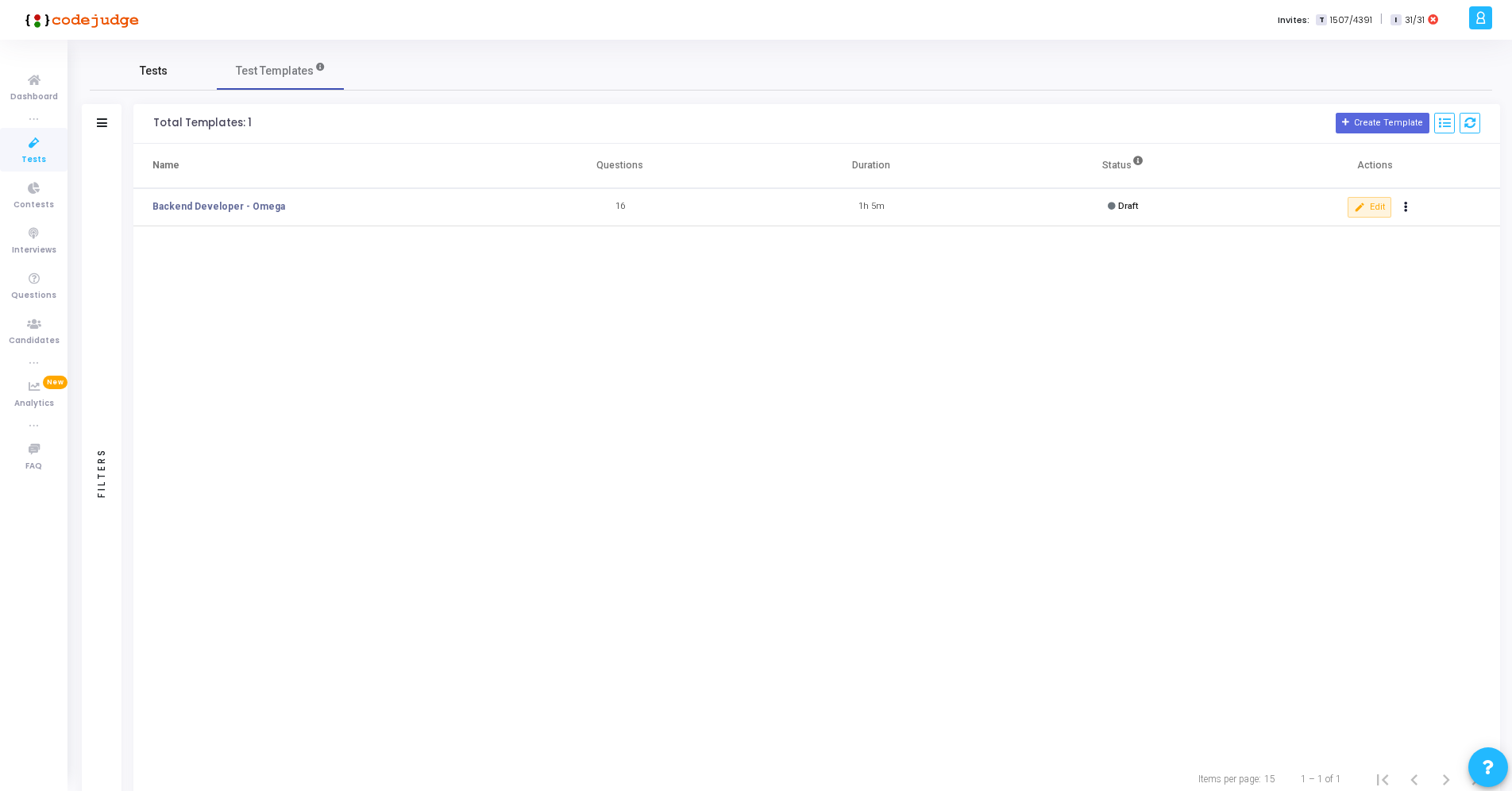
click at [165, 77] on span "Tests" at bounding box center [153, 71] width 28 height 17
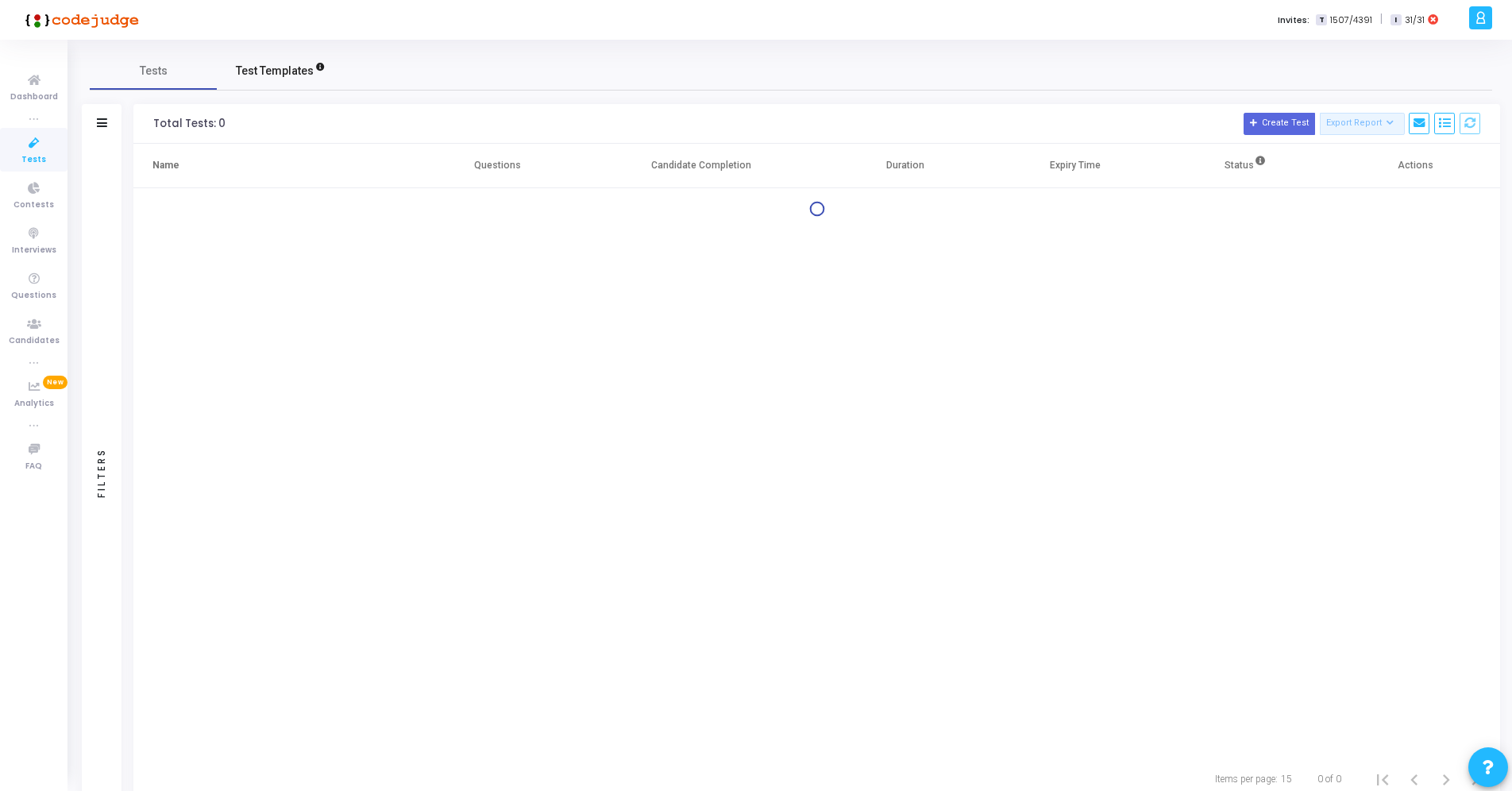
click at [285, 71] on span "Test Templates" at bounding box center [275, 71] width 78 height 17
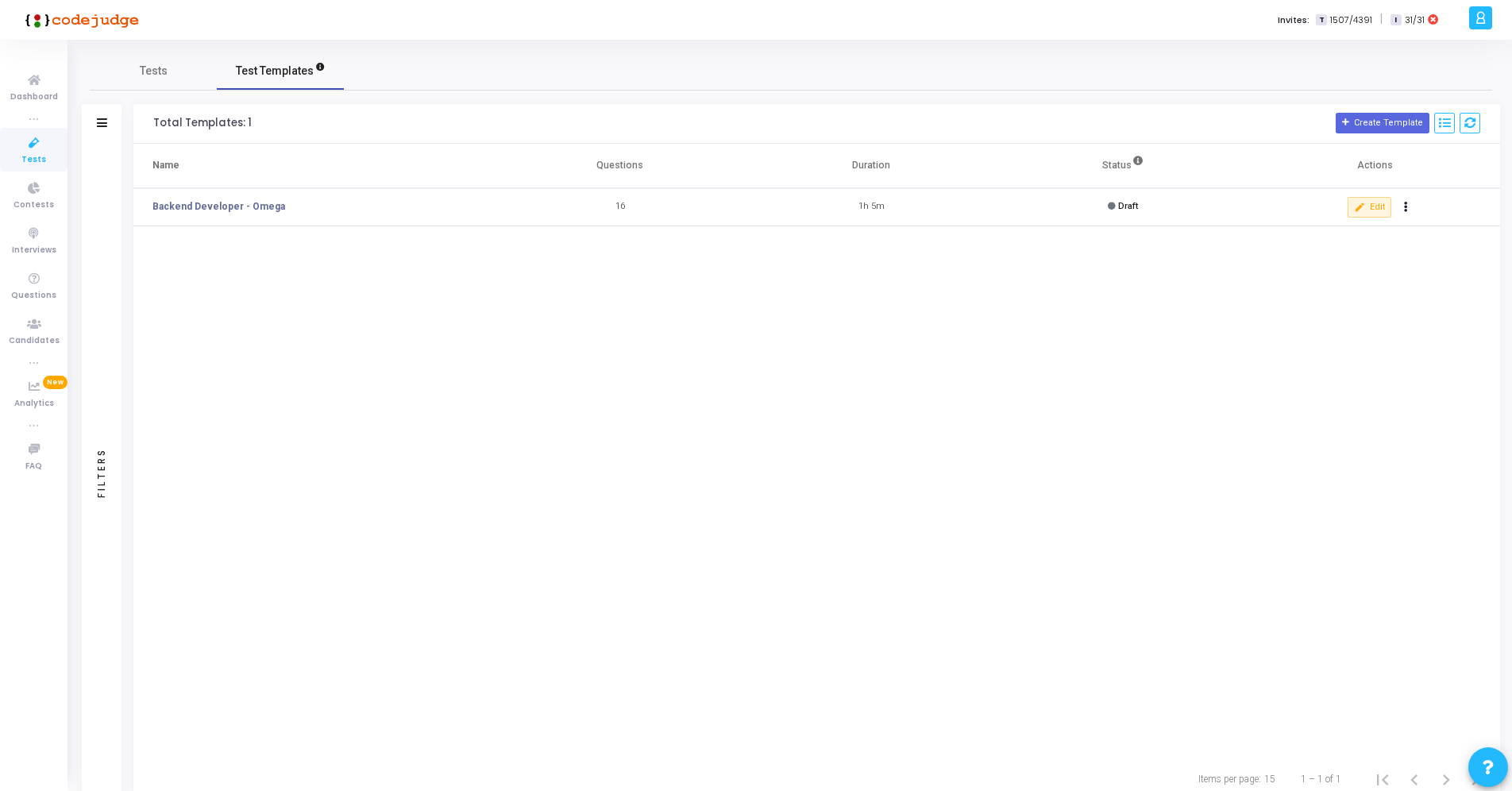
click at [226, 81] on link "Test Templates" at bounding box center [281, 70] width 127 height 38
click at [182, 74] on link "Tests" at bounding box center [153, 70] width 127 height 38
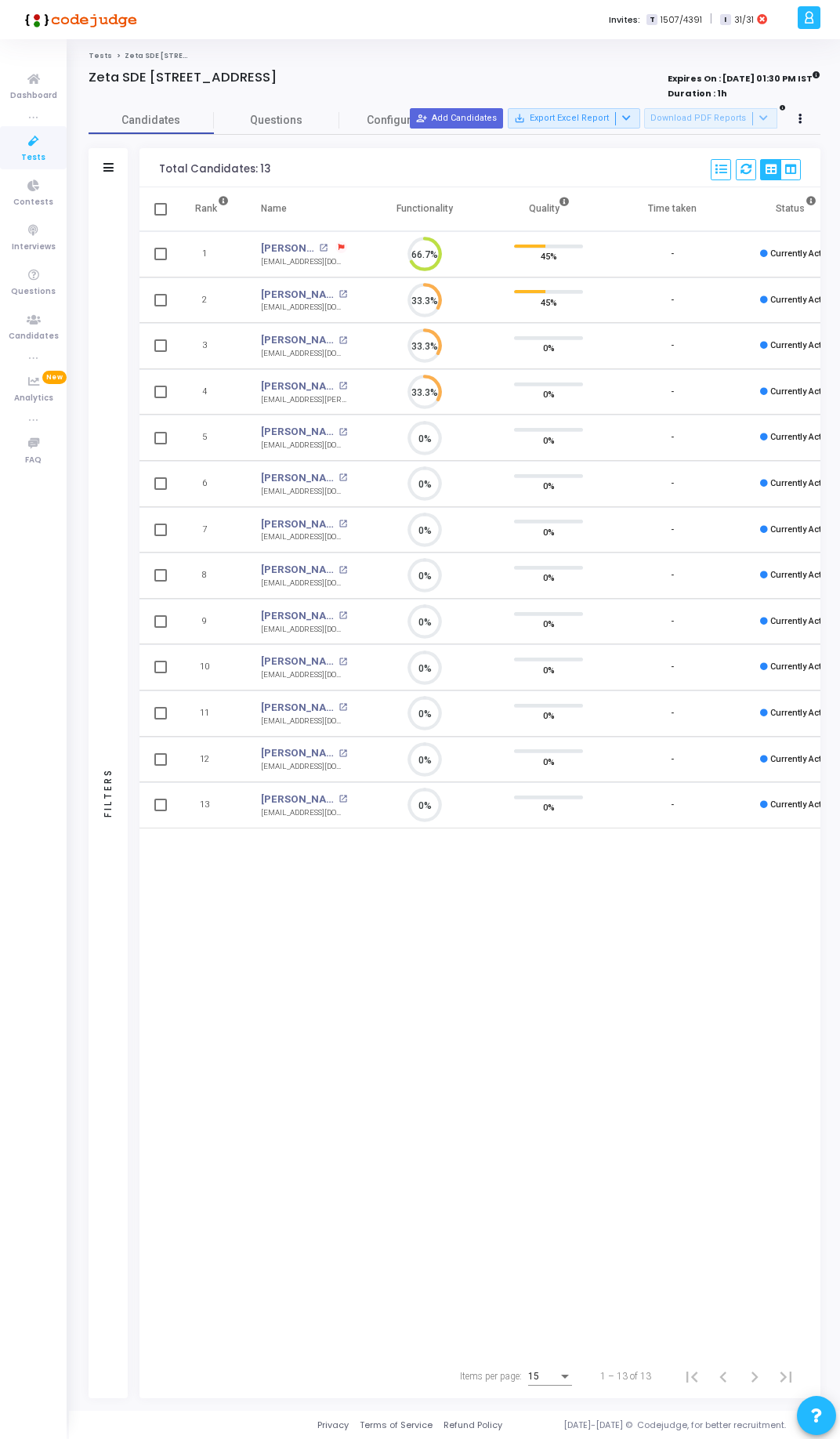
click at [315, 1026] on div "Rank Name Functionality Quality Time taken Status Actions 1 Anurag Anand open_i…" at bounding box center [480, 771] width 681 height 1167
click at [393, 87] on div at bounding box center [308, 94] width 438 height 18
click at [318, 1042] on div "Rank Name Functionality Quality Time taken Status Actions 1 Anurag Anand open_i…" at bounding box center [480, 771] width 681 height 1167
click at [590, 11] on div "Invites: T 1507/4391 | I 31/31" at bounding box center [474, 19] width 636 height 39
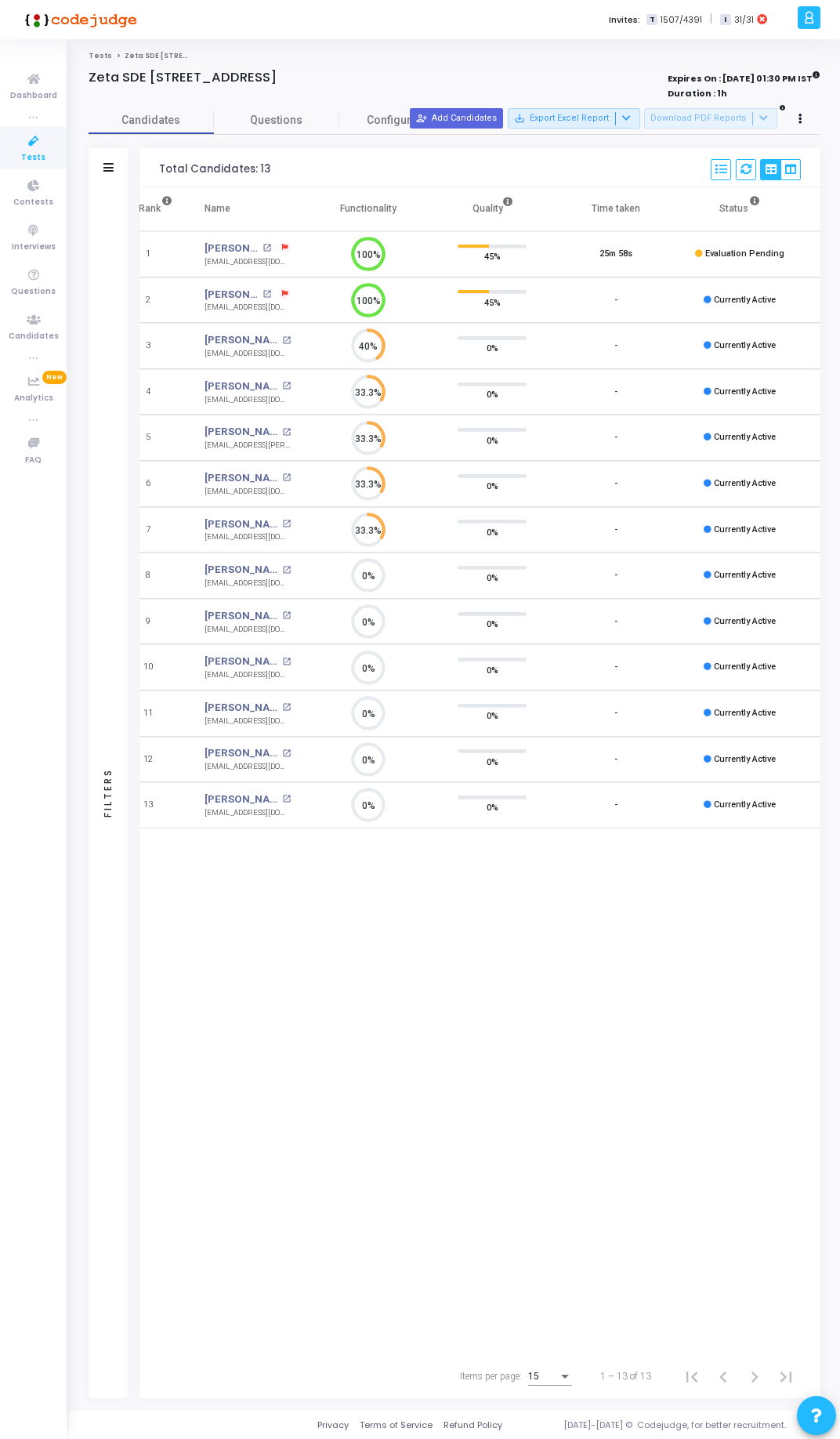
scroll to position [0, 161]
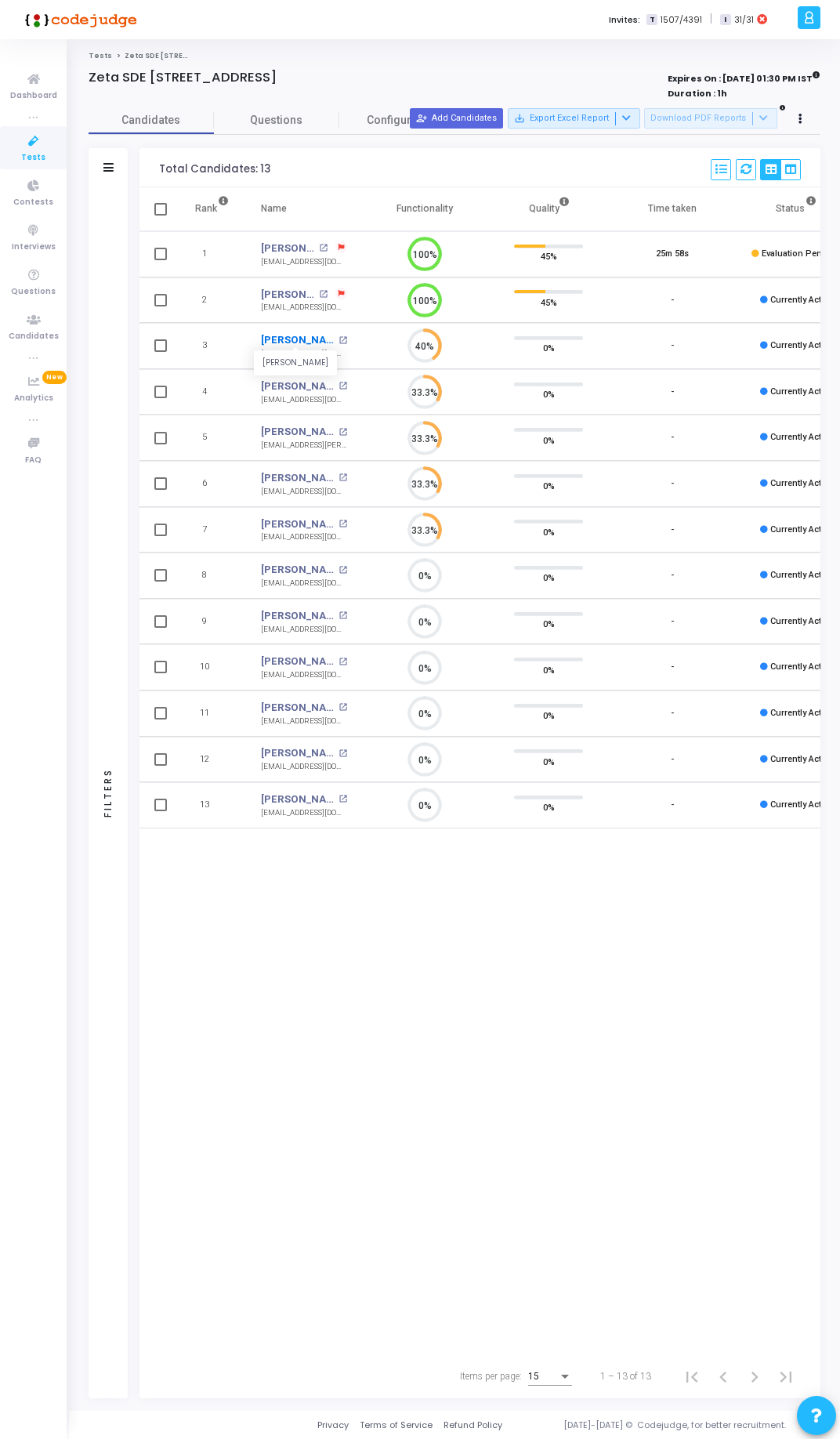
click at [295, 335] on link "Chinmay Khandal" at bounding box center [298, 340] width 74 height 16
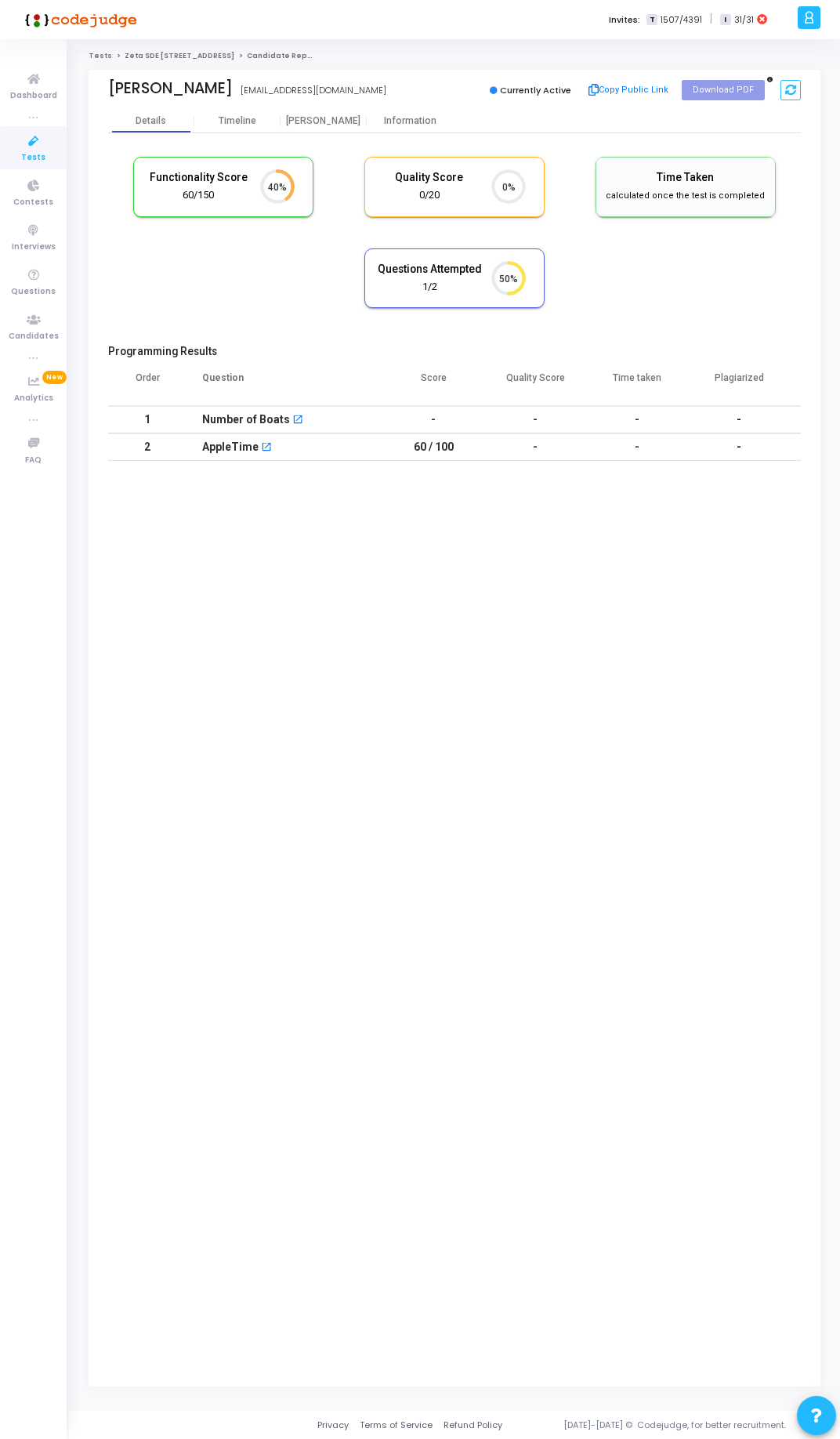
click at [205, 55] on link "Zeta SDE [STREET_ADDRESS]" at bounding box center [179, 55] width 110 height 9
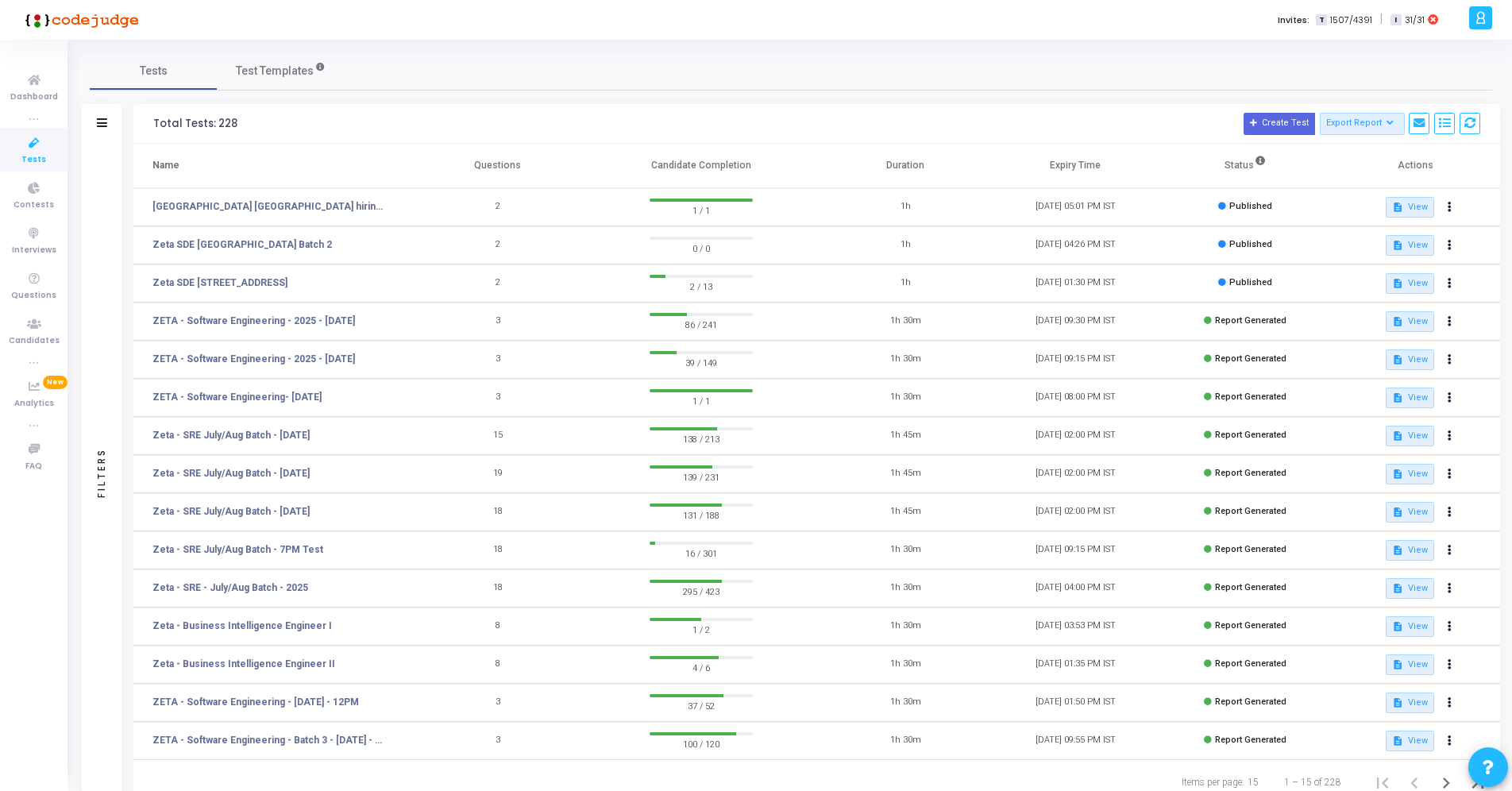
click at [834, 69] on div "Tests Test Templates" at bounding box center [791, 70] width 1403 height 38
click at [287, 278] on link "Zeta SDE [STREET_ADDRESS]" at bounding box center [220, 282] width 135 height 14
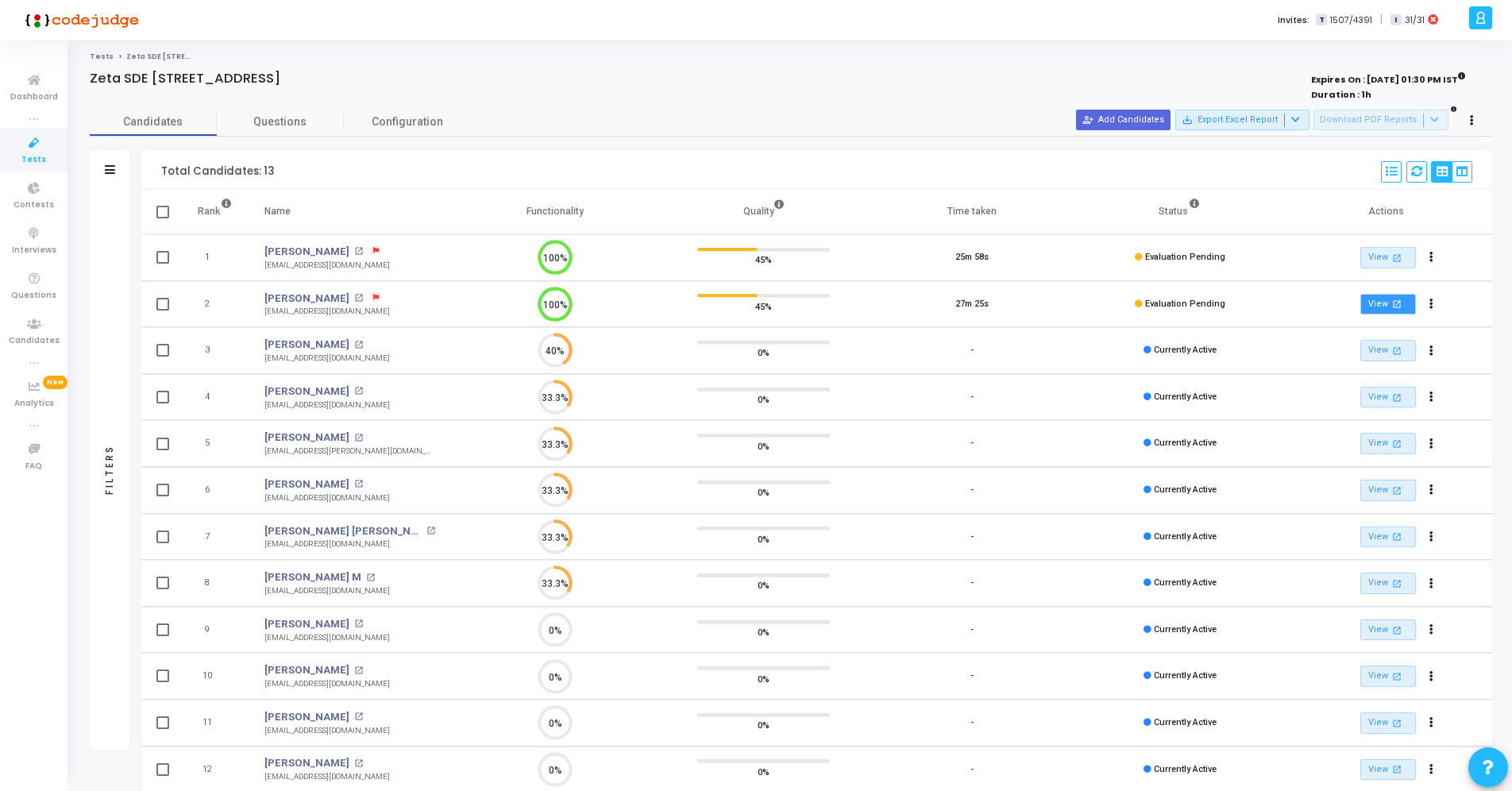
click at [1371, 301] on link "View open_in_new" at bounding box center [1388, 304] width 56 height 21
click at [1383, 256] on link "View open_in_new" at bounding box center [1388, 257] width 56 height 21
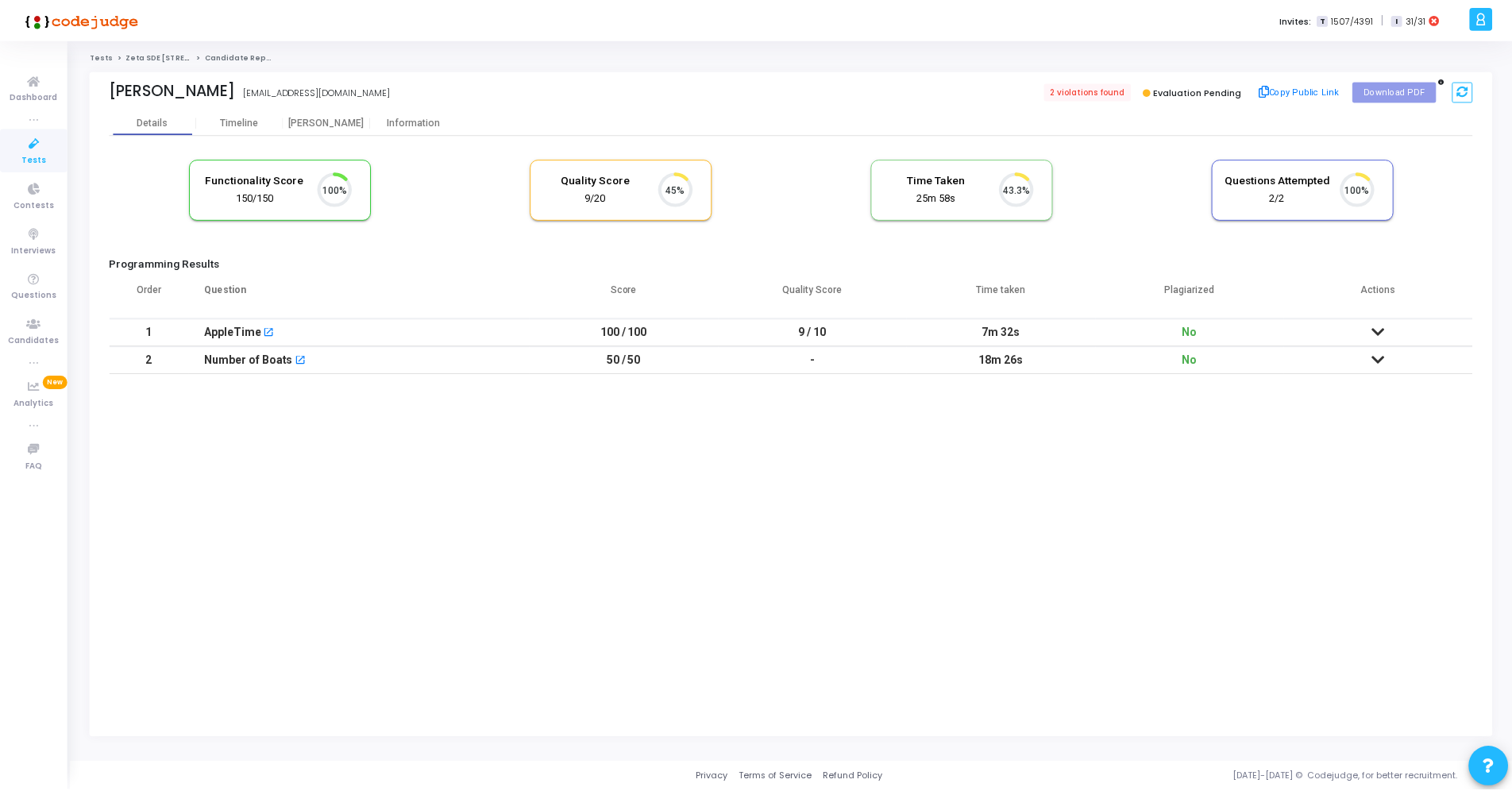
scroll to position [33, 41]
click at [823, 327] on td "9 / 10" at bounding box center [816, 331] width 190 height 28
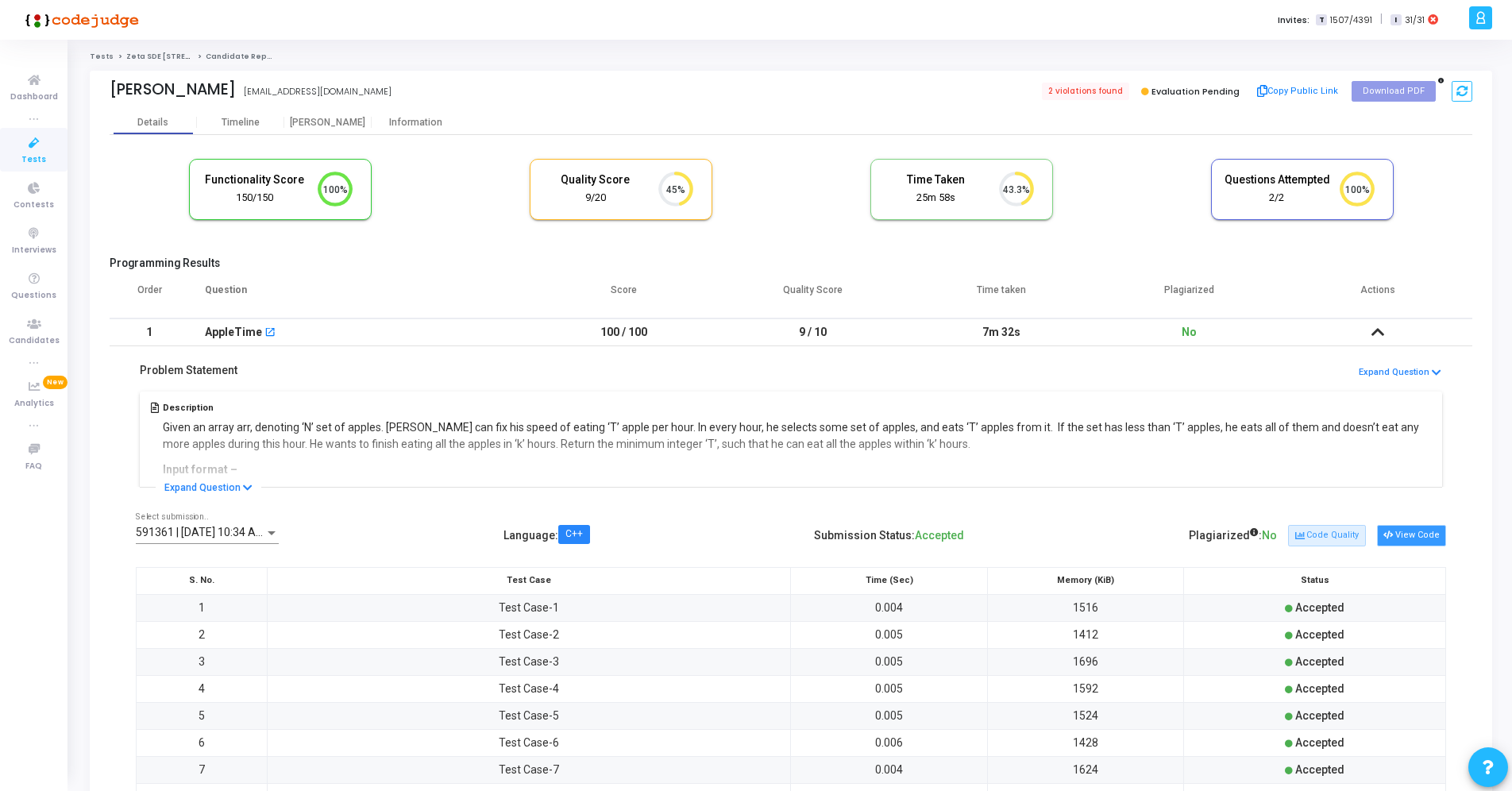
click at [1392, 538] on icon at bounding box center [1387, 535] width 8 height 8
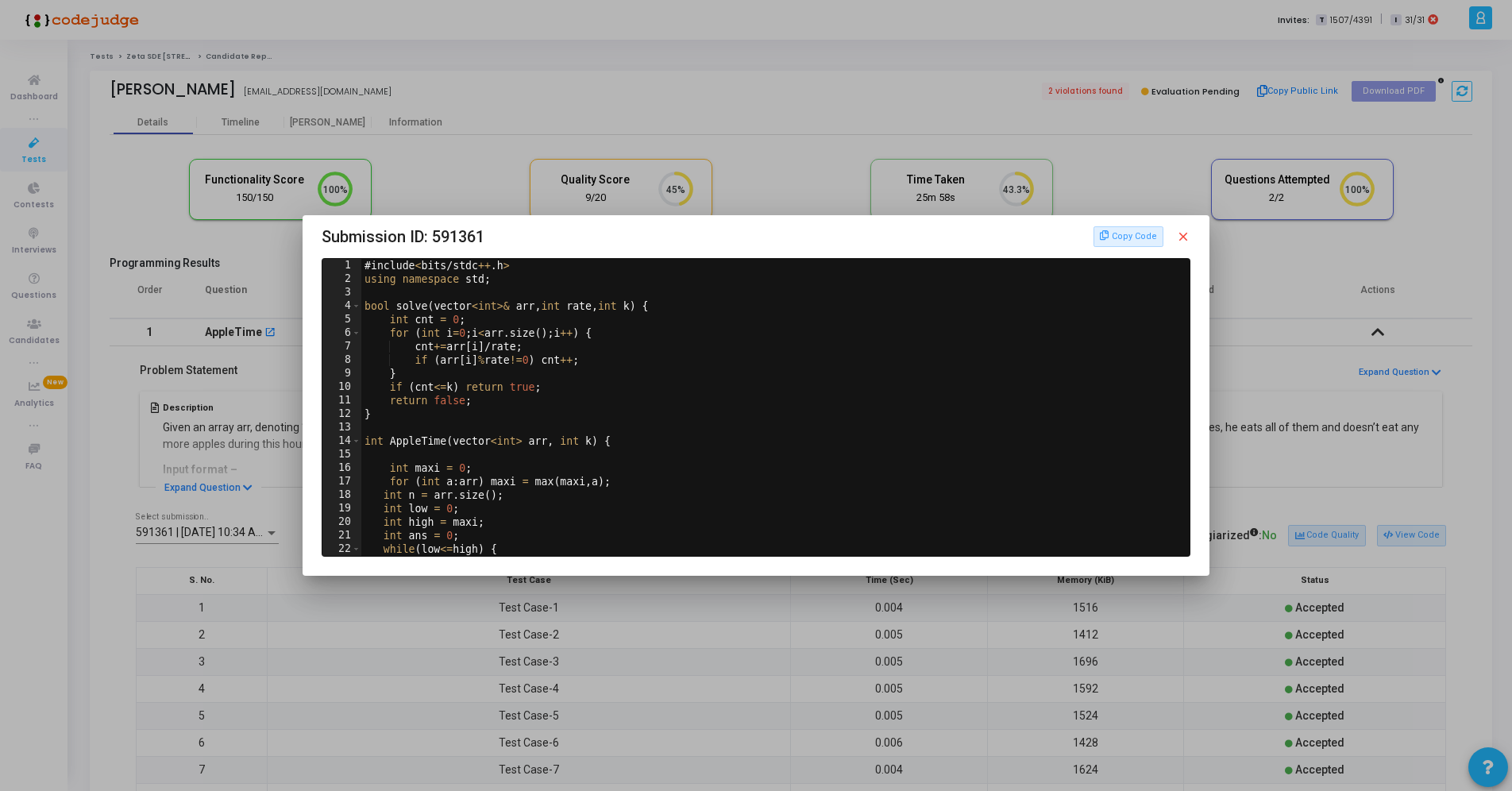
scroll to position [0, 0]
click at [1190, 236] on mat-icon "close" at bounding box center [1183, 237] width 14 height 14
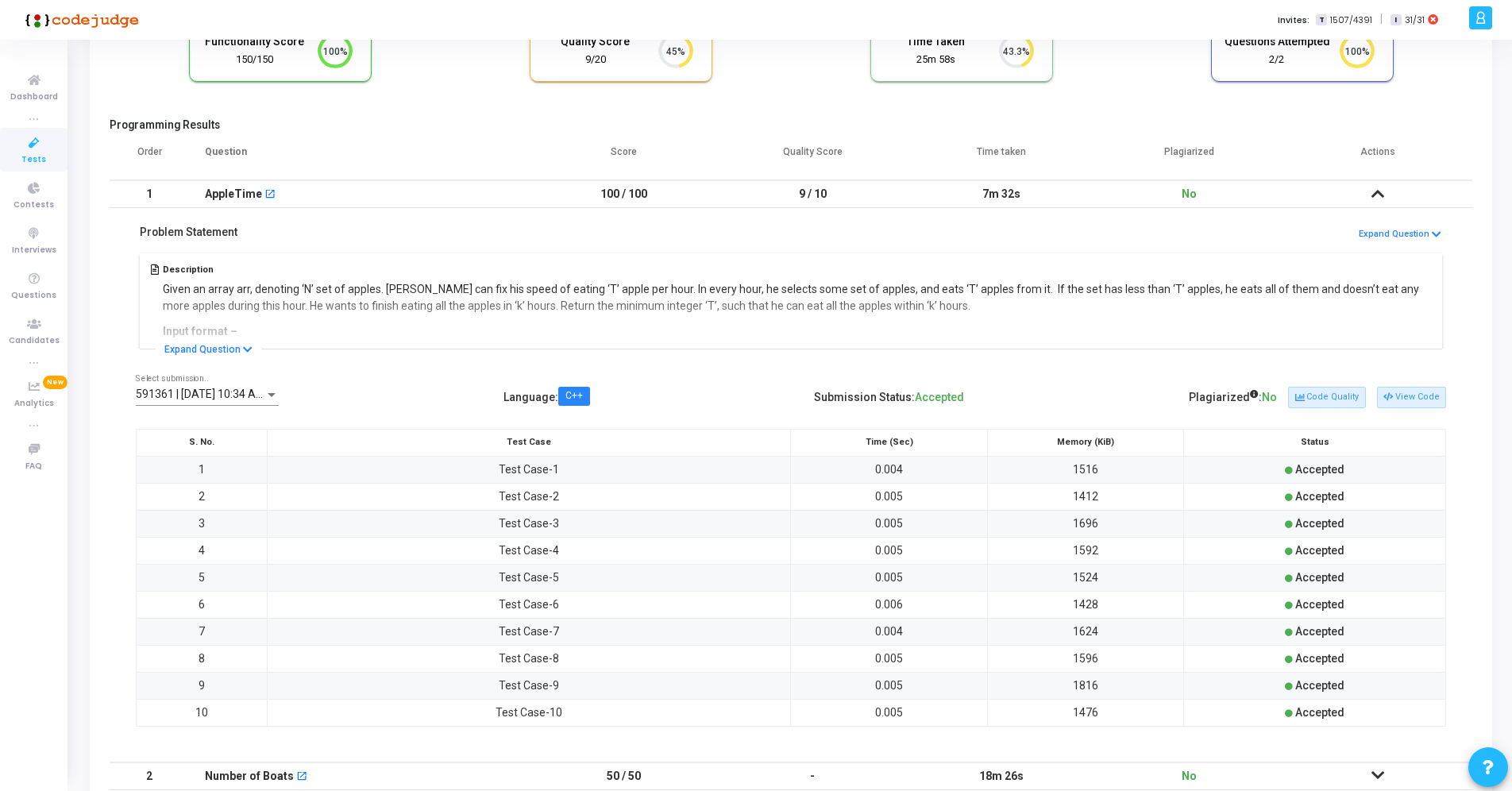
scroll to position [222, 0]
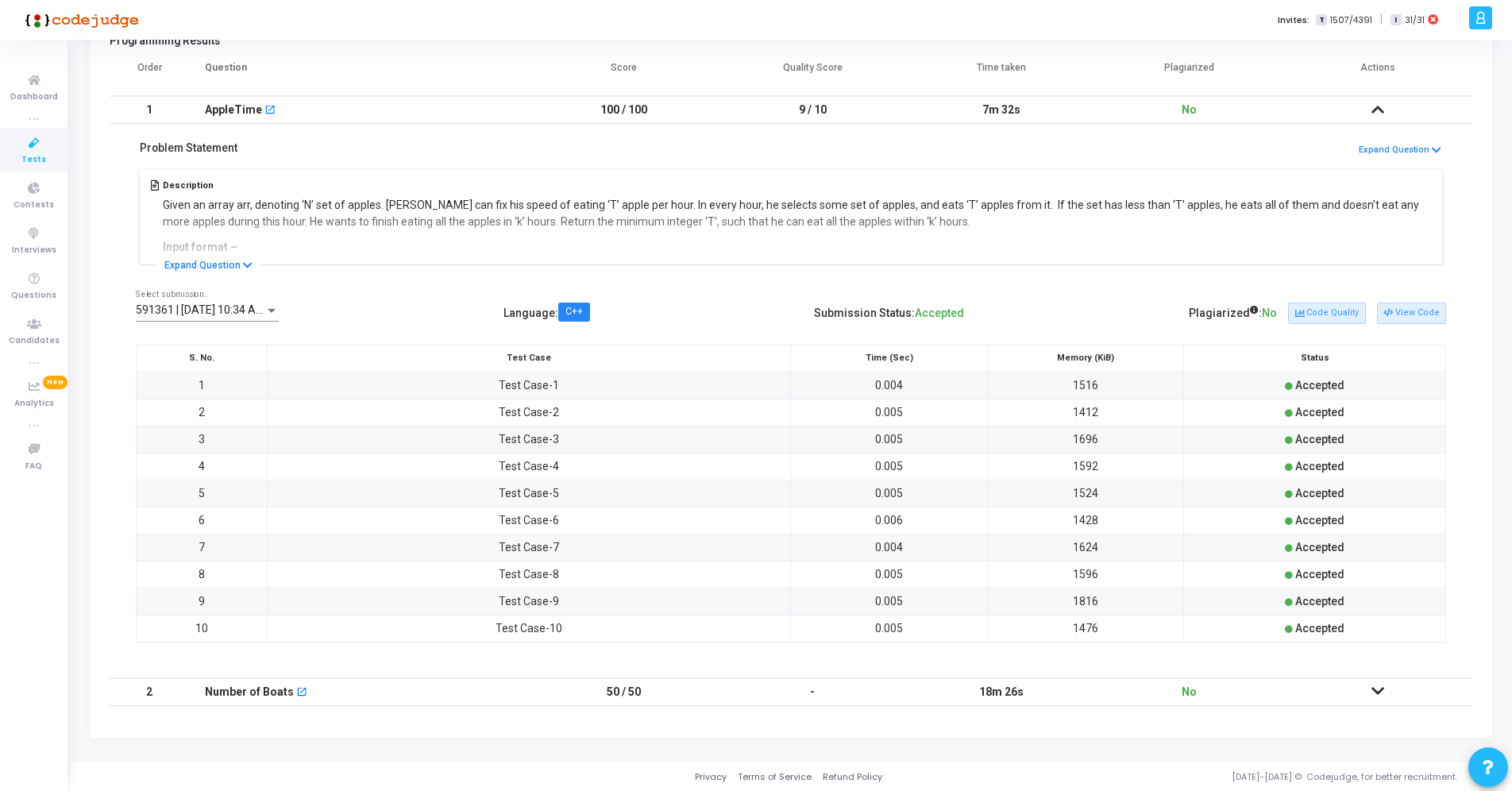
click at [1376, 692] on icon at bounding box center [1377, 690] width 13 height 11
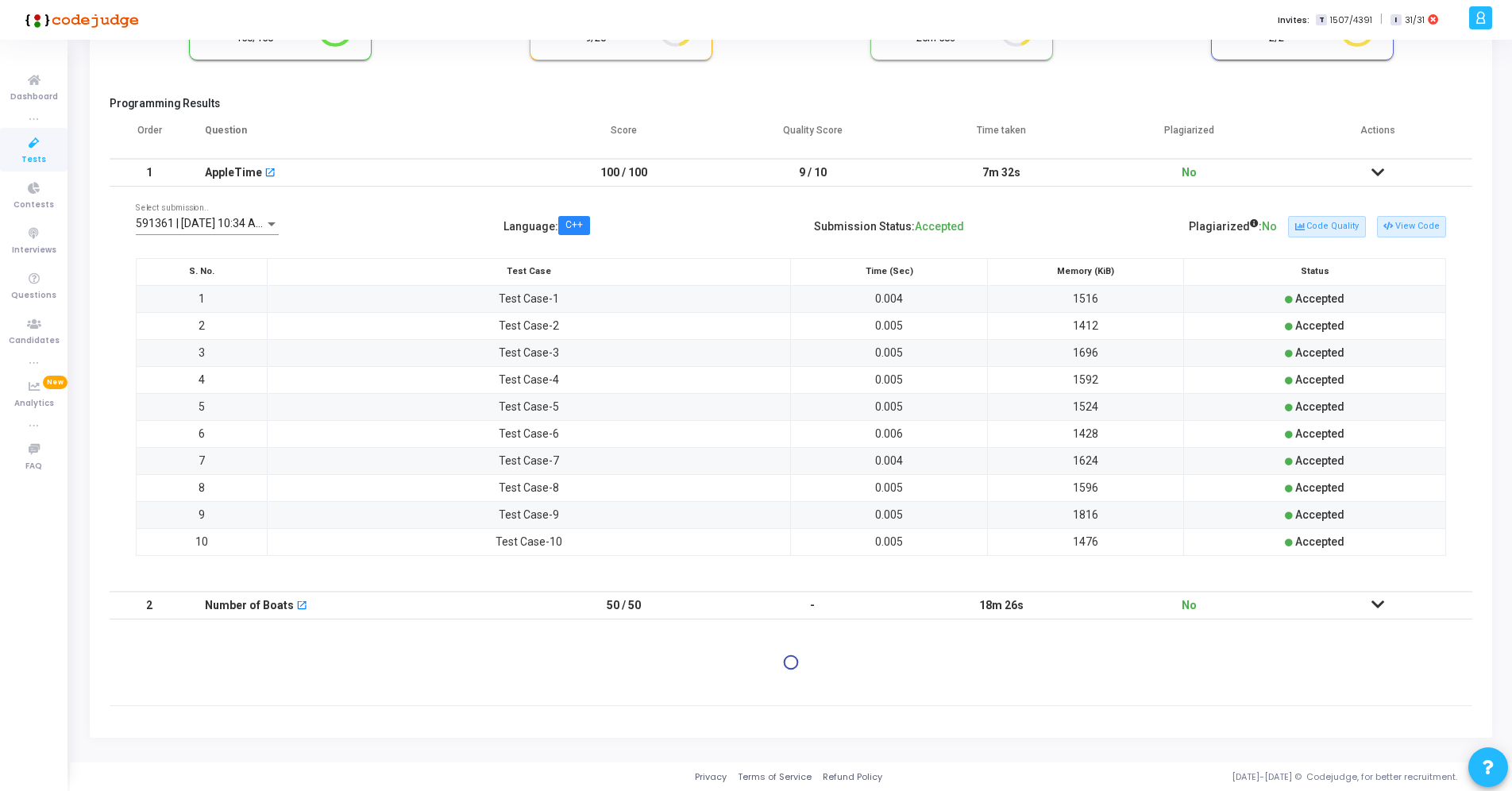
scroll to position [0, 0]
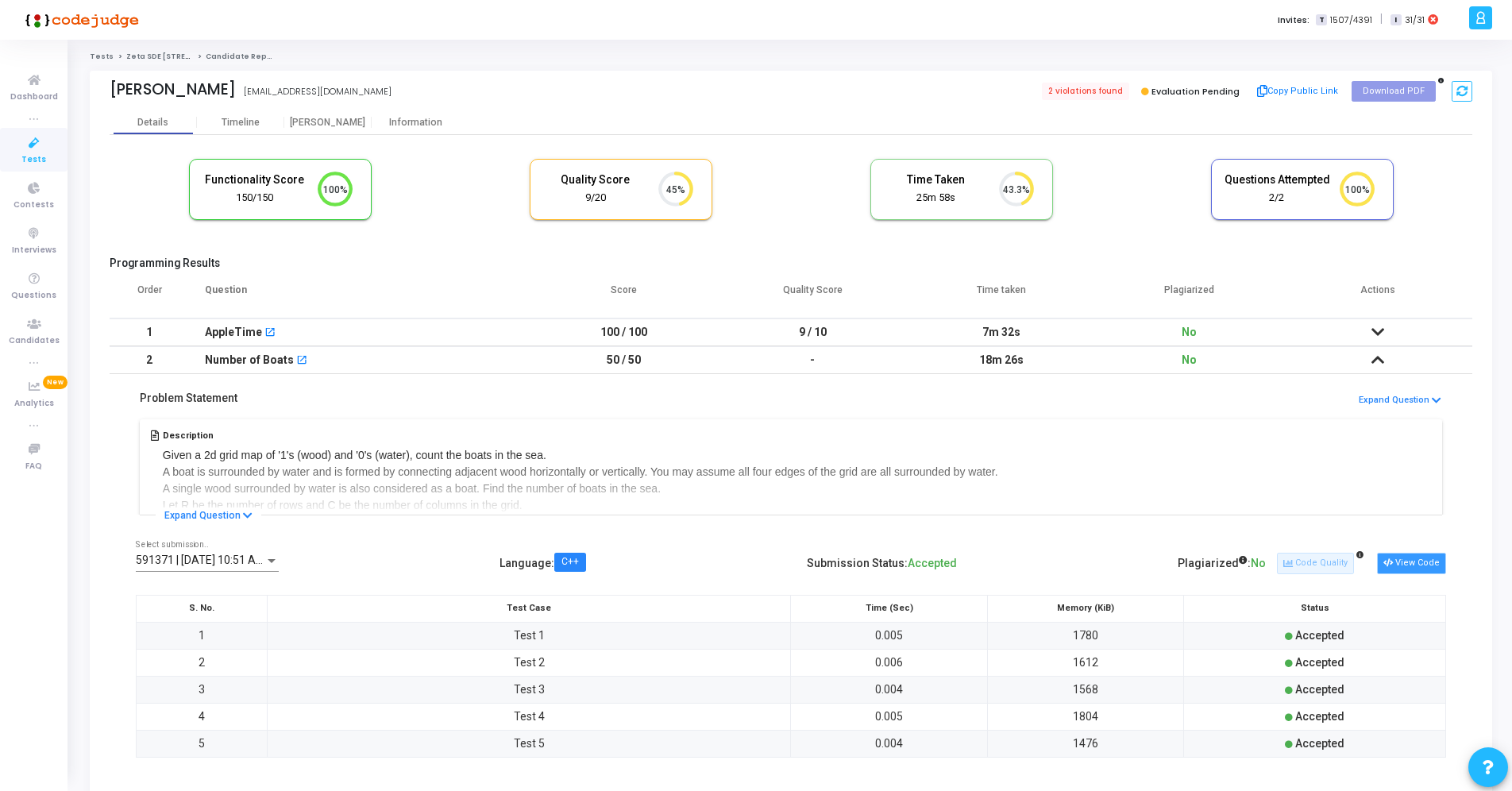
click at [1403, 559] on button "View Code" at bounding box center [1411, 563] width 69 height 20
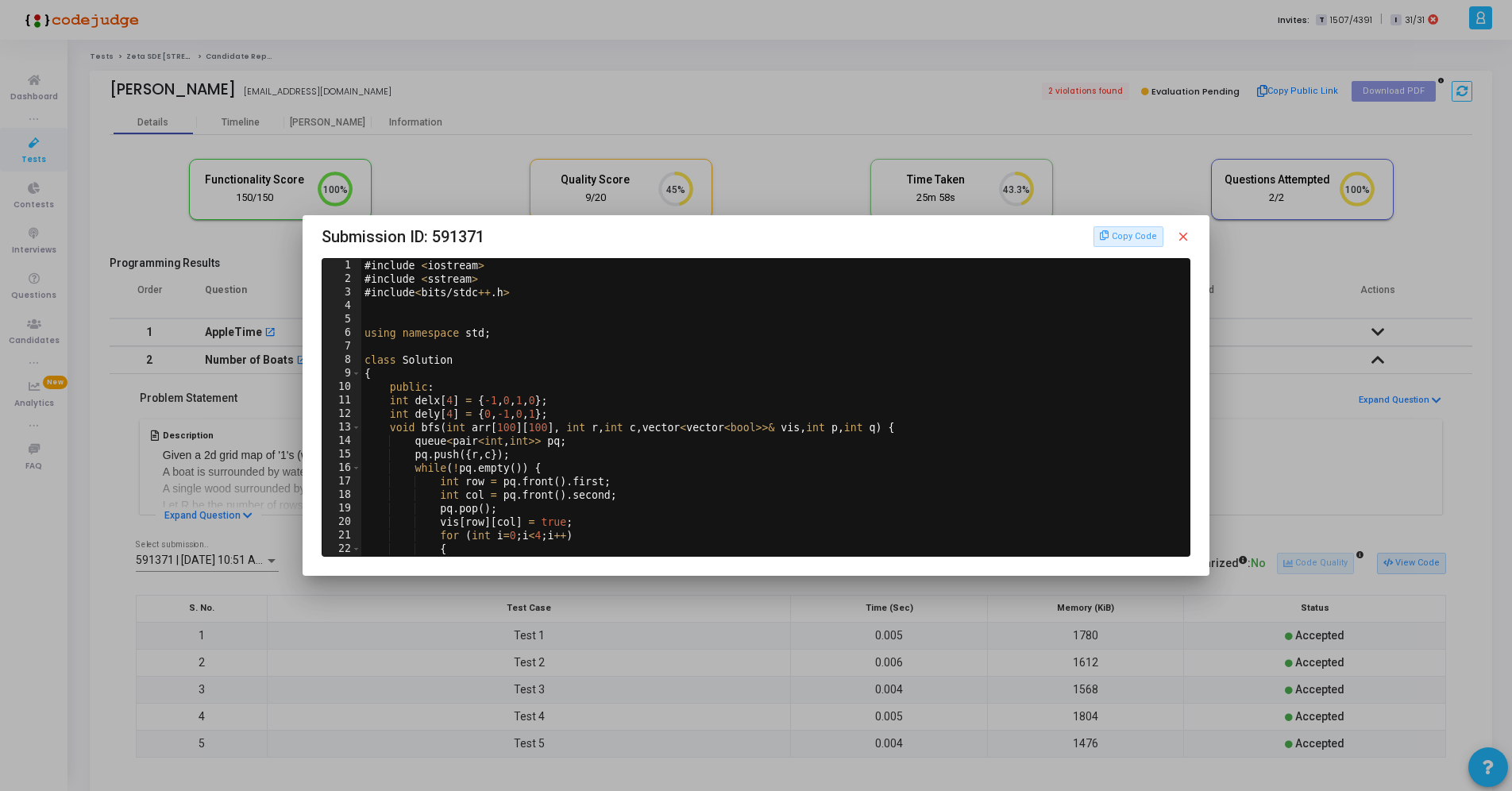
click at [1184, 237] on mat-icon "close" at bounding box center [1183, 237] width 14 height 14
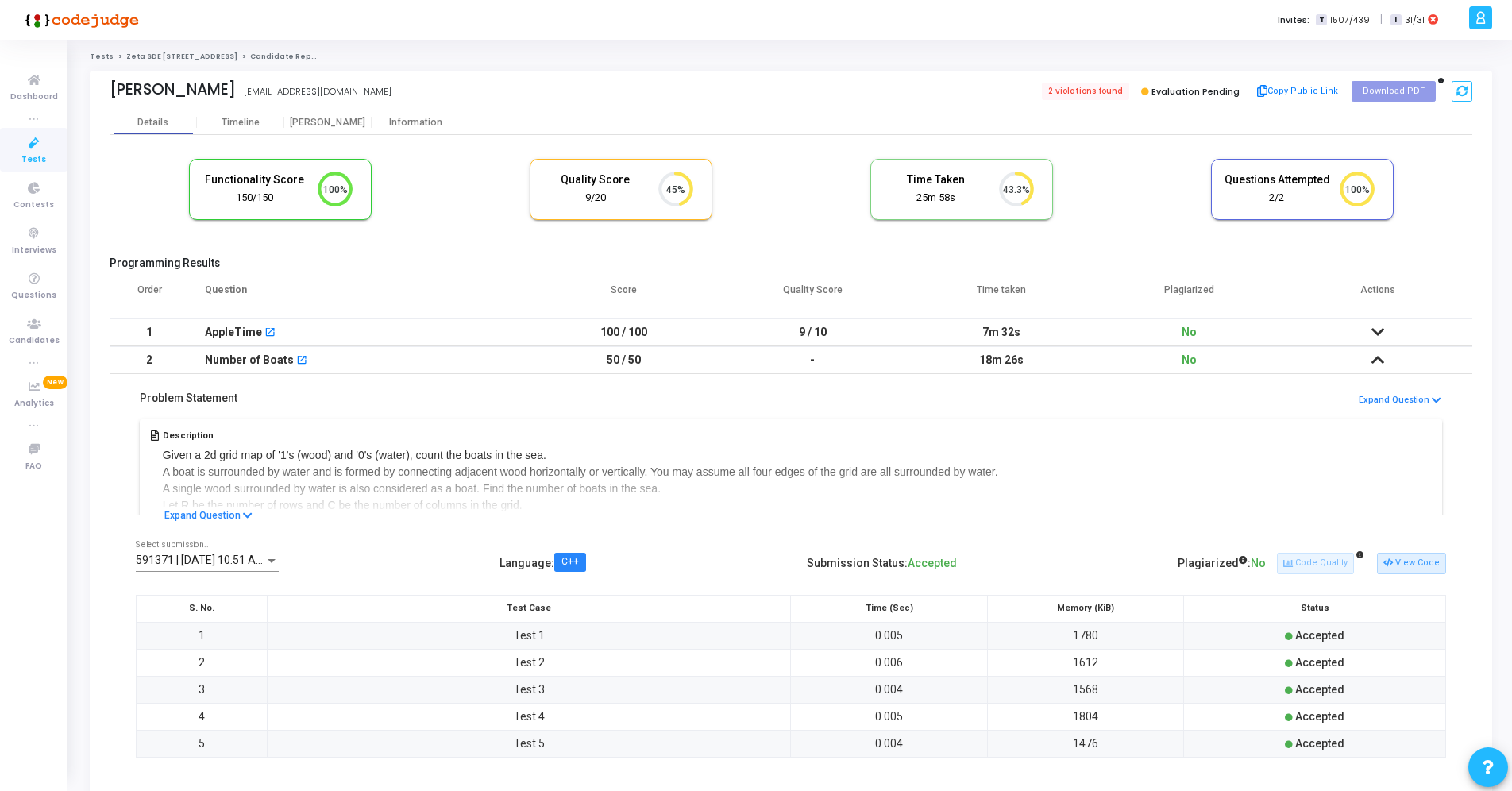
click at [179, 54] on link "Zeta SDE [STREET_ADDRESS]" at bounding box center [181, 56] width 111 height 9
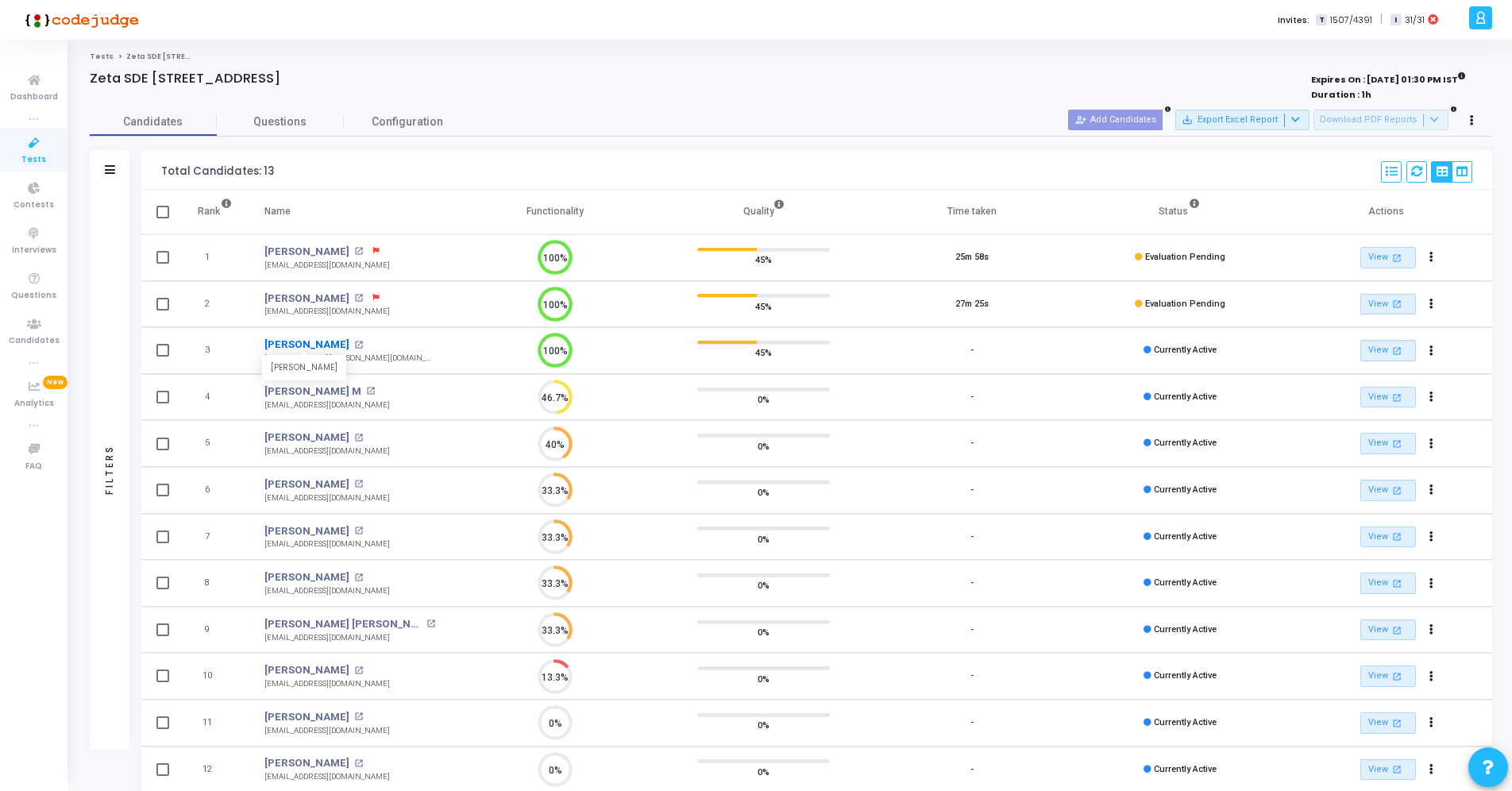
click at [329, 341] on link "[PERSON_NAME]" at bounding box center [307, 344] width 85 height 16
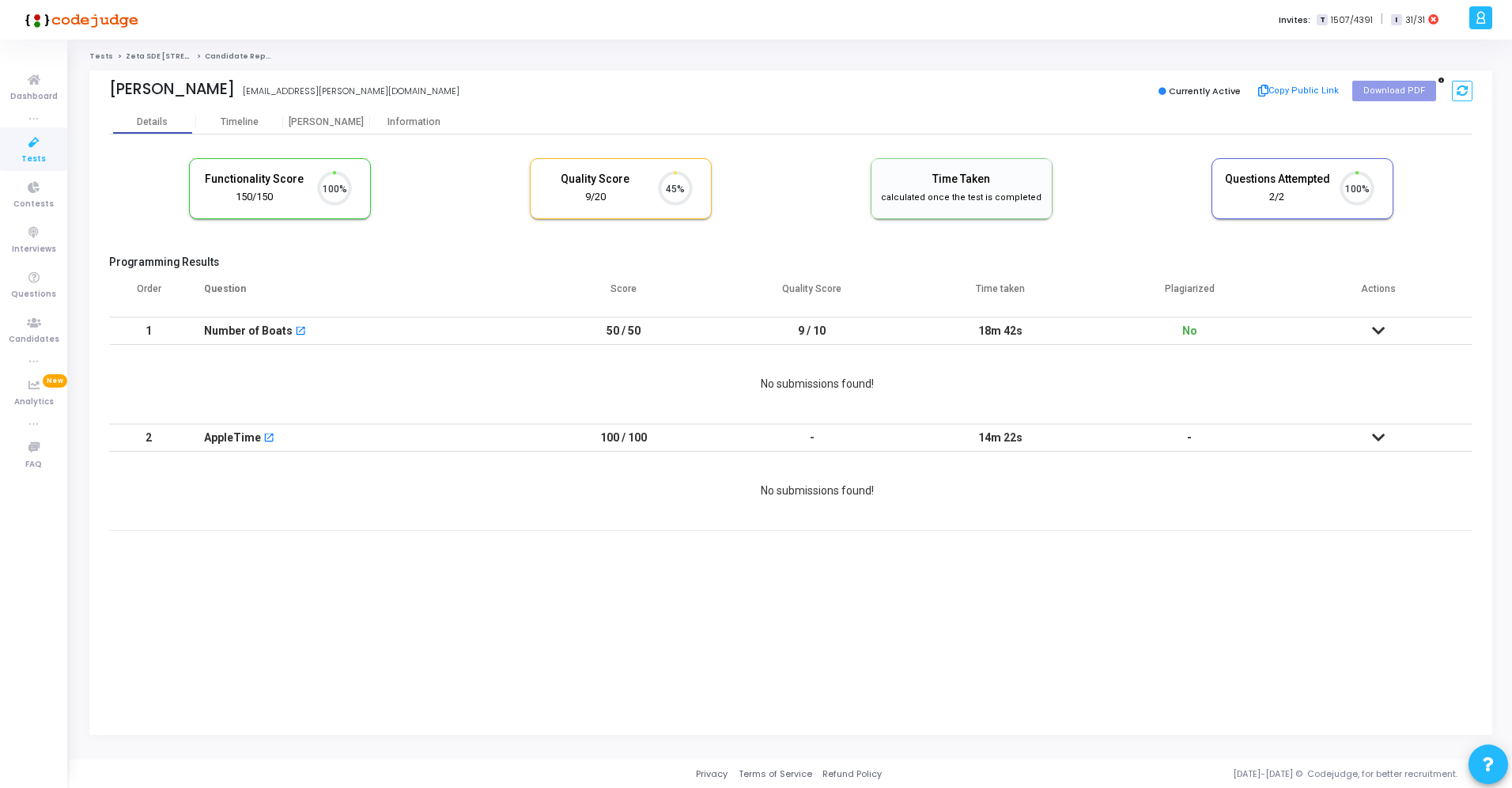
scroll to position [33, 41]
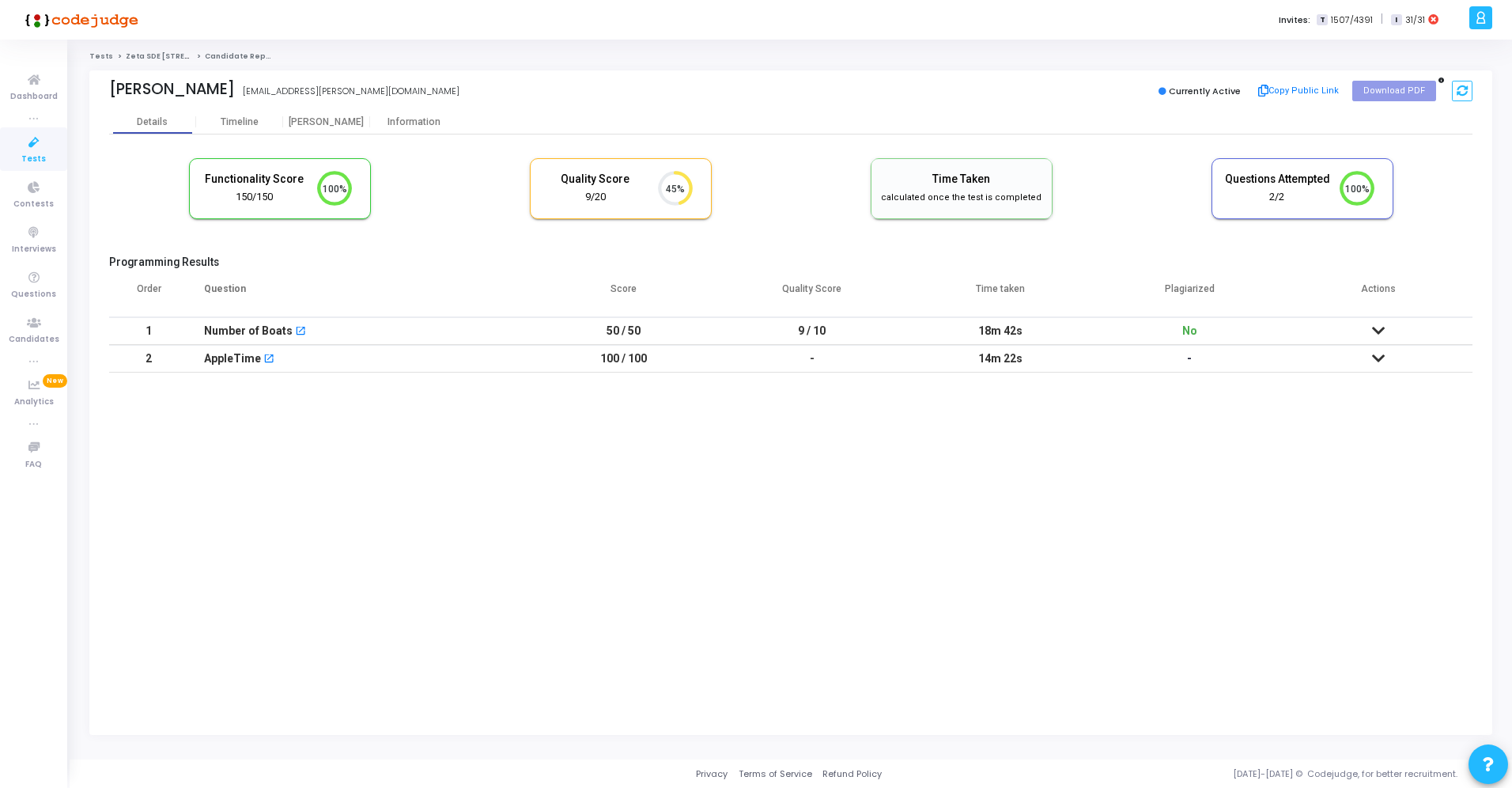
click at [1376, 331] on icon at bounding box center [1379, 330] width 13 height 11
click at [1381, 445] on icon at bounding box center [1379, 444] width 13 height 11
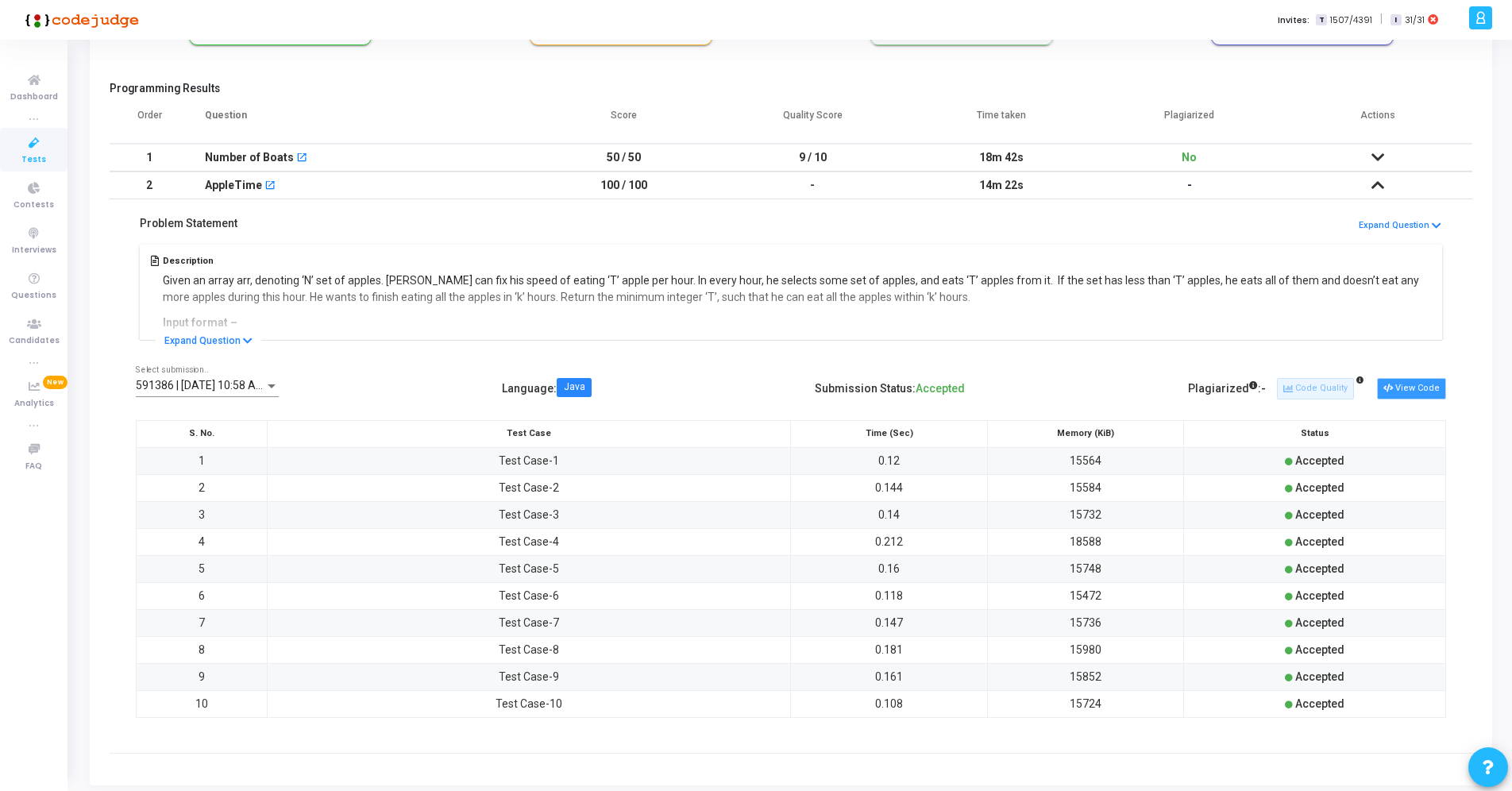
click at [1398, 393] on button "View Code" at bounding box center [1411, 388] width 69 height 20
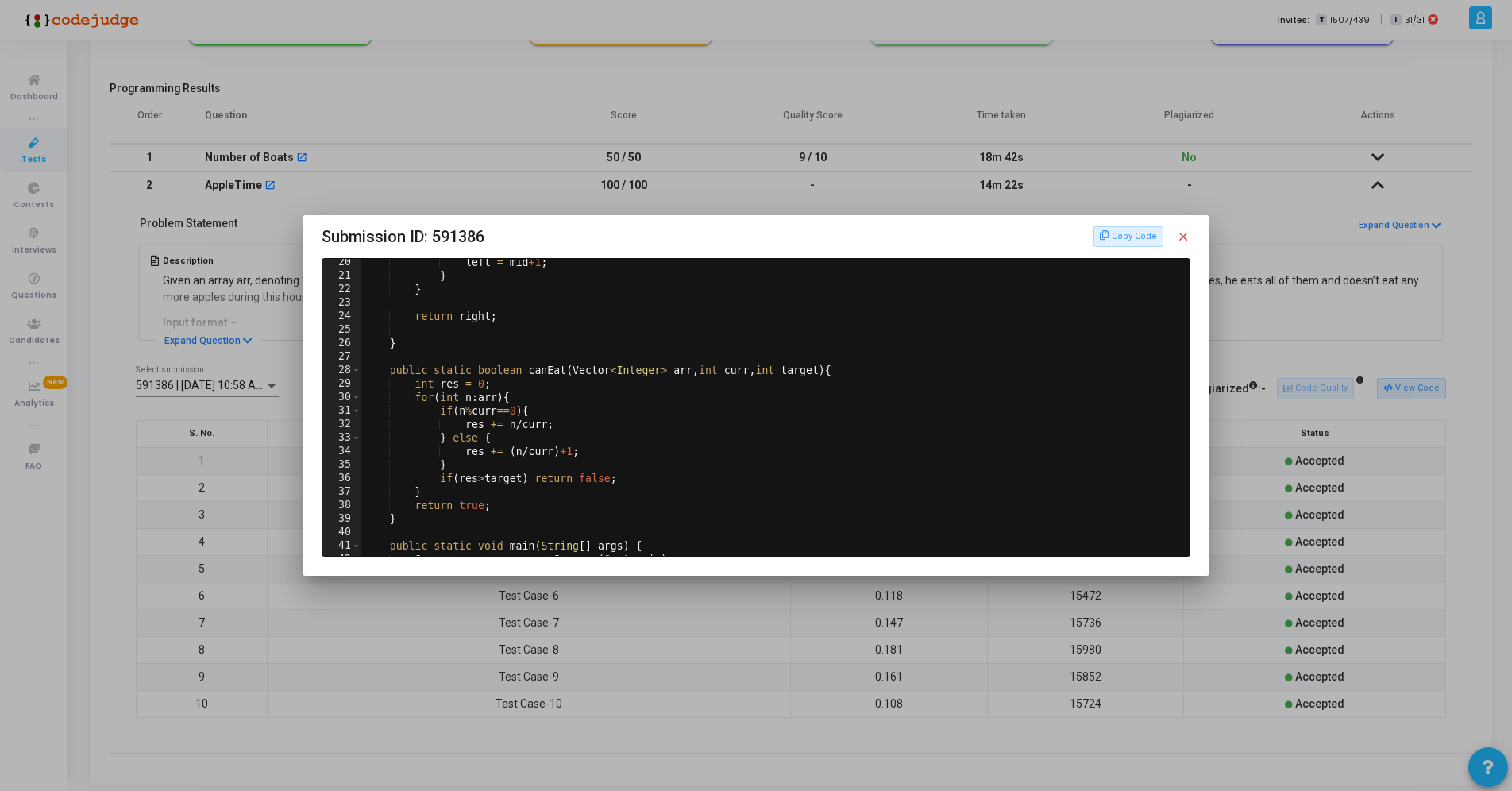
click at [1188, 240] on mat-icon "close" at bounding box center [1183, 237] width 14 height 14
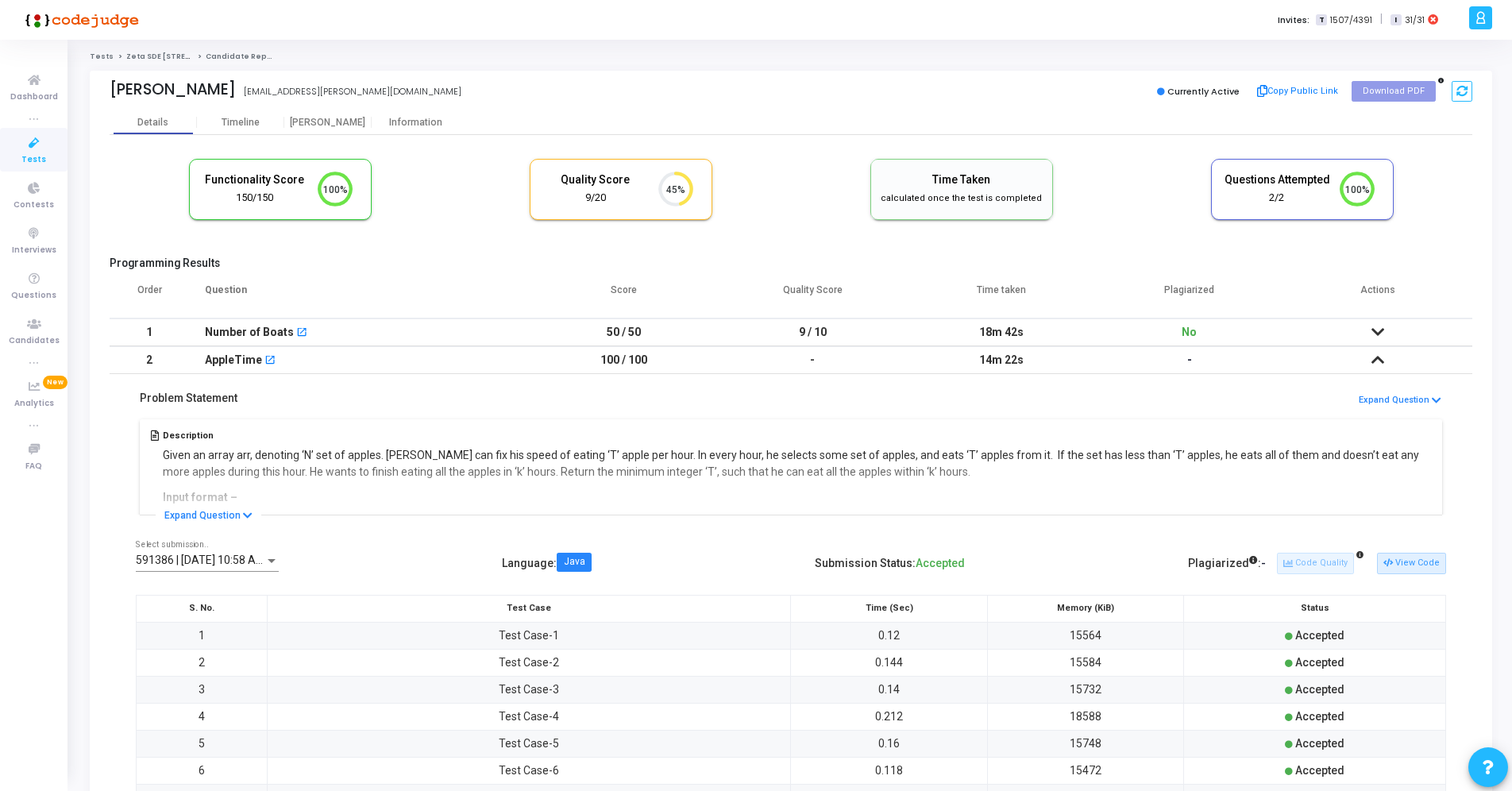
click at [1399, 340] on td at bounding box center [1378, 331] width 188 height 28
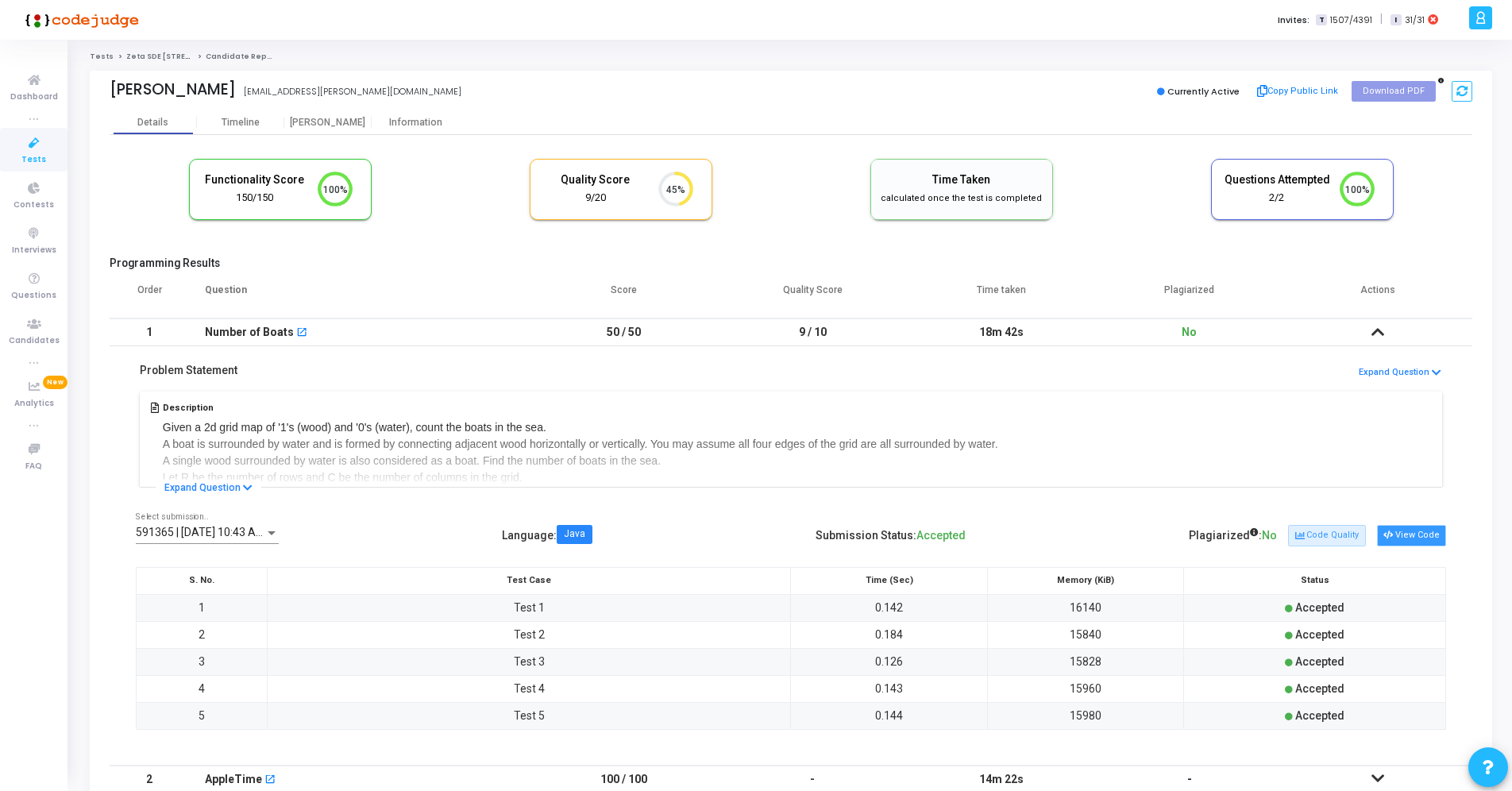
click at [1413, 537] on button "View Code" at bounding box center [1411, 535] width 69 height 20
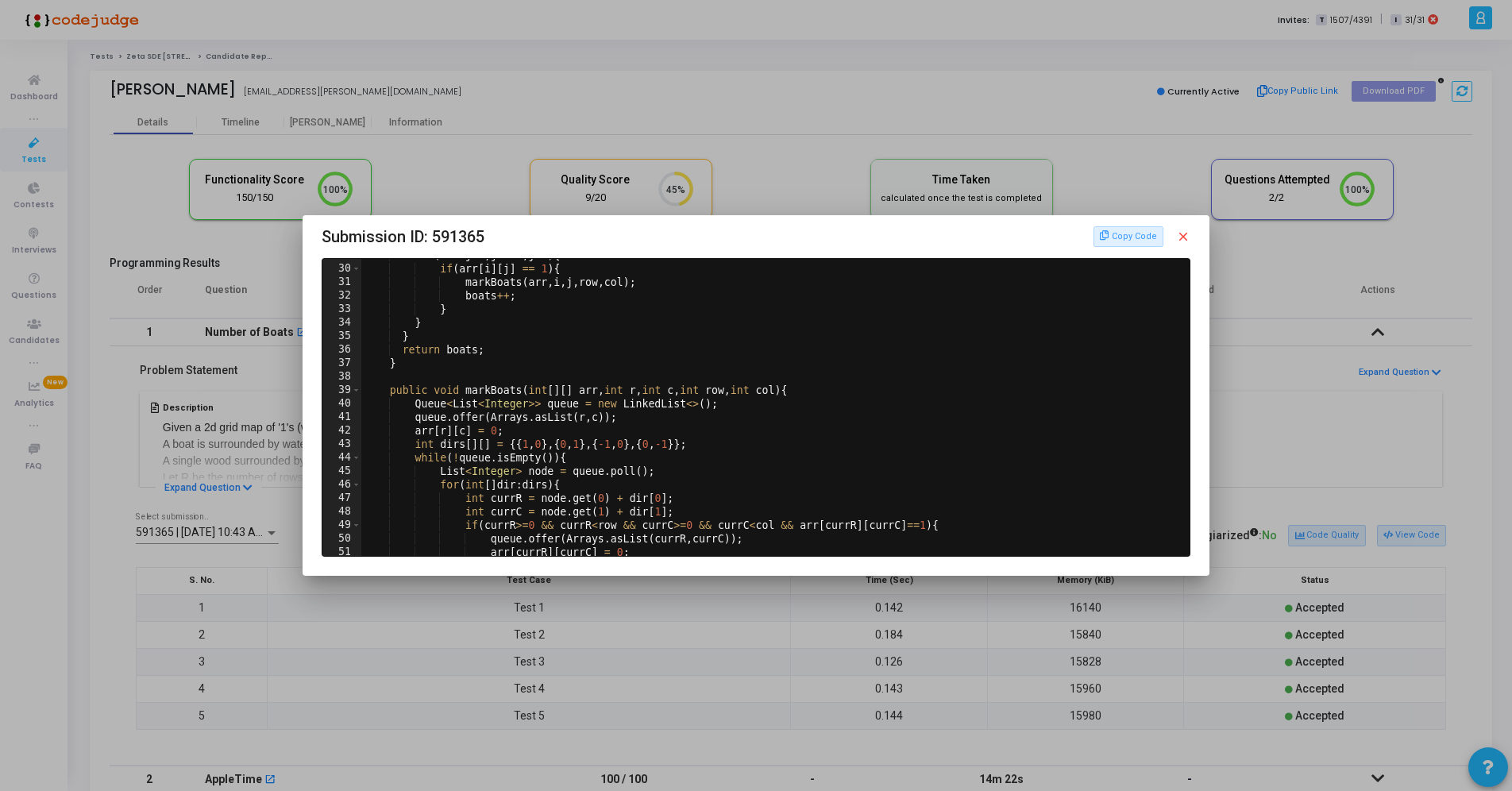
scroll to position [459, 0]
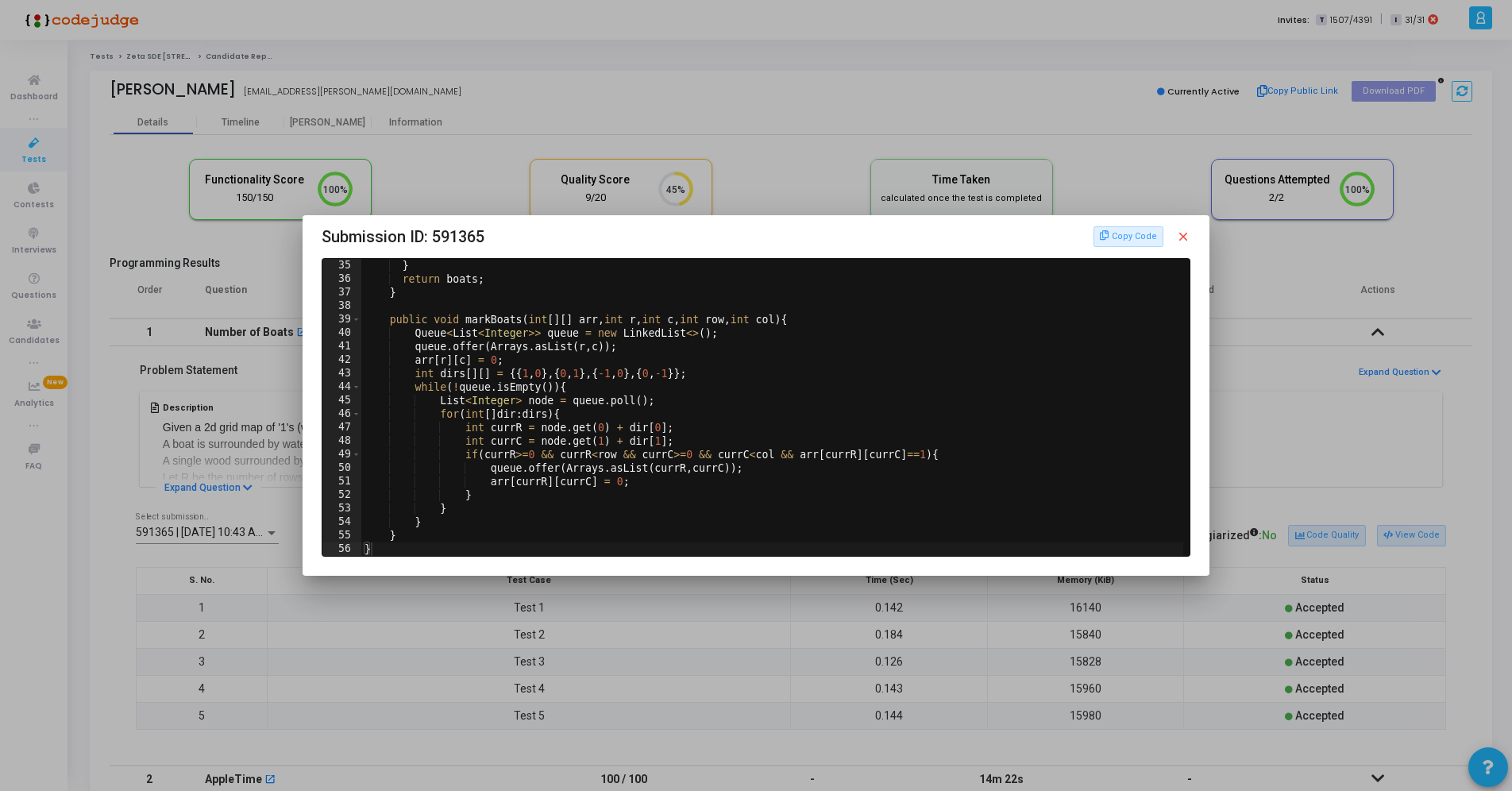
click at [1186, 240] on mat-icon "close" at bounding box center [1183, 237] width 14 height 14
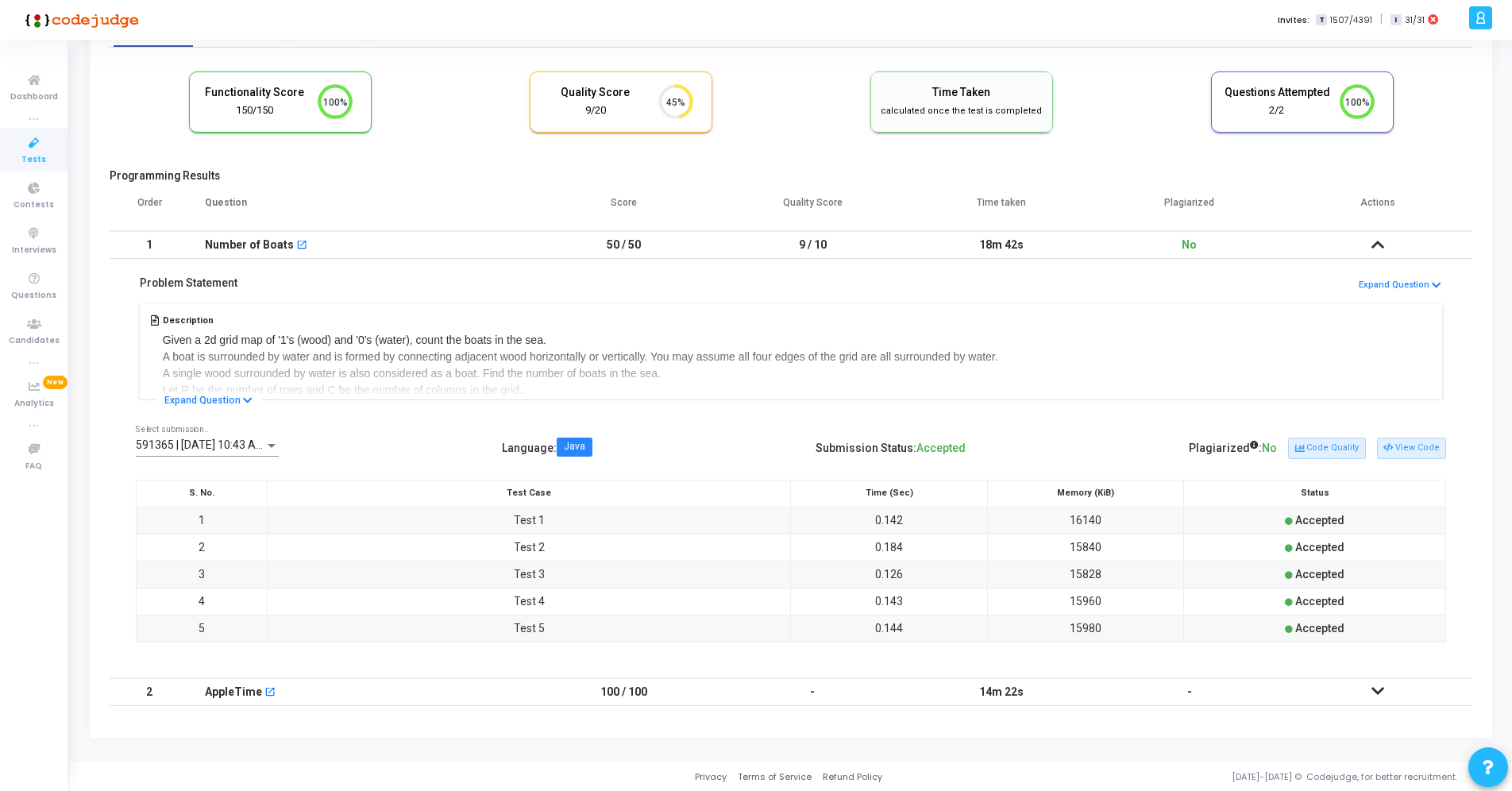
scroll to position [0, 0]
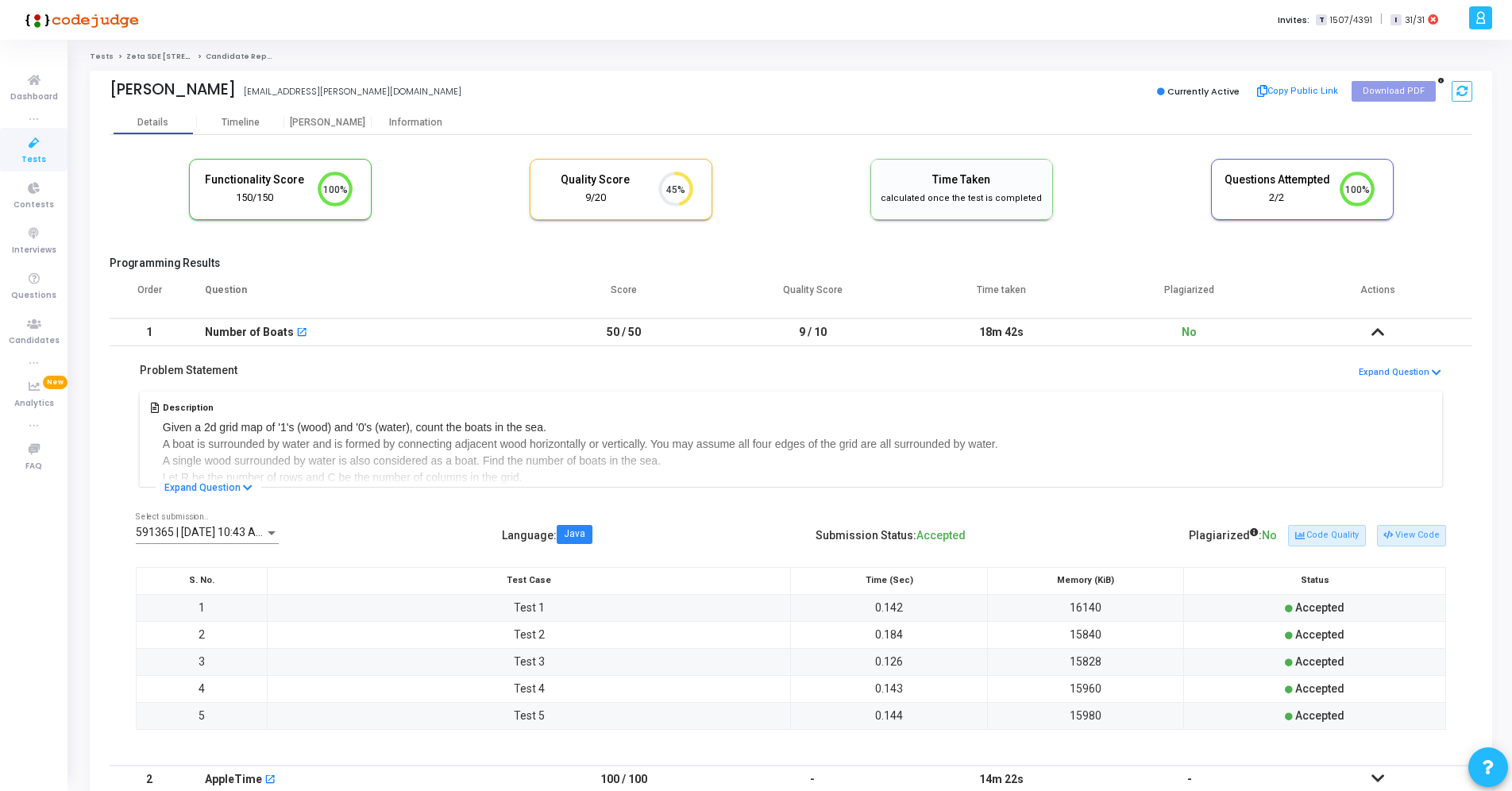
click at [37, 157] on span "Tests" at bounding box center [33, 160] width 25 height 14
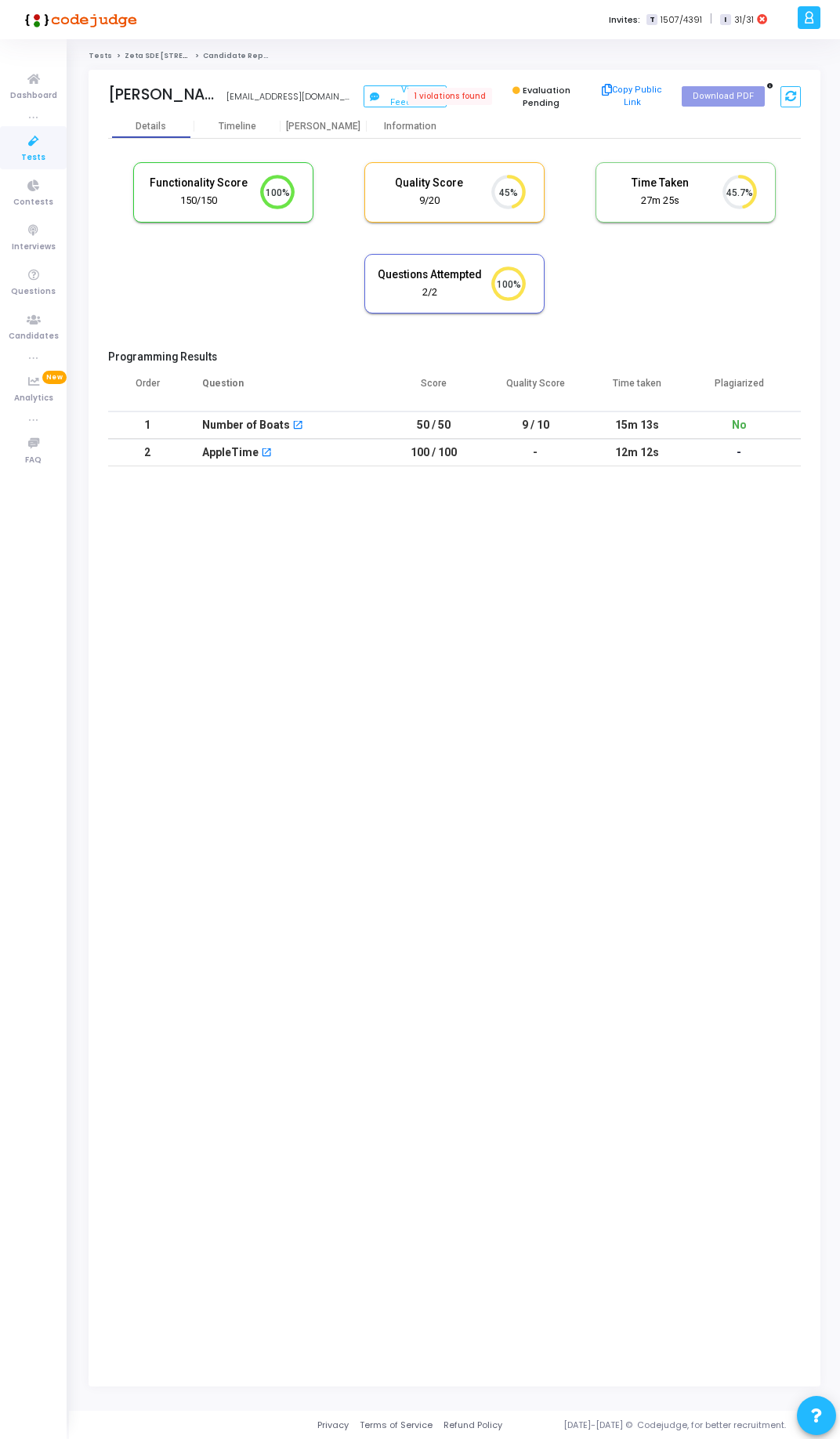
scroll to position [33, 40]
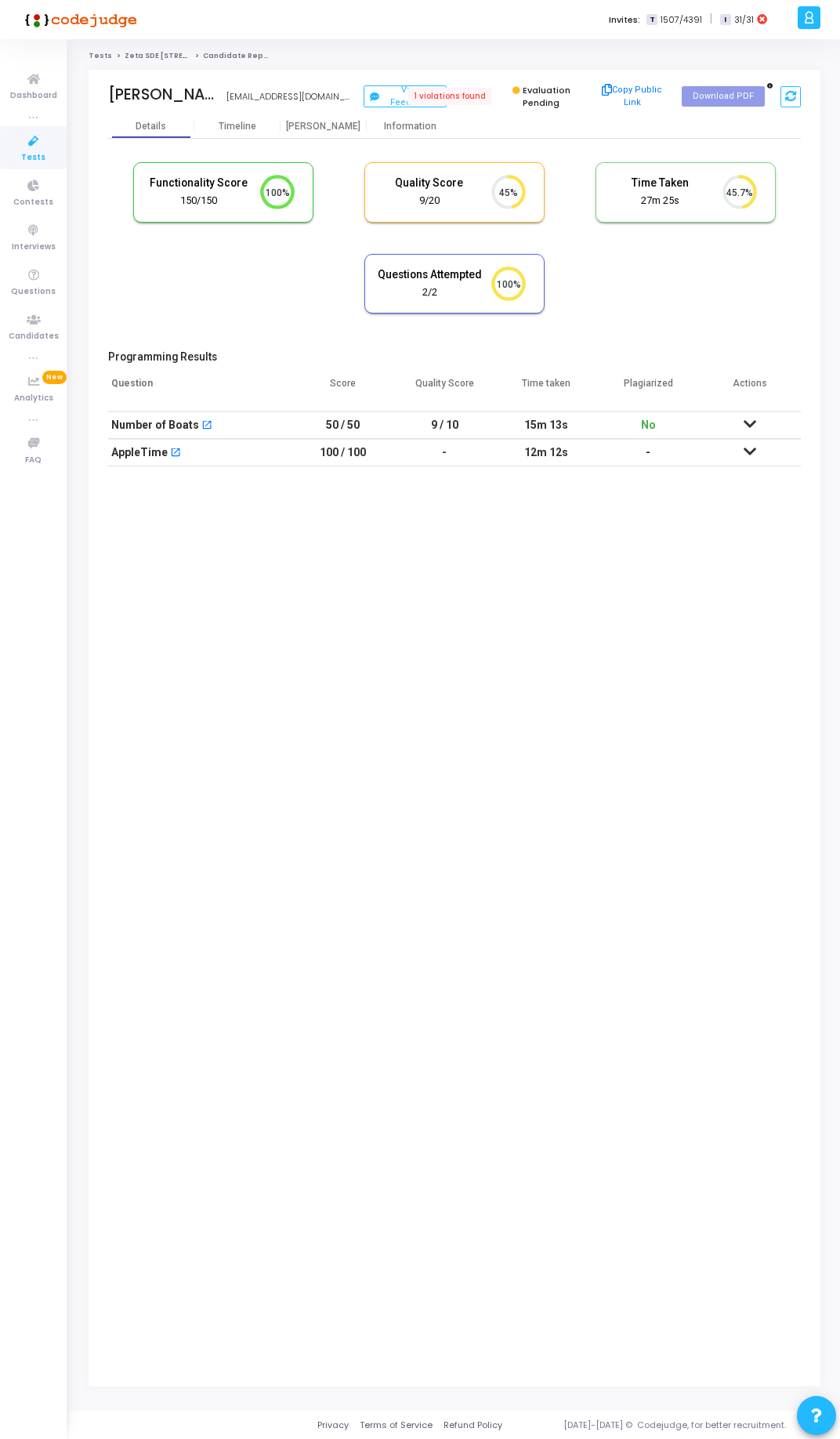
click at [749, 423] on icon at bounding box center [750, 424] width 13 height 11
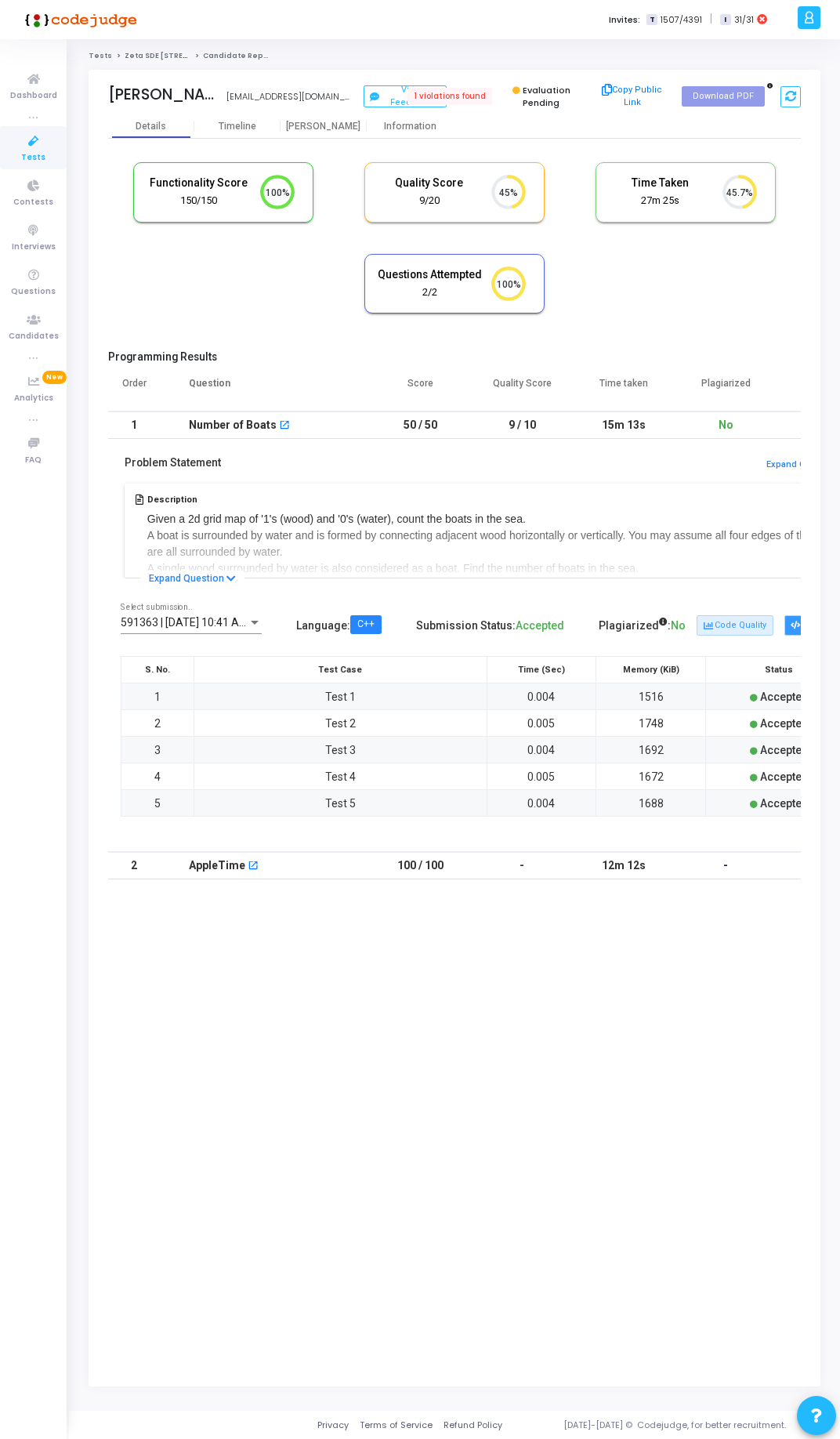
click at [792, 625] on button "View Code" at bounding box center [817, 625] width 68 height 20
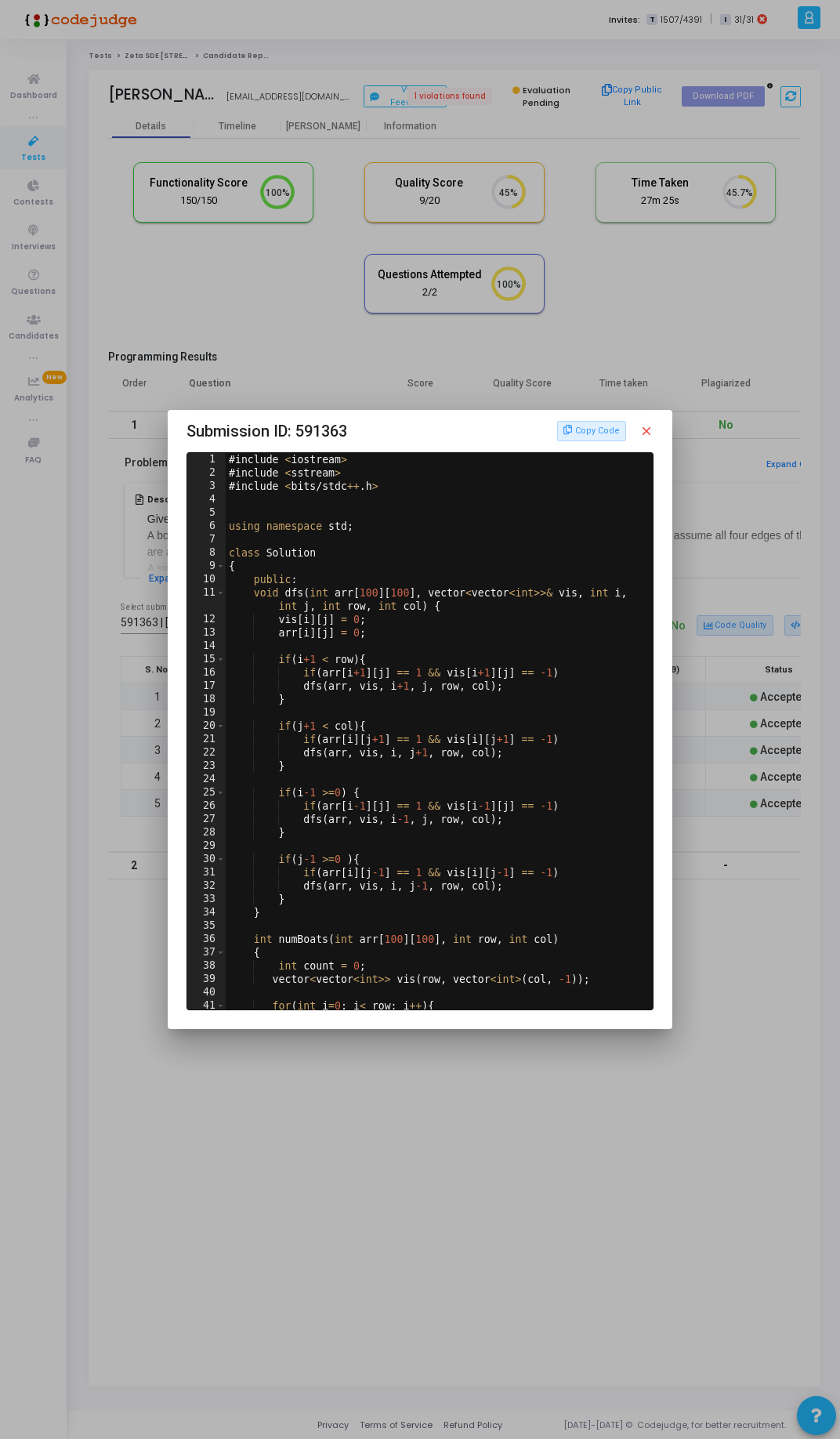
click at [650, 432] on mat-icon "close" at bounding box center [646, 431] width 14 height 14
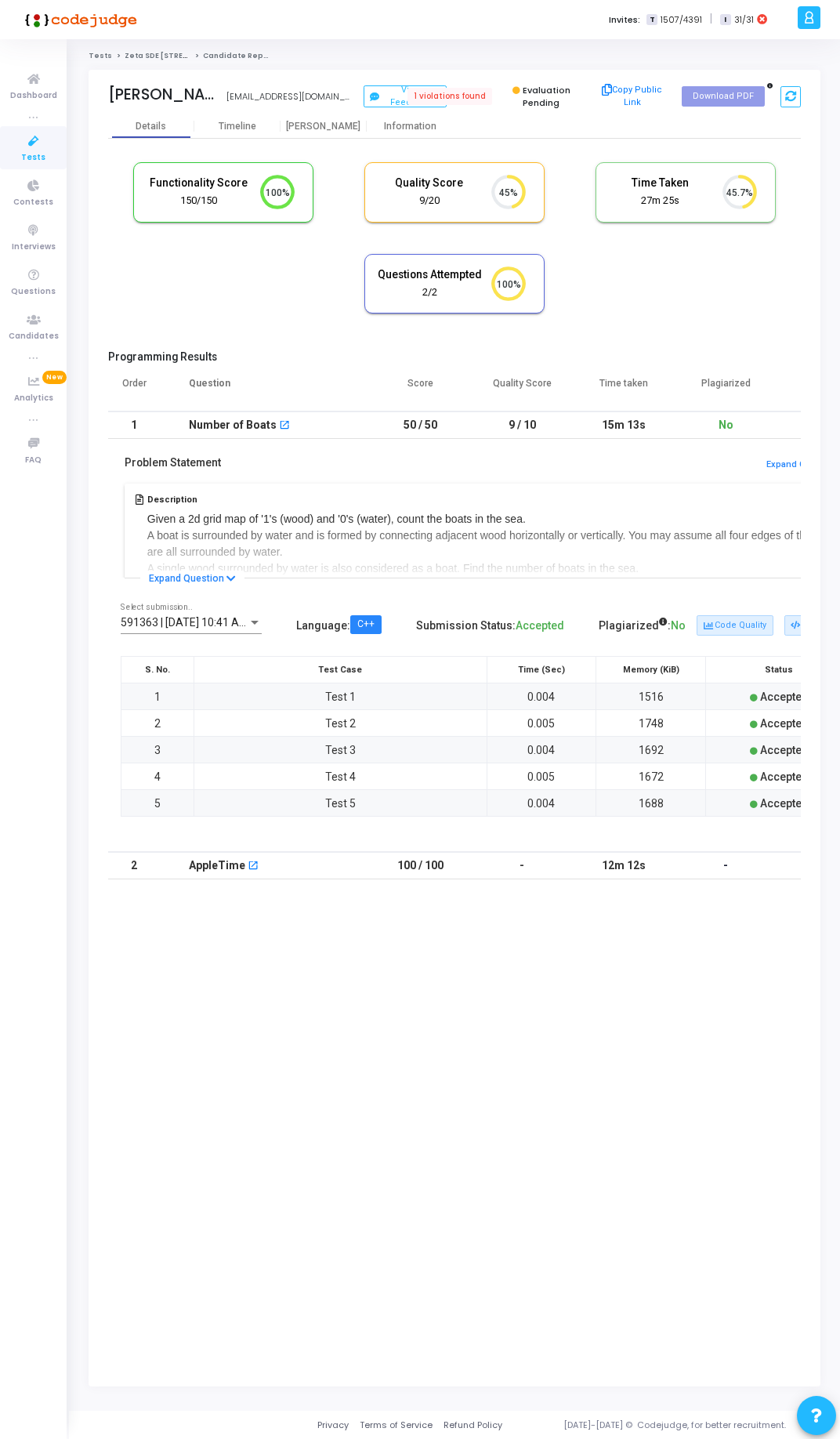
click at [125, 780] on td "2" at bounding box center [134, 866] width 79 height 28
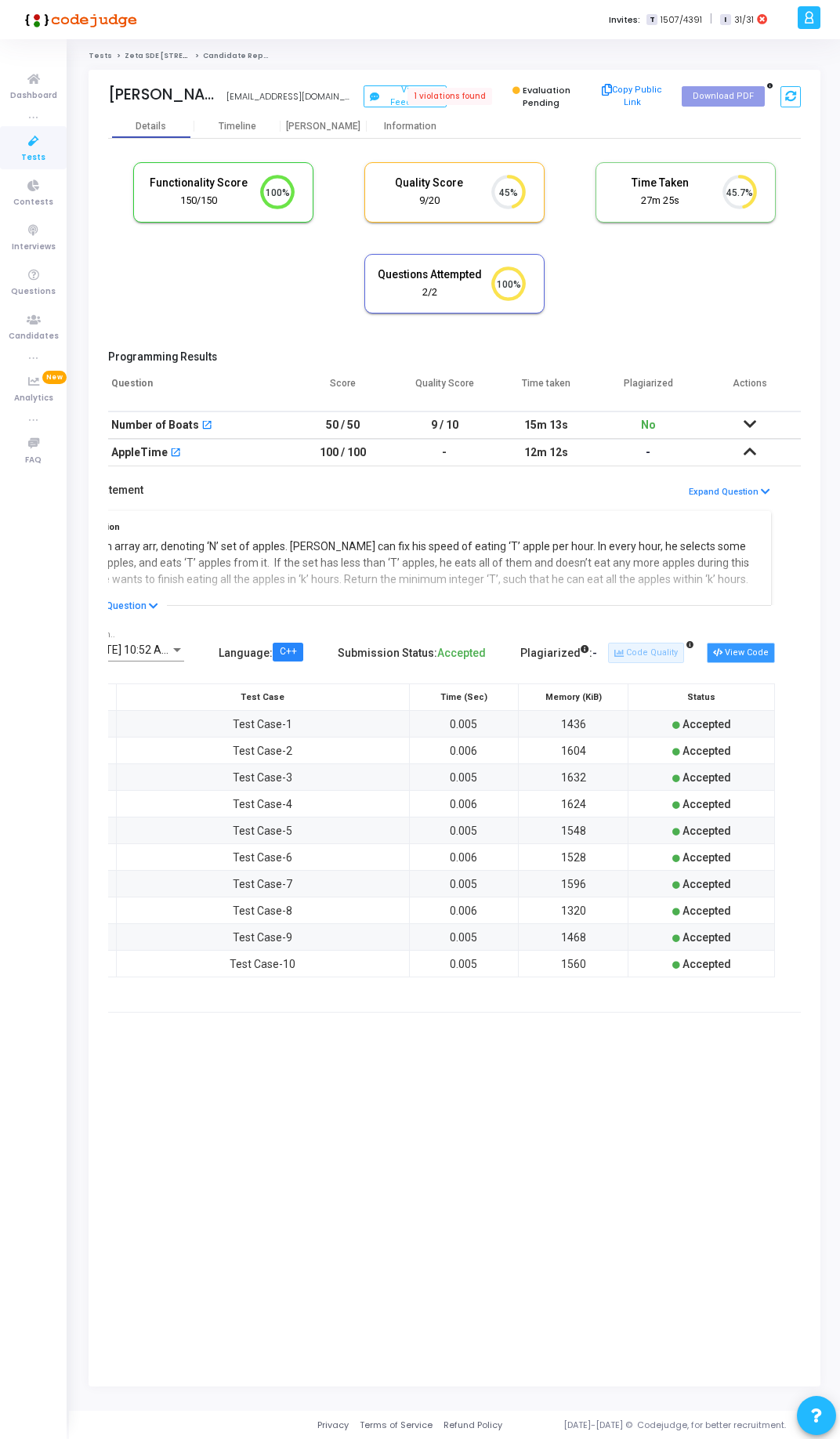
click at [751, 654] on button "View Code" at bounding box center [740, 653] width 68 height 20
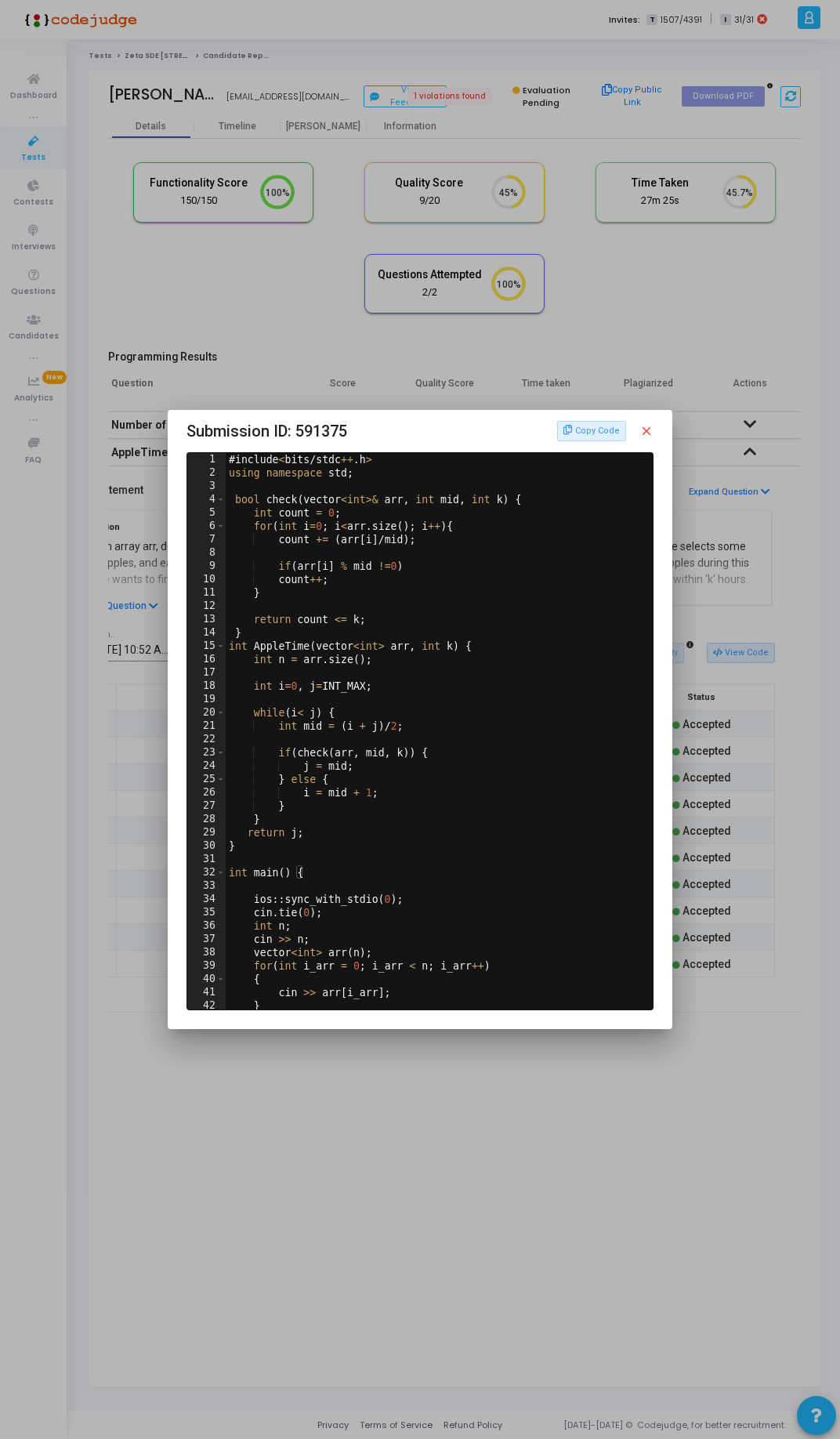
click at [654, 442] on mat-dialog-container "Submission ID: 591375 Copy Code close 1 2 3 4 5 6 7 8 9 10 11 12 13 14 15 16 17…" at bounding box center [419, 720] width 504 height 619
click at [647, 438] on div "Copy Code close" at bounding box center [605, 431] width 96 height 20
click at [646, 428] on mat-icon "close" at bounding box center [646, 431] width 14 height 14
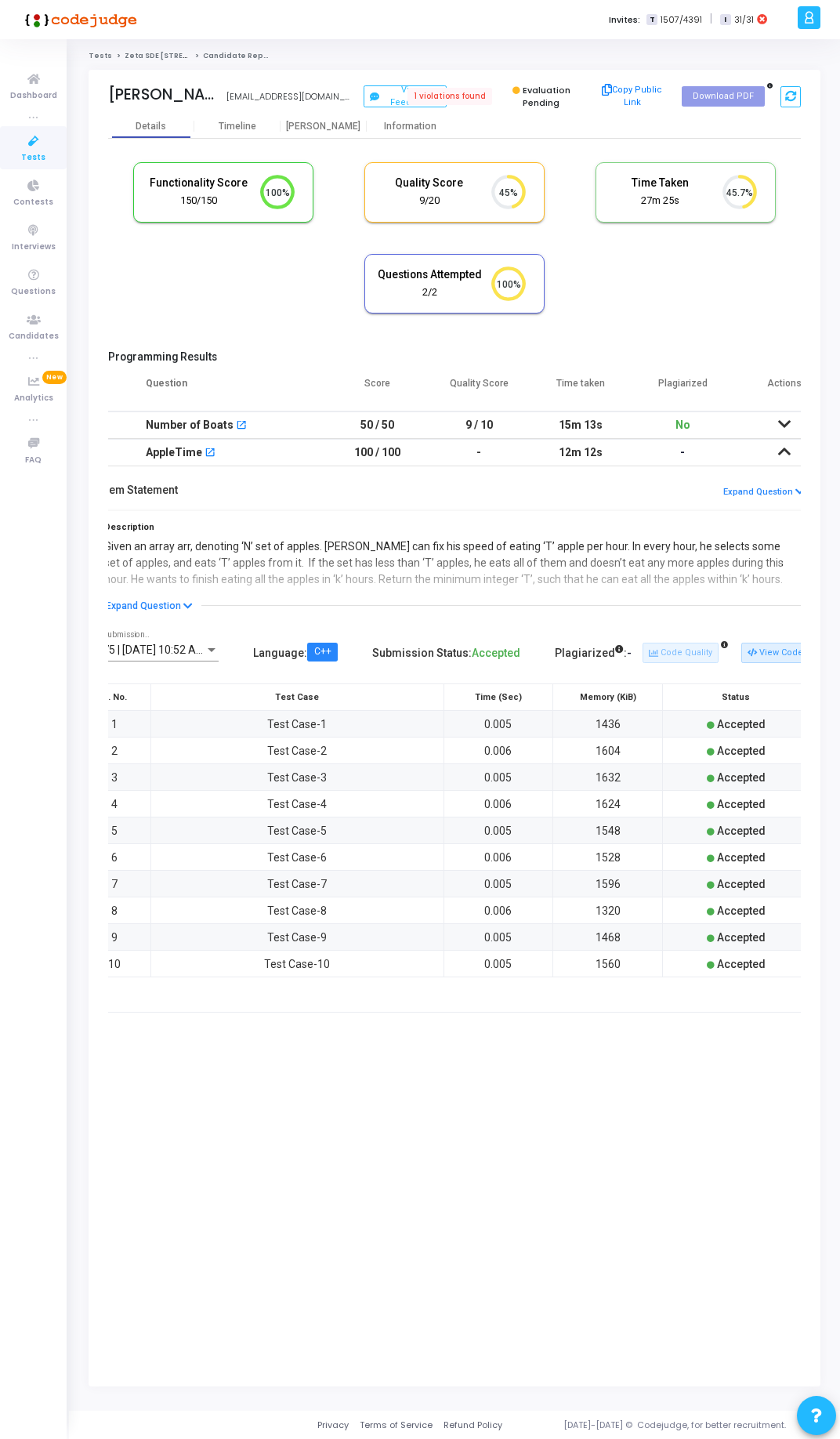
scroll to position [0, 91]
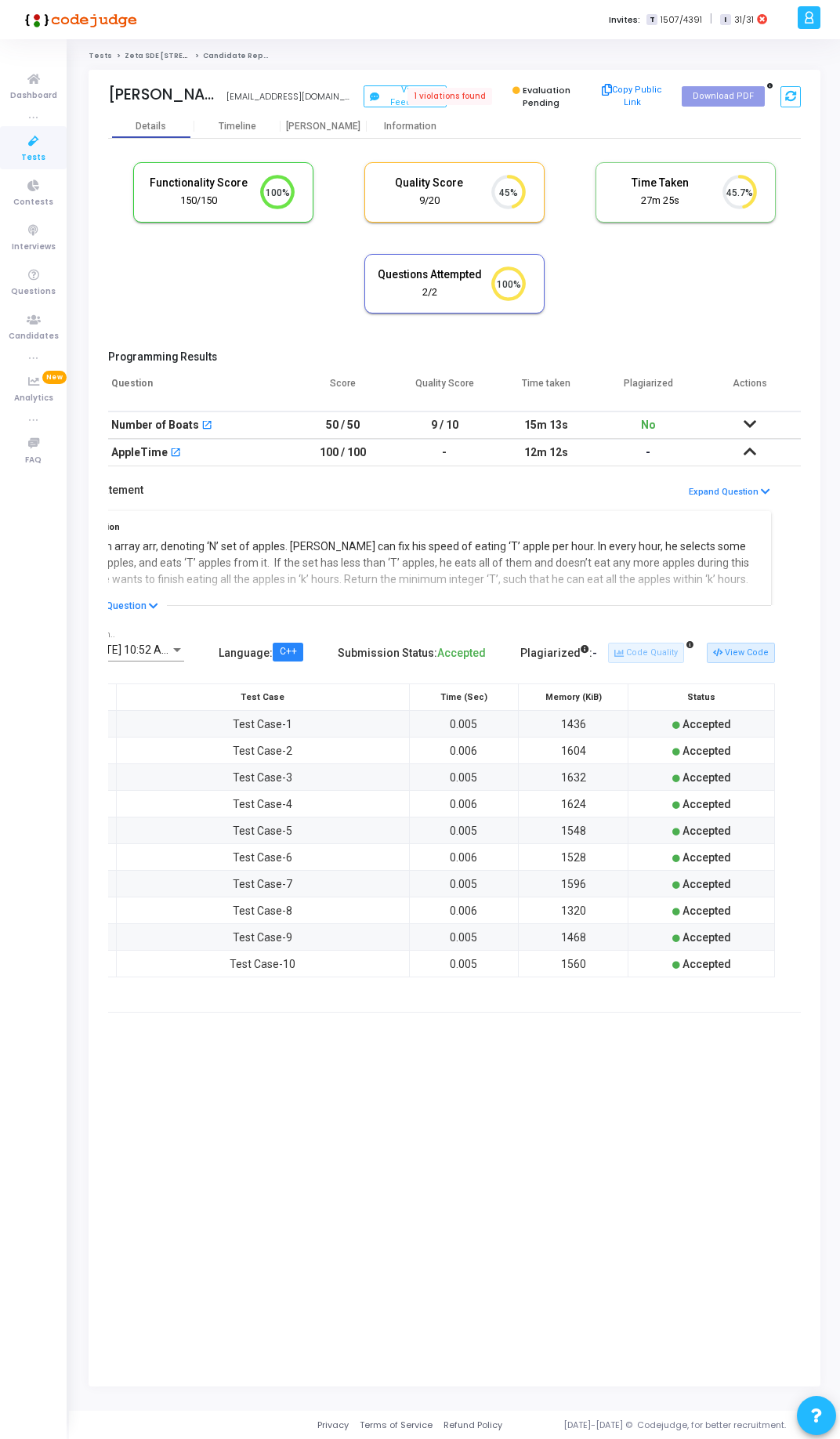
click at [761, 421] on td at bounding box center [750, 425] width 102 height 28
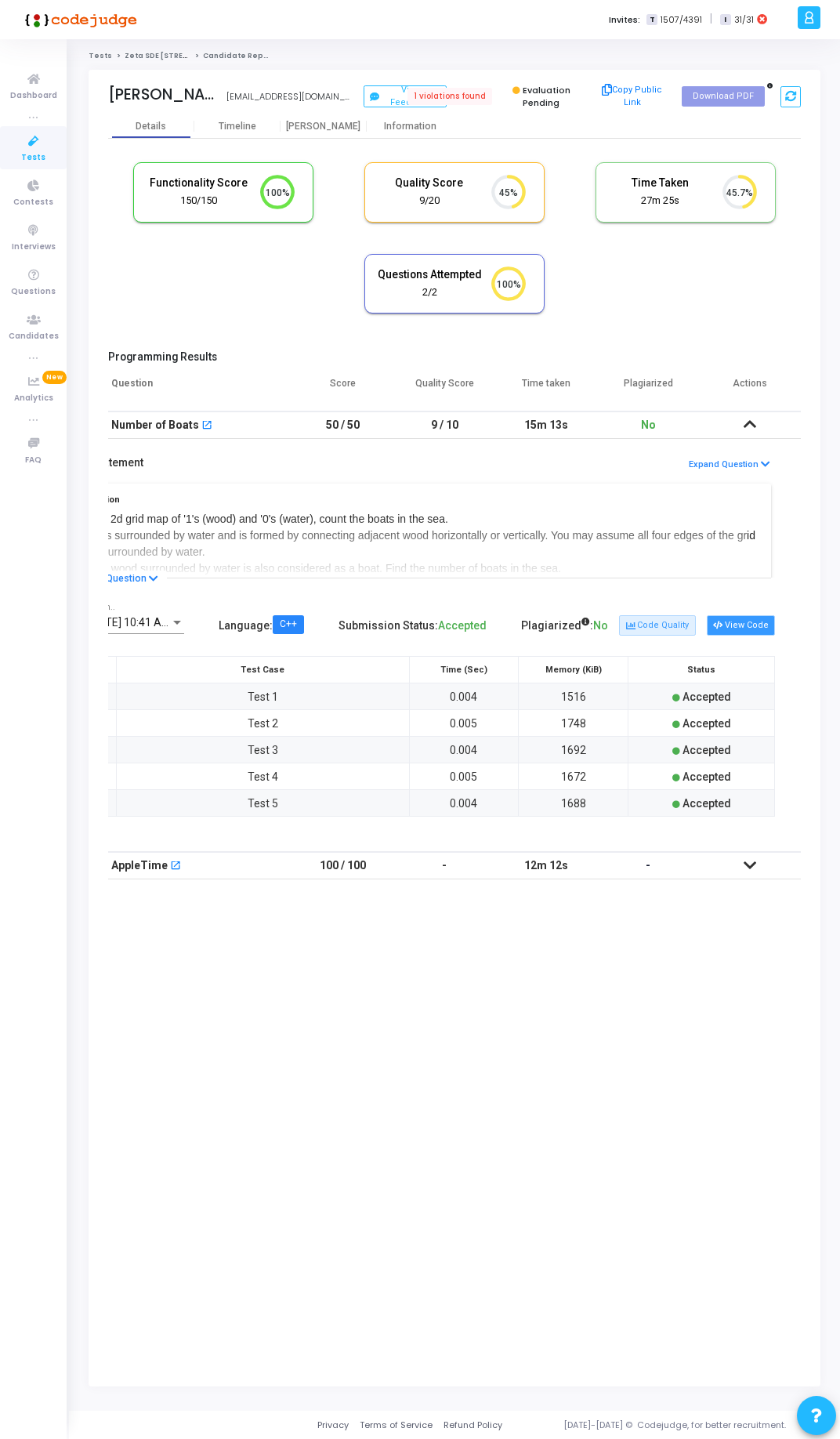
click at [721, 622] on icon at bounding box center [717, 626] width 8 height 8
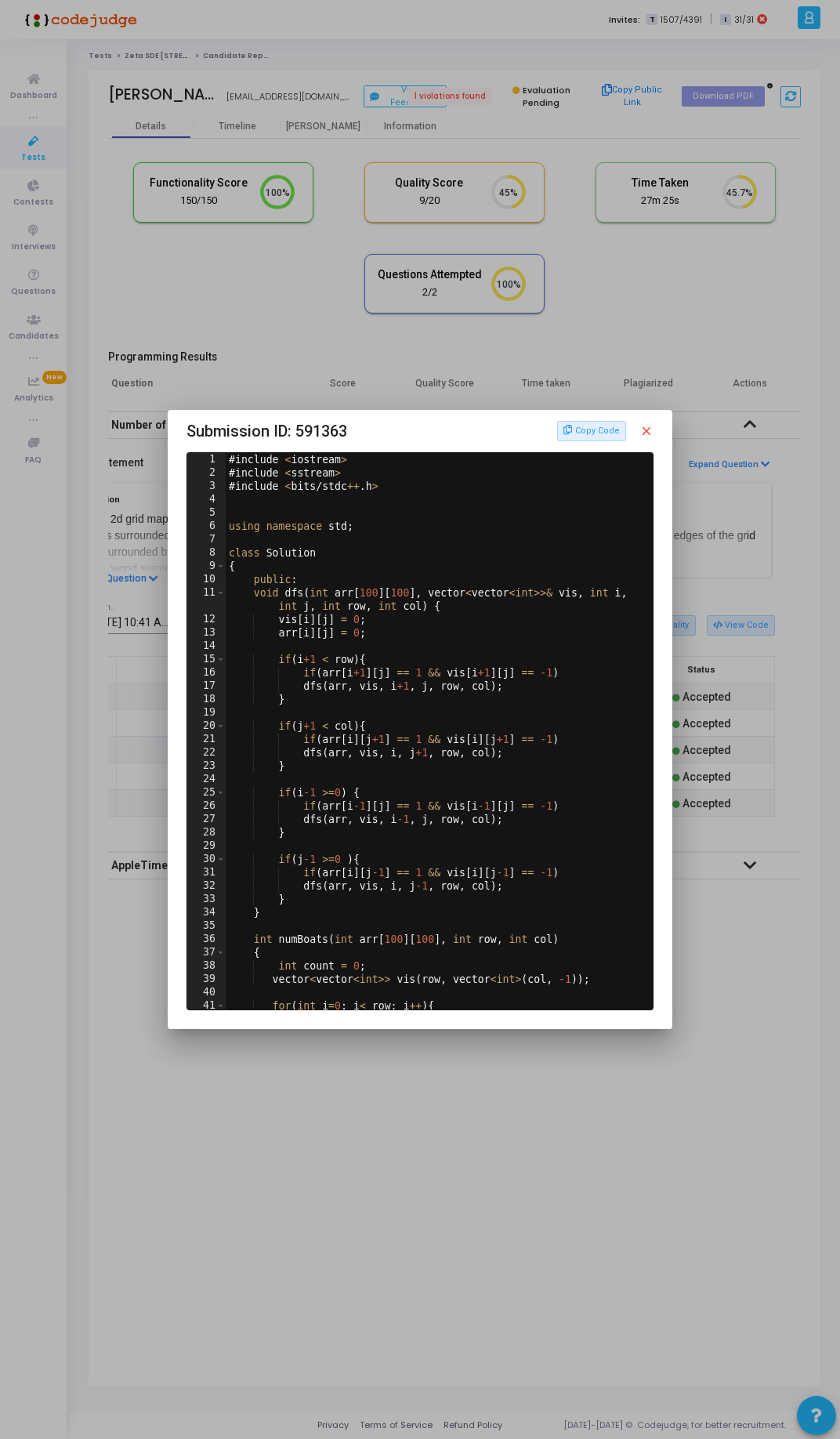
scroll to position [0, 0]
click at [639, 434] on mat-icon "close" at bounding box center [646, 431] width 14 height 14
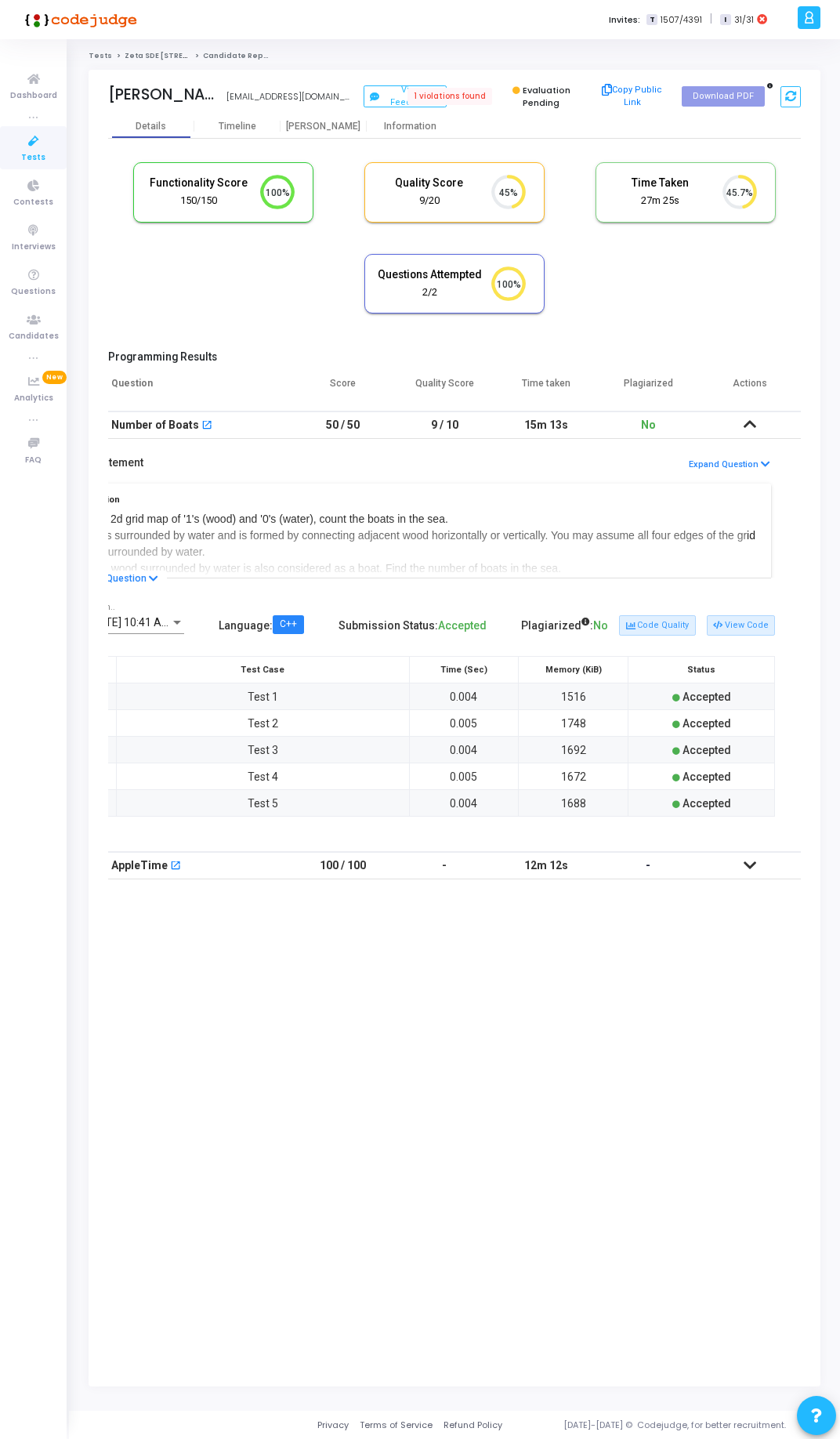
click at [18, 146] on icon at bounding box center [33, 141] width 33 height 19
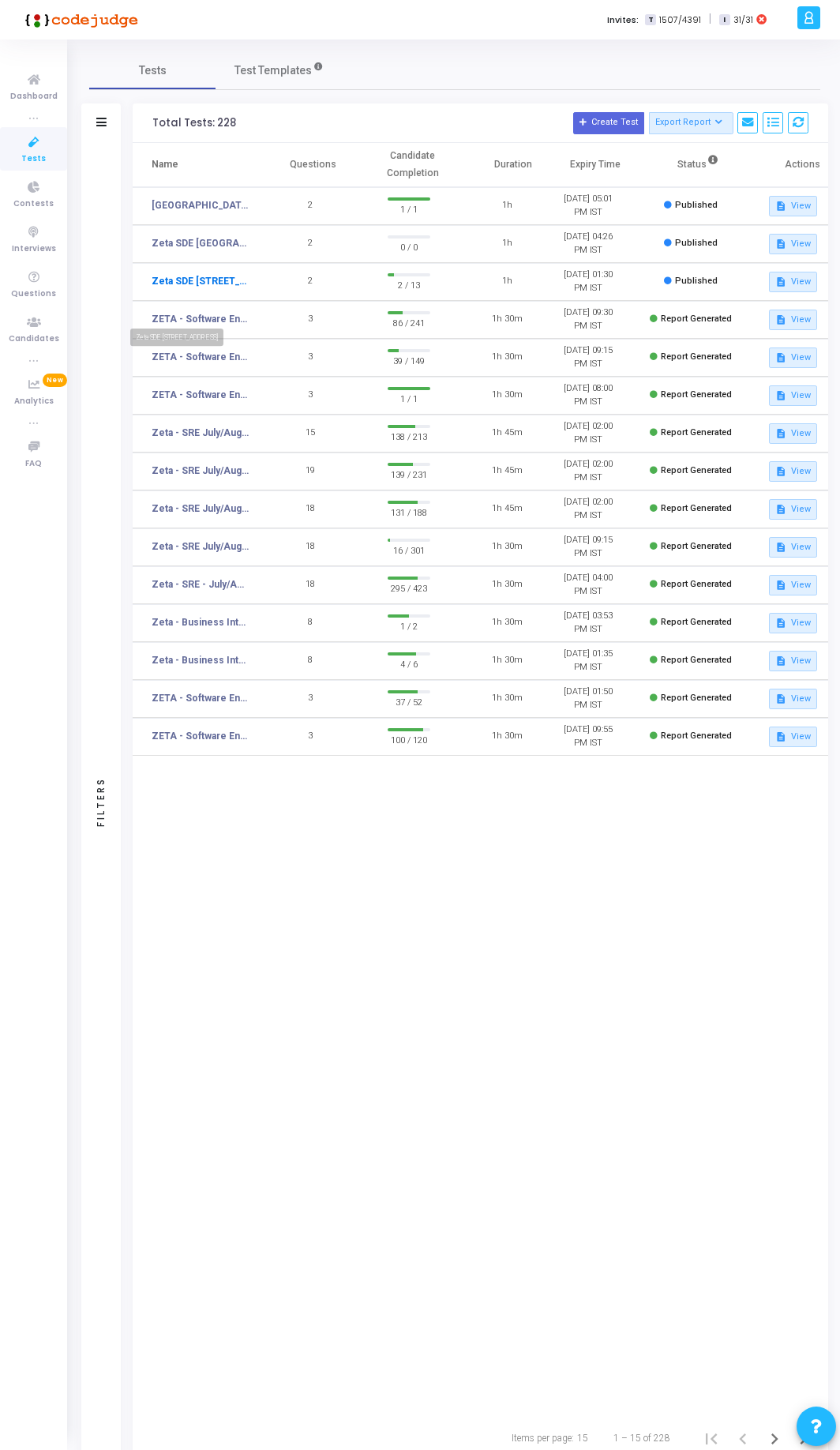
click at [227, 288] on link "Zeta SDE [STREET_ADDRESS]" at bounding box center [201, 281] width 98 height 14
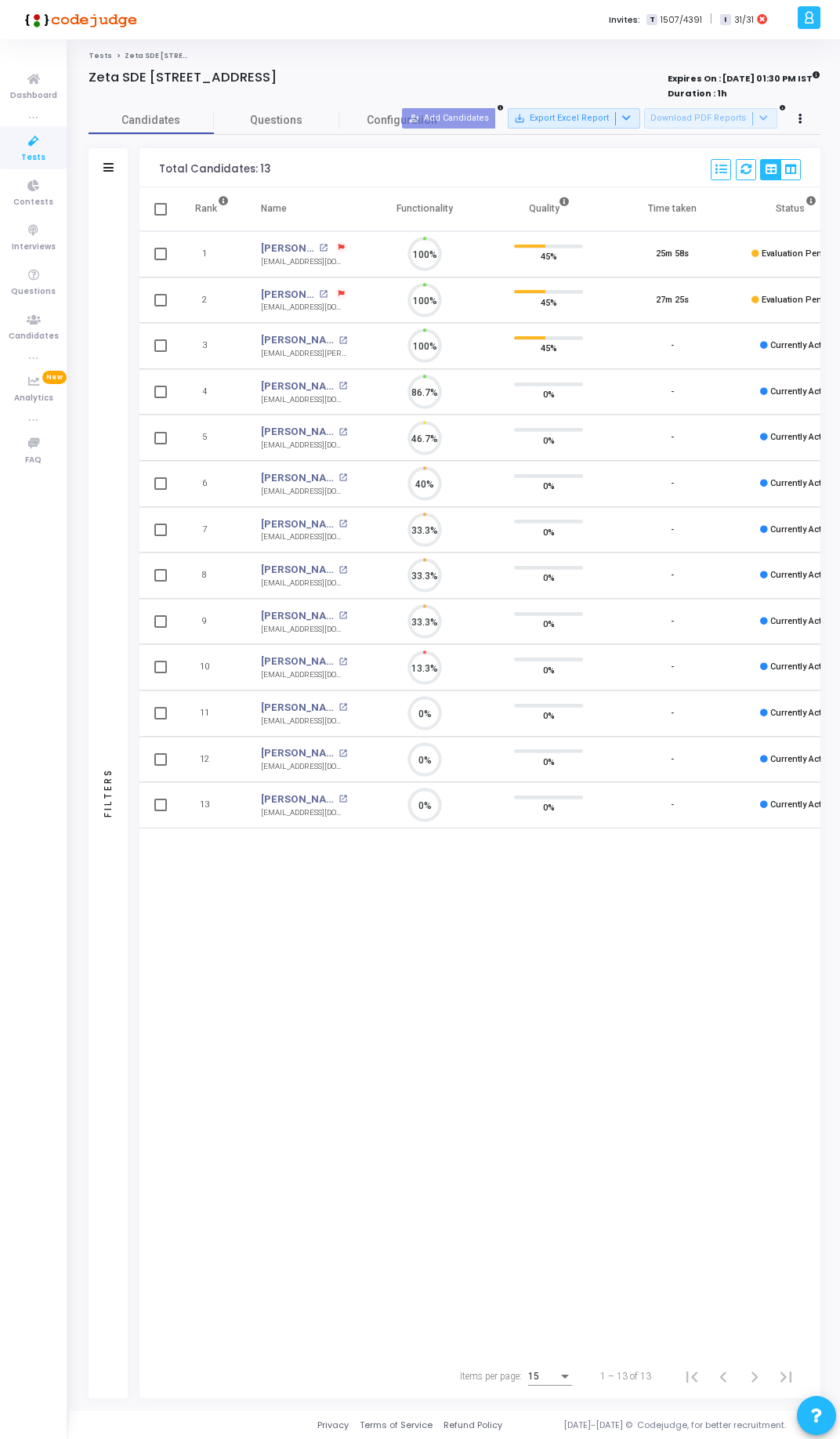
scroll to position [33, 40]
click at [435, 23] on div "Invites: T 1507/4391 | I 31/31" at bounding box center [474, 19] width 636 height 39
click at [280, 383] on link "[PERSON_NAME]" at bounding box center [298, 386] width 74 height 16
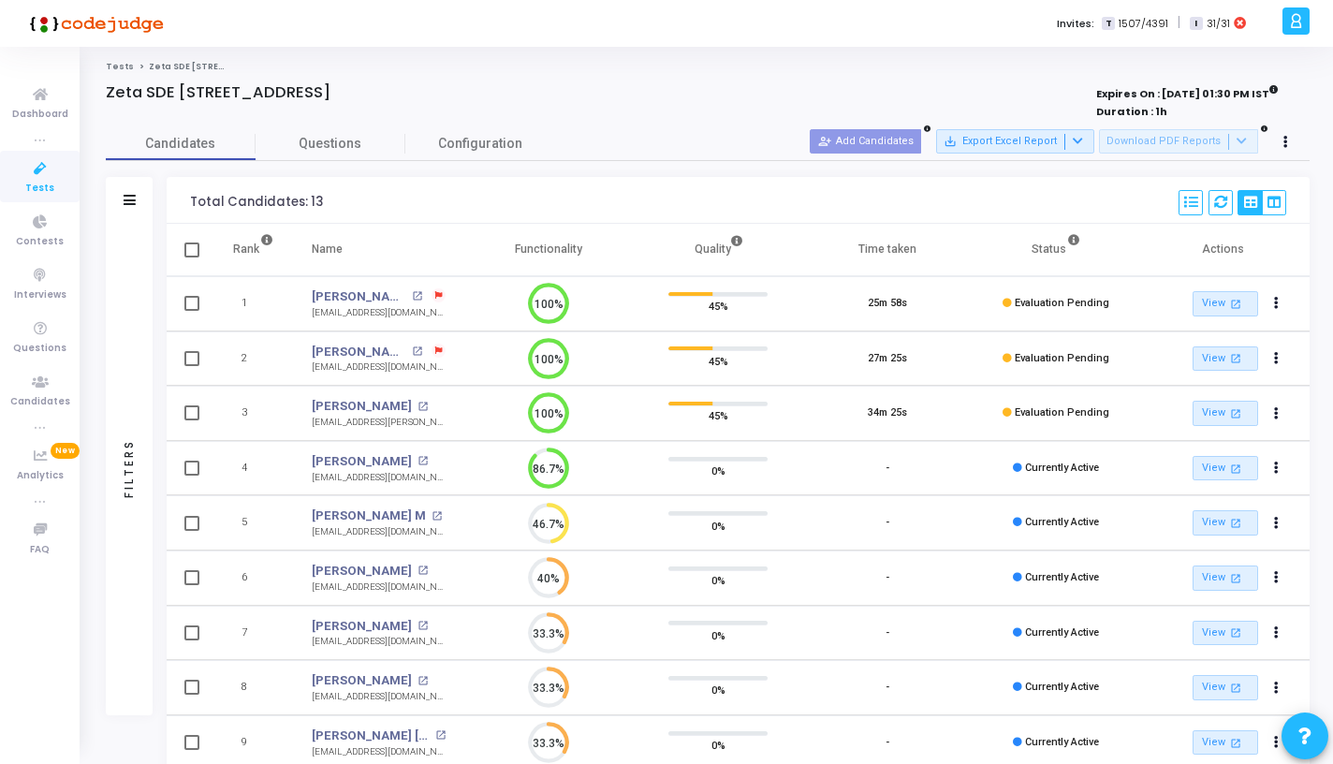
scroll to position [39, 48]
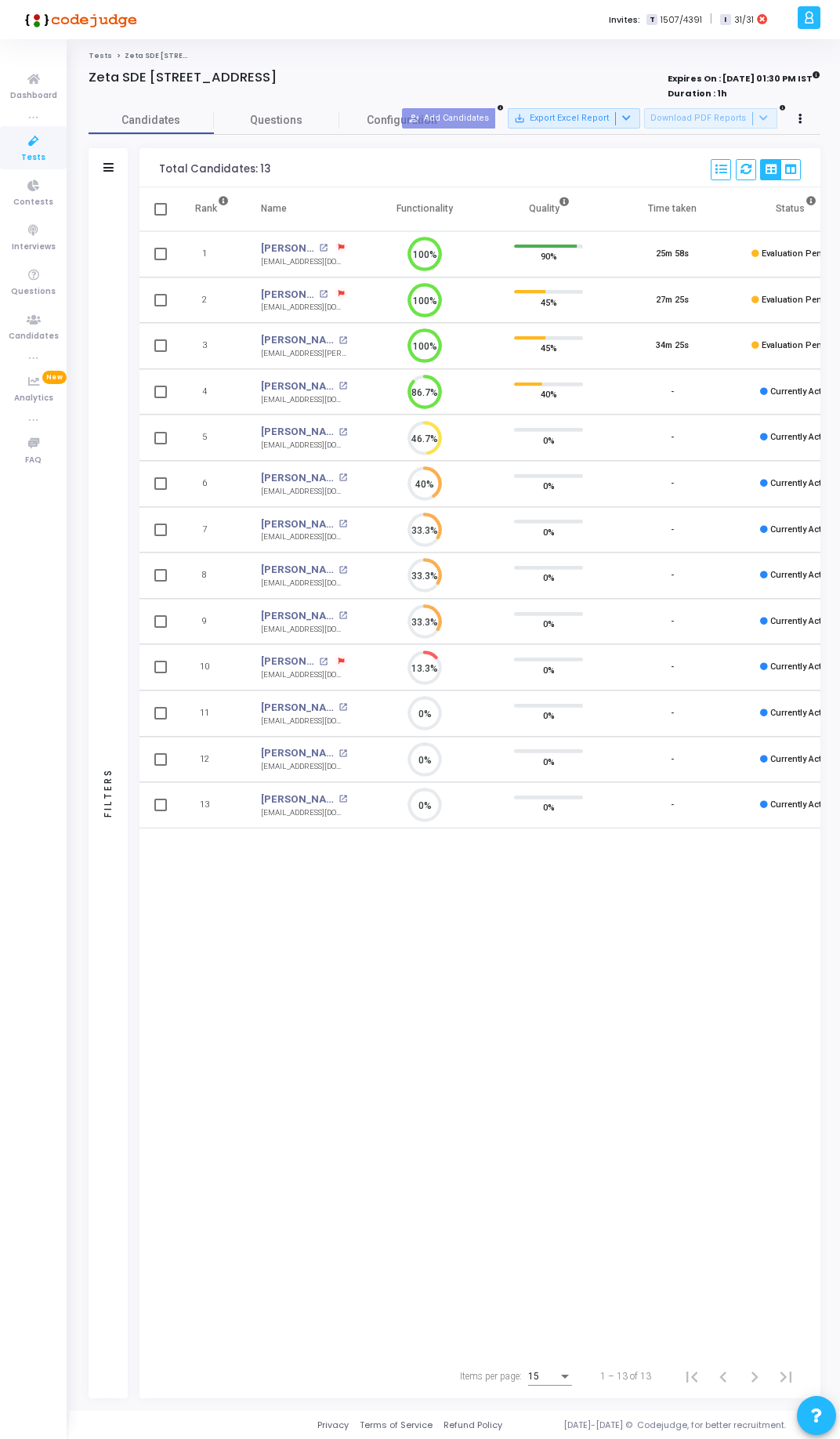
click at [321, 922] on div "Rank Name Functionality Quality Time taken Status Actions 1 Anurag Anand open_i…" at bounding box center [480, 771] width 681 height 1167
click at [479, 68] on div "Tests Zeta SDE 2 Hiring Drive Hyderabad Batch 1 Zeta SDE 2 Hiring Drive Hyderab…" at bounding box center [454, 725] width 732 height 1349
click at [299, 911] on div "Rank Name Functionality Quality Time taken Status Actions 1 [PERSON_NAME] open_…" at bounding box center [480, 771] width 681 height 1167
click at [297, 520] on link "[PERSON_NAME]" at bounding box center [298, 524] width 74 height 16
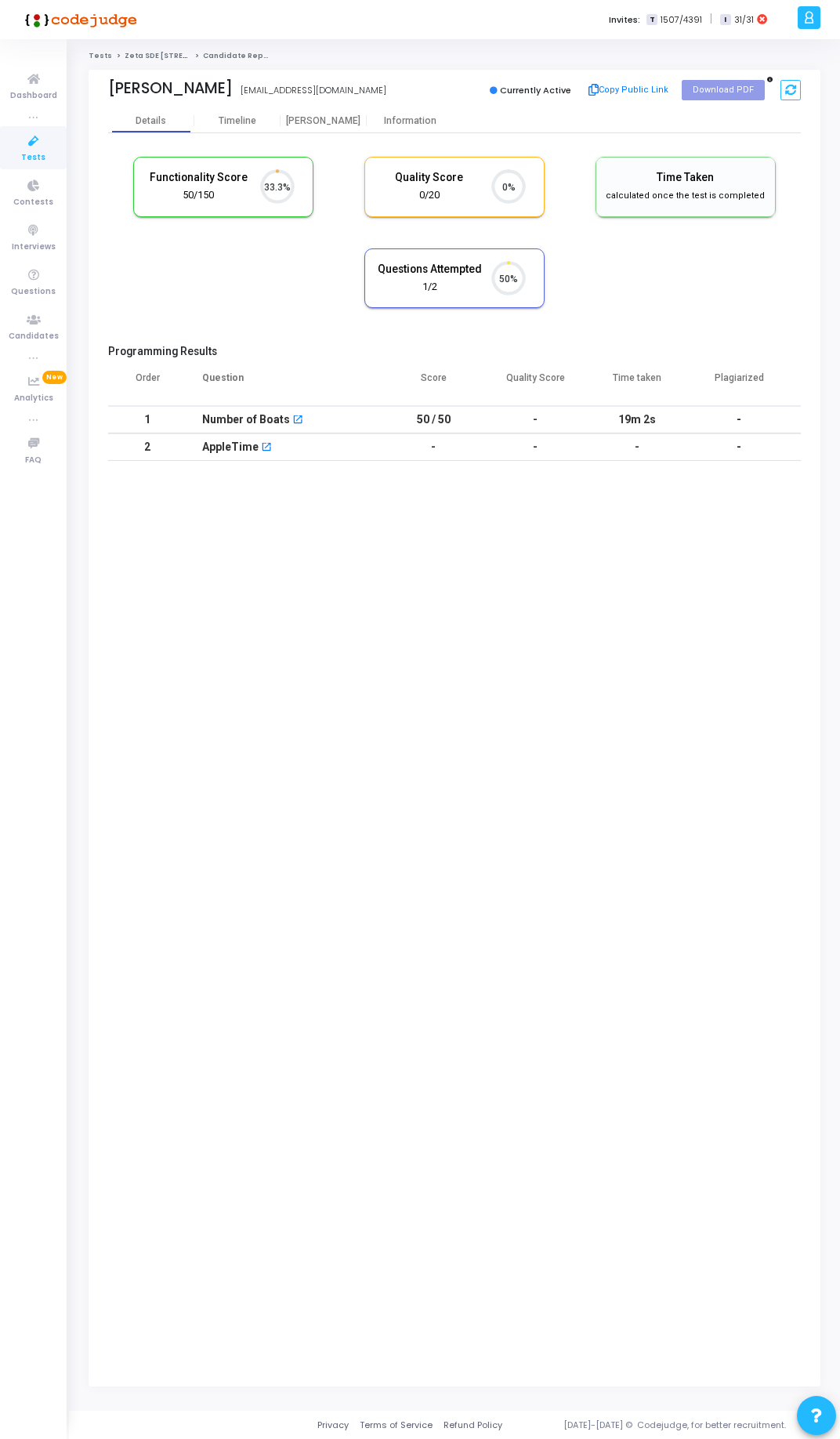
scroll to position [7, 7]
click at [163, 56] on link "Zeta SDE [STREET_ADDRESS]" at bounding box center [179, 55] width 110 height 9
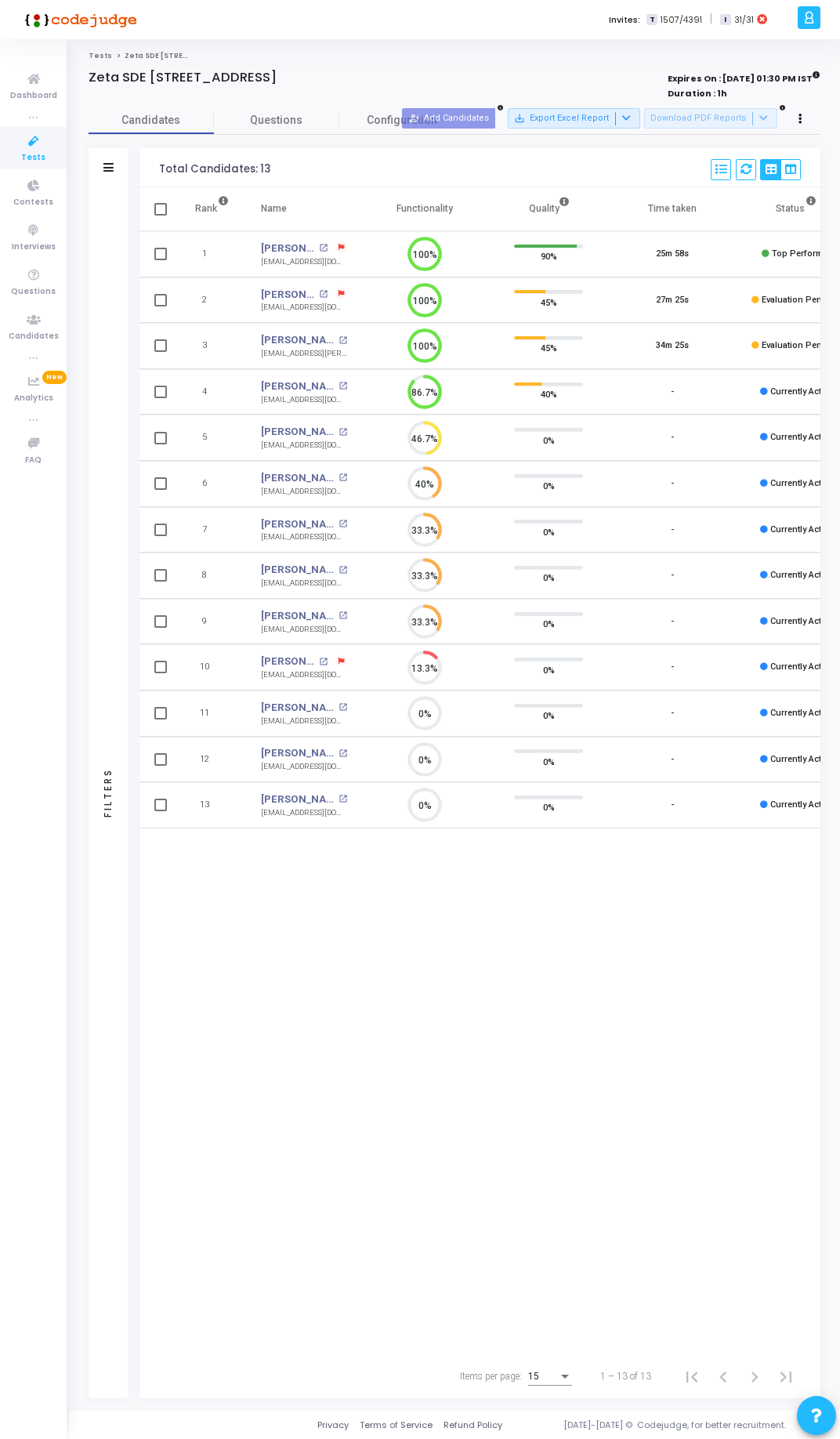
click at [366, 73] on div "Zeta SDE [STREET_ADDRESS]" at bounding box center [308, 77] width 438 height 16
click at [439, 51] on ol "Tests Zeta SDE 2 Hiring Drive Hyderabad Batch 1" at bounding box center [454, 56] width 732 height 10
click at [359, 29] on div "Invites: T 1507/4391 | I 31/31" at bounding box center [474, 19] width 636 height 39
click at [314, 857] on div "Rank Name Functionality Quality Time taken Status Actions 1 [PERSON_NAME] open_…" at bounding box center [480, 771] width 681 height 1167
click at [274, 893] on div "Rank Name Functionality Quality Time taken Status Actions 1 [PERSON_NAME] open_…" at bounding box center [480, 771] width 681 height 1167
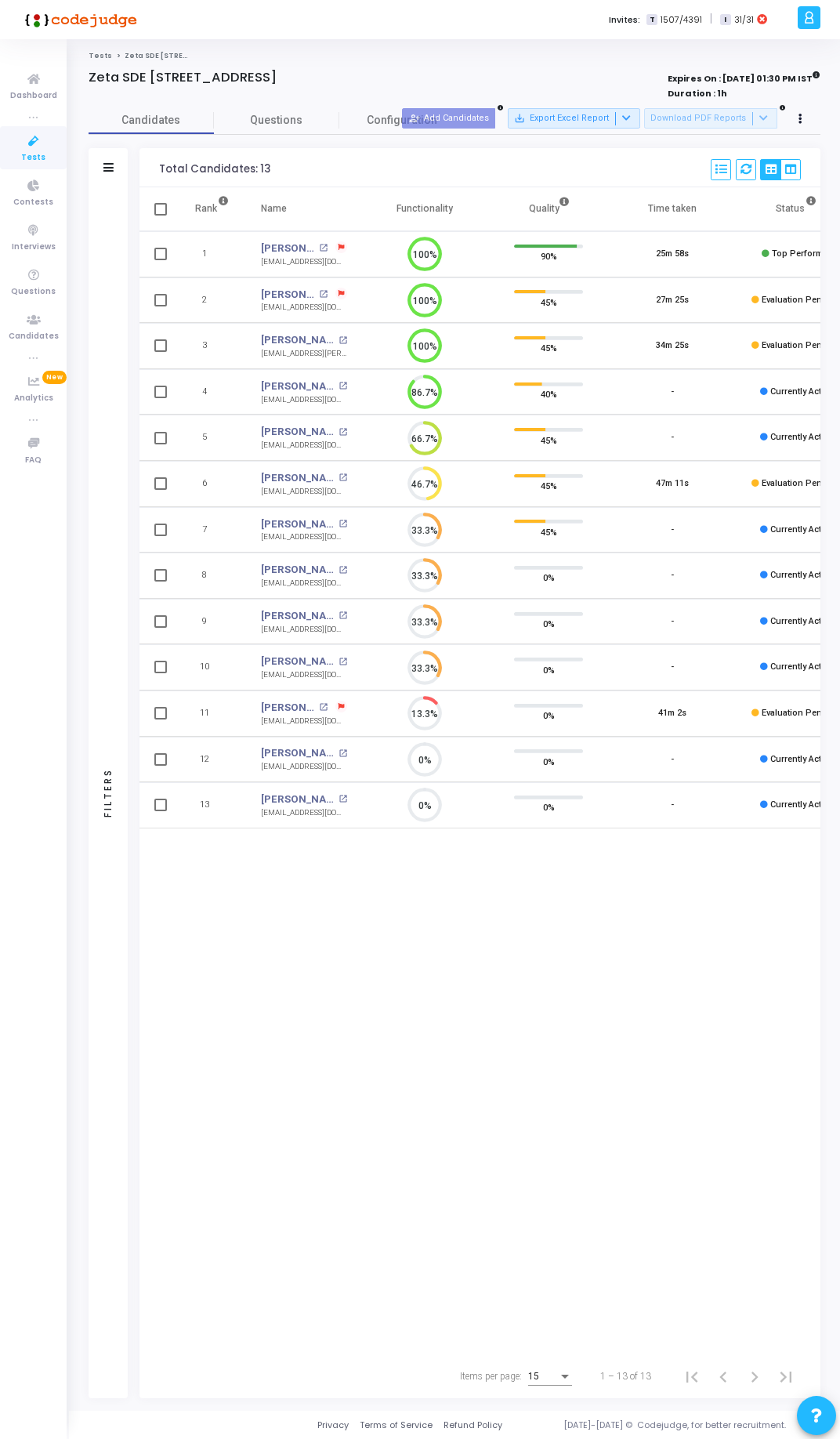
click at [278, 1003] on div "Rank Name Functionality Quality Time taken Status Actions 1 [PERSON_NAME] open_…" at bounding box center [480, 771] width 681 height 1167
click at [392, 960] on div "Rank Name Functionality Quality Time taken Status Actions 1 [PERSON_NAME] open_…" at bounding box center [480, 771] width 681 height 1167
click at [306, 477] on link "[PERSON_NAME] M" at bounding box center [298, 478] width 74 height 16
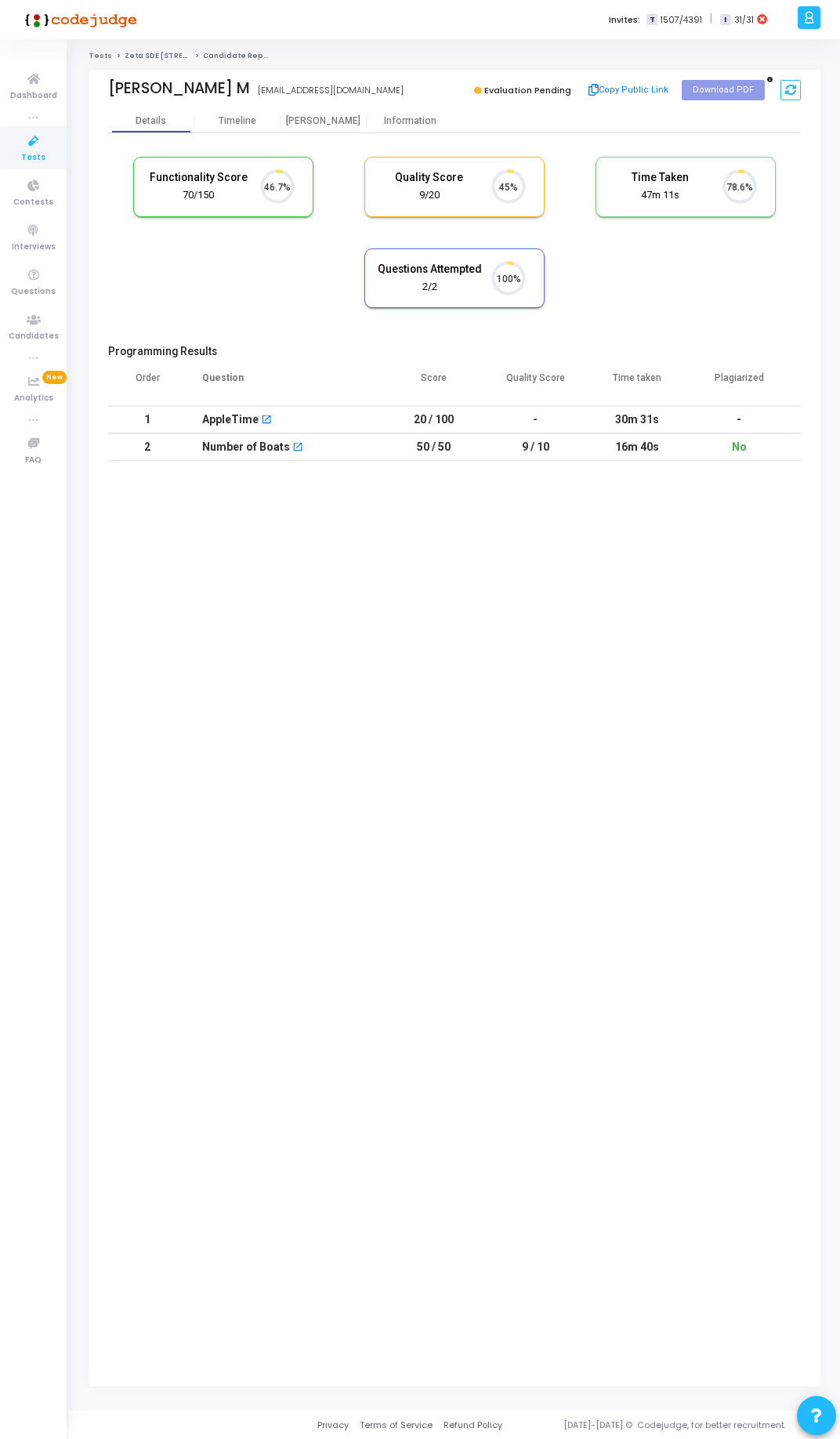
scroll to position [7, 7]
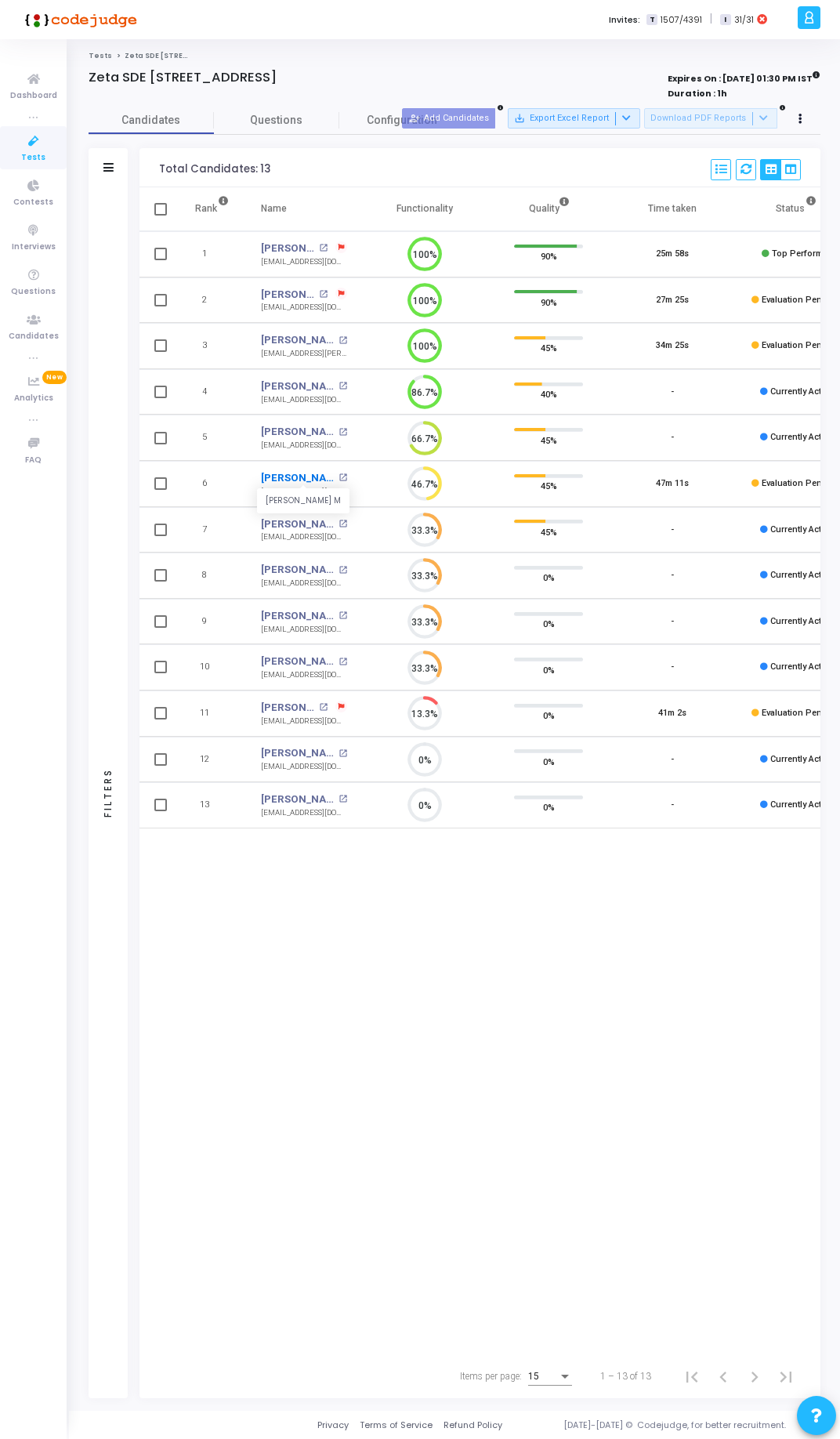
click at [285, 475] on link "[PERSON_NAME] M" at bounding box center [298, 478] width 74 height 16
click at [279, 700] on link "[PERSON_NAME]" at bounding box center [288, 707] width 54 height 16
click at [425, 24] on div "Invites: T 1507/4391 | I 31/31" at bounding box center [474, 19] width 636 height 39
click at [301, 483] on link "[PERSON_NAME] M" at bounding box center [298, 478] width 74 height 16
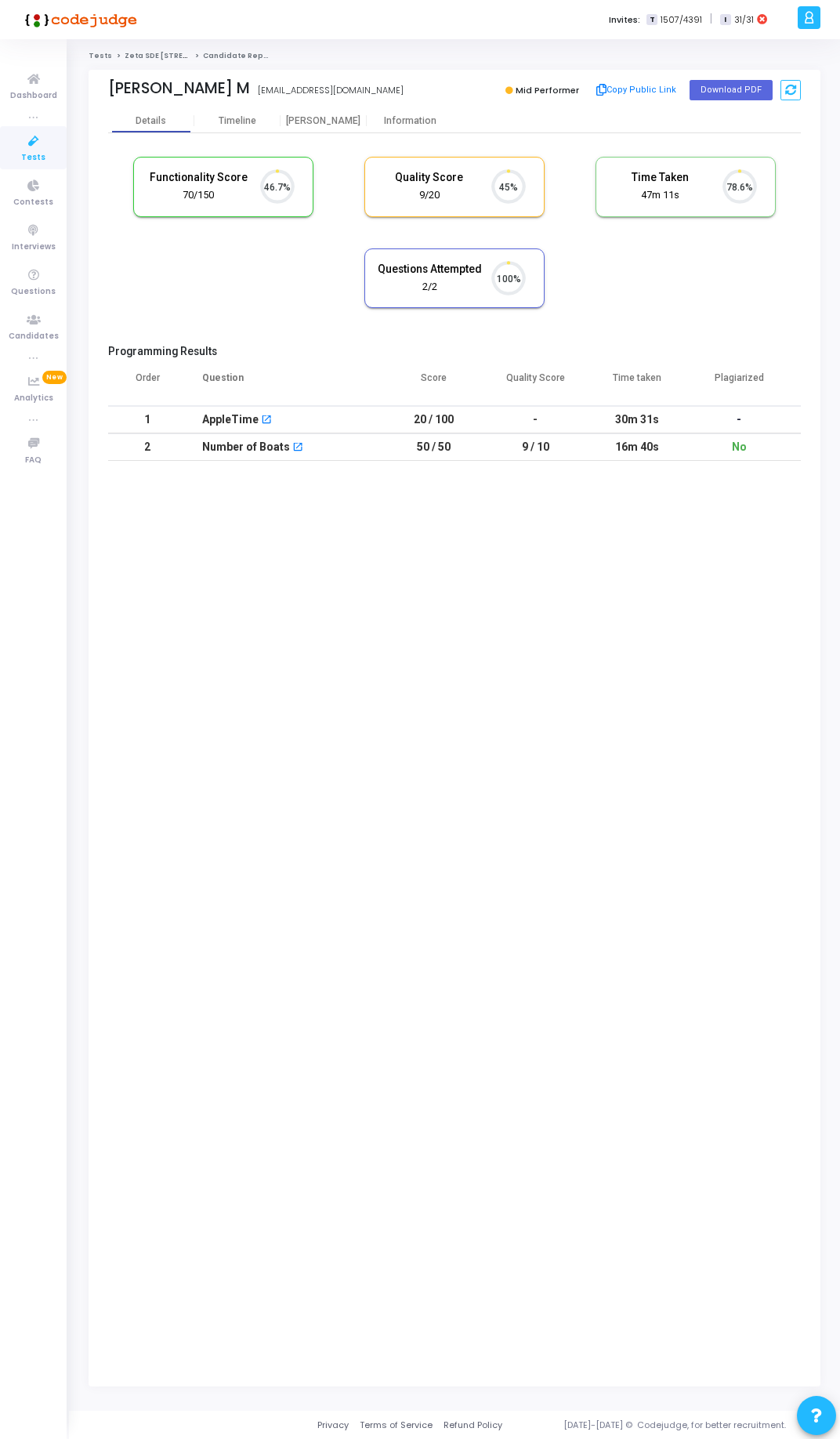
scroll to position [7, 7]
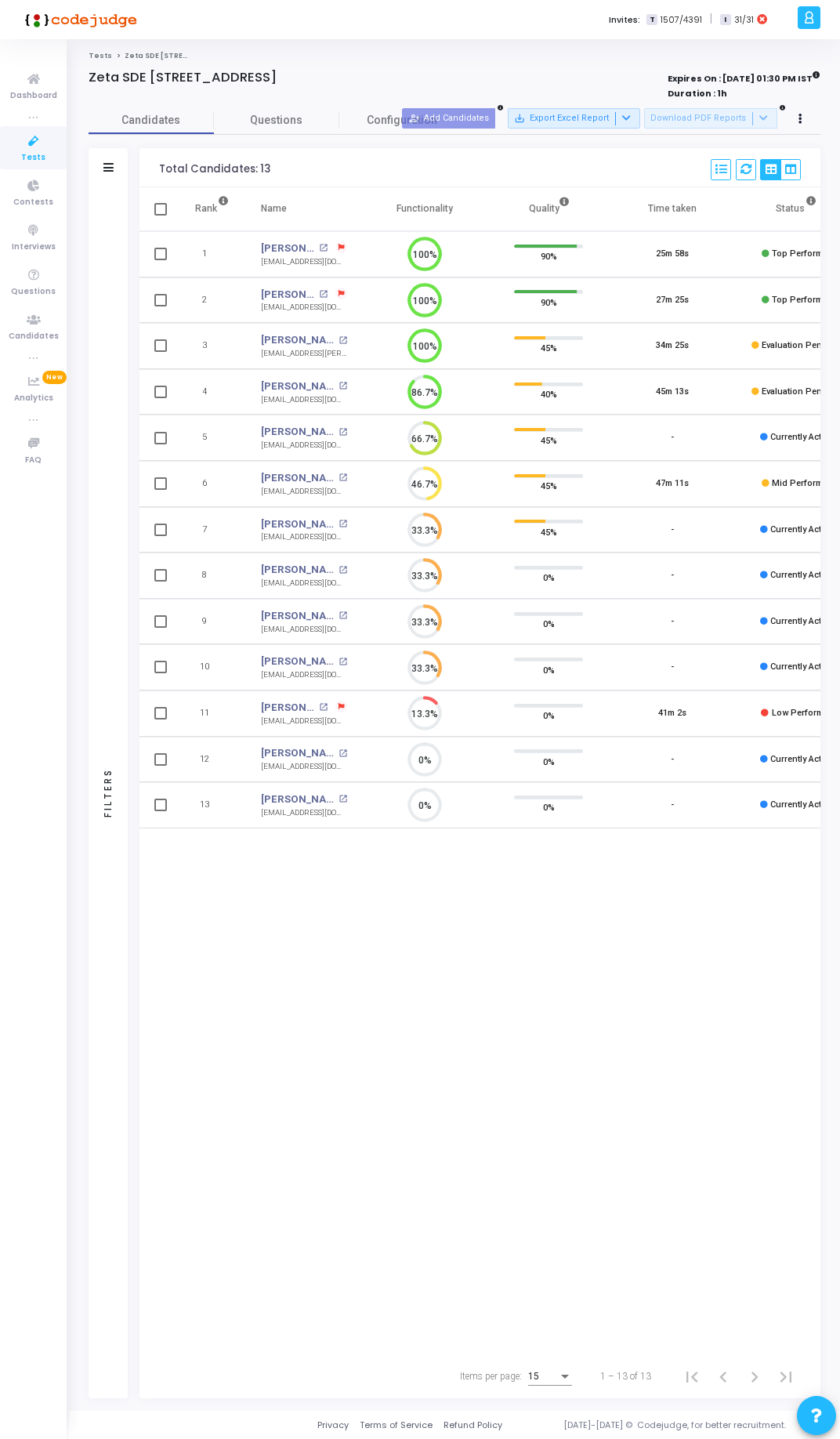
click at [259, 1003] on div "Rank Name Functionality Quality Time taken Status Actions 1 Anurag Anand open_i…" at bounding box center [480, 771] width 681 height 1167
click at [289, 970] on div "Rank Name Functionality Quality Time taken Status Actions 1 [PERSON_NAME] open_…" at bounding box center [480, 771] width 681 height 1167
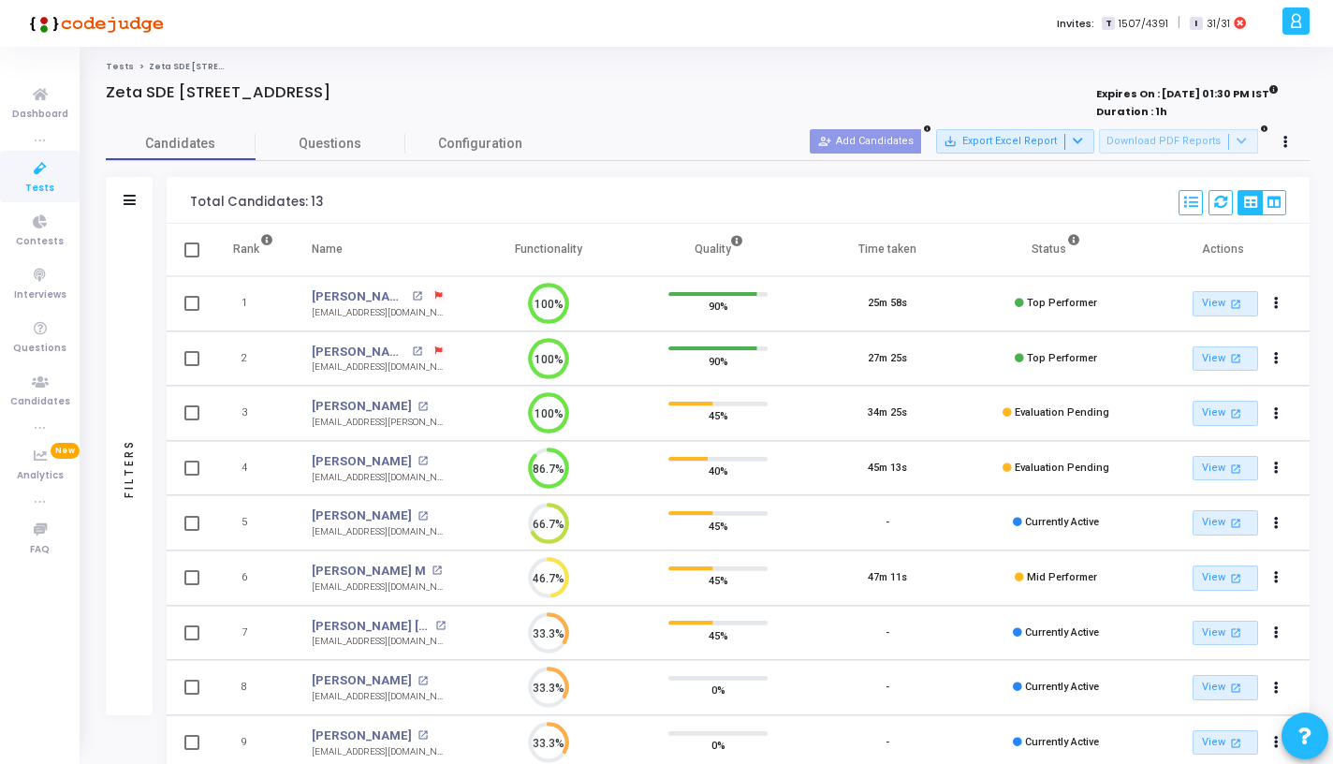
scroll to position [39, 48]
click div
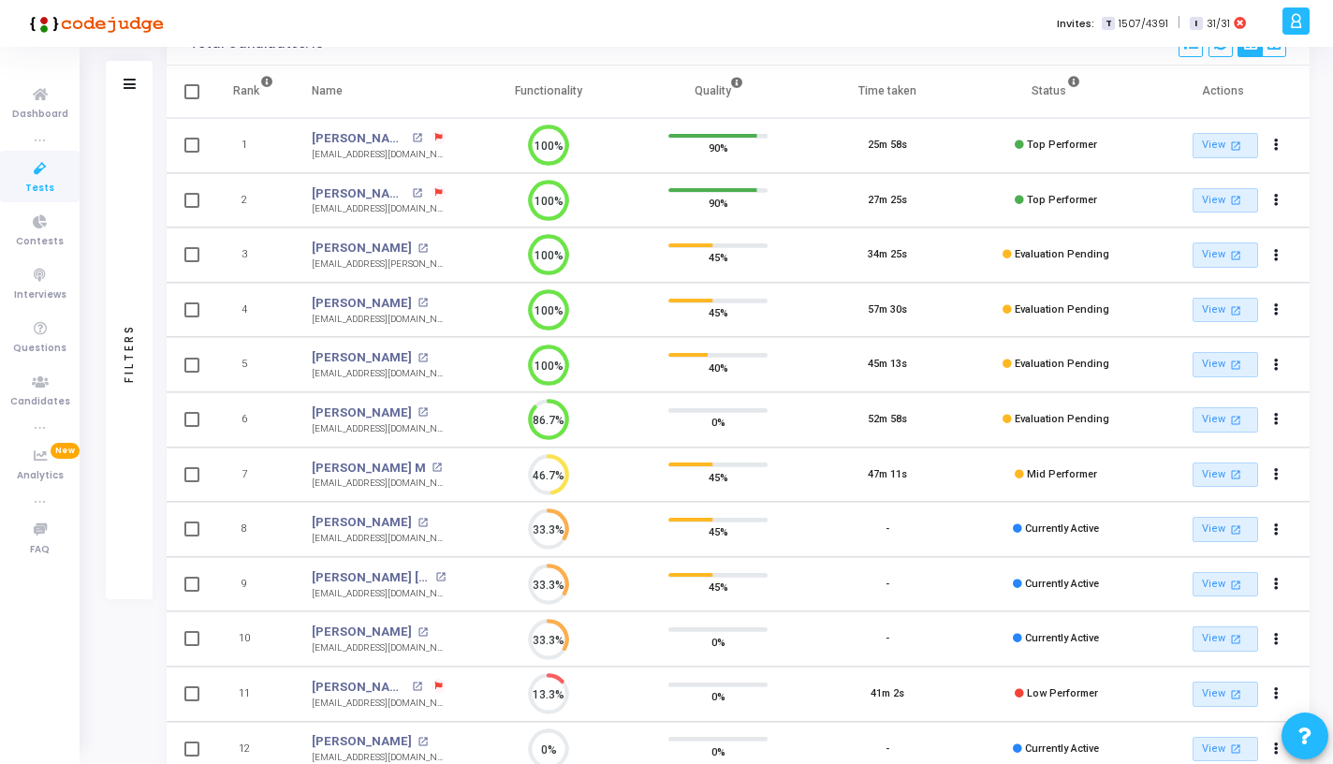
scroll to position [266, 0]
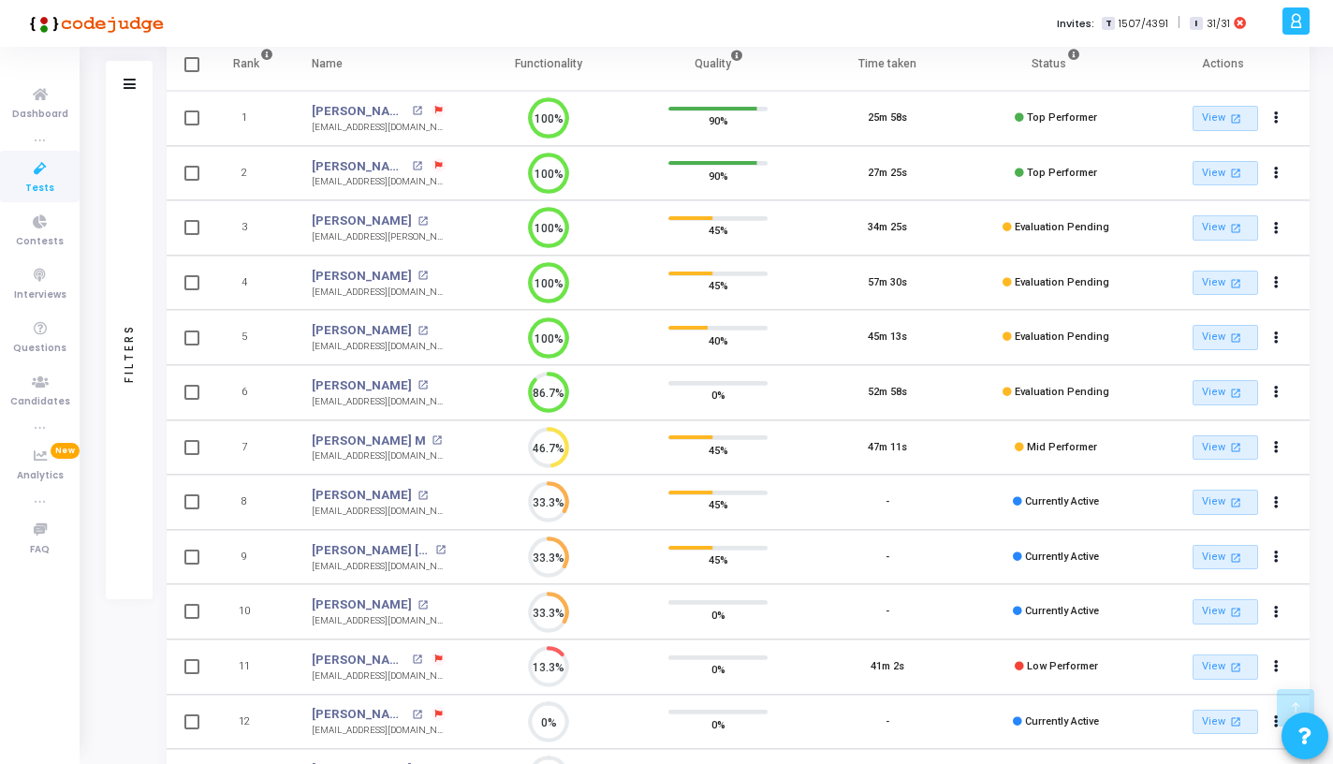
scroll to position [326, 0]
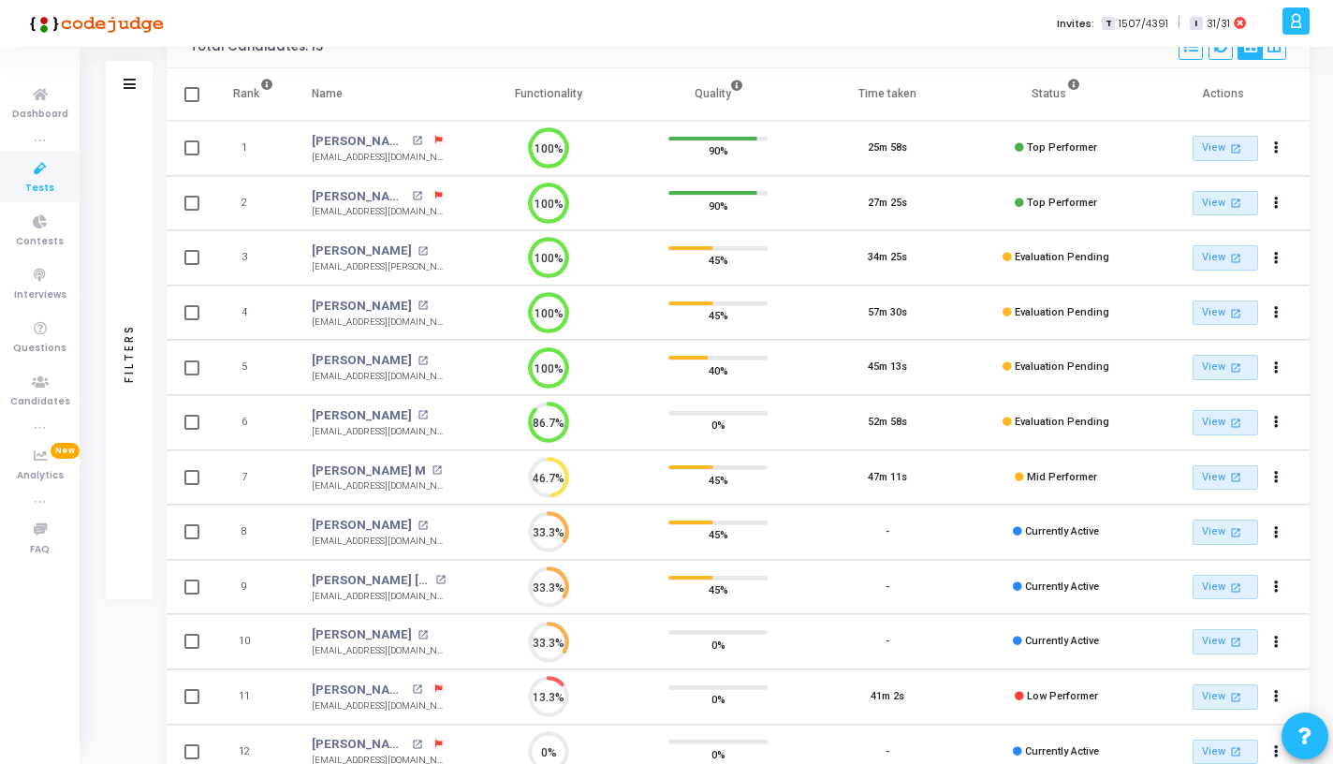
scroll to position [122, 0]
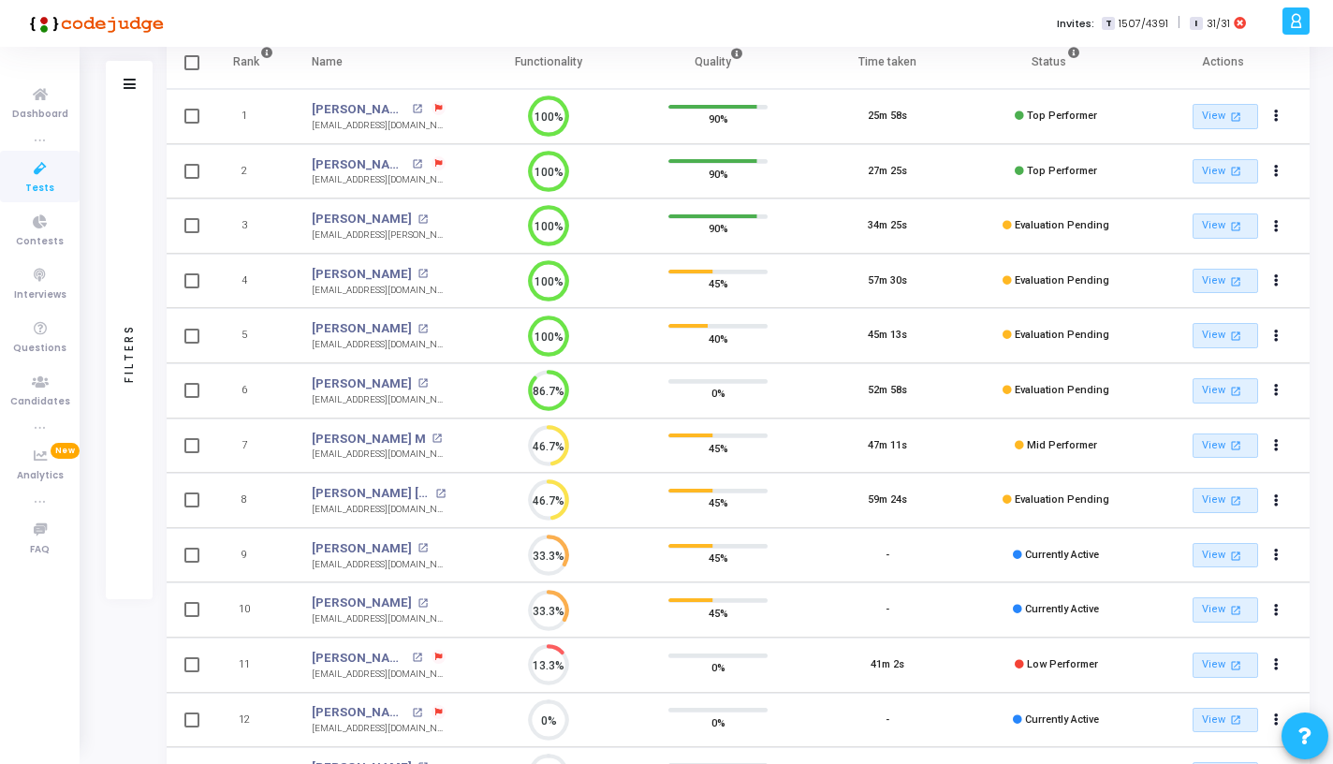
scroll to position [181, 0]
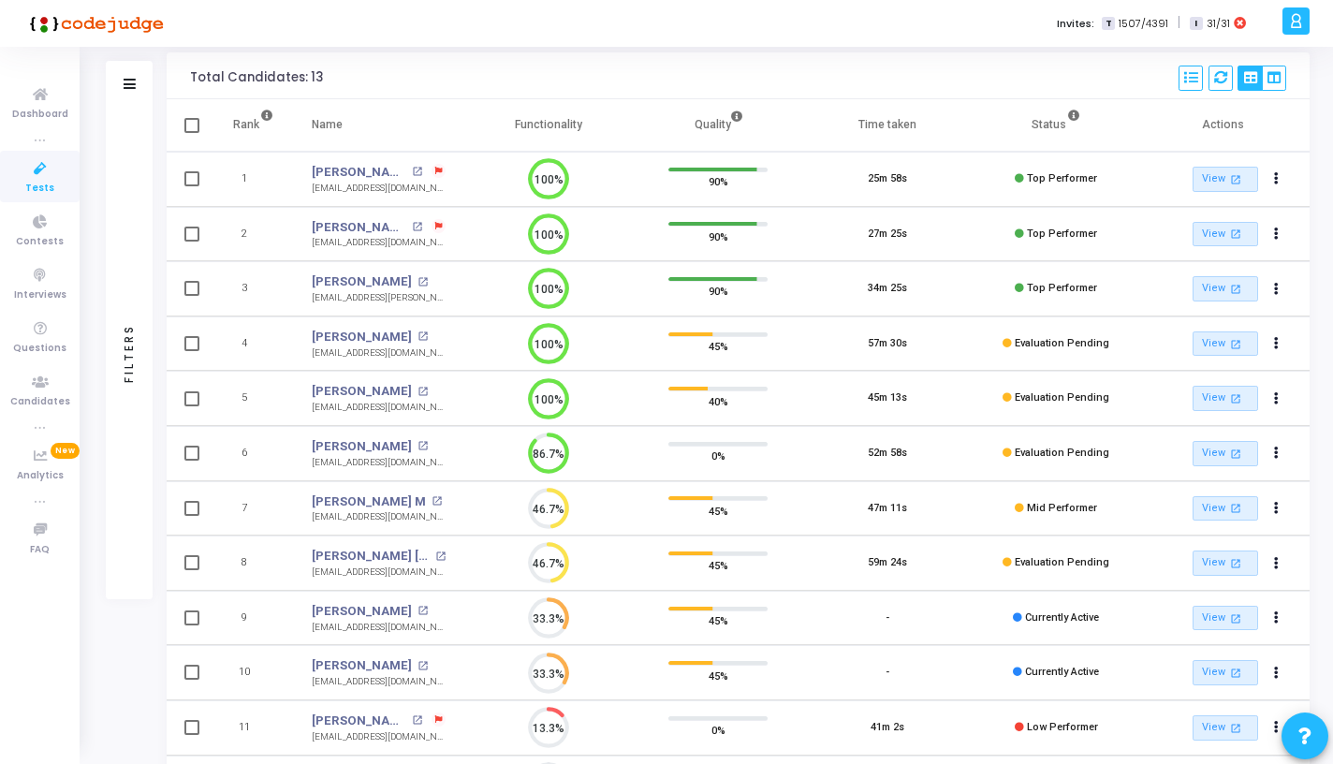
click at [580, 109] on th "Functionality" at bounding box center [548, 125] width 169 height 52
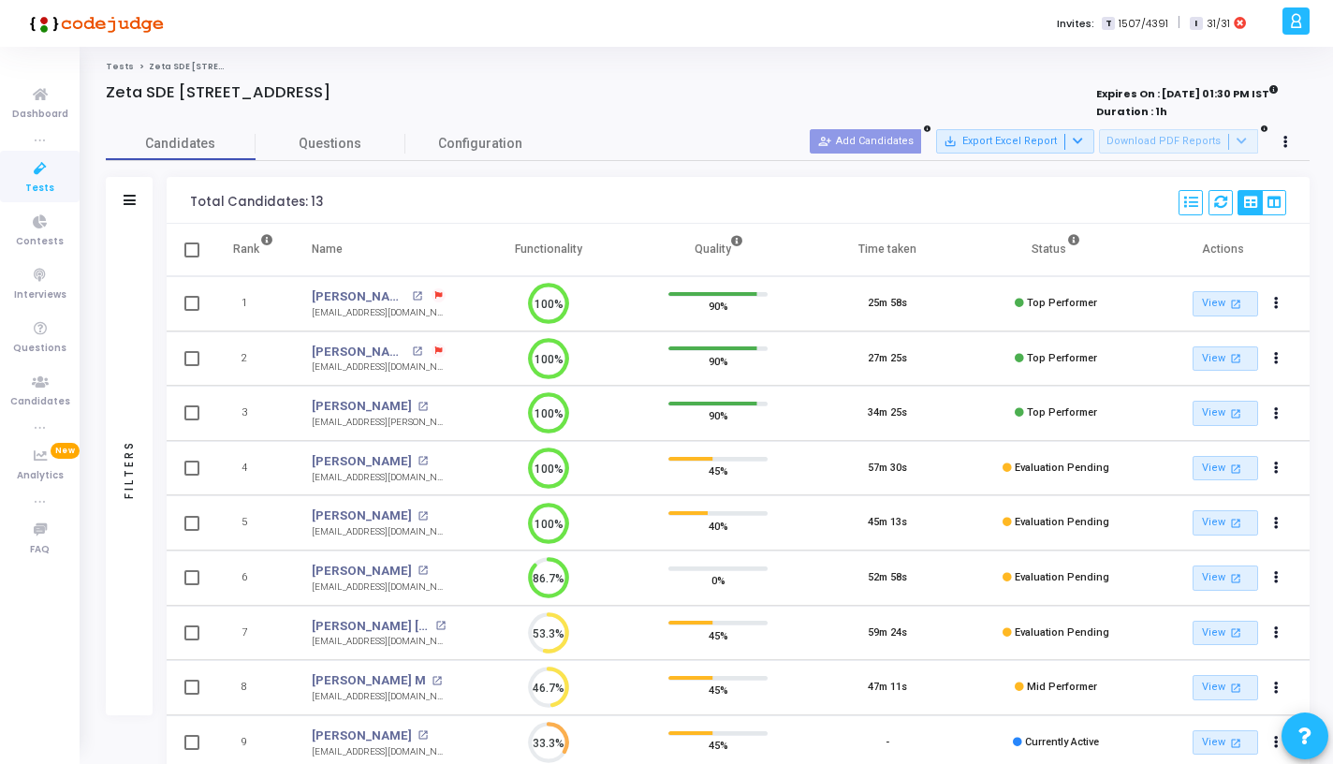
scroll to position [326, 0]
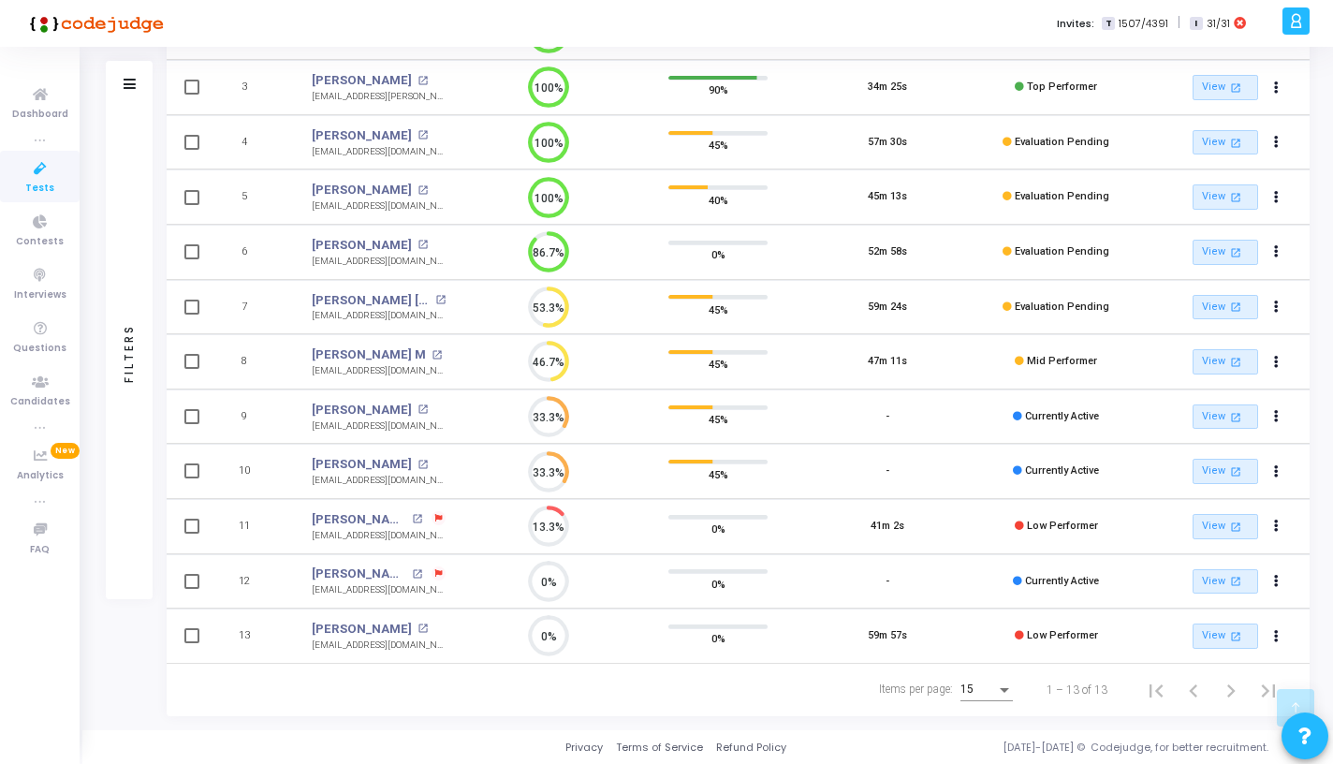
click at [508, 671] on div "Items per page: 15 1 – 13 of 13" at bounding box center [739, 690] width 1112 height 52
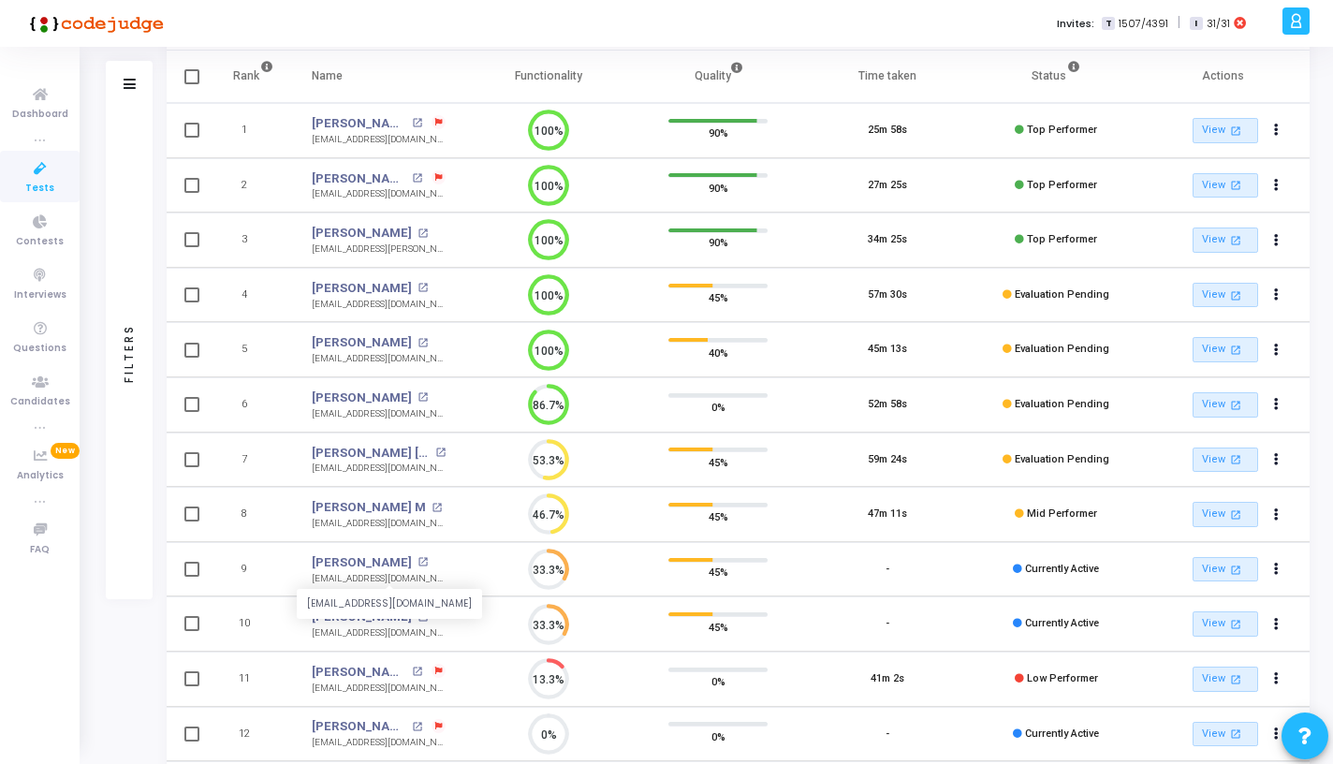
scroll to position [191, 0]
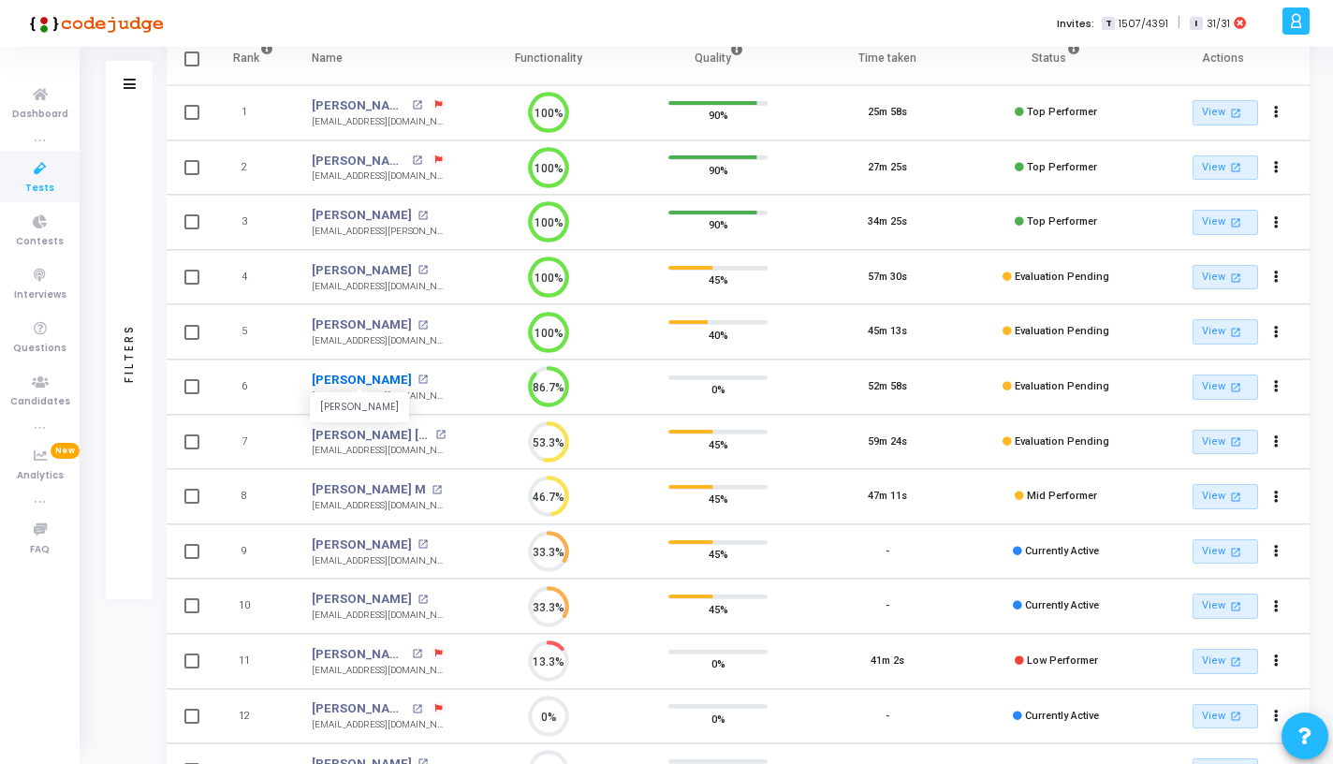
click at [394, 379] on link "[PERSON_NAME]" at bounding box center [362, 380] width 100 height 19
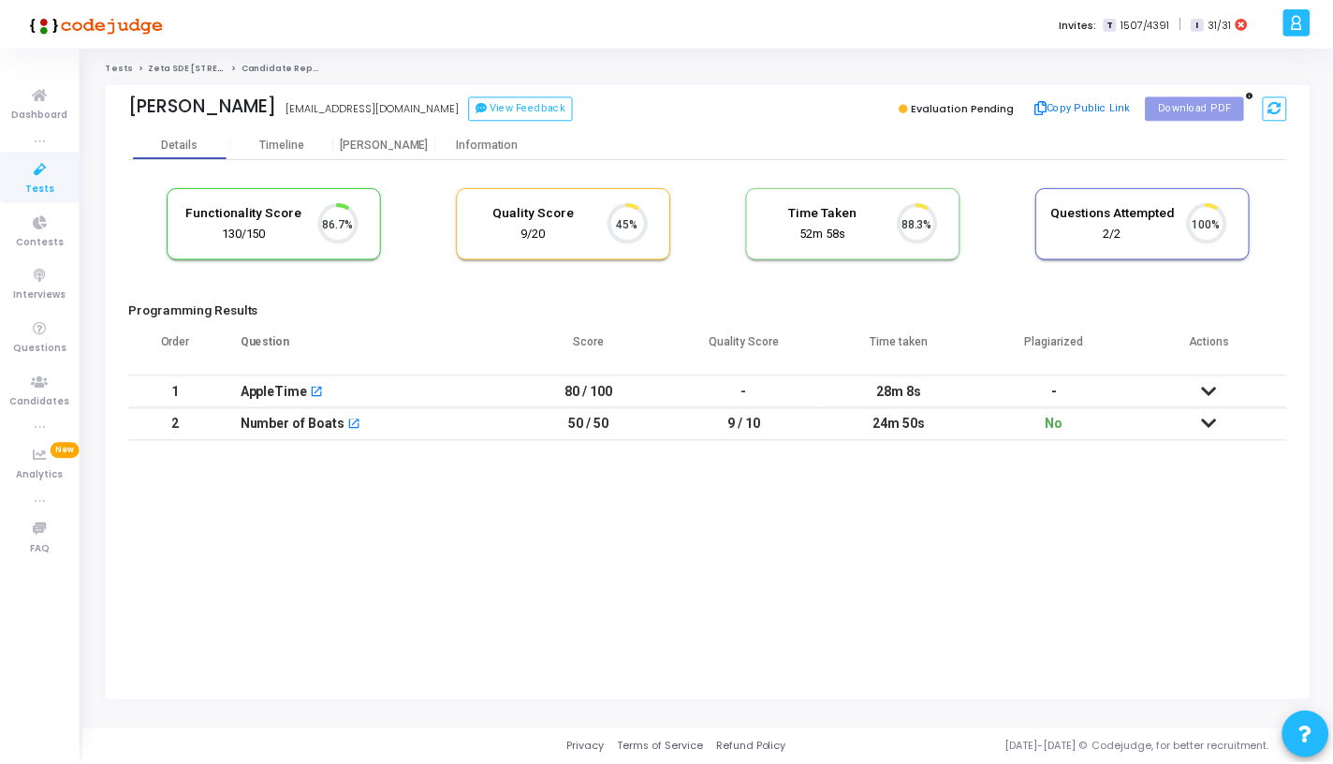
scroll to position [39, 48]
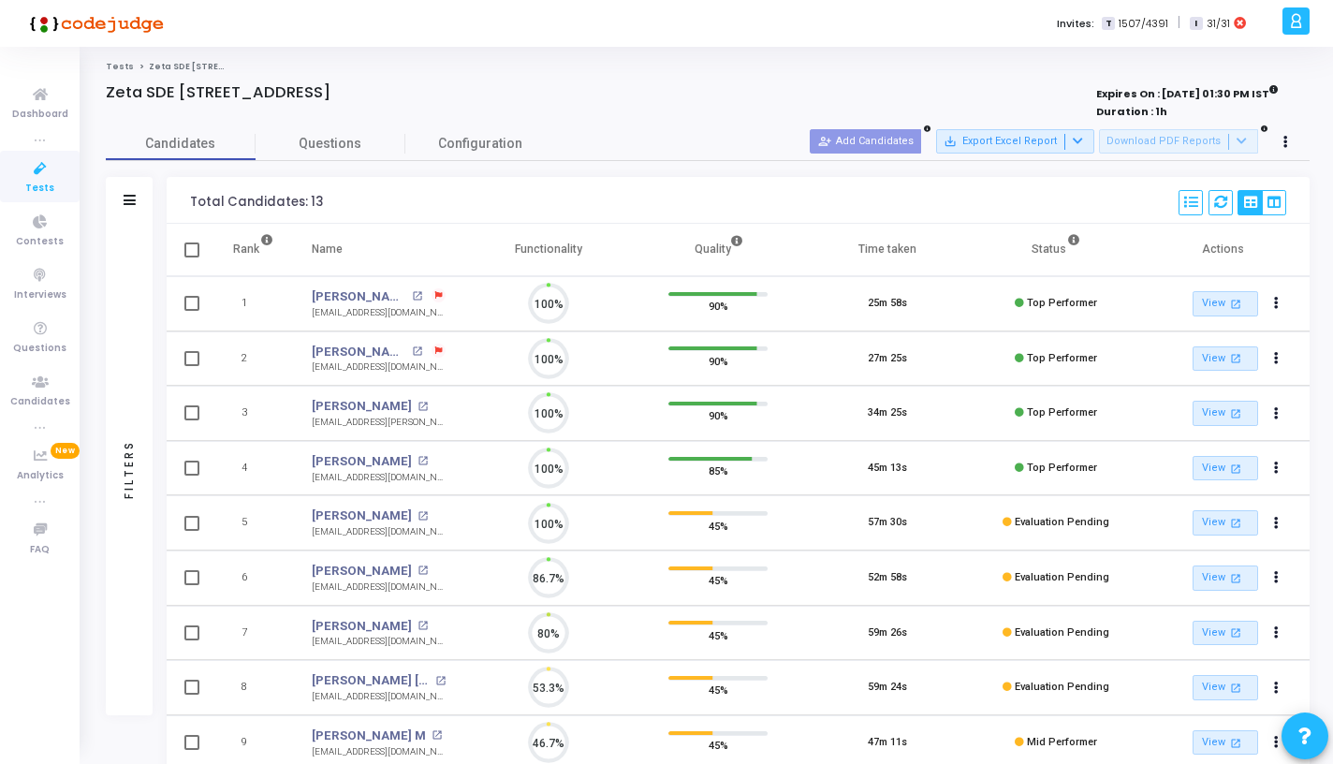
scroll to position [39, 48]
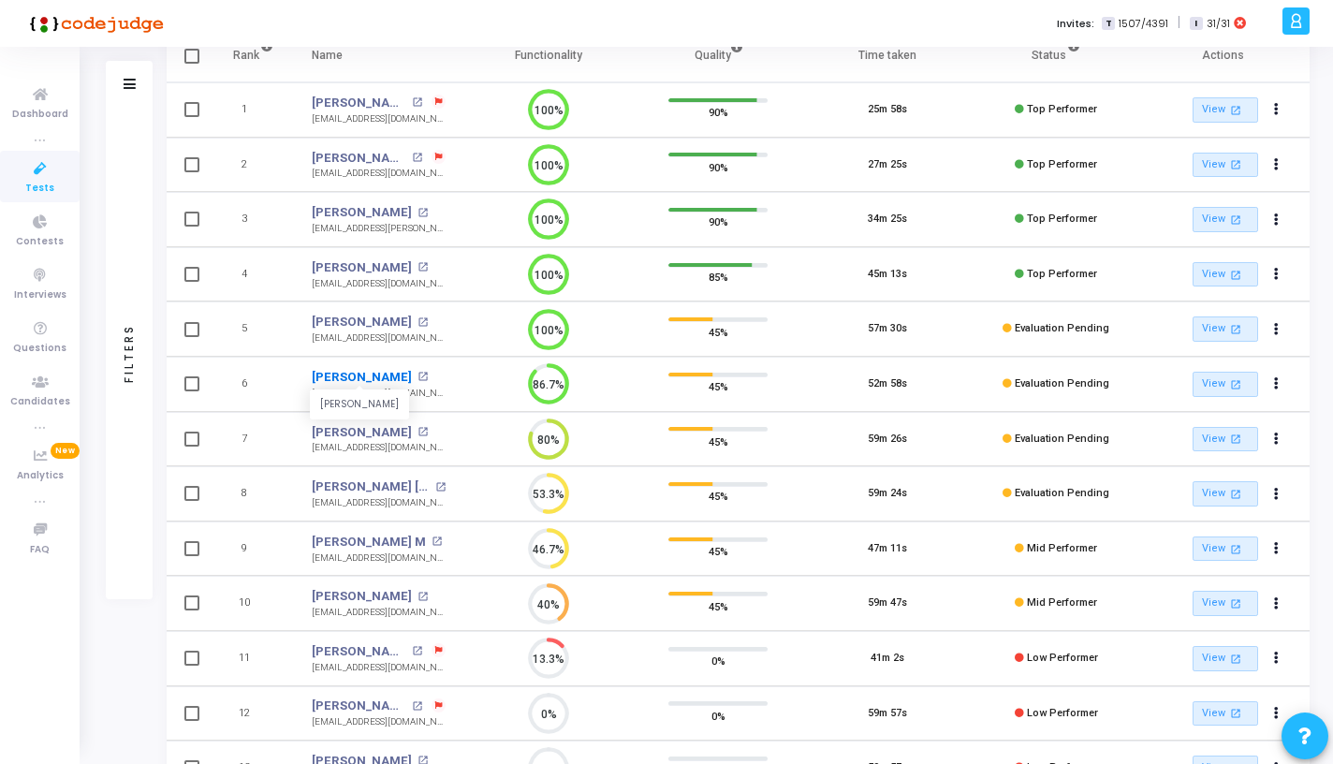
click at [394, 378] on link "[PERSON_NAME]" at bounding box center [362, 377] width 100 height 19
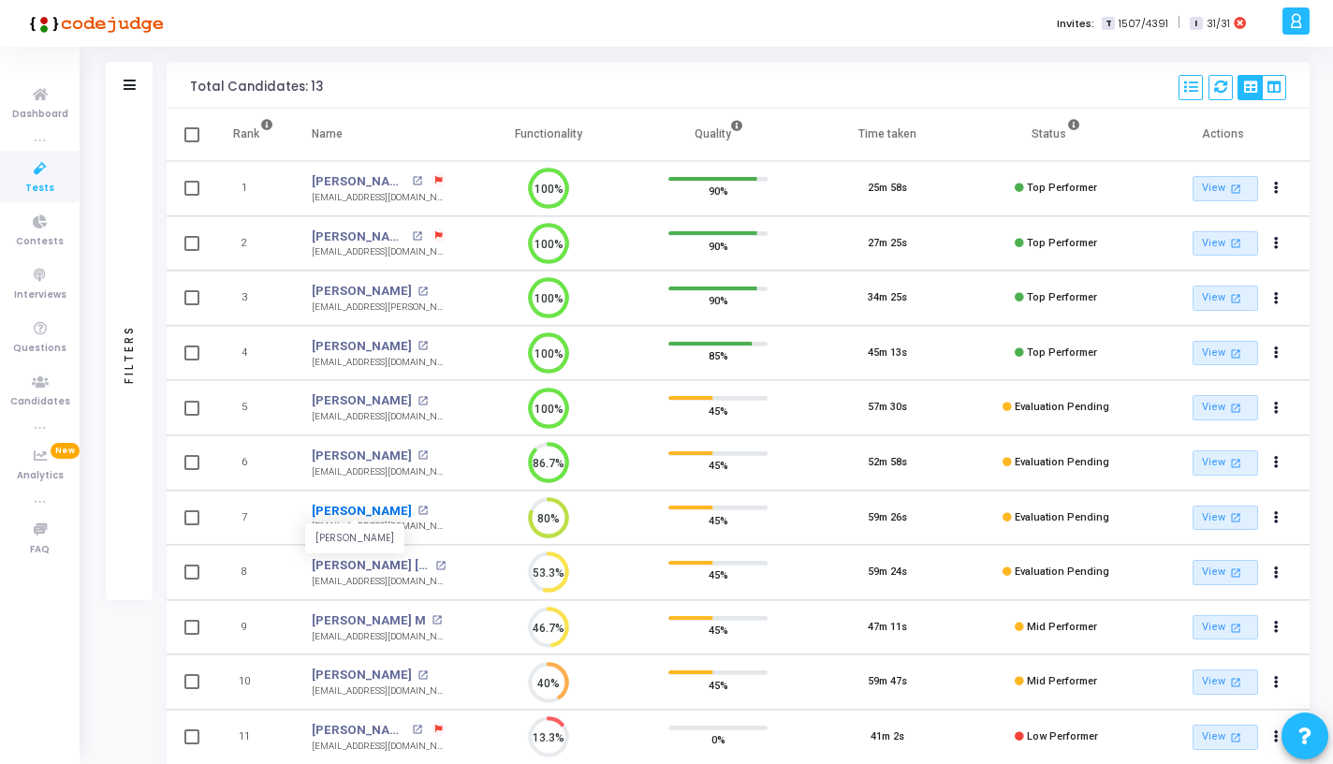
click at [399, 506] on link "[PERSON_NAME]" at bounding box center [362, 511] width 100 height 19
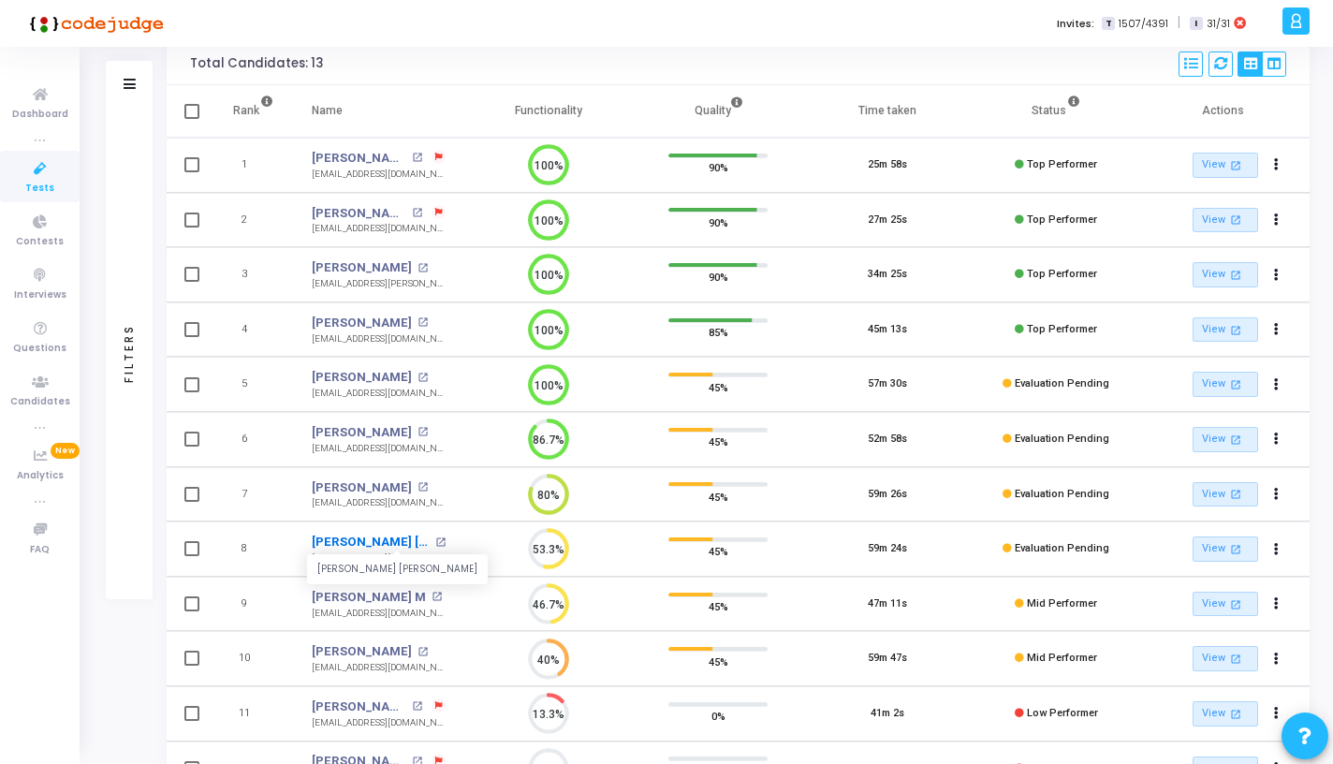
click at [364, 545] on link "[PERSON_NAME] [PERSON_NAME]" at bounding box center [371, 542] width 119 height 19
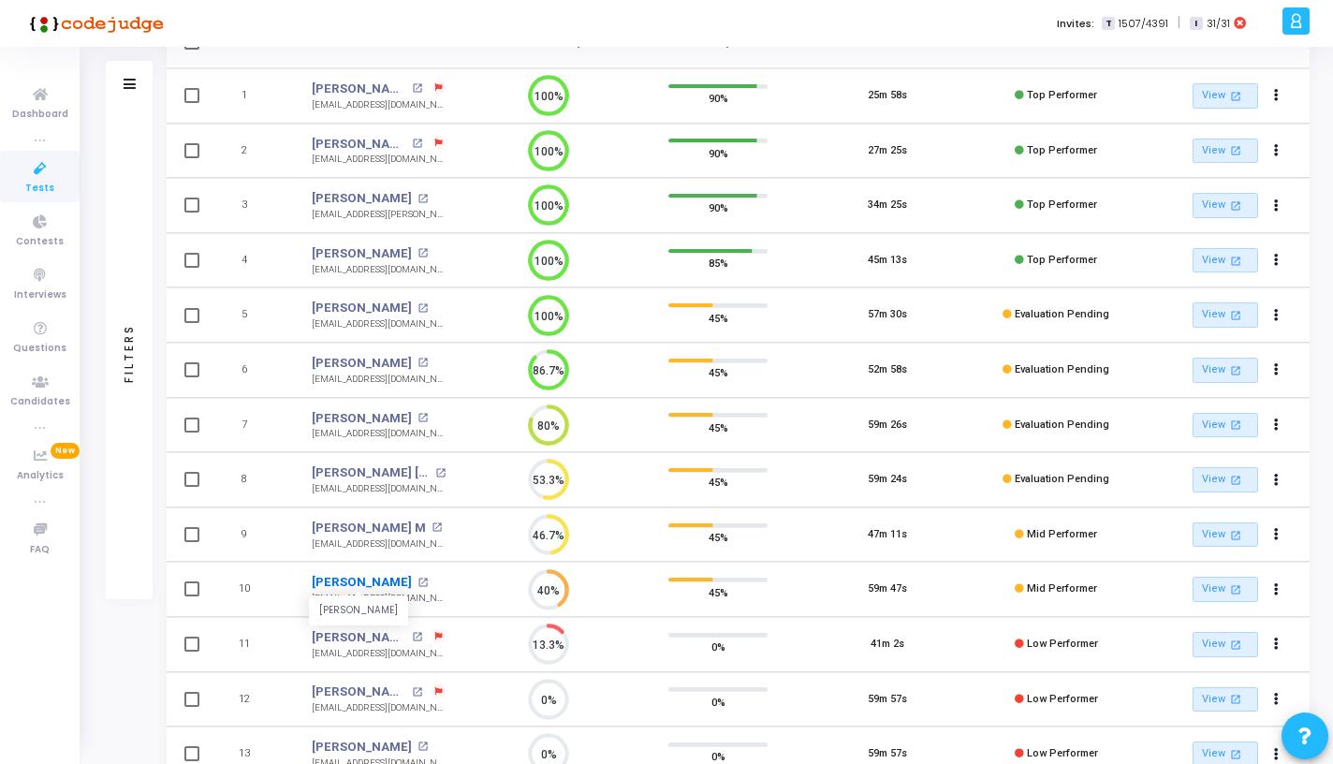
click at [363, 581] on link "[PERSON_NAME]" at bounding box center [362, 582] width 100 height 19
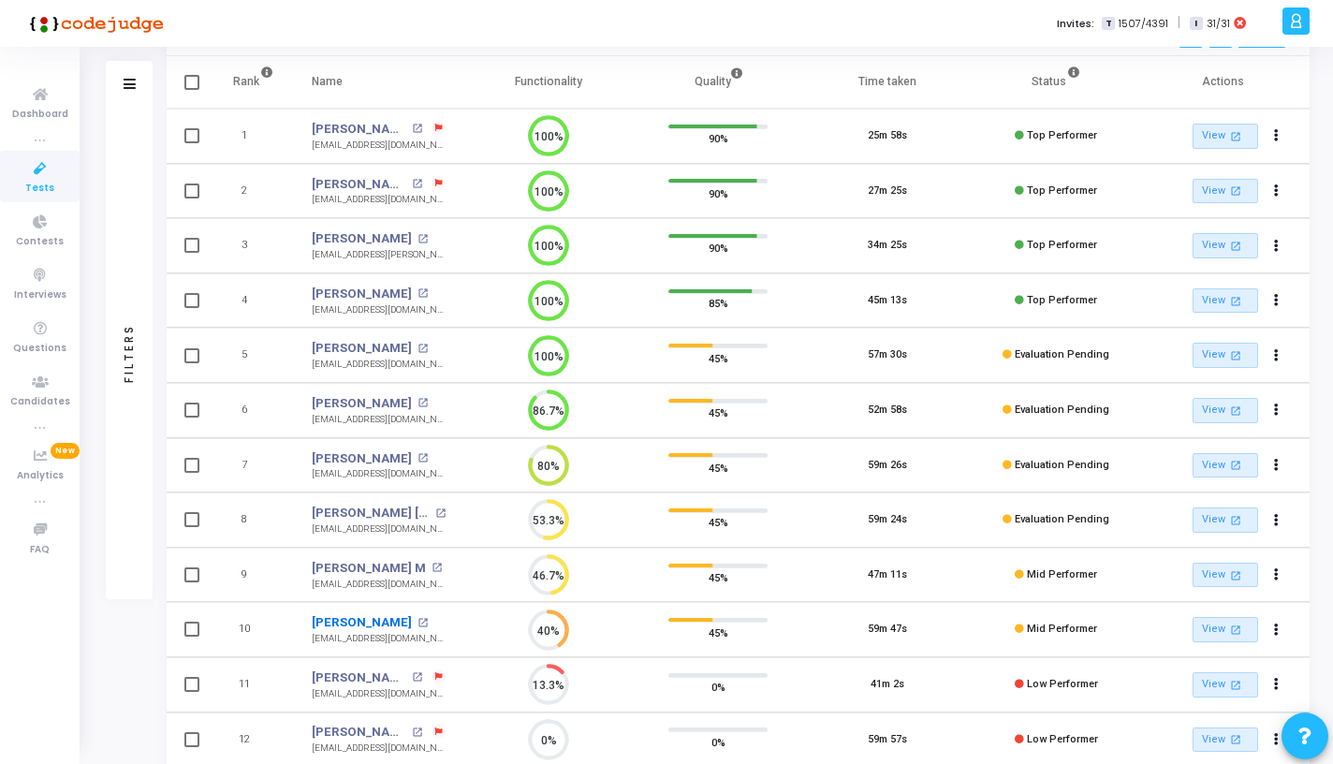
click at [361, 619] on link "[PERSON_NAME]" at bounding box center [362, 622] width 100 height 19
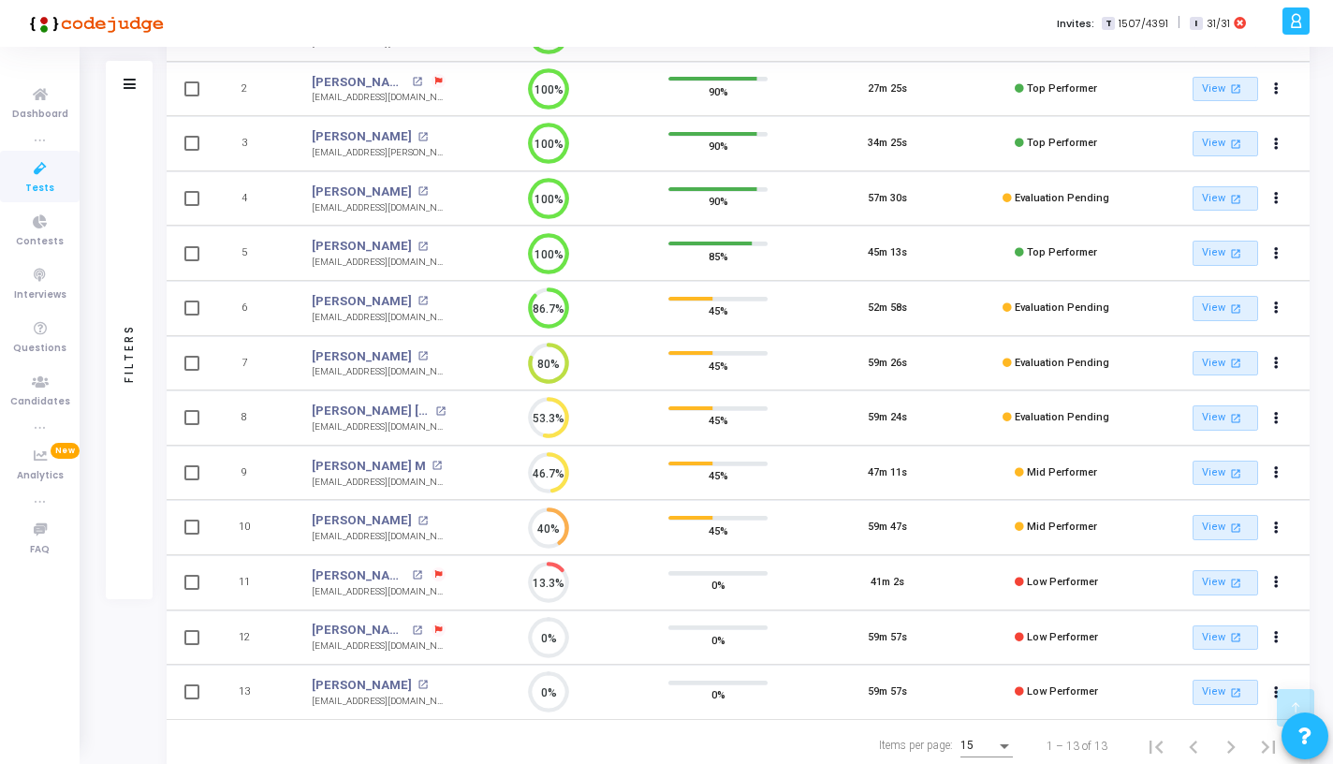
scroll to position [311, 0]
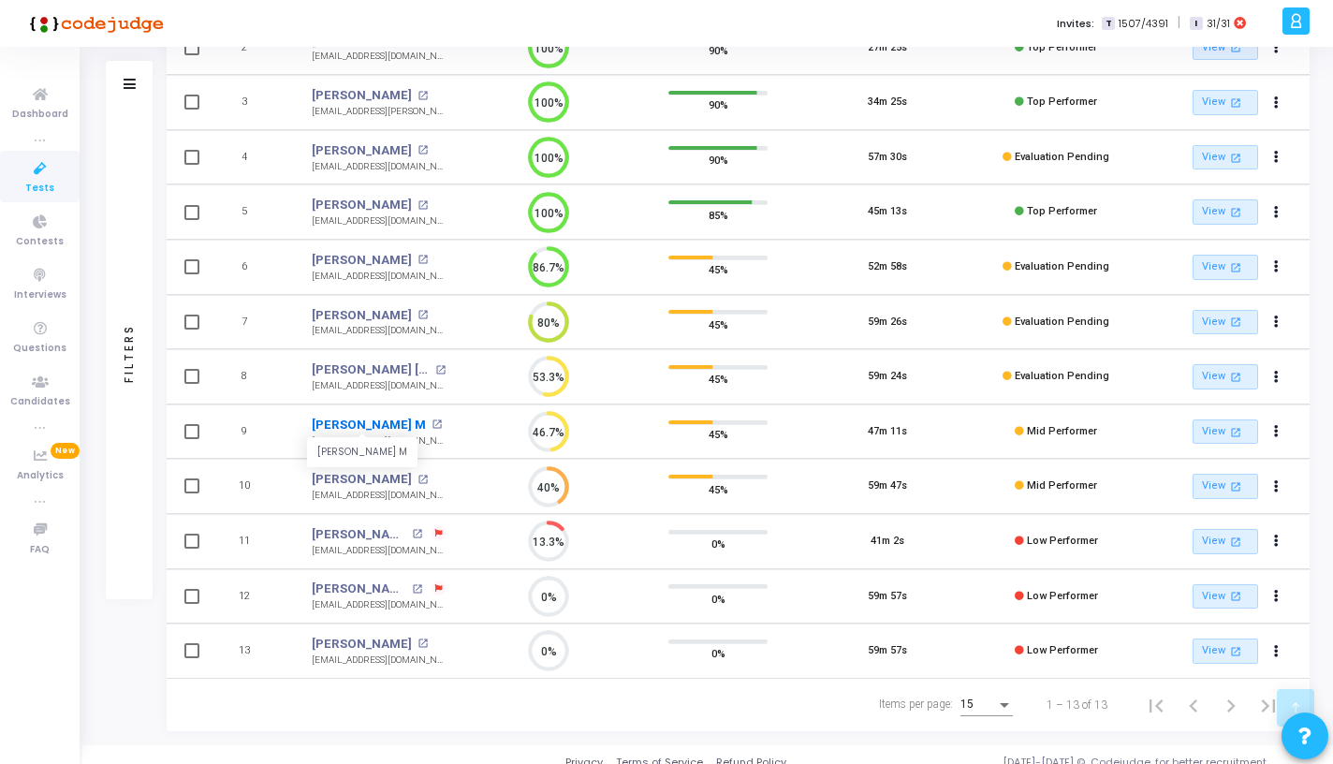
click at [346, 421] on link "[PERSON_NAME] M" at bounding box center [369, 425] width 114 height 19
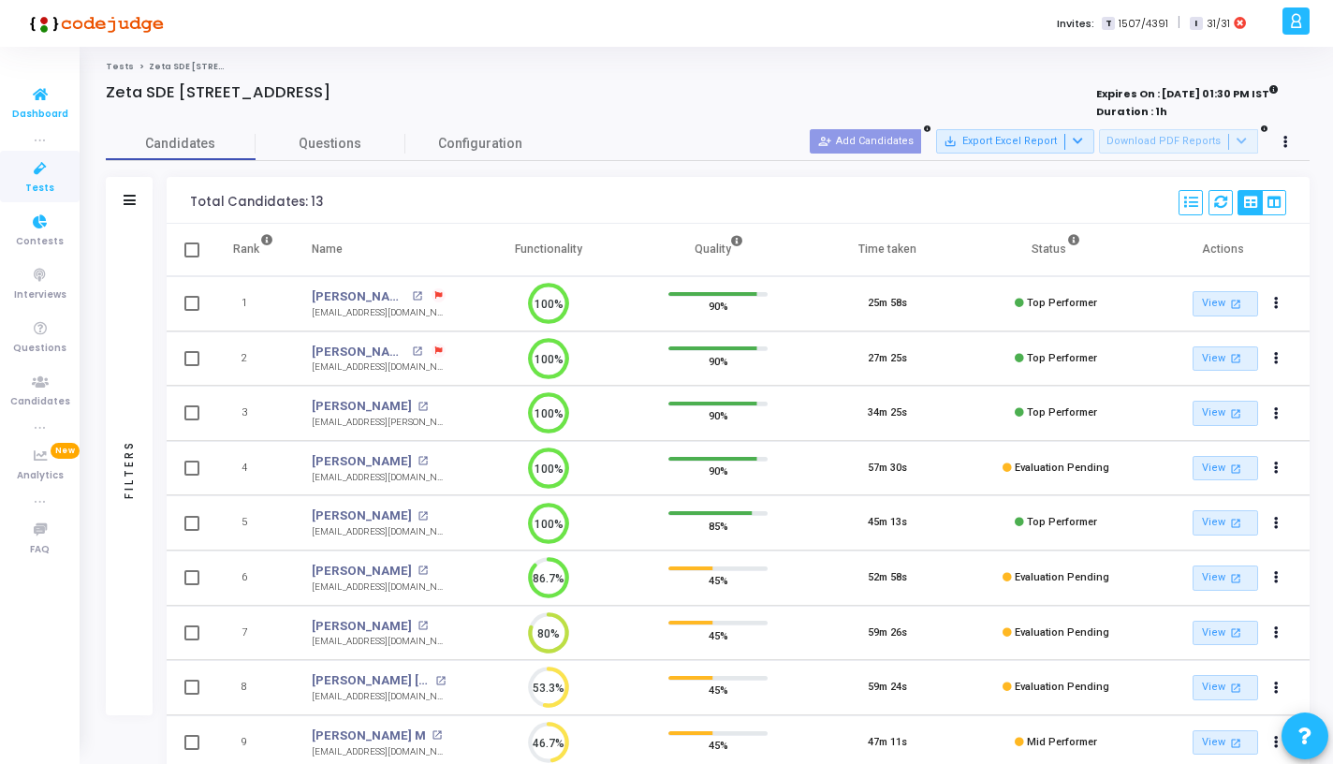
click at [50, 99] on icon at bounding box center [40, 94] width 39 height 23
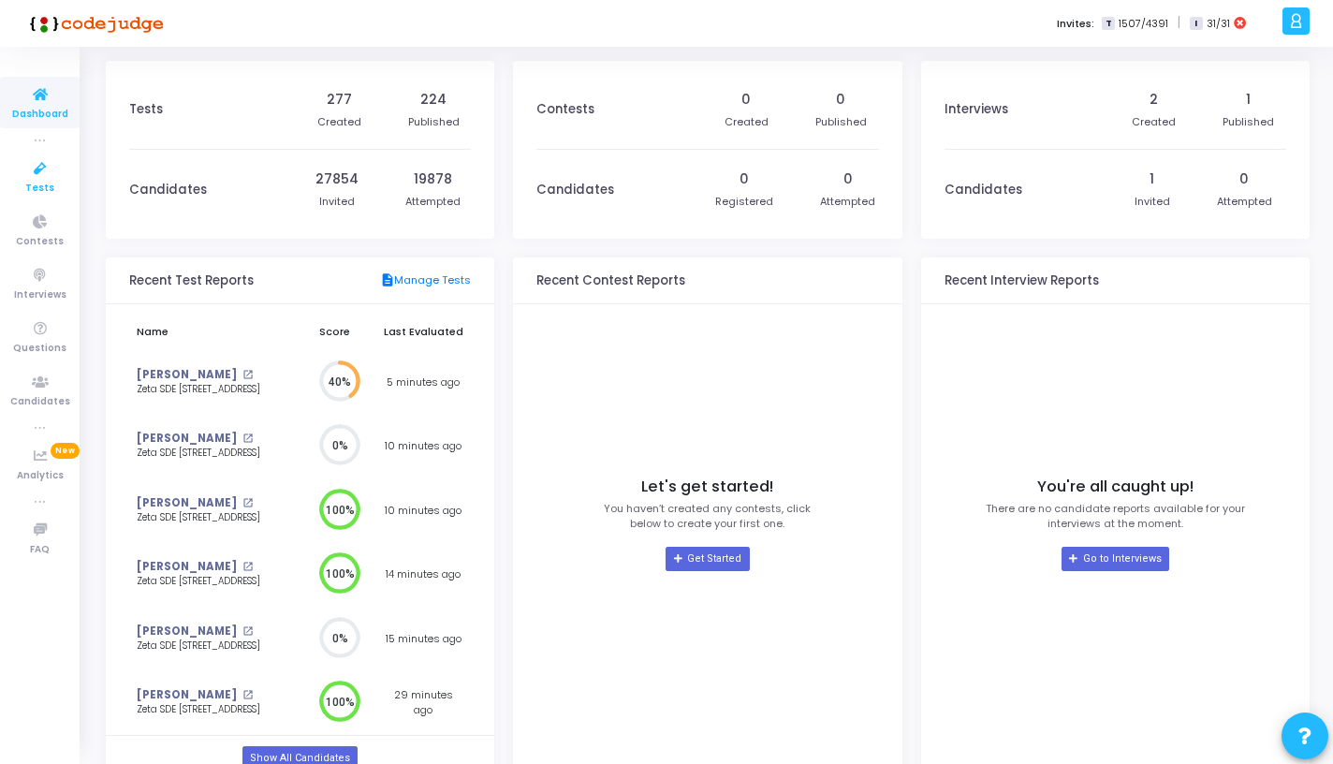
click at [37, 189] on span "Tests" at bounding box center [39, 189] width 29 height 16
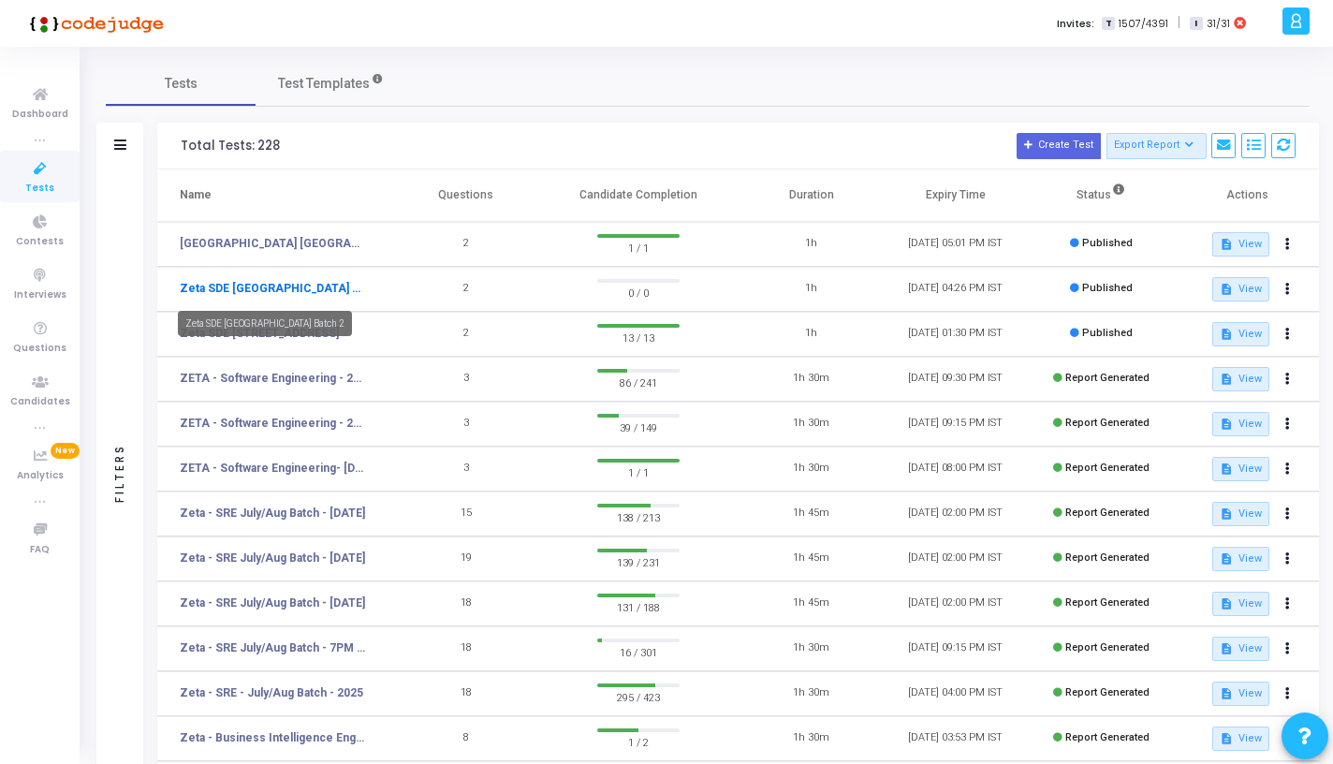
click at [271, 291] on link "Zeta SDE 2 Hiring Drive Hyderabad Batch 2" at bounding box center [272, 288] width 185 height 17
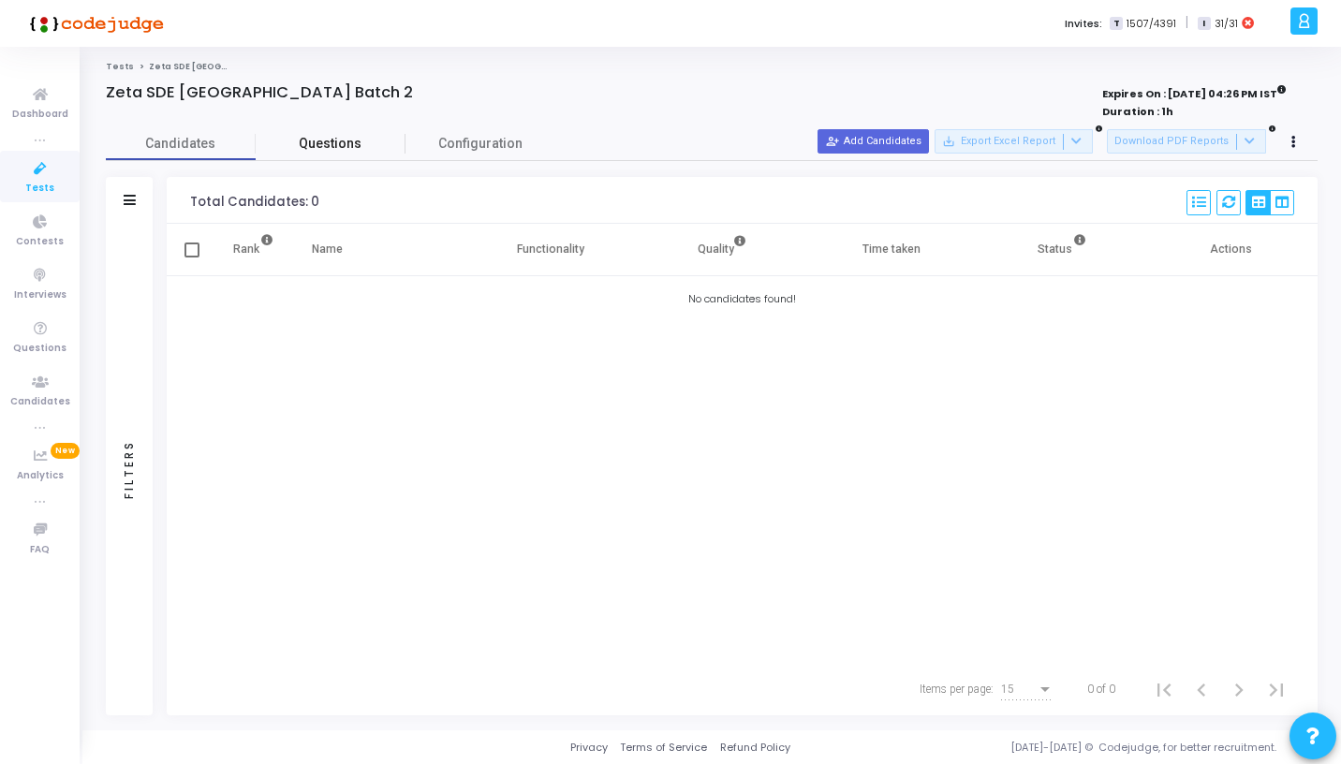
click at [336, 140] on span "Questions" at bounding box center [331, 144] width 150 height 20
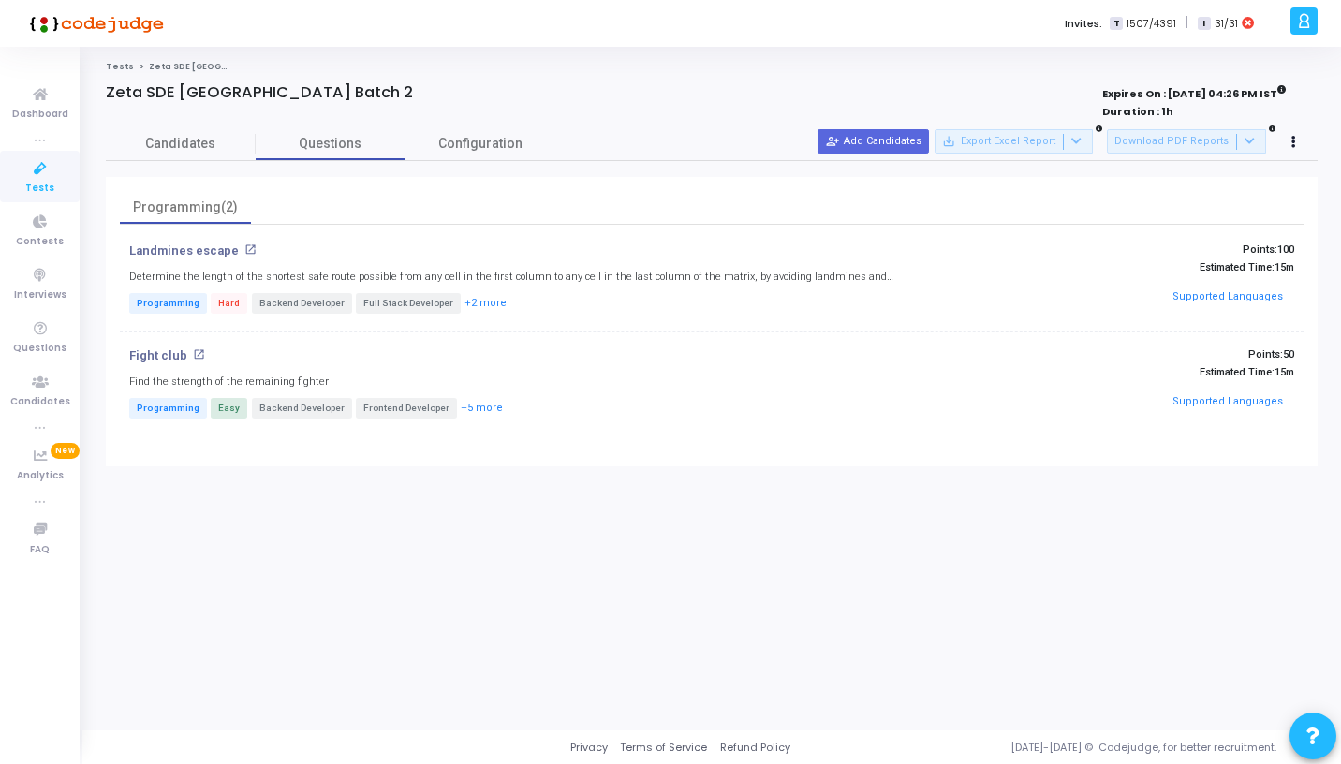
click at [36, 183] on span "Tests" at bounding box center [39, 189] width 29 height 16
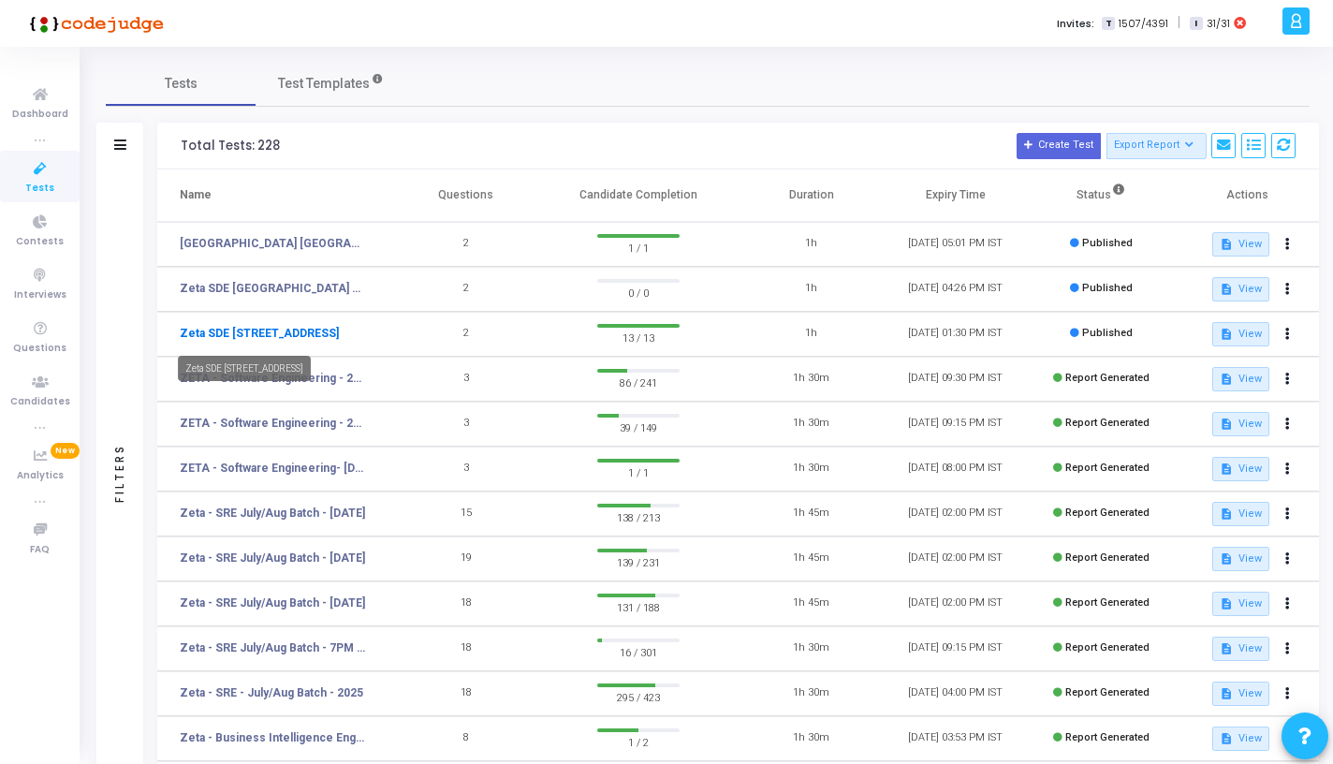
click at [339, 337] on link "Zeta SDE [STREET_ADDRESS]" at bounding box center [259, 333] width 159 height 17
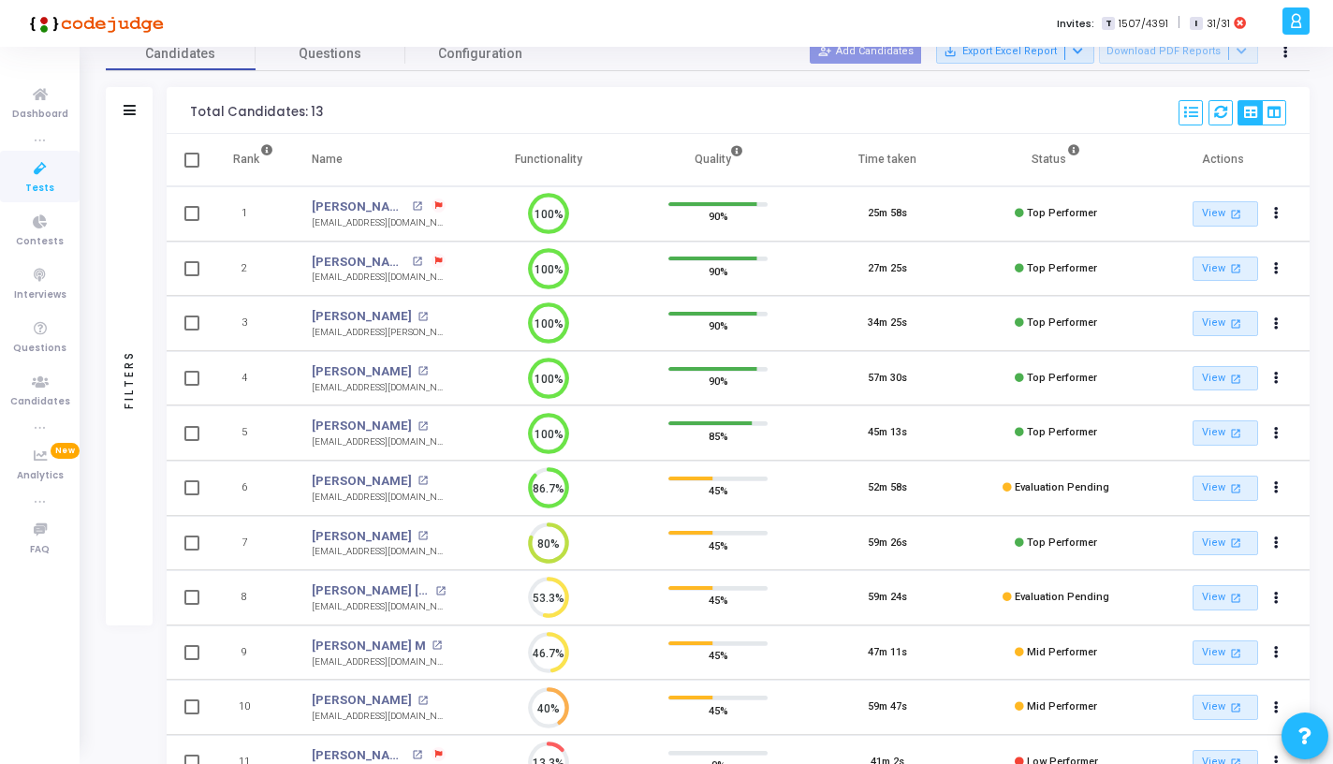
scroll to position [88, 0]
click at [389, 324] on link "[PERSON_NAME]" at bounding box center [362, 318] width 100 height 19
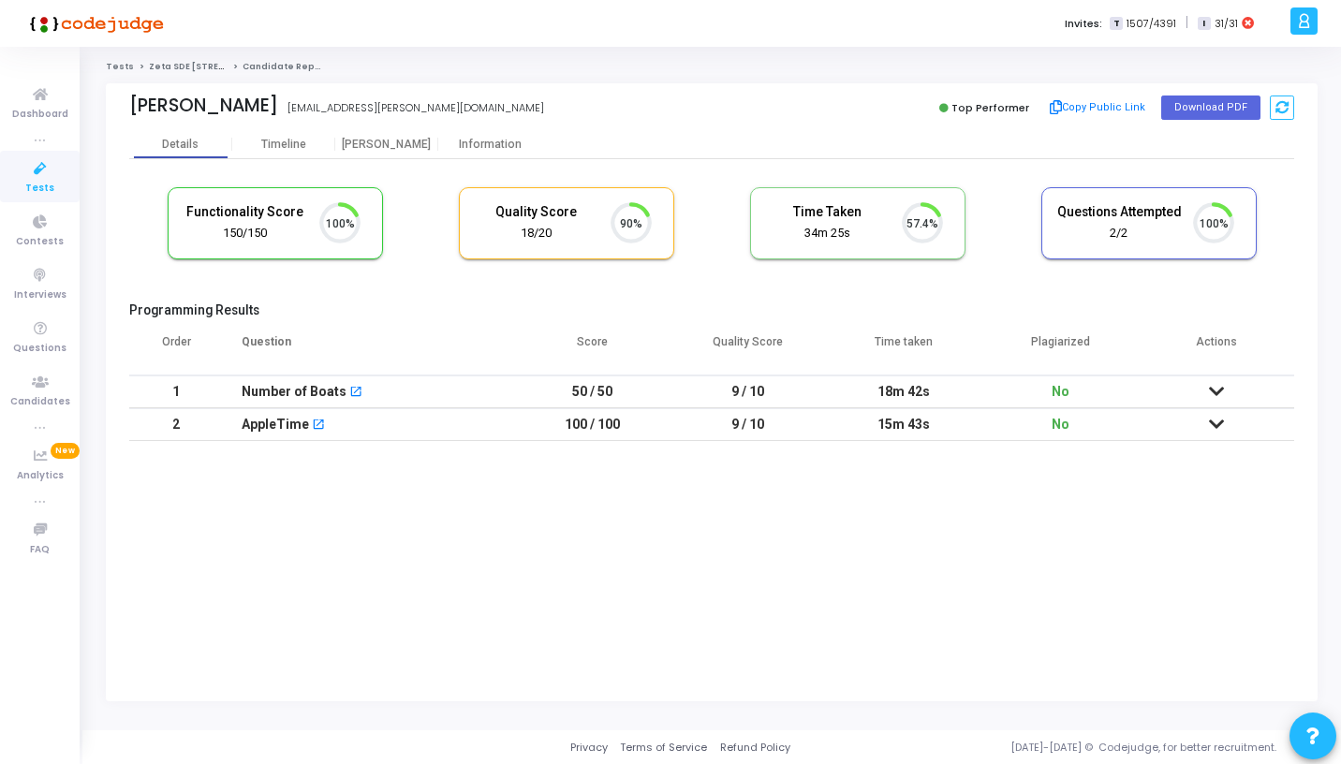
scroll to position [39, 48]
click at [1213, 385] on icon at bounding box center [1216, 391] width 15 height 13
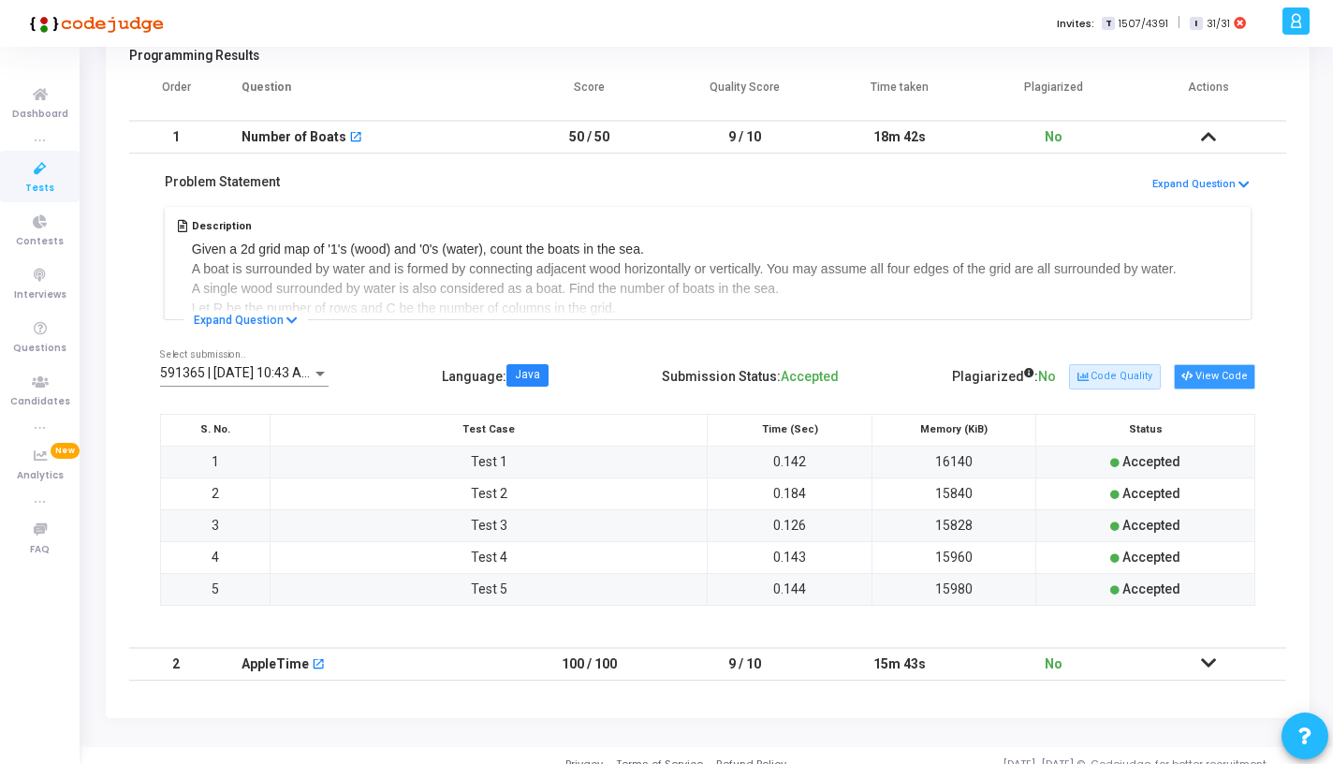
click at [1189, 380] on icon at bounding box center [1187, 377] width 10 height 10
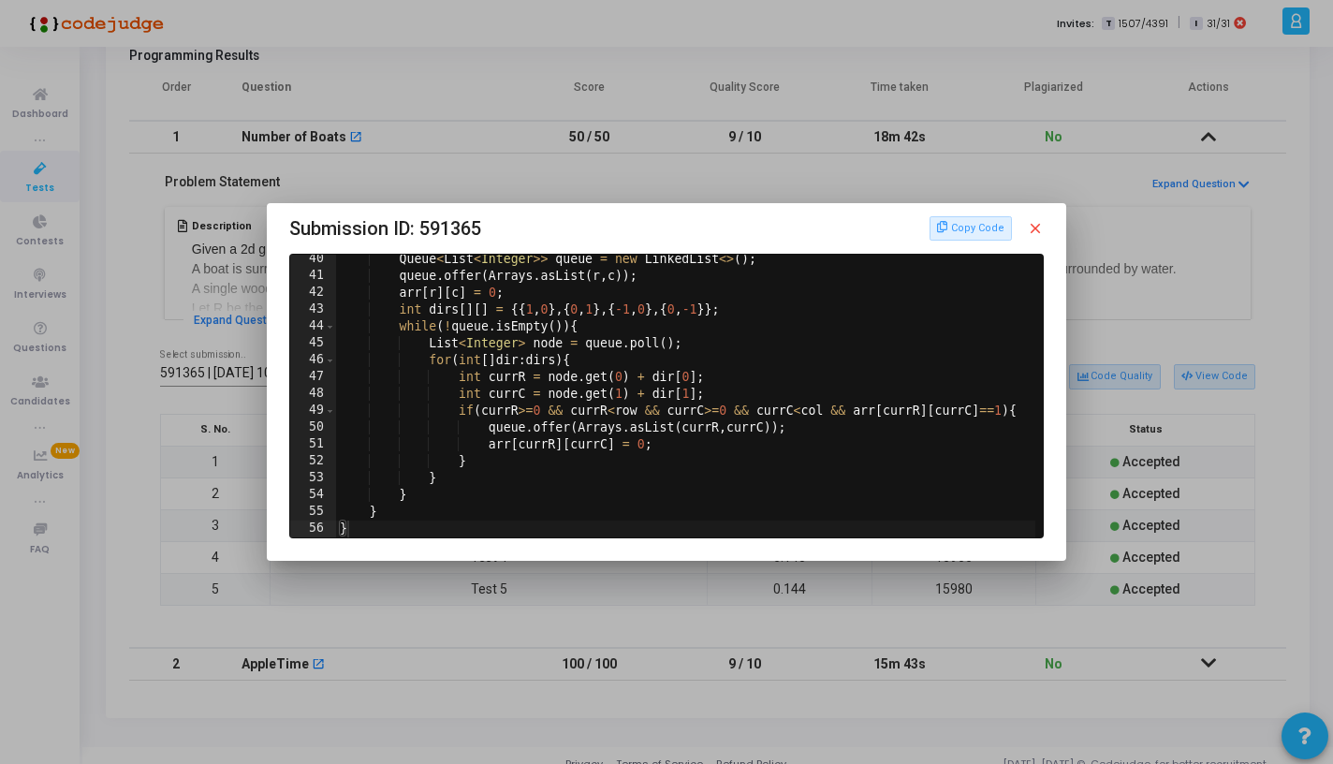
click at [1036, 229] on mat-icon "close" at bounding box center [1035, 228] width 17 height 17
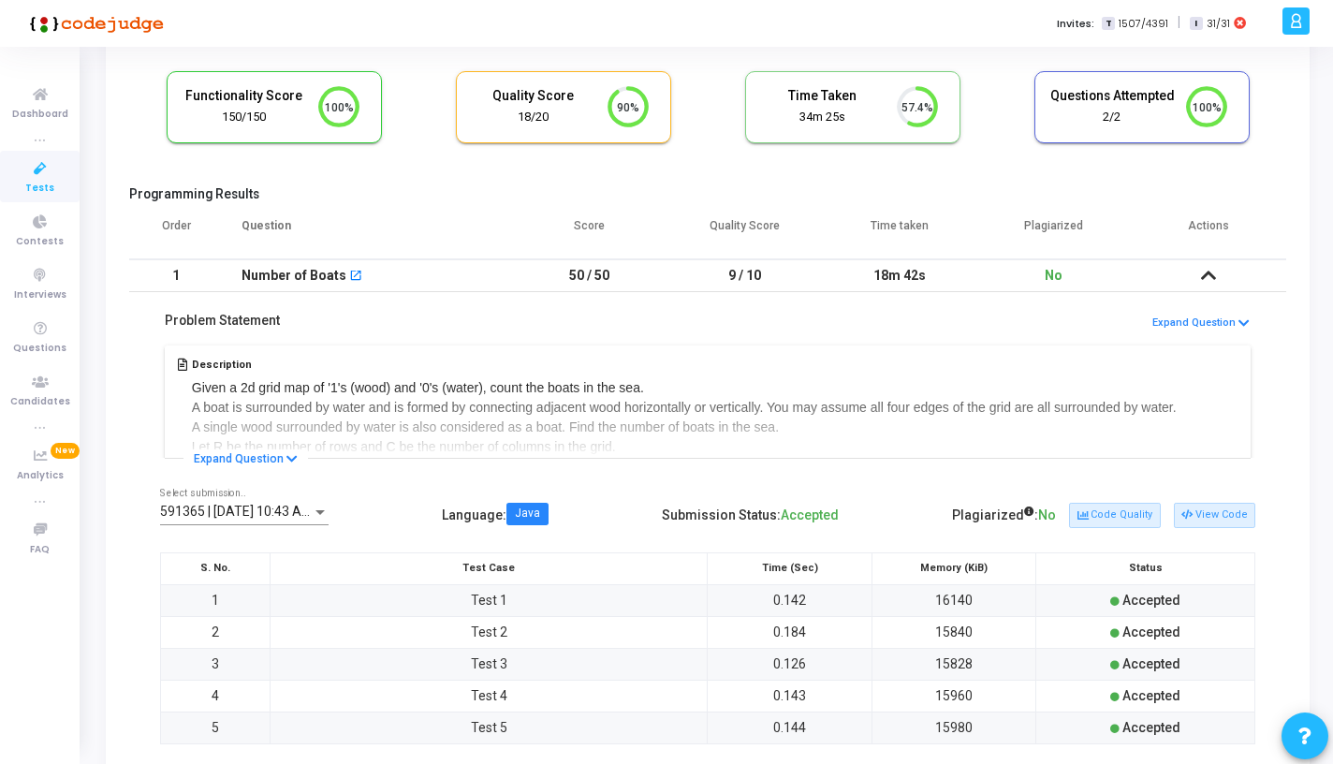
scroll to position [272, 0]
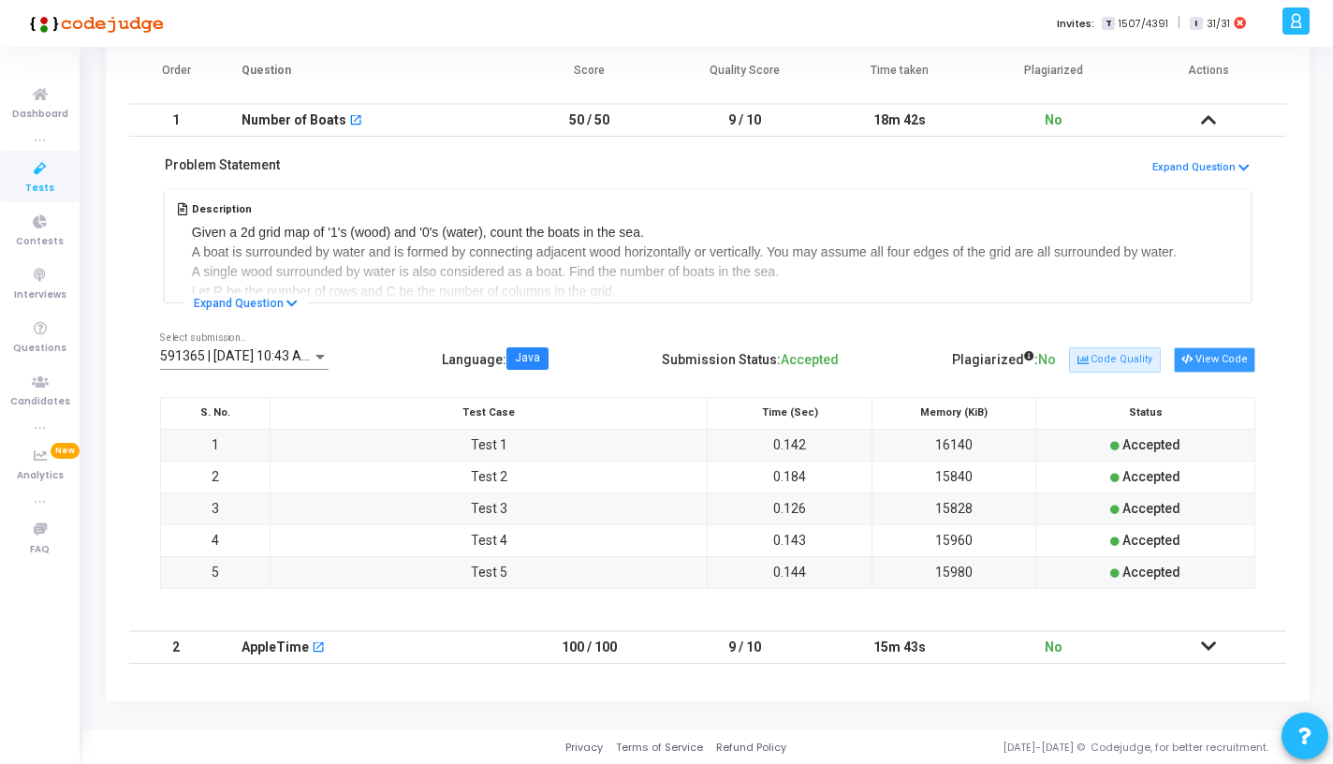
click at [1207, 361] on button "View Code" at bounding box center [1214, 359] width 81 height 24
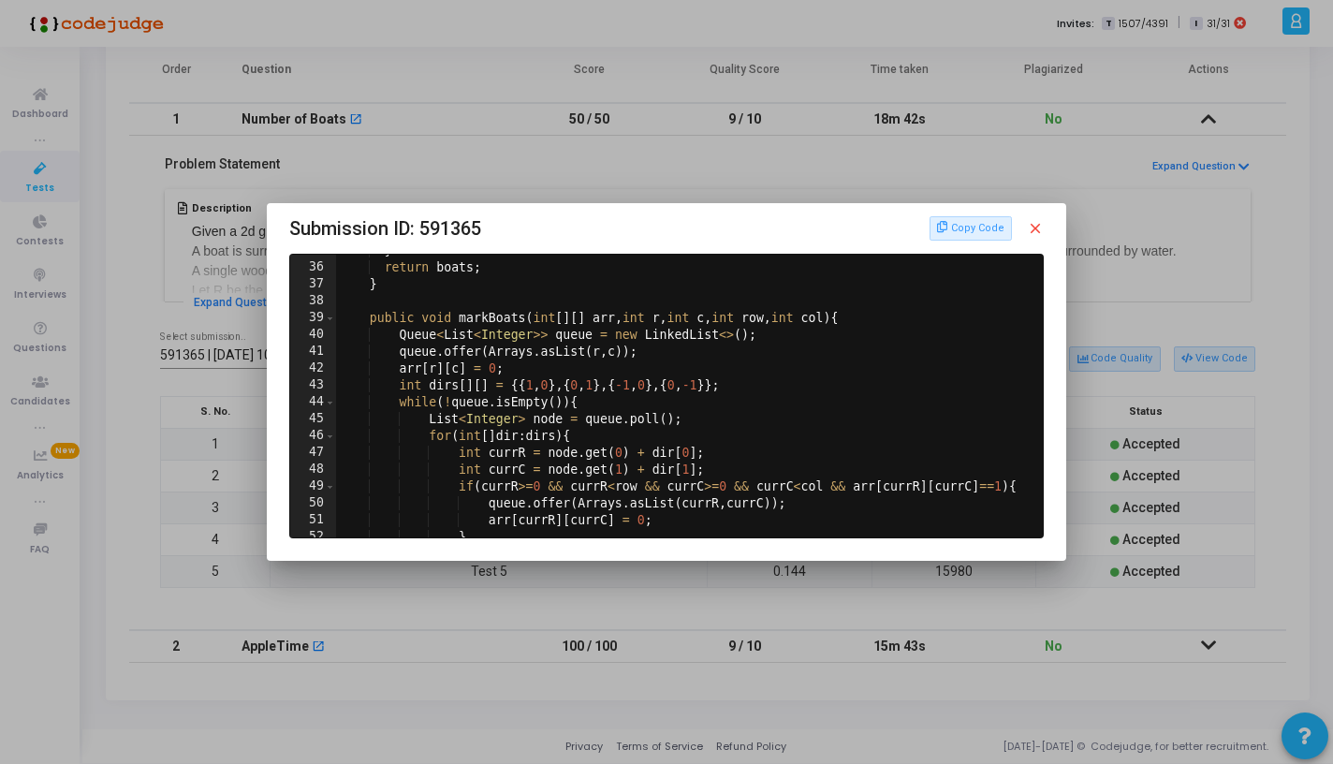
scroll to position [660, 0]
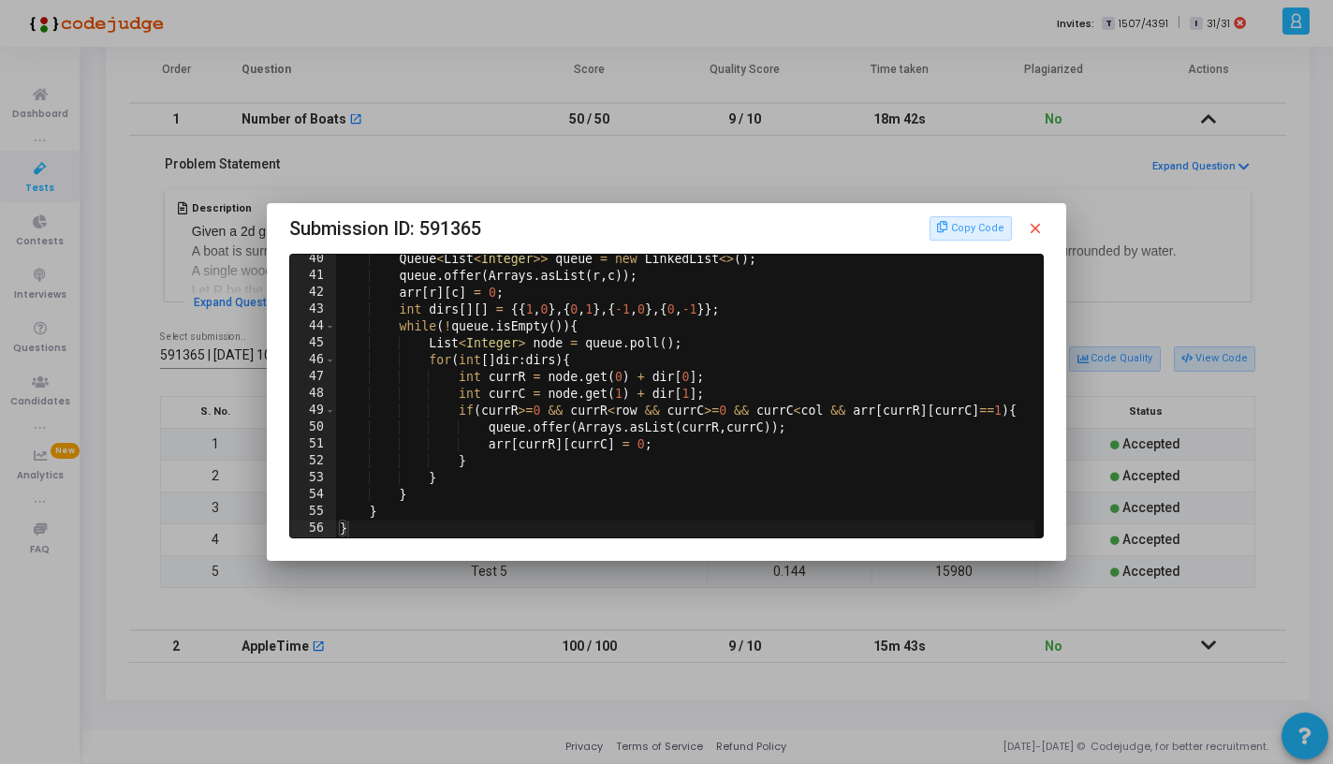
click at [1043, 230] on mat-icon "close" at bounding box center [1035, 228] width 17 height 17
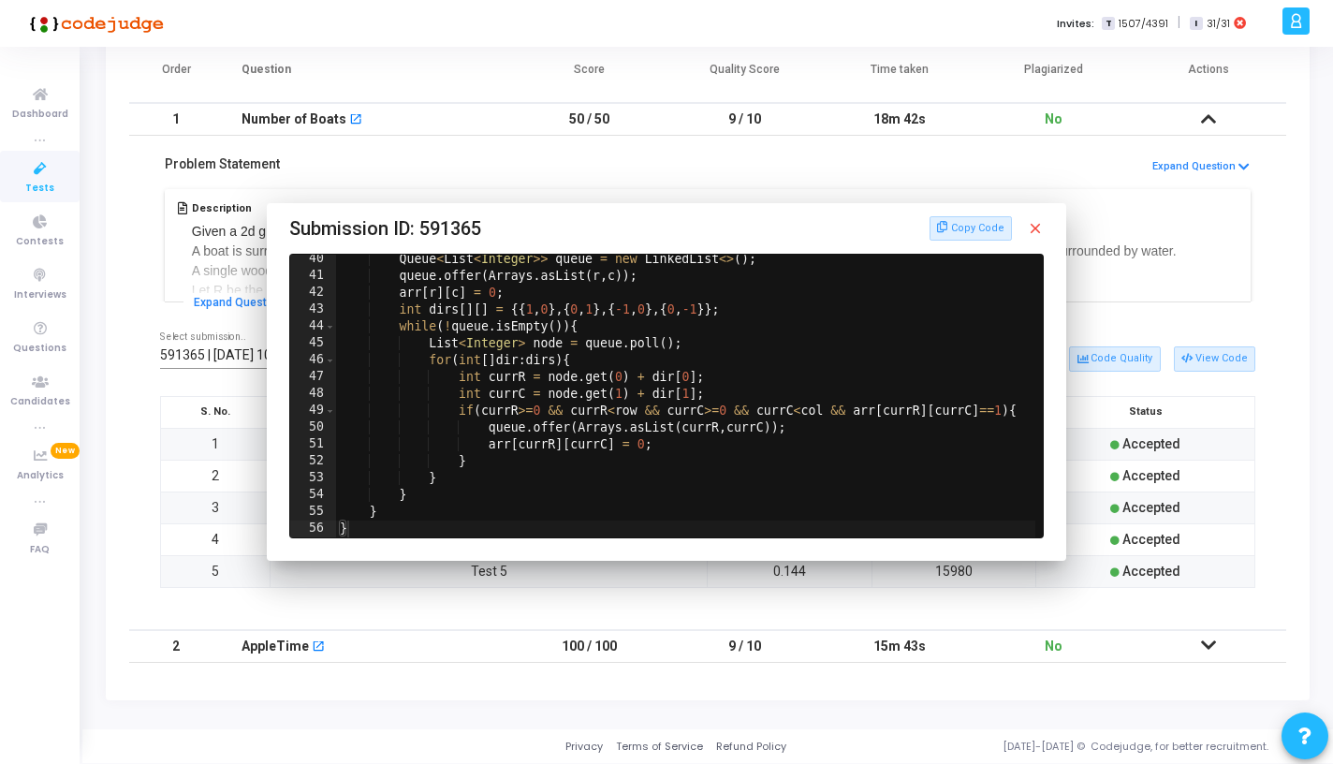
scroll to position [272, 0]
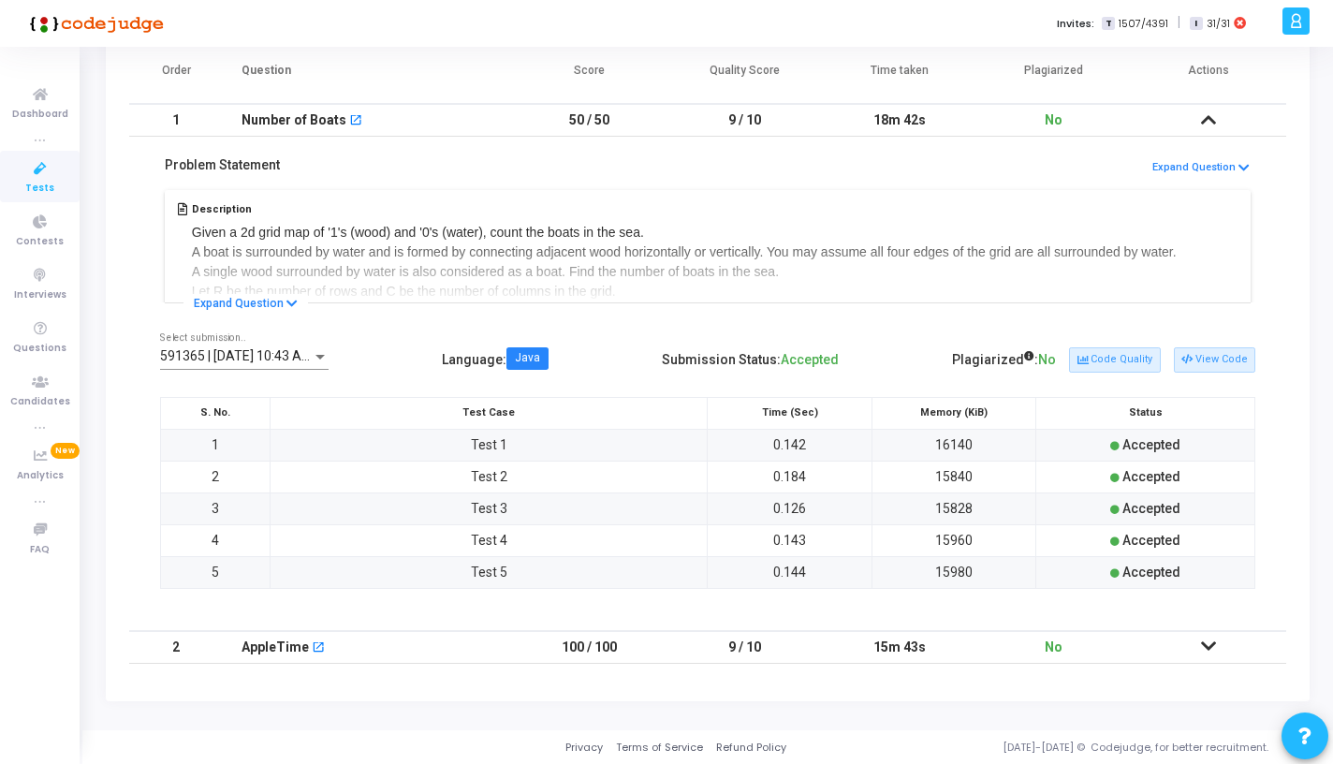
click at [1006, 633] on td "No" at bounding box center [1054, 647] width 154 height 33
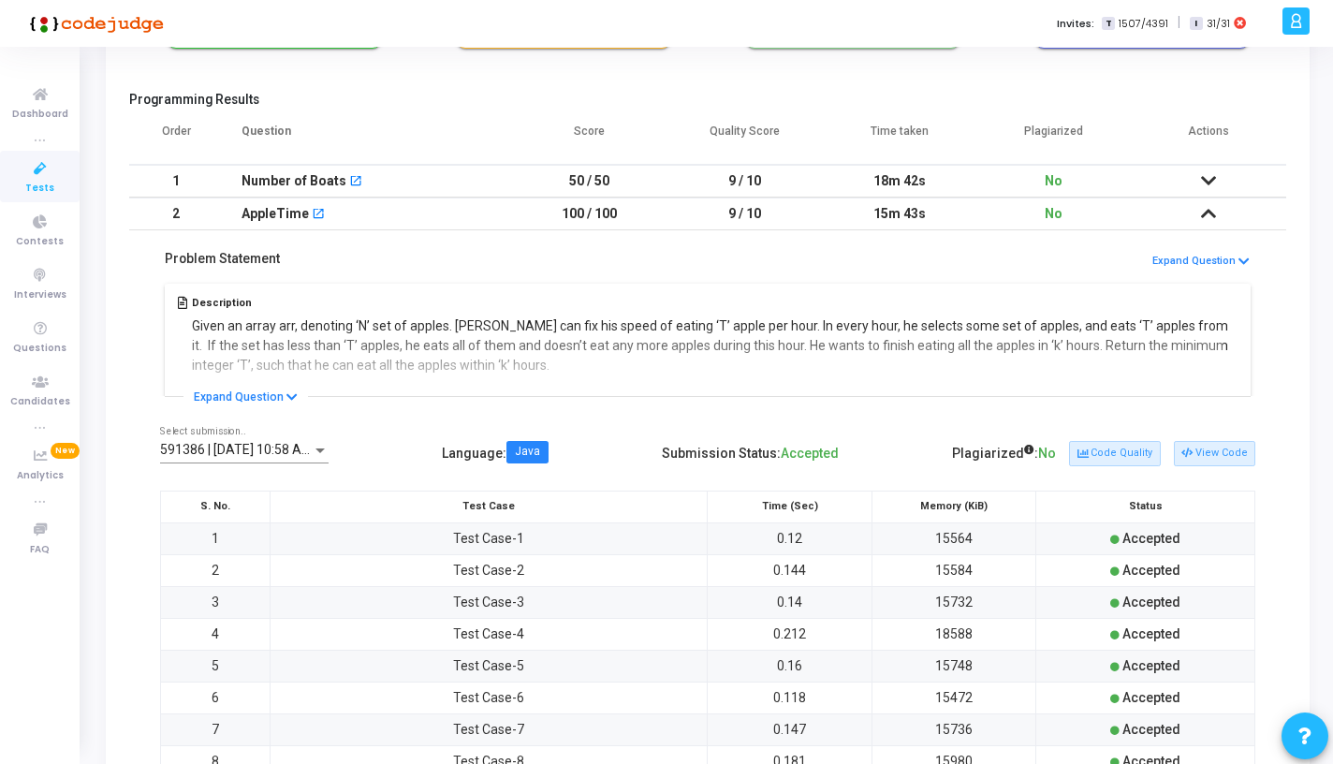
scroll to position [243, 0]
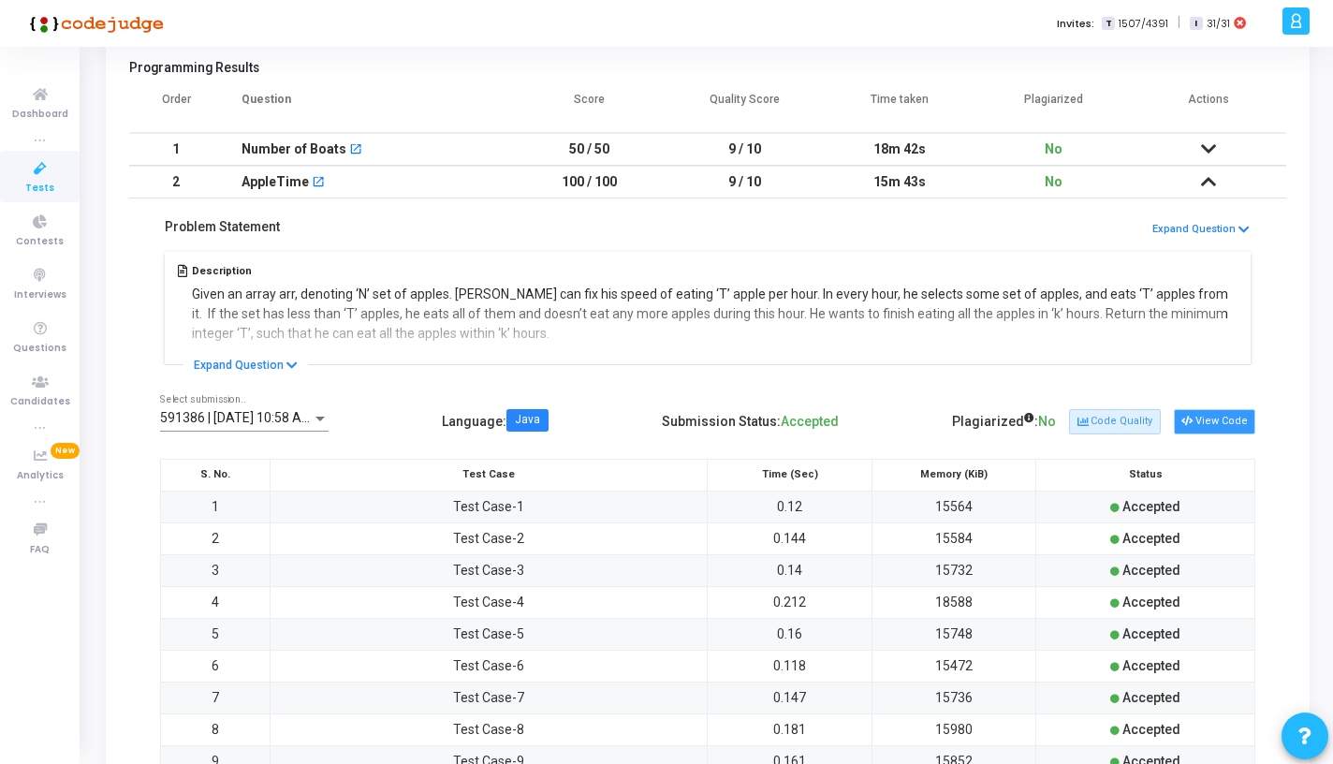
click at [1201, 419] on button "View Code" at bounding box center [1214, 421] width 81 height 24
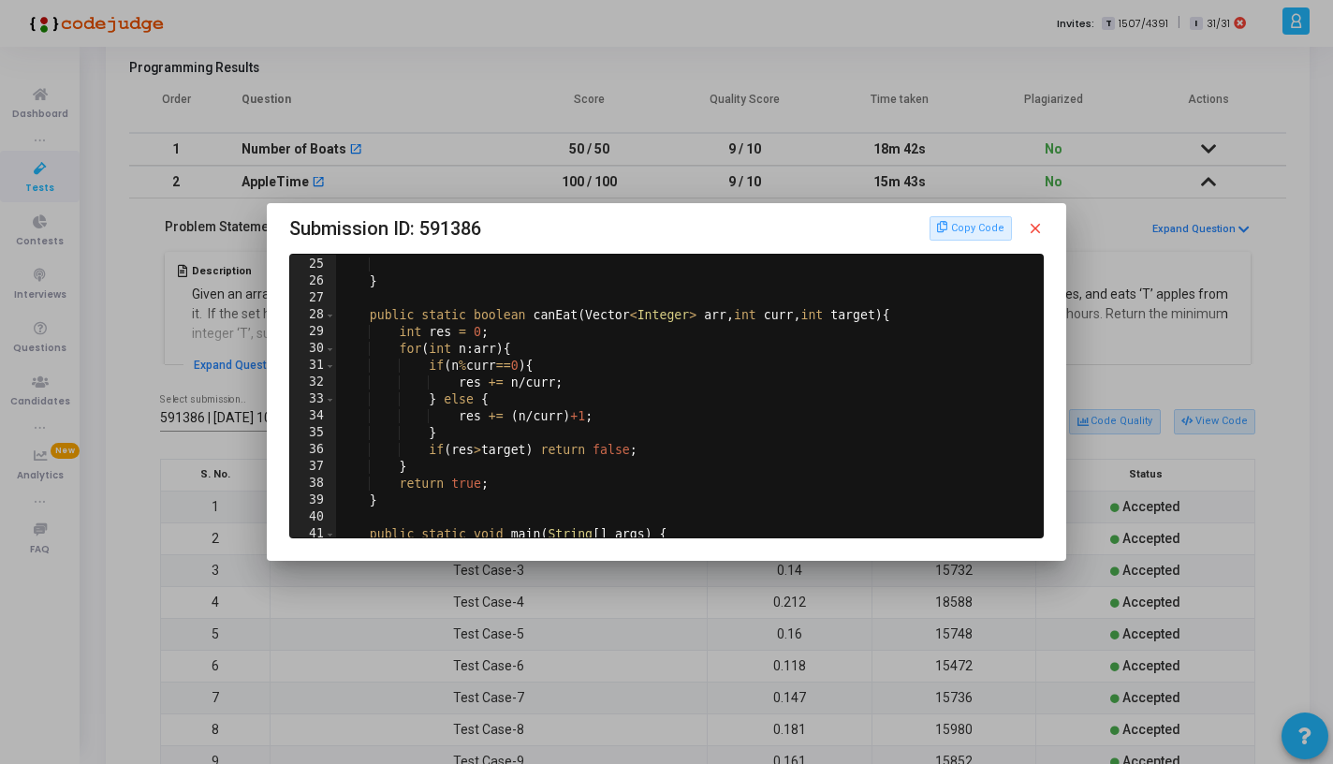
scroll to position [610, 0]
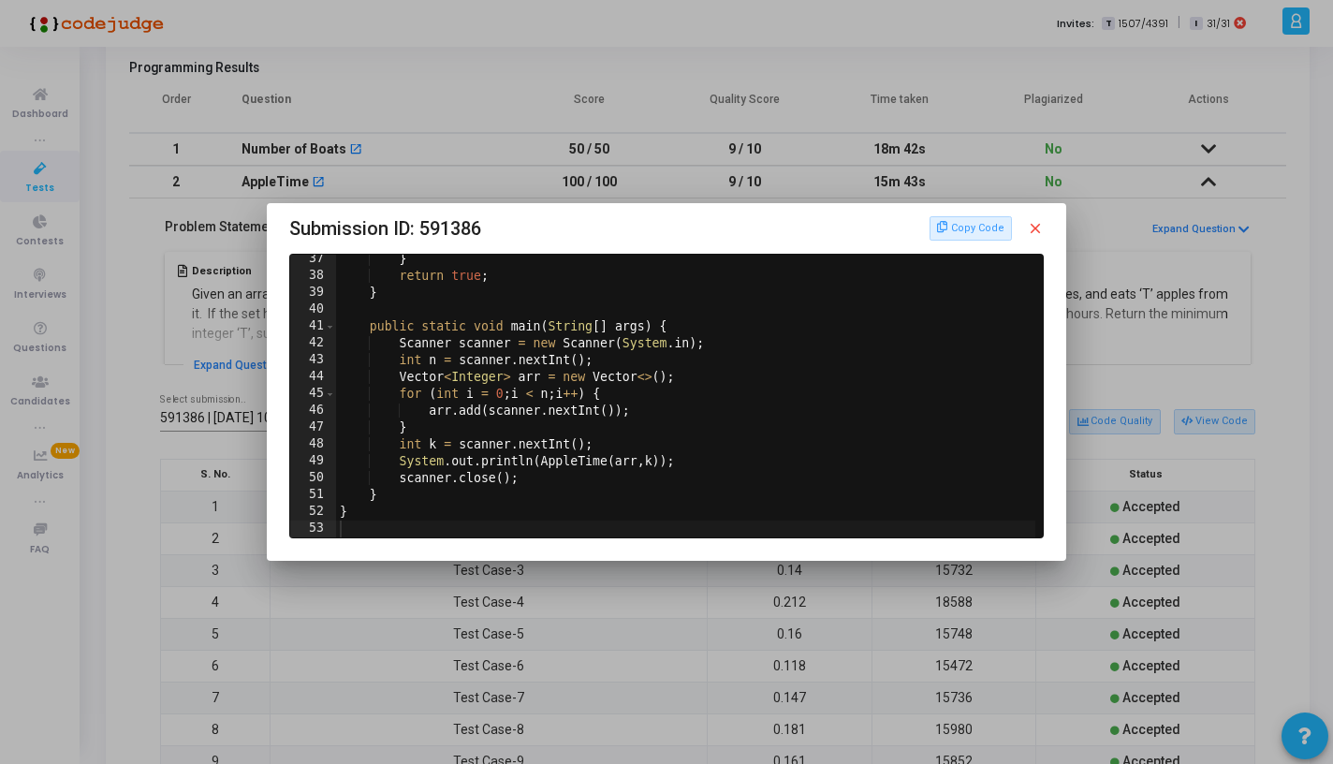
click at [1028, 229] on div "Copy Code close" at bounding box center [987, 228] width 115 height 24
click at [1037, 229] on mat-icon "close" at bounding box center [1035, 228] width 17 height 17
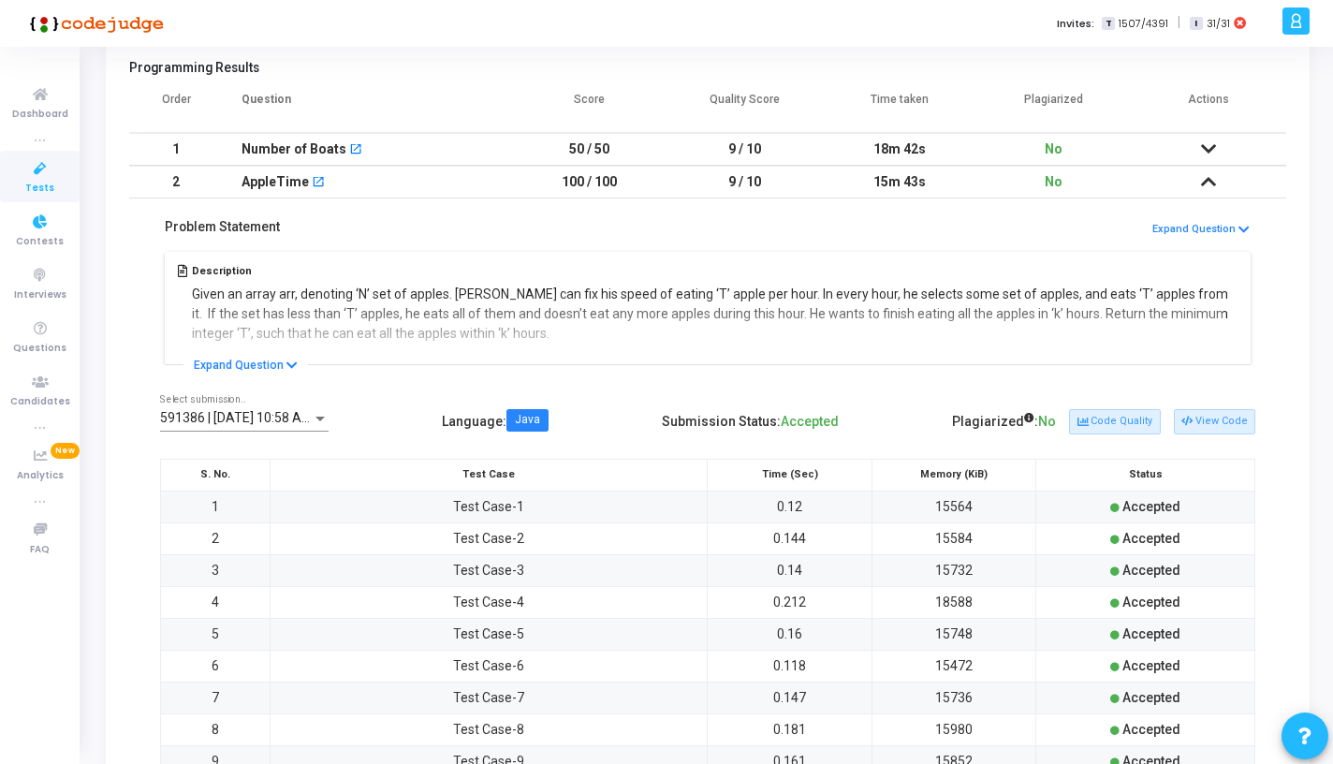
click at [59, 184] on link "Tests" at bounding box center [40, 176] width 80 height 51
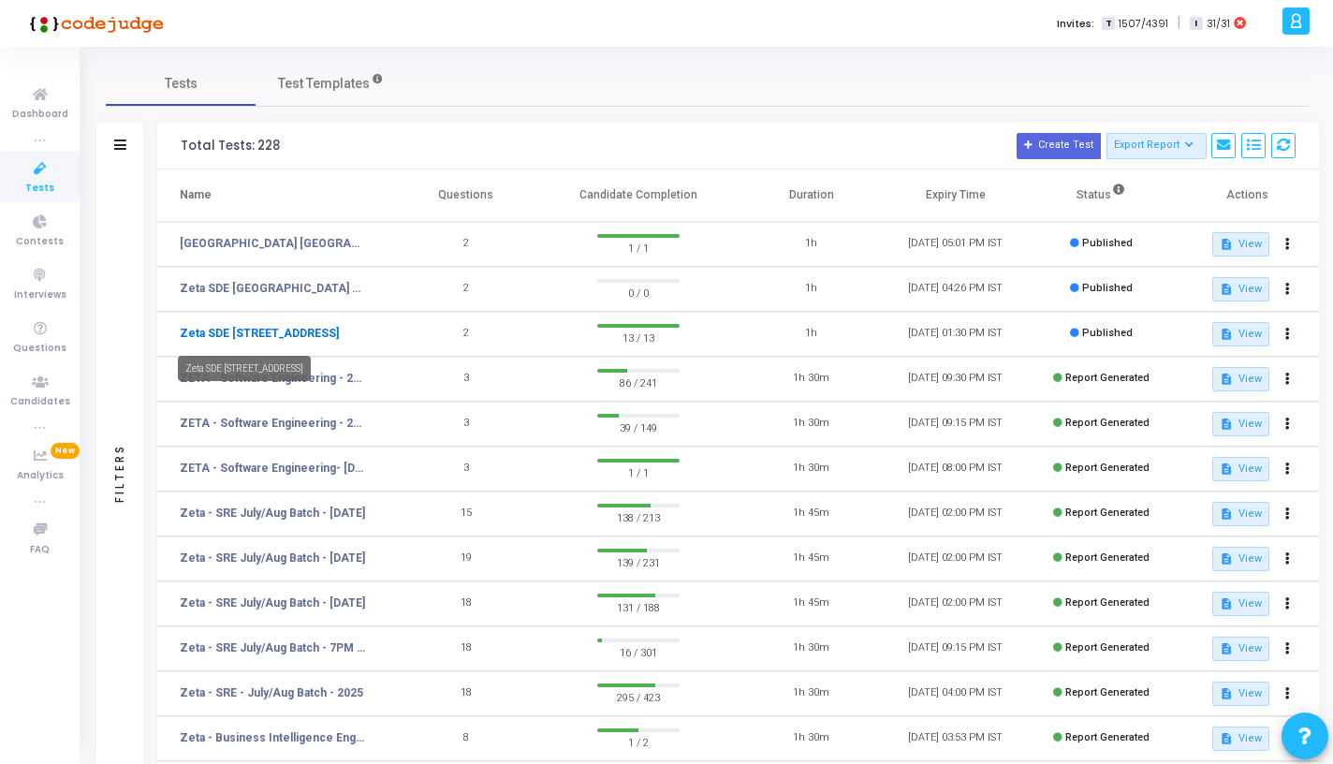
click at [339, 333] on link "Zeta SDE [STREET_ADDRESS]" at bounding box center [259, 333] width 159 height 17
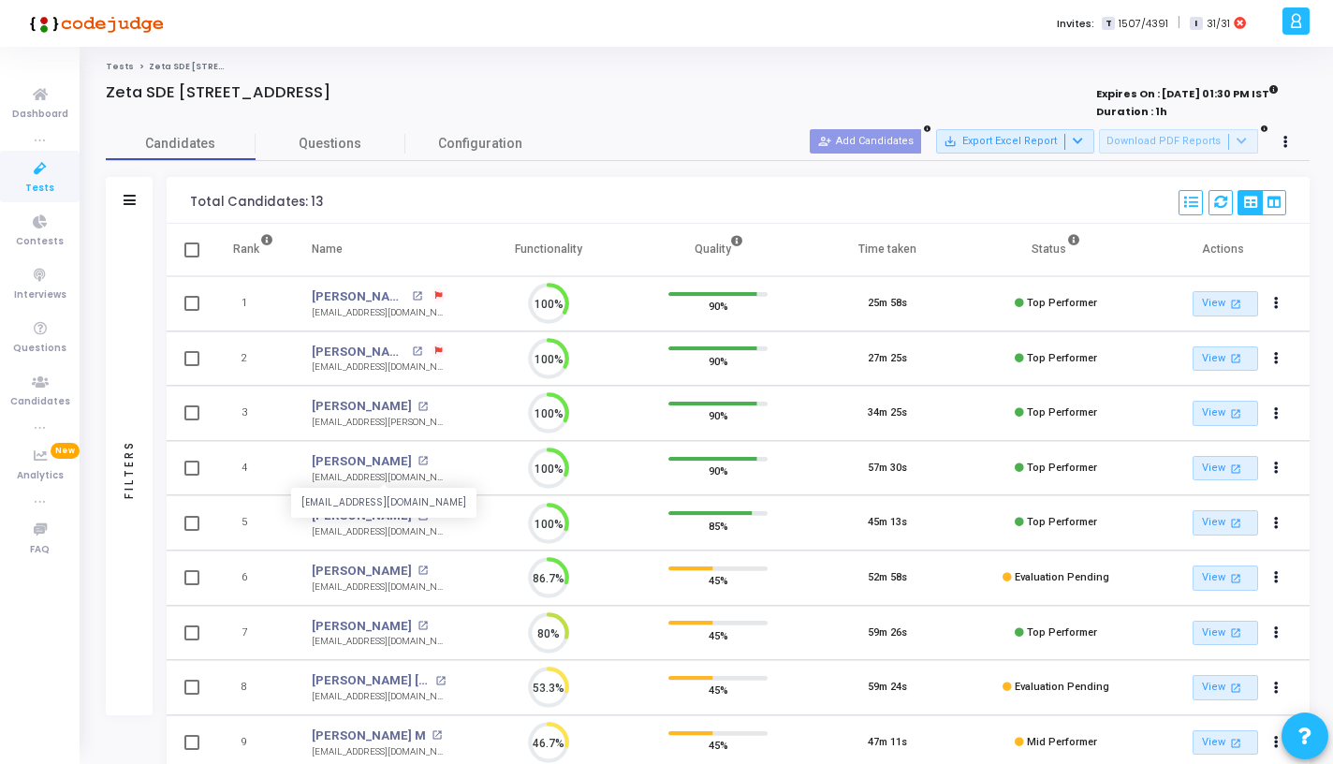
scroll to position [39, 48]
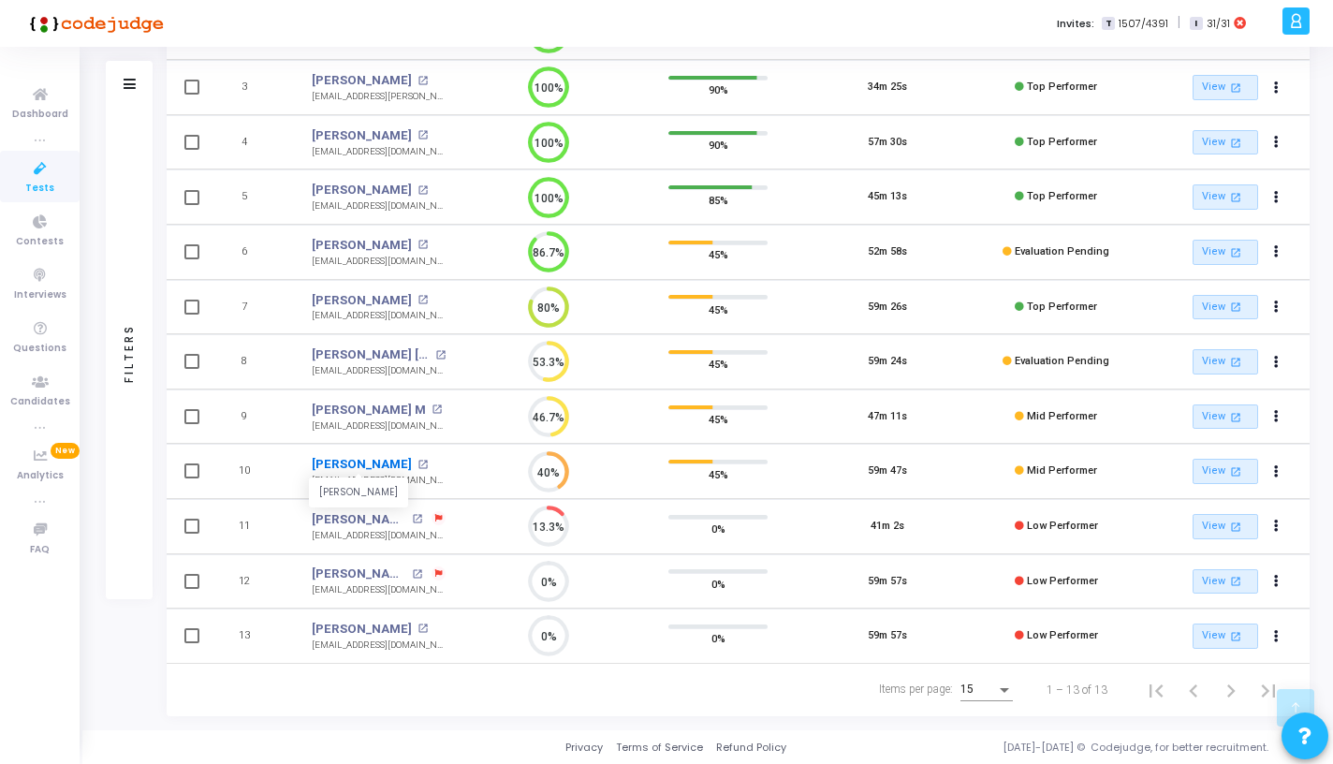
click at [397, 462] on link "[PERSON_NAME]" at bounding box center [362, 464] width 100 height 19
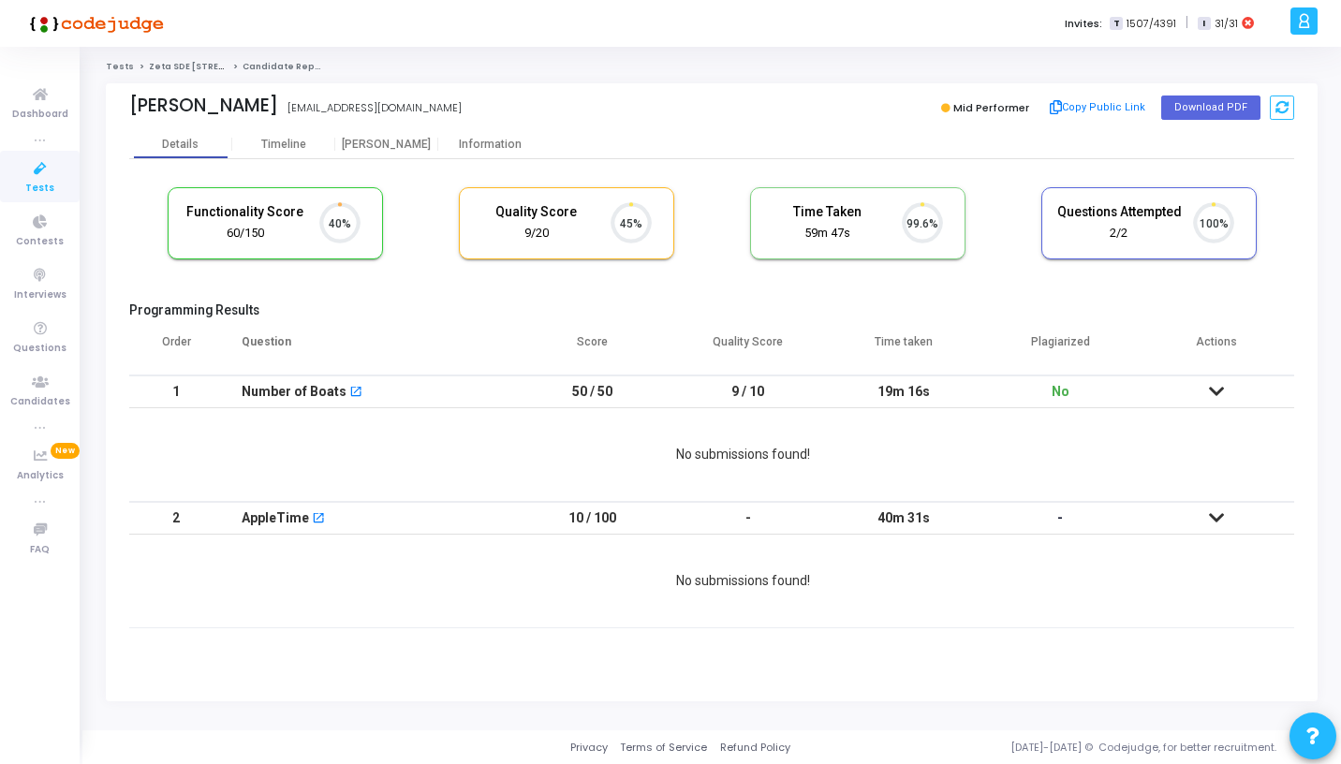
scroll to position [8, 8]
